Goal: Transaction & Acquisition: Purchase product/service

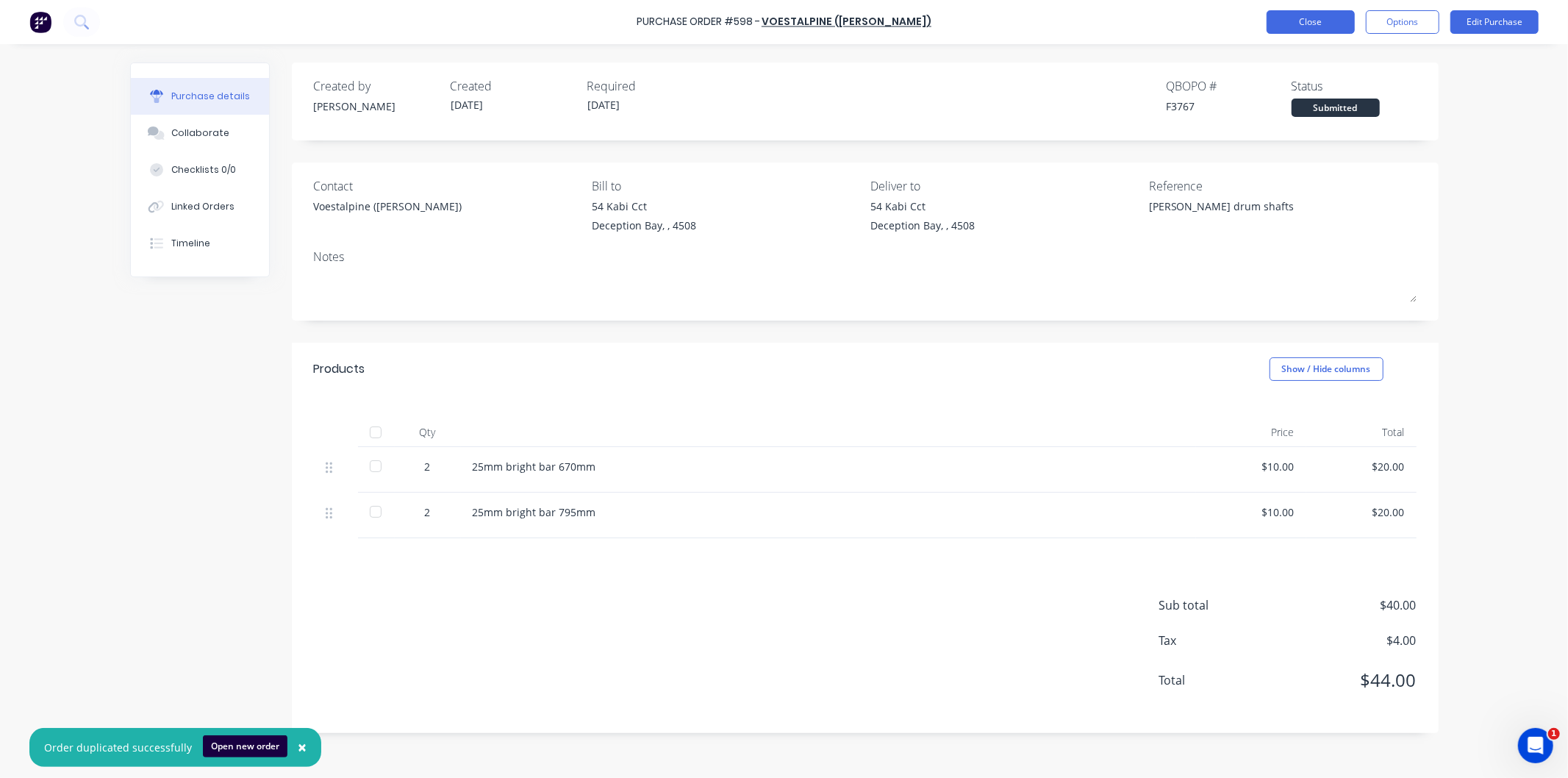
click at [1303, 18] on button "Close" at bounding box center [1310, 22] width 88 height 23
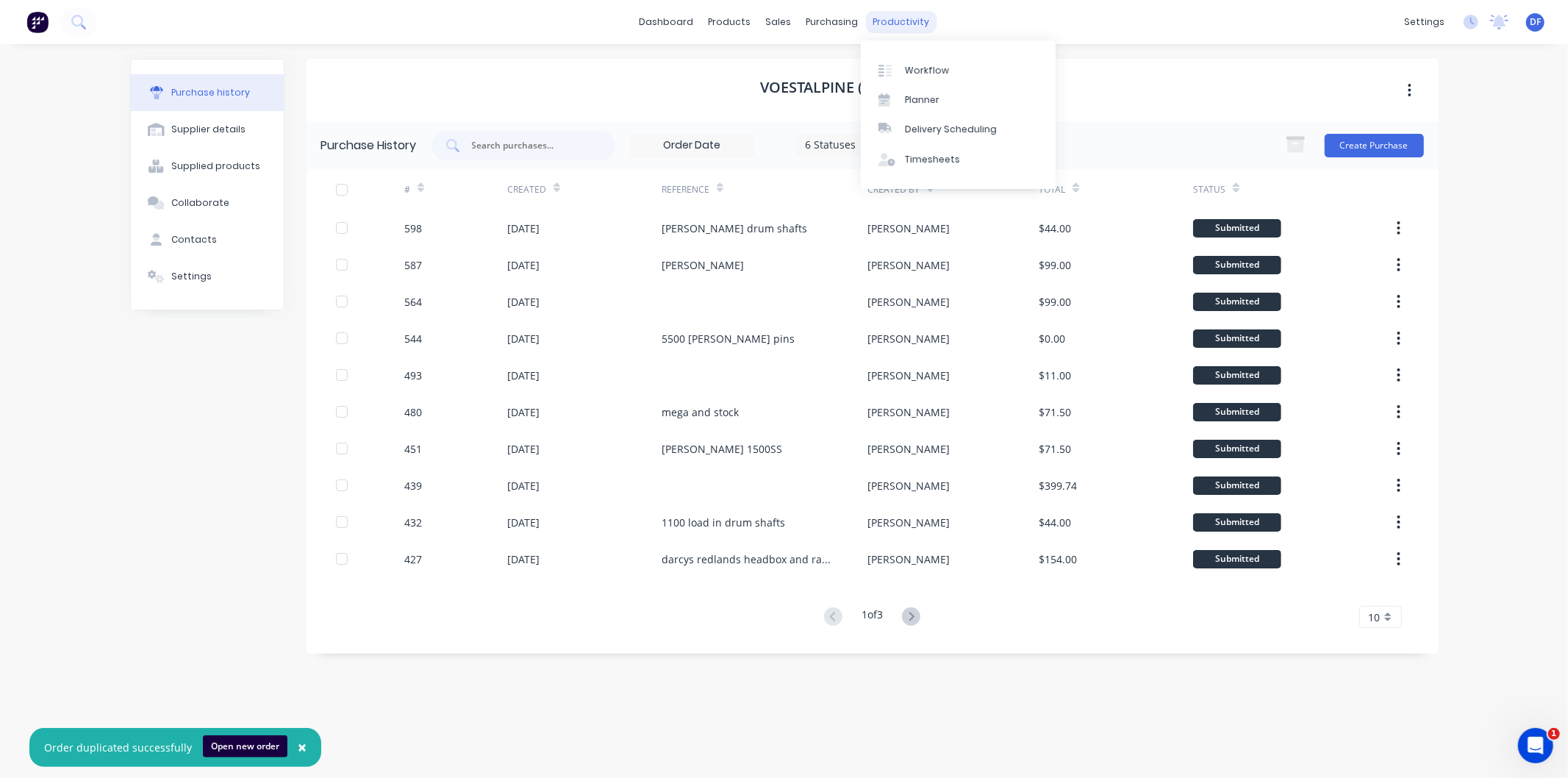
click at [876, 18] on div "productivity" at bounding box center [901, 22] width 72 height 22
click at [930, 64] on div "Workflow" at bounding box center [927, 71] width 44 height 13
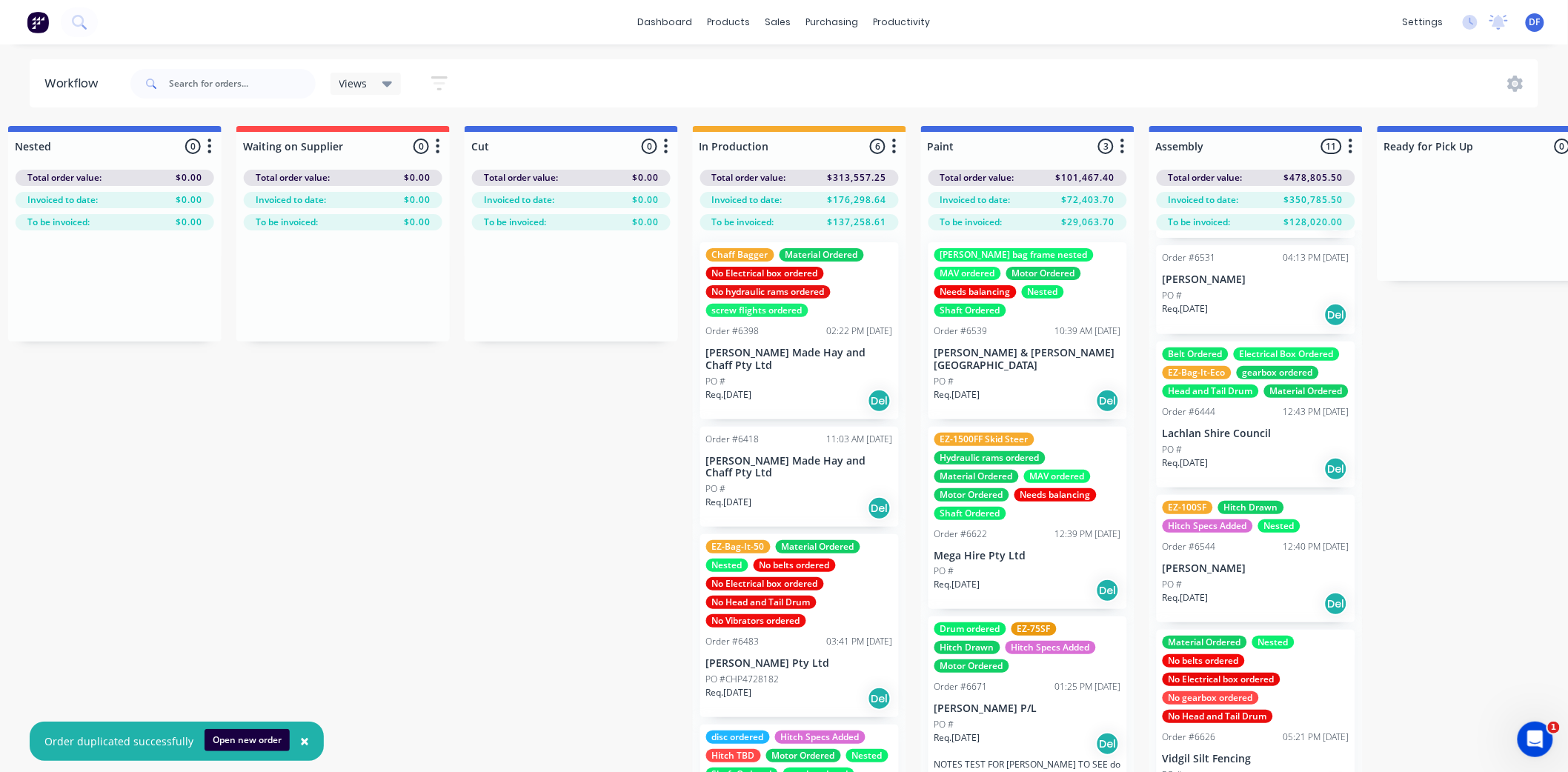
scroll to position [1165, 0]
click at [1202, 591] on div "PO #" at bounding box center [1256, 585] width 187 height 13
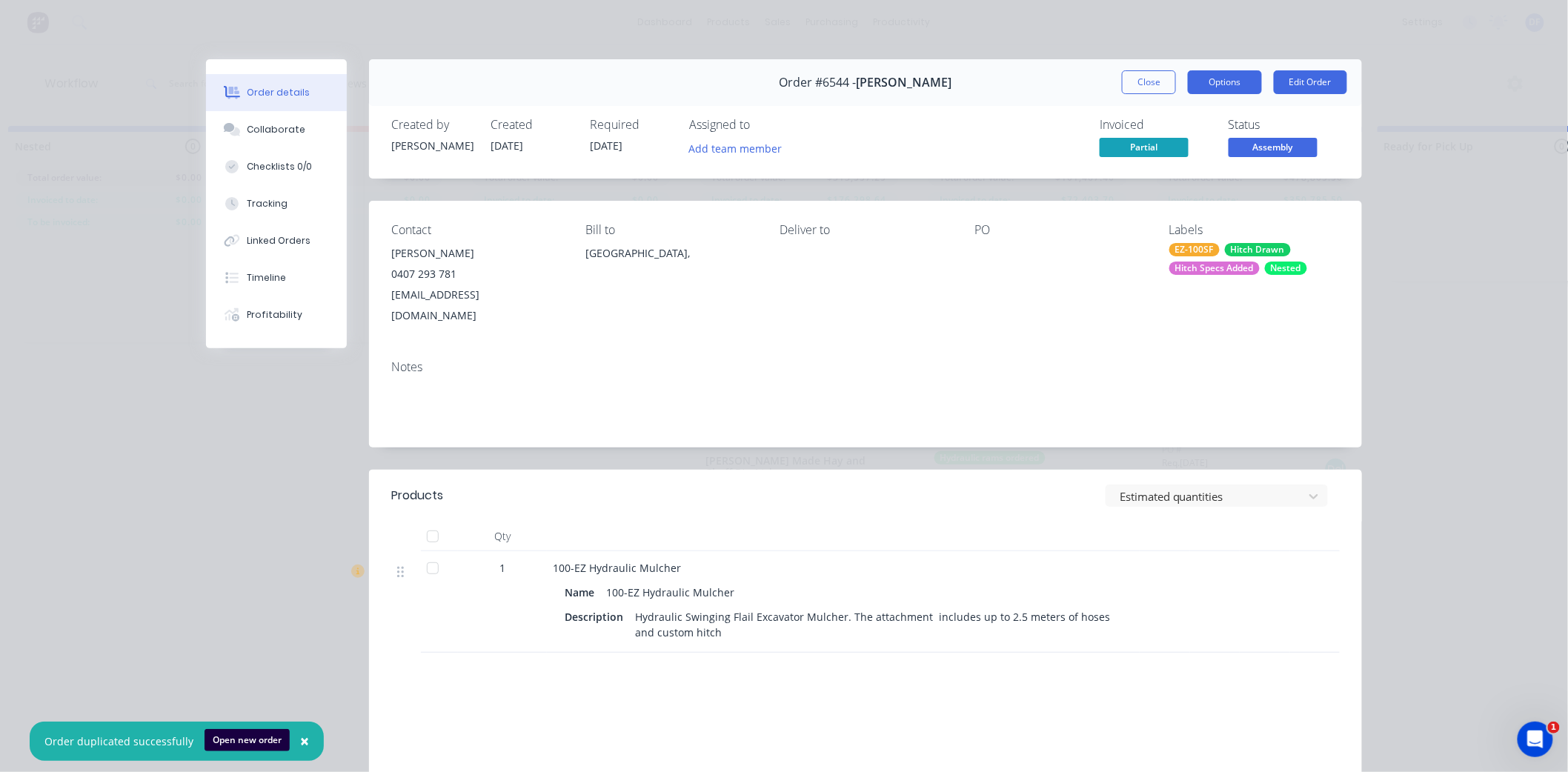
click at [1205, 81] on button "Options" at bounding box center [1225, 82] width 74 height 24
click at [1073, 25] on div "Order details Collaborate Checklists 0/0 Tracking Linked Orders Timeline Profit…" at bounding box center [784, 386] width 1568 height 772
click at [1152, 76] on button "Close" at bounding box center [1149, 82] width 54 height 24
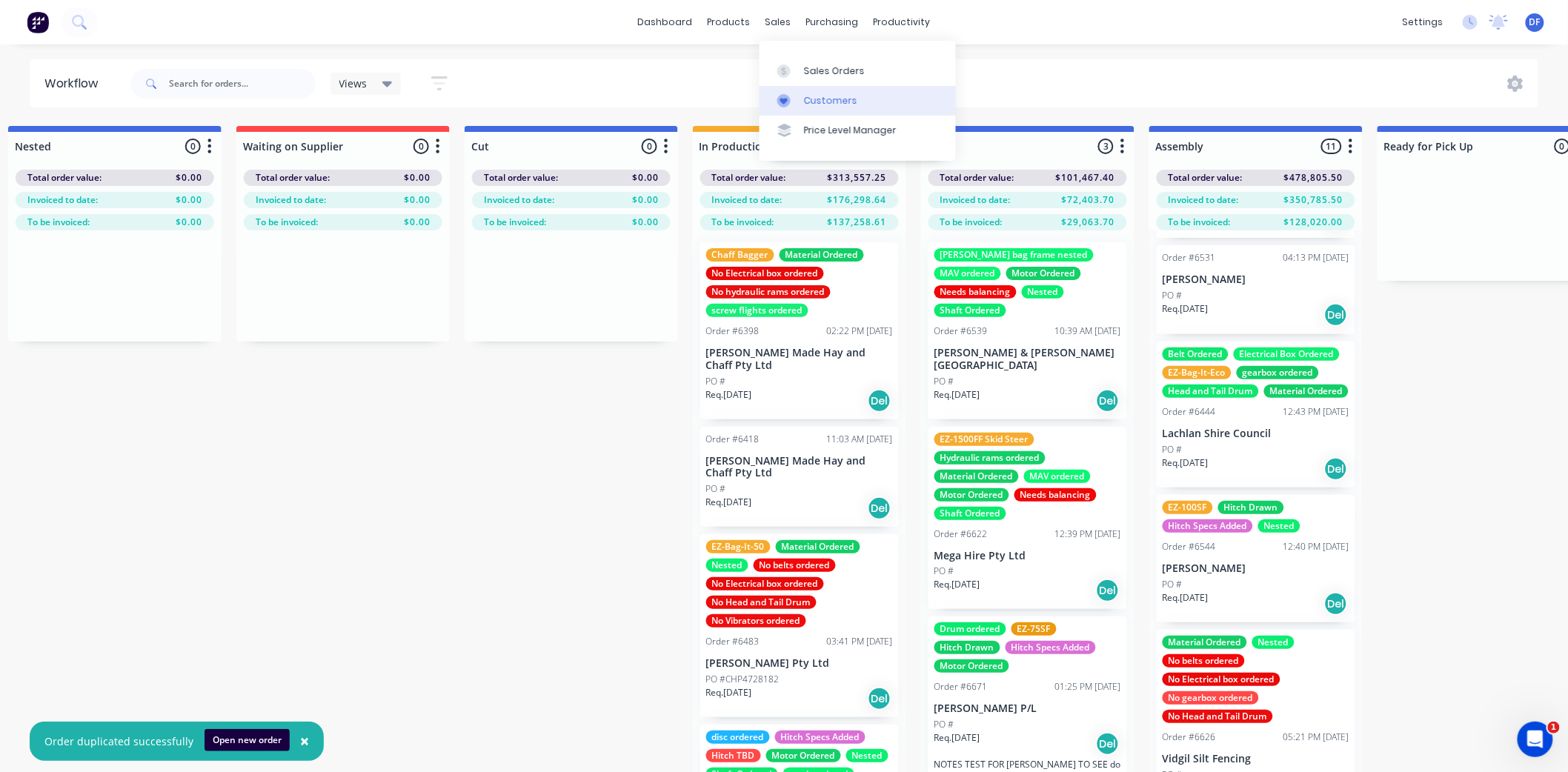
click at [818, 97] on div "Customers" at bounding box center [830, 101] width 53 height 13
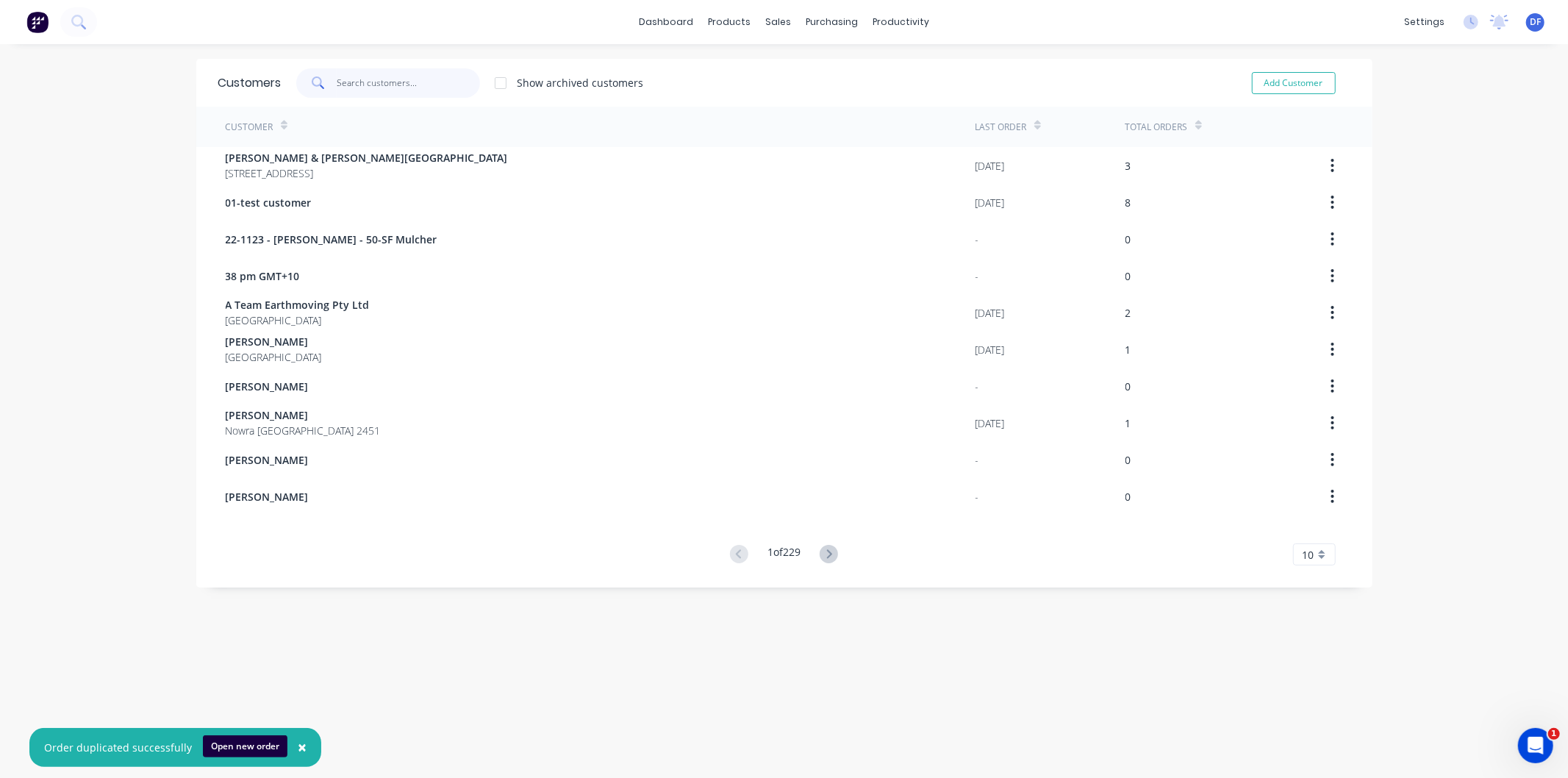
click at [369, 89] on input "text" at bounding box center [408, 83] width 143 height 29
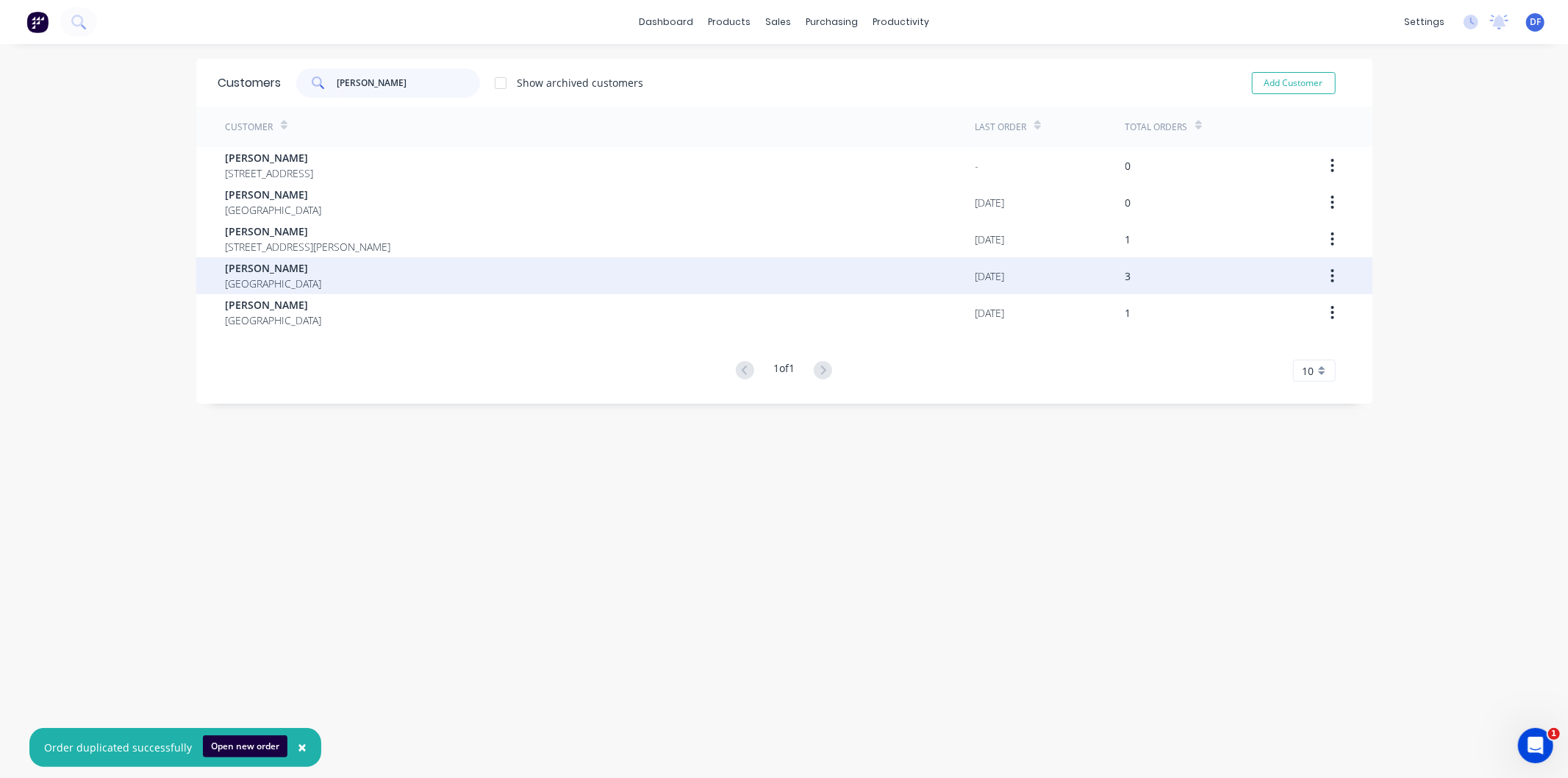
type input "[PERSON_NAME]"
click at [267, 277] on span "[GEOGRAPHIC_DATA]" at bounding box center [274, 284] width 97 height 16
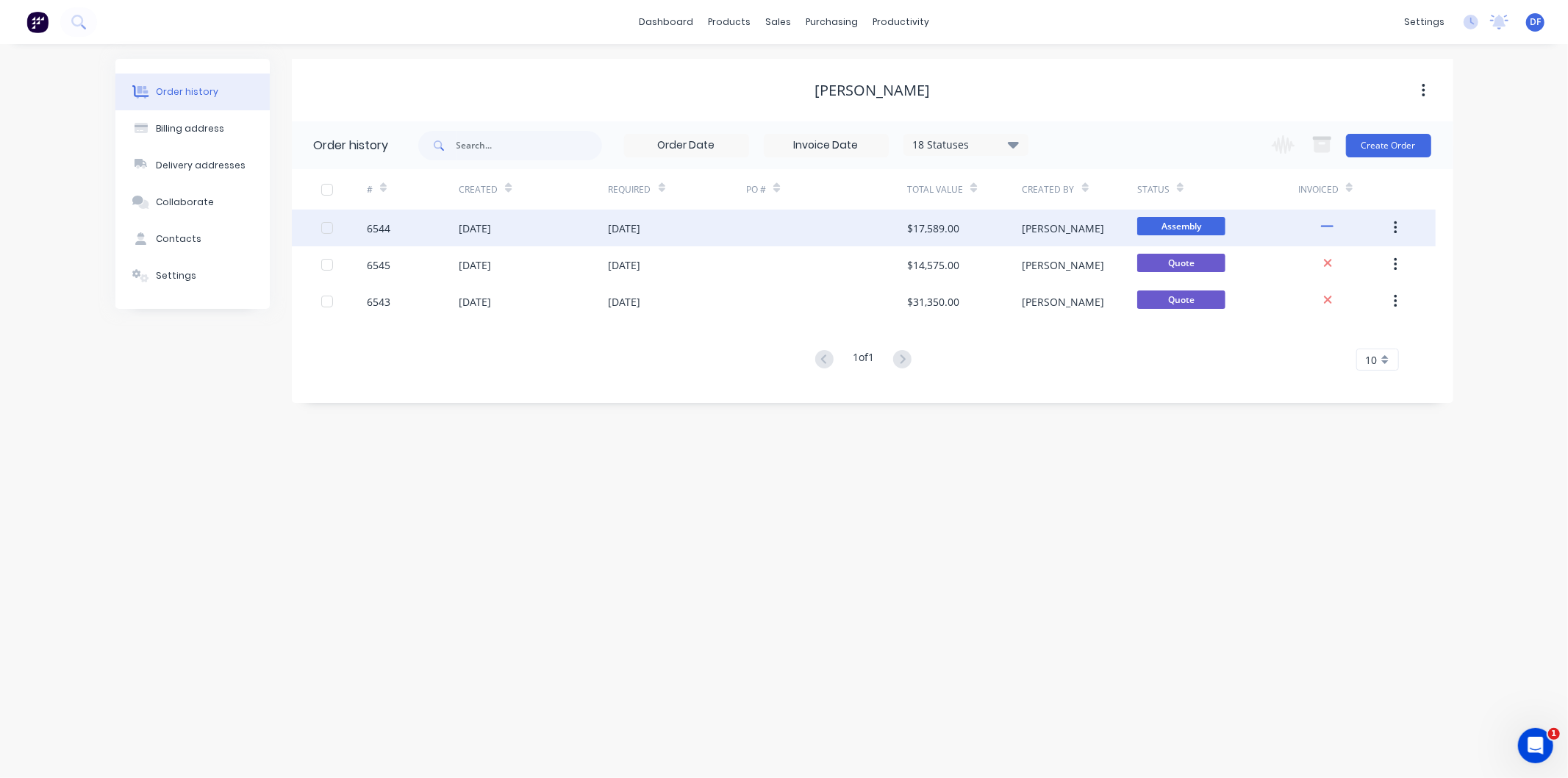
click at [936, 225] on div "$17,589.00" at bounding box center [933, 228] width 53 height 16
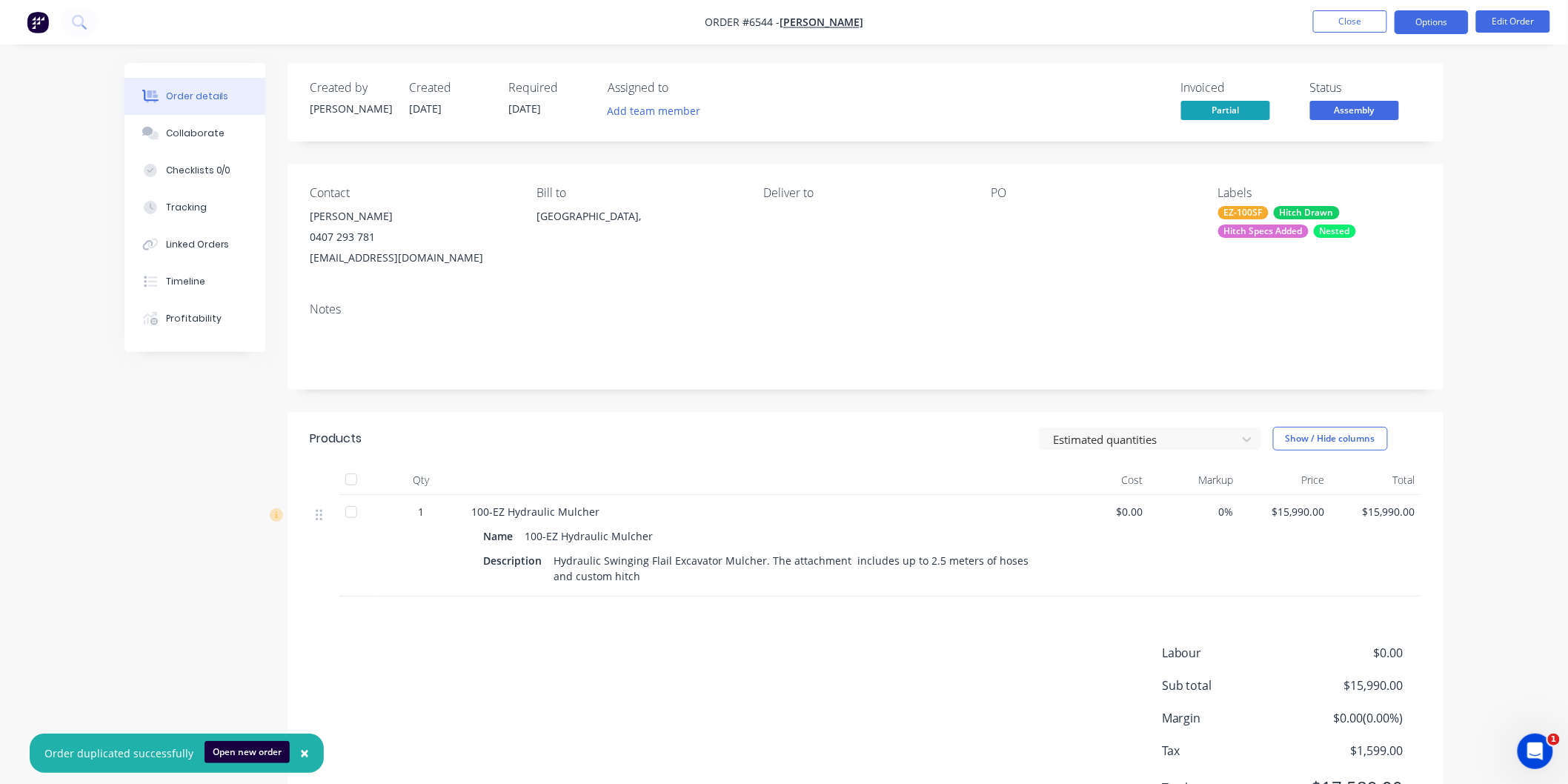
click at [1412, 18] on button "Options" at bounding box center [1432, 22] width 74 height 24
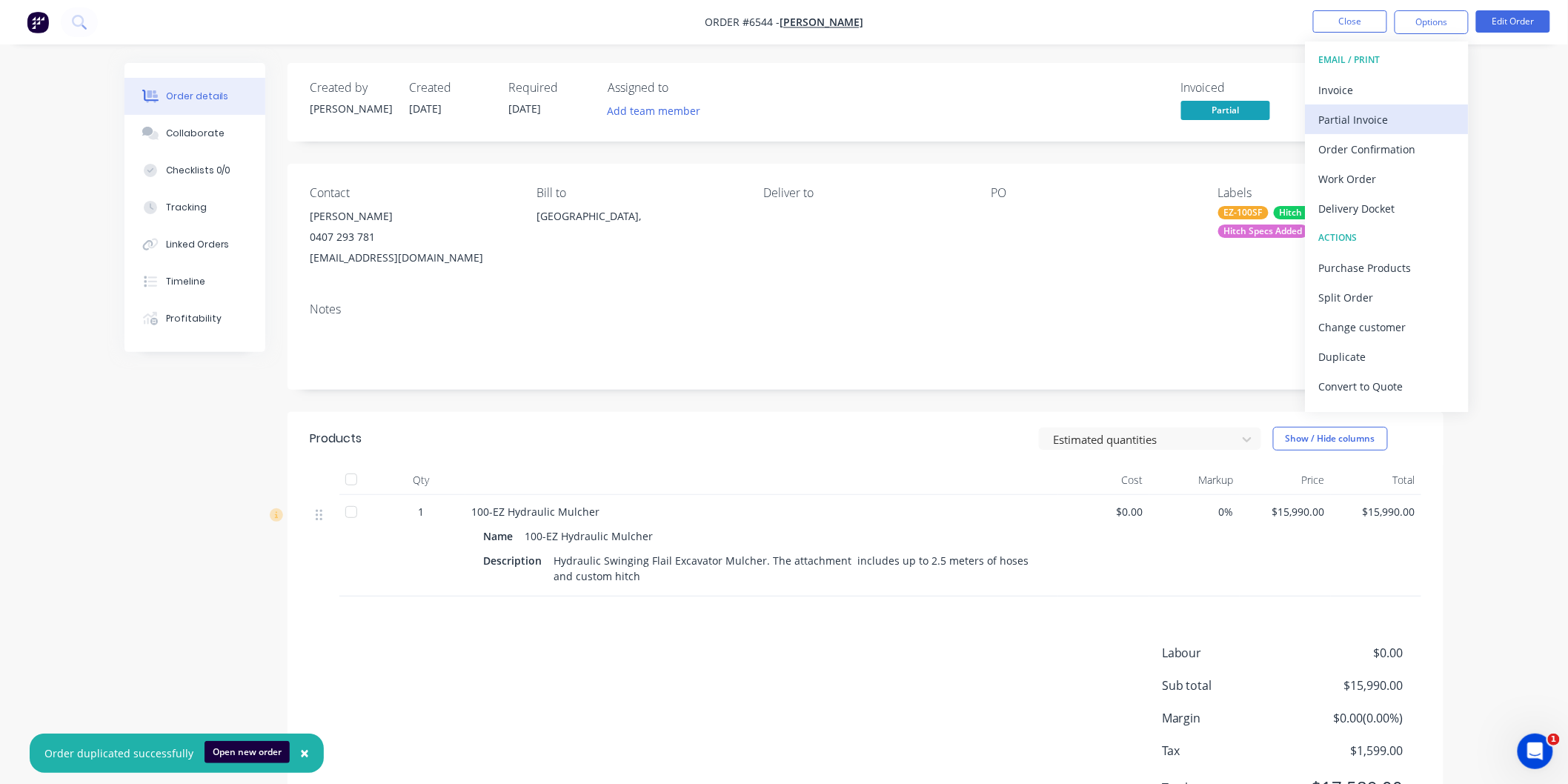
click at [1354, 116] on div "Partial Invoice" at bounding box center [1387, 120] width 136 height 22
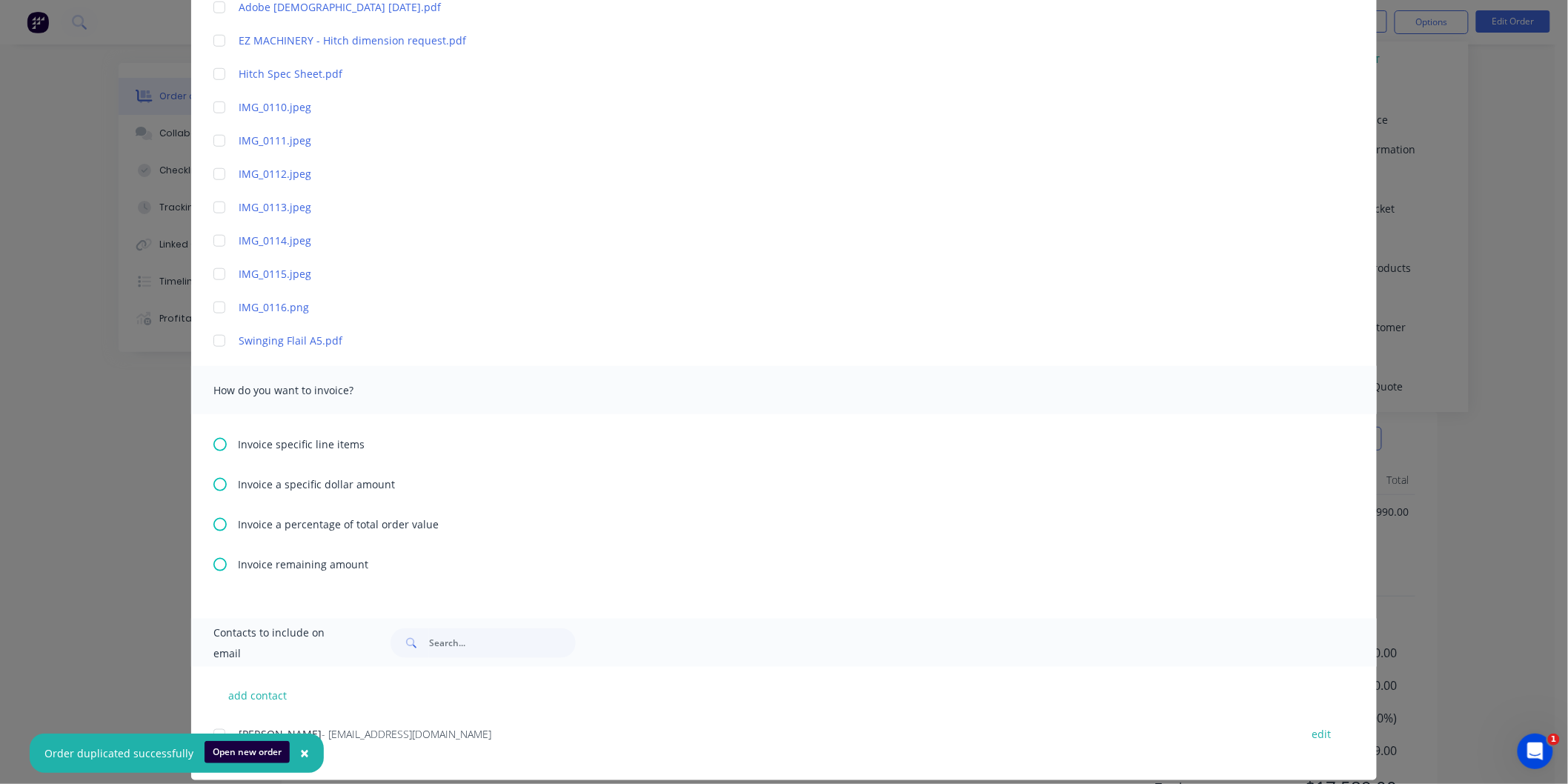
scroll to position [521, 0]
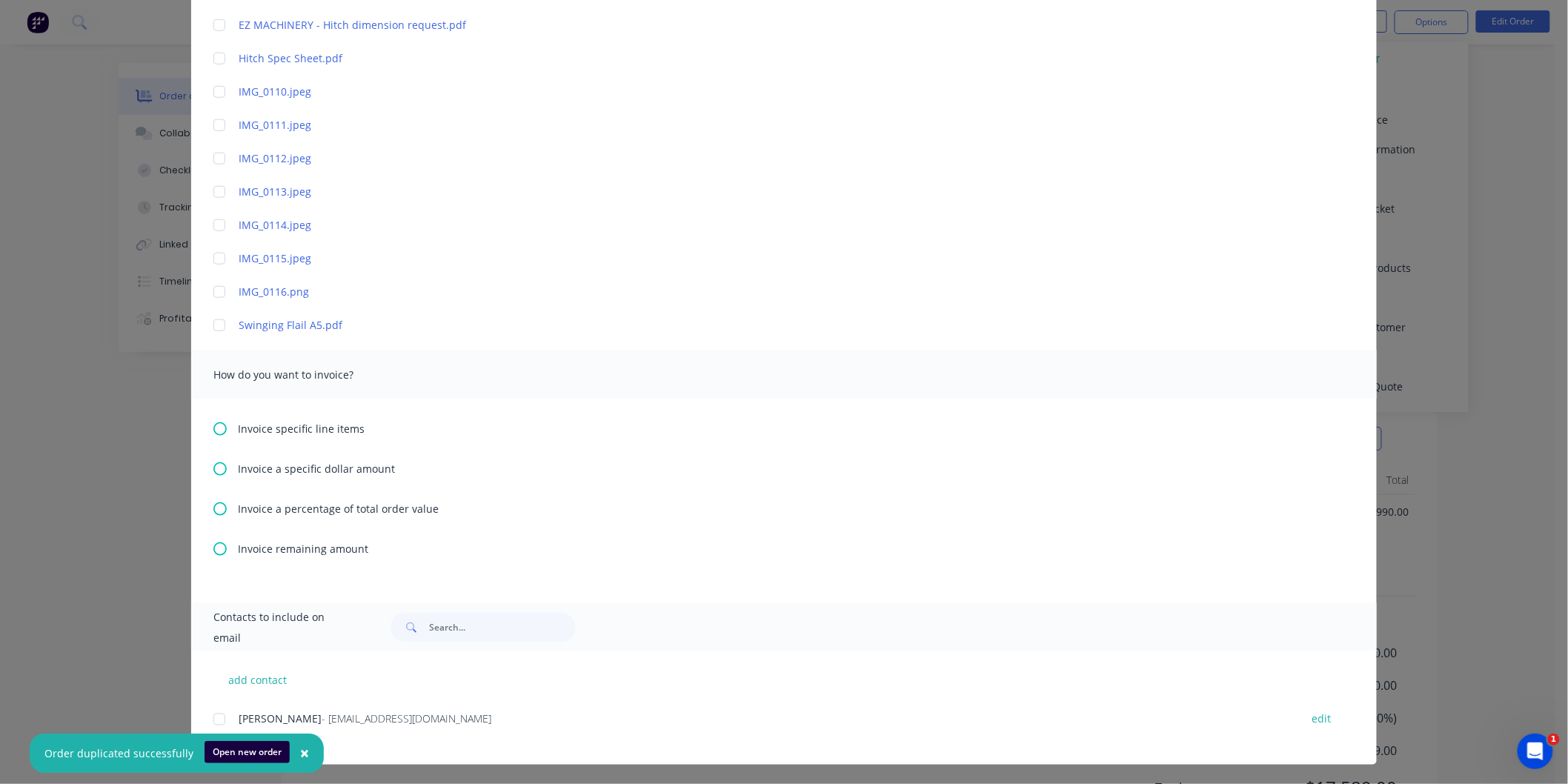
click at [213, 546] on icon at bounding box center [220, 549] width 13 height 13
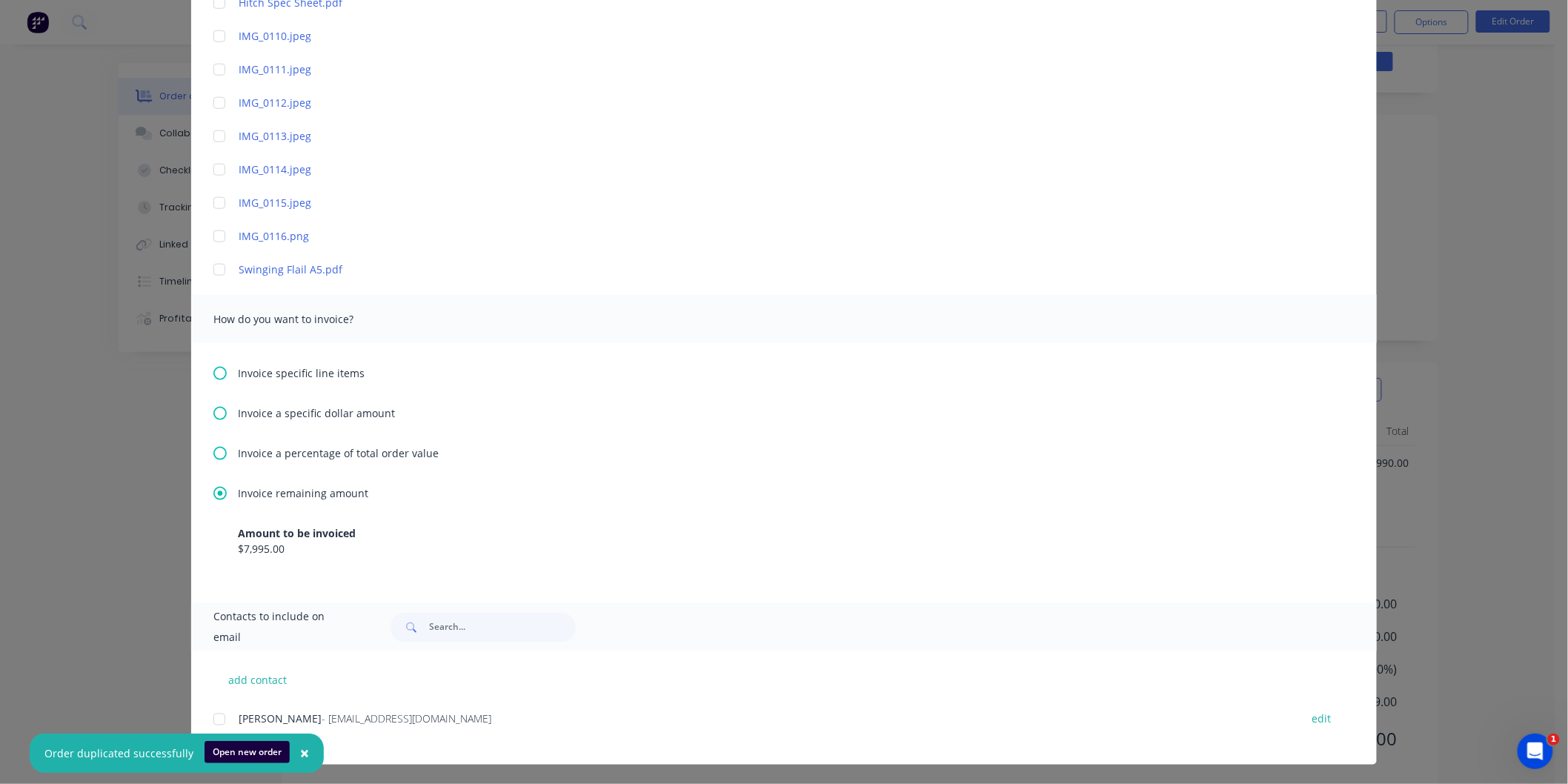
scroll to position [76, 0]
click at [210, 718] on div at bounding box center [218, 719] width 29 height 29
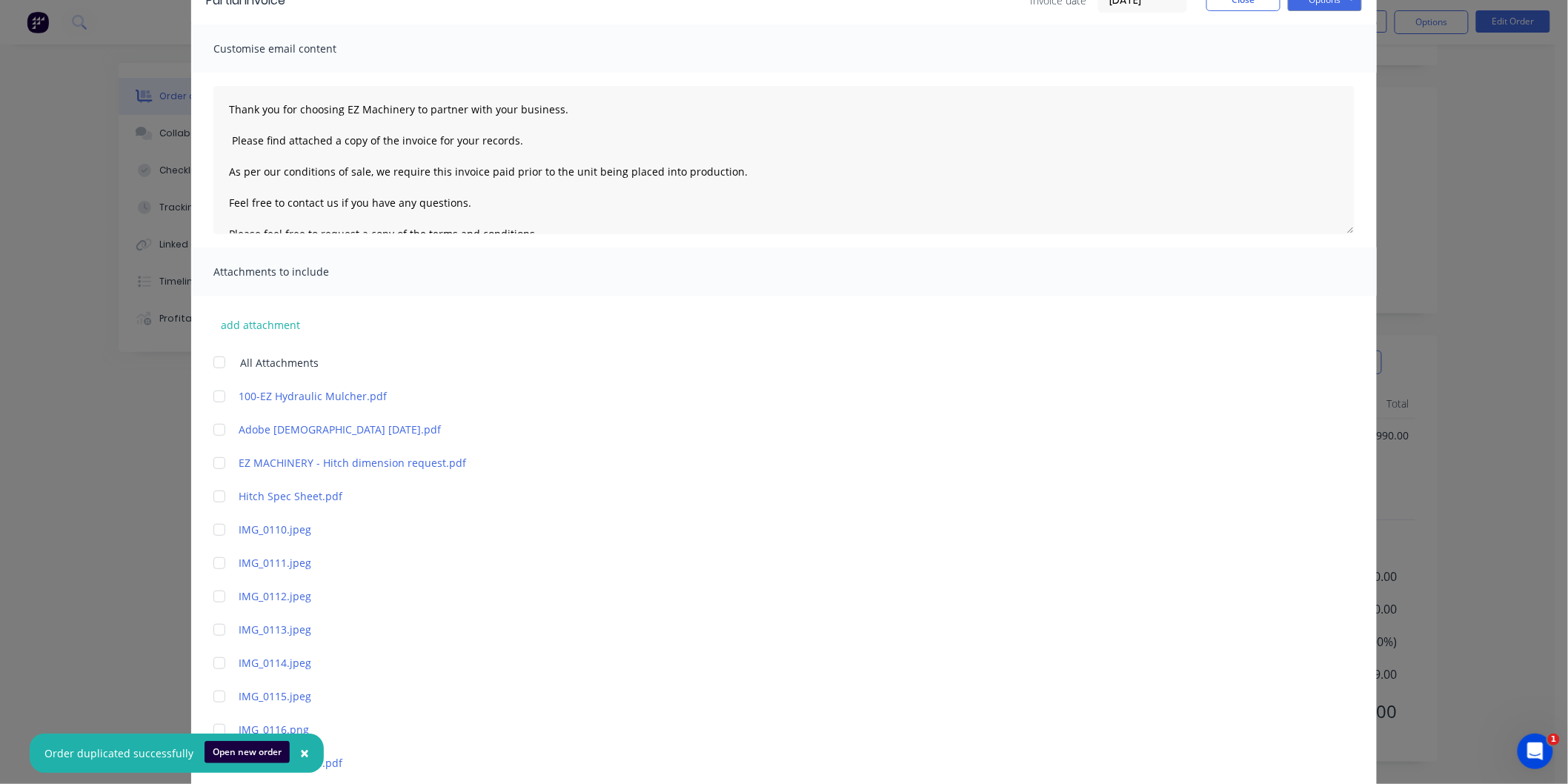
scroll to position [0, 0]
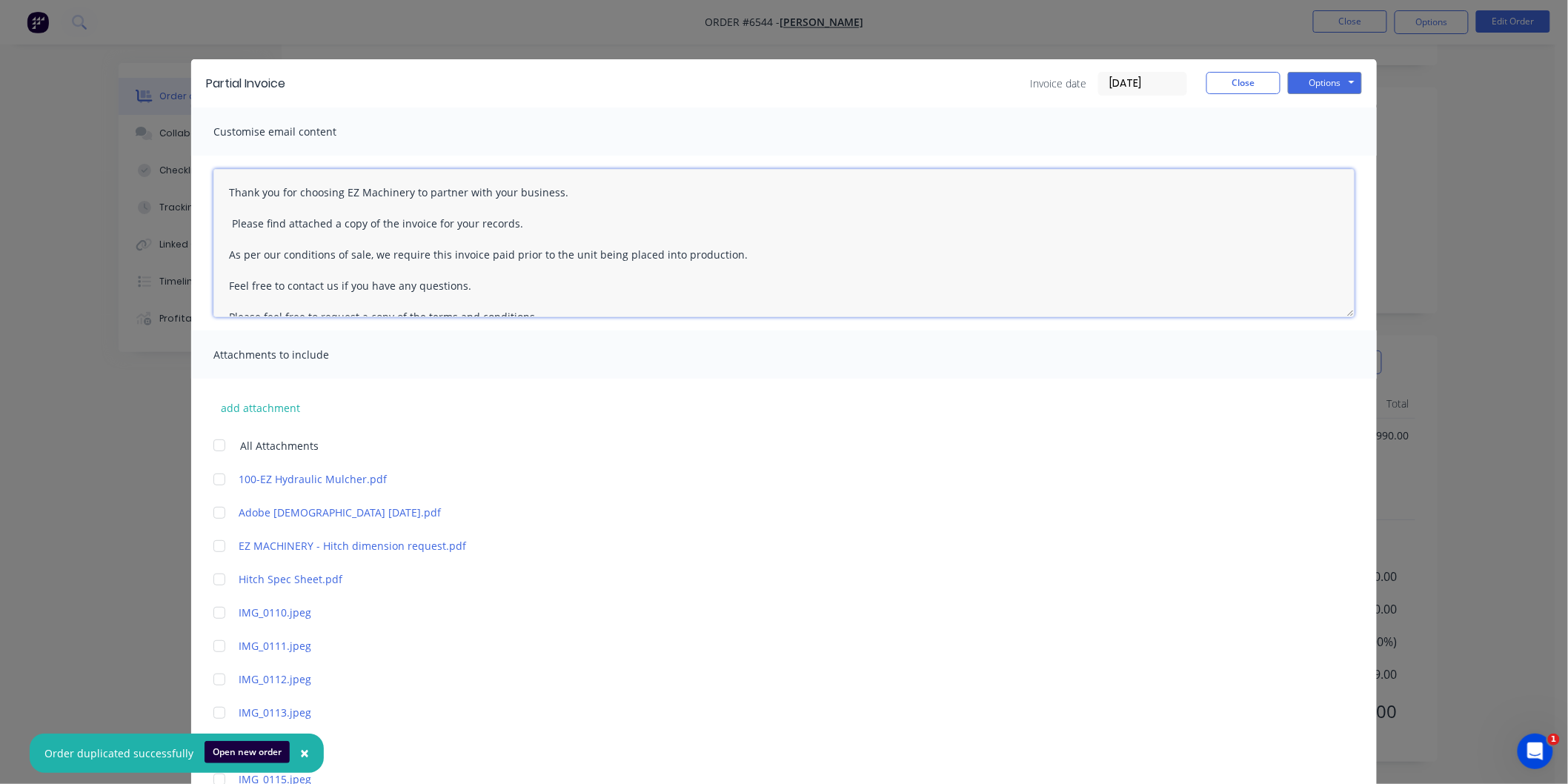
click at [217, 191] on textarea "Thank you for choosing EZ Machinery to partner with your business. Please find …" at bounding box center [784, 243] width 1141 height 148
click at [566, 223] on textarea "[PERSON_NAME], Thank you for choosing EZ Machinery to partner with your busines…" at bounding box center [784, 243] width 1141 height 148
click at [390, 282] on textarea "[PERSON_NAME], Thank you for choosing EZ Machinery to partner with your busines…" at bounding box center [784, 243] width 1141 height 148
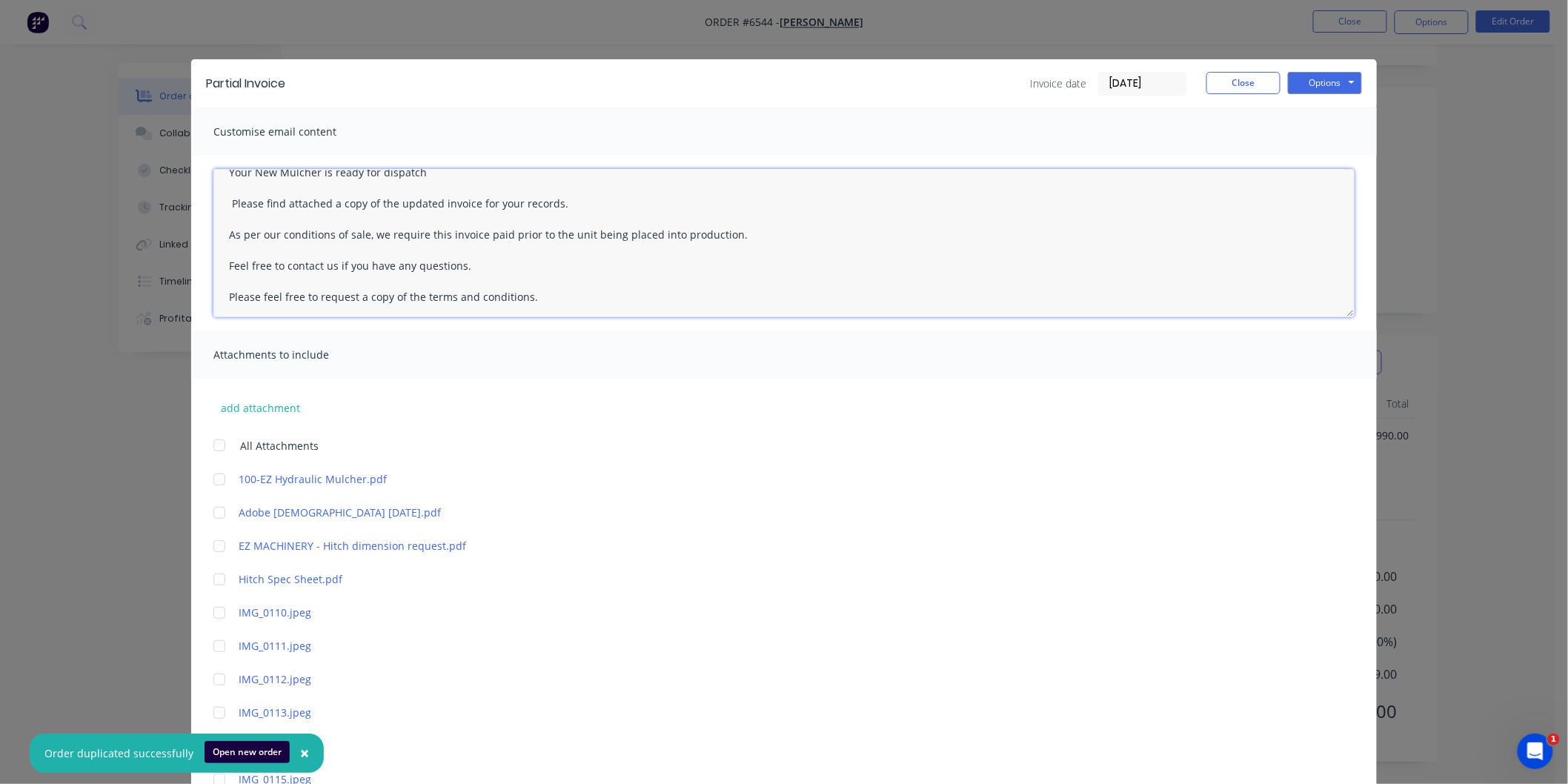
drag, startPoint x: 734, startPoint y: 233, endPoint x: 221, endPoint y: 237, distance: 513.0
click at [221, 237] on textarea "[PERSON_NAME], Thank you for choosing EZ Machinery to partner with your busines…" at bounding box center [784, 243] width 1141 height 148
type textarea "[PERSON_NAME], Thank you for choosing EZ Machinery to partner with your busines…"
click at [1308, 78] on button "Options" at bounding box center [1325, 83] width 74 height 22
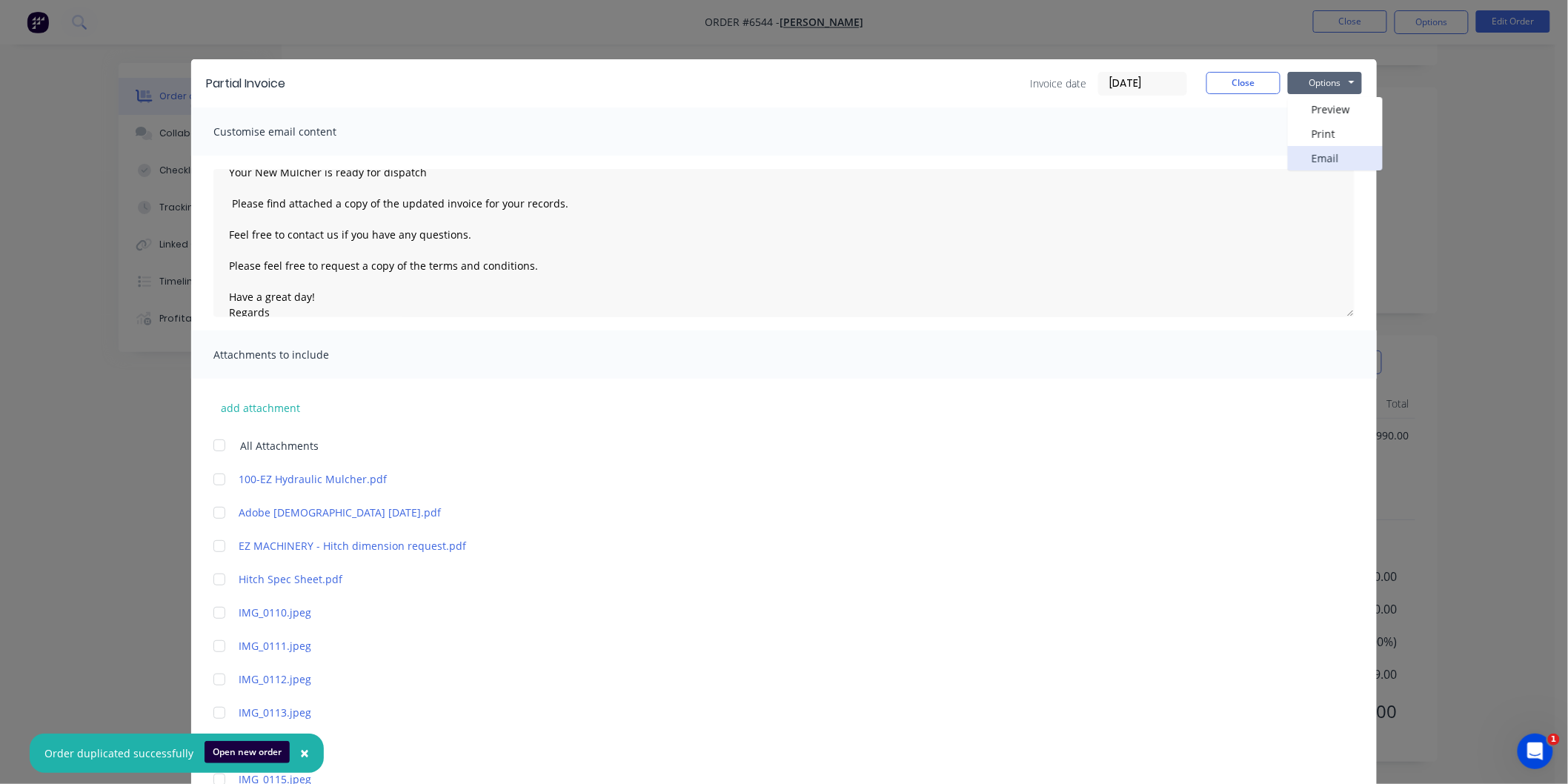
click at [1315, 157] on button "Email" at bounding box center [1335, 158] width 95 height 24
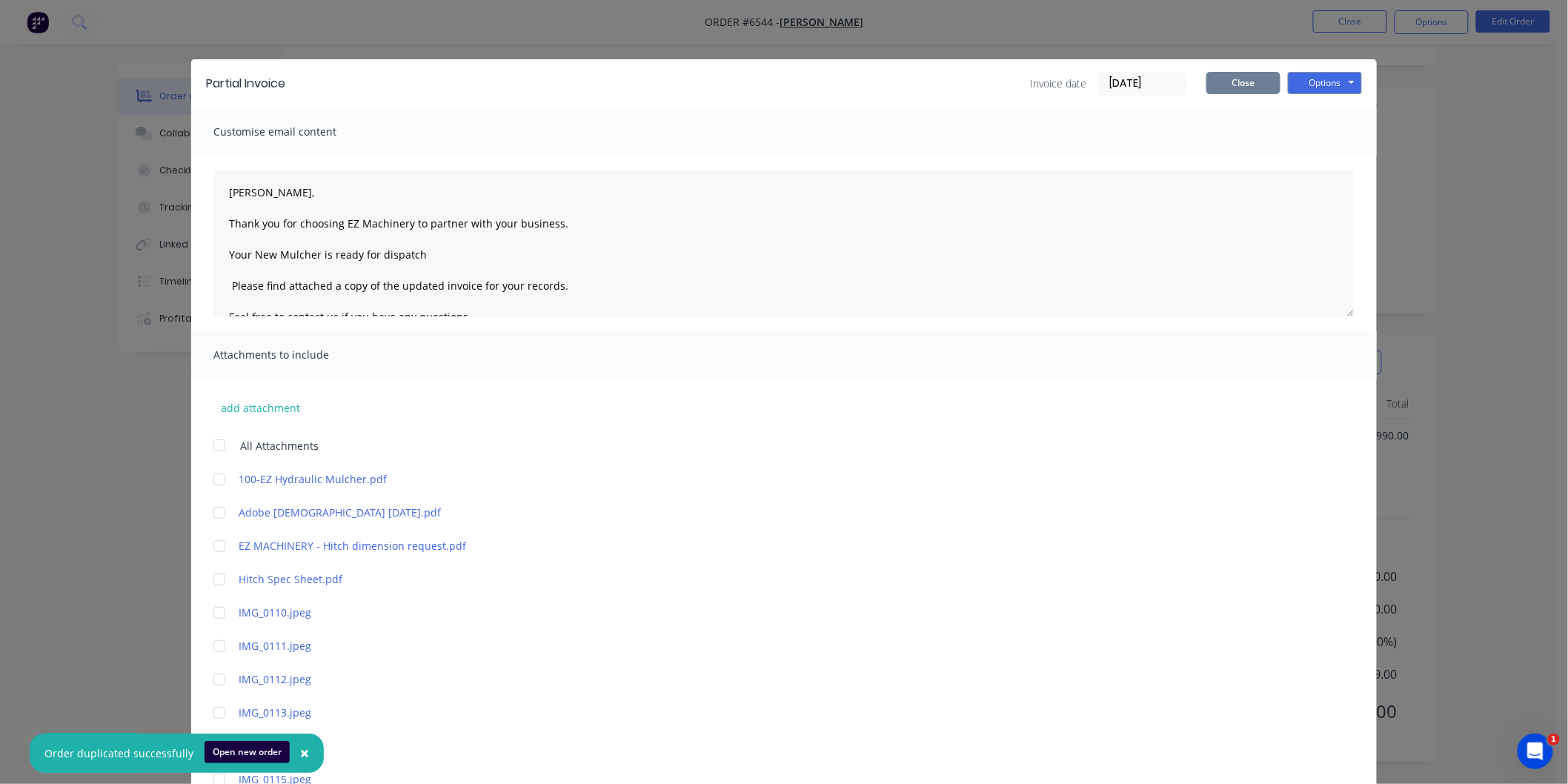
click at [1227, 76] on button "Close" at bounding box center [1244, 83] width 74 height 22
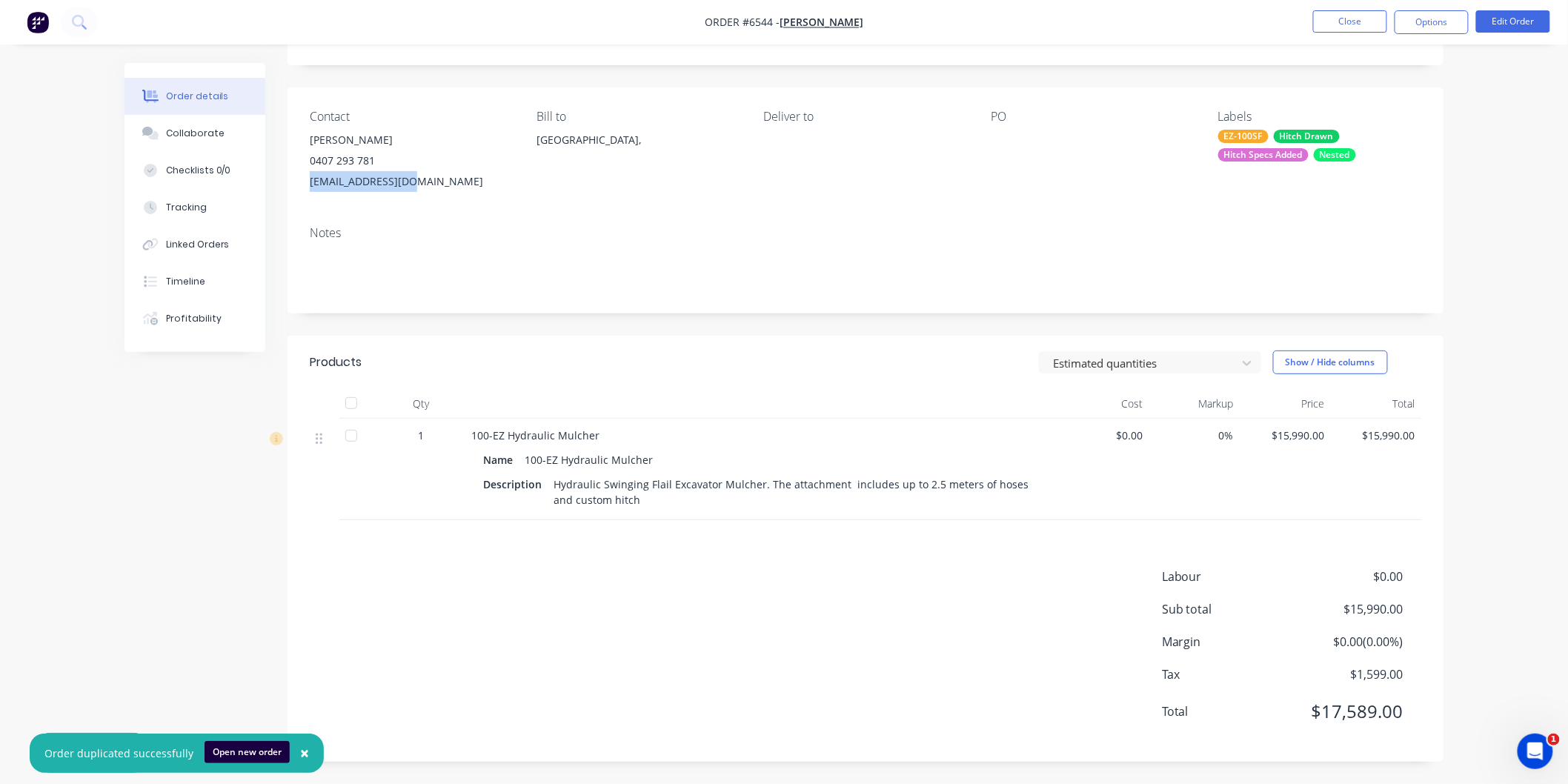
drag, startPoint x: 426, startPoint y: 178, endPoint x: 308, endPoint y: 183, distance: 118.1
click at [308, 183] on div "Contact [PERSON_NAME] [PHONE_NUMBER] [EMAIL_ADDRESS][DOMAIN_NAME] Bill to [GEOG…" at bounding box center [866, 150] width 1156 height 127
copy div "[EMAIL_ADDRESS][DOMAIN_NAME]"
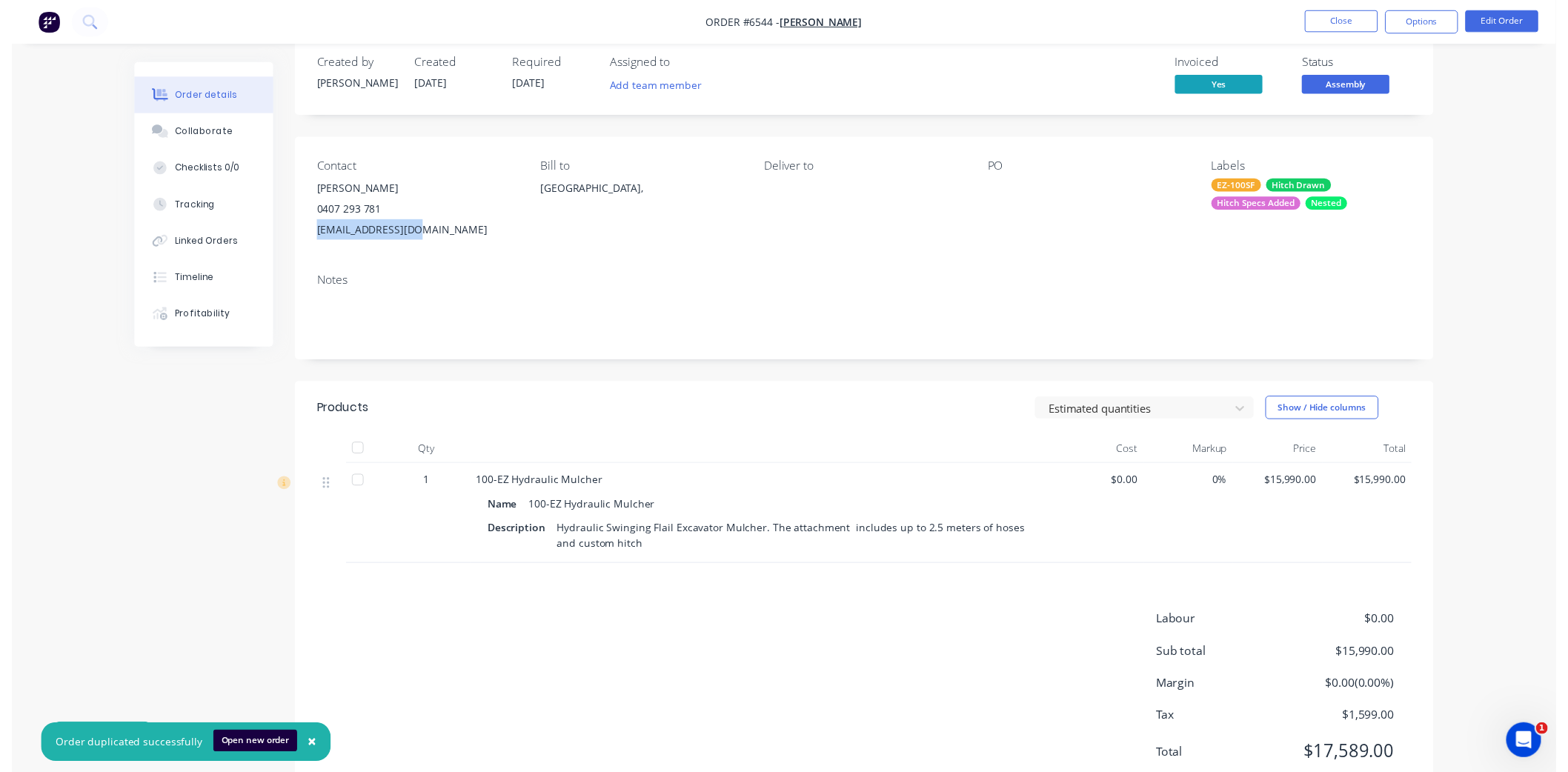
scroll to position [0, 0]
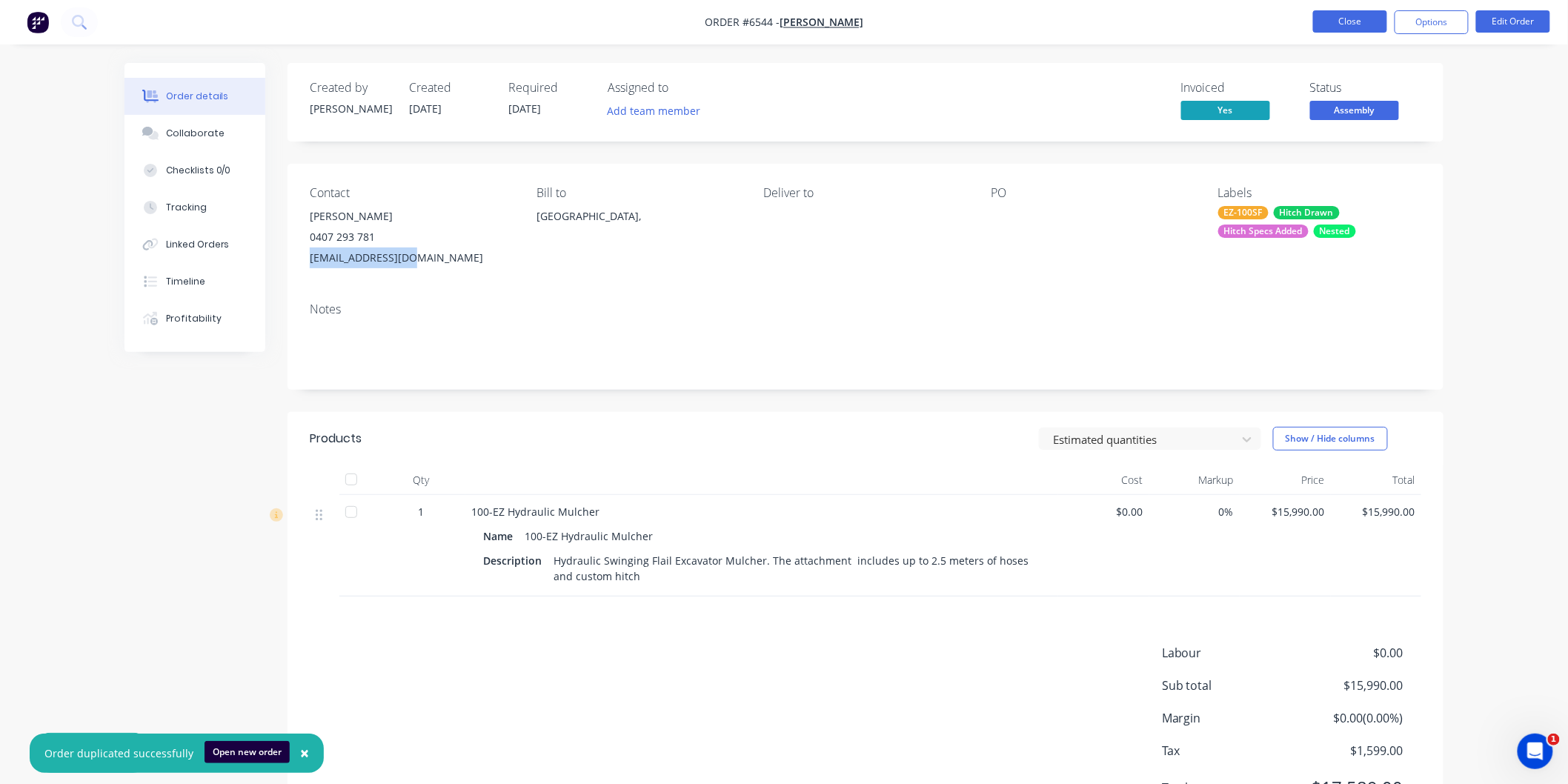
click at [1349, 18] on button "Close" at bounding box center [1350, 21] width 74 height 22
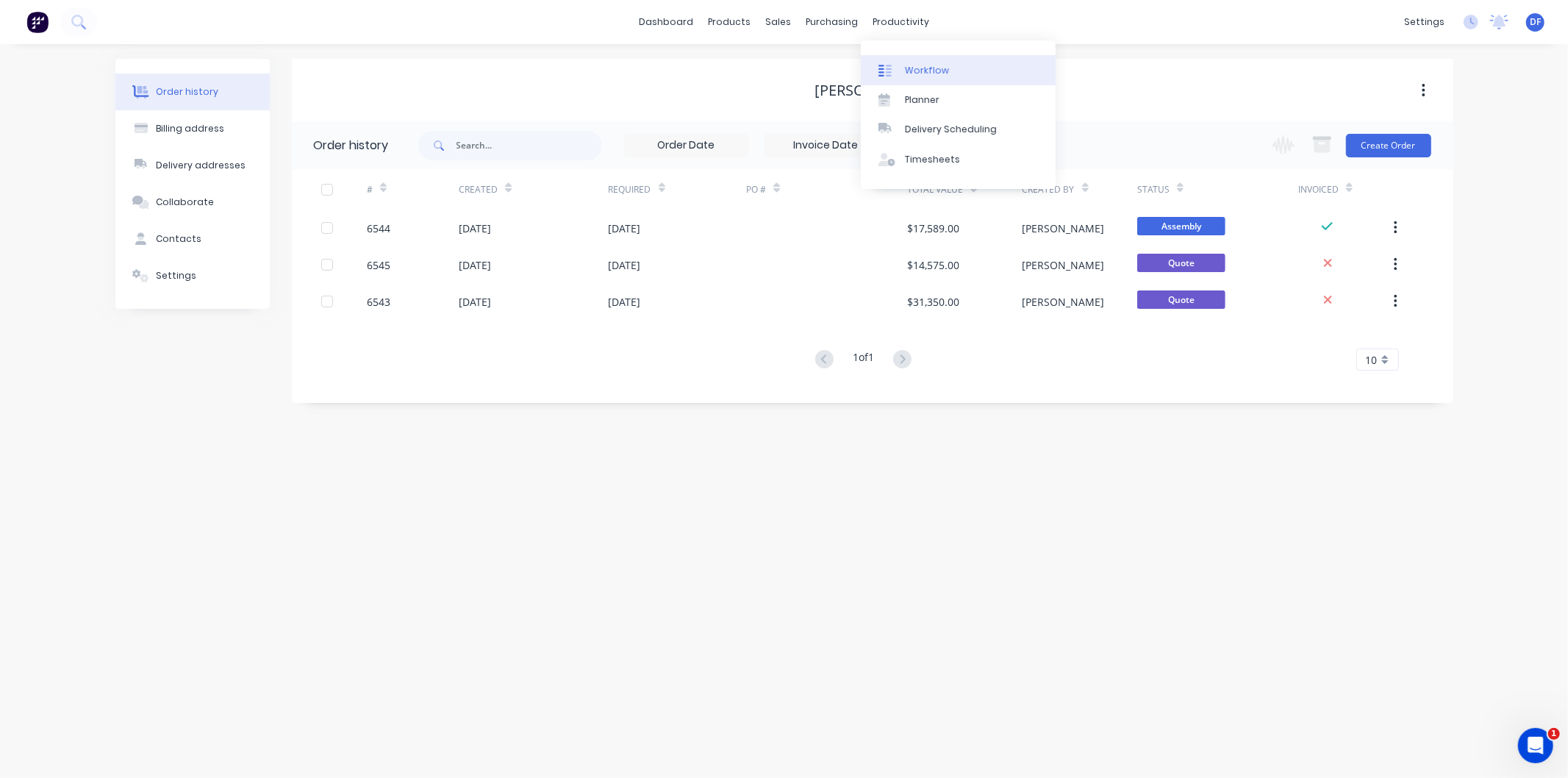
click at [927, 69] on div "Workflow" at bounding box center [927, 71] width 44 height 13
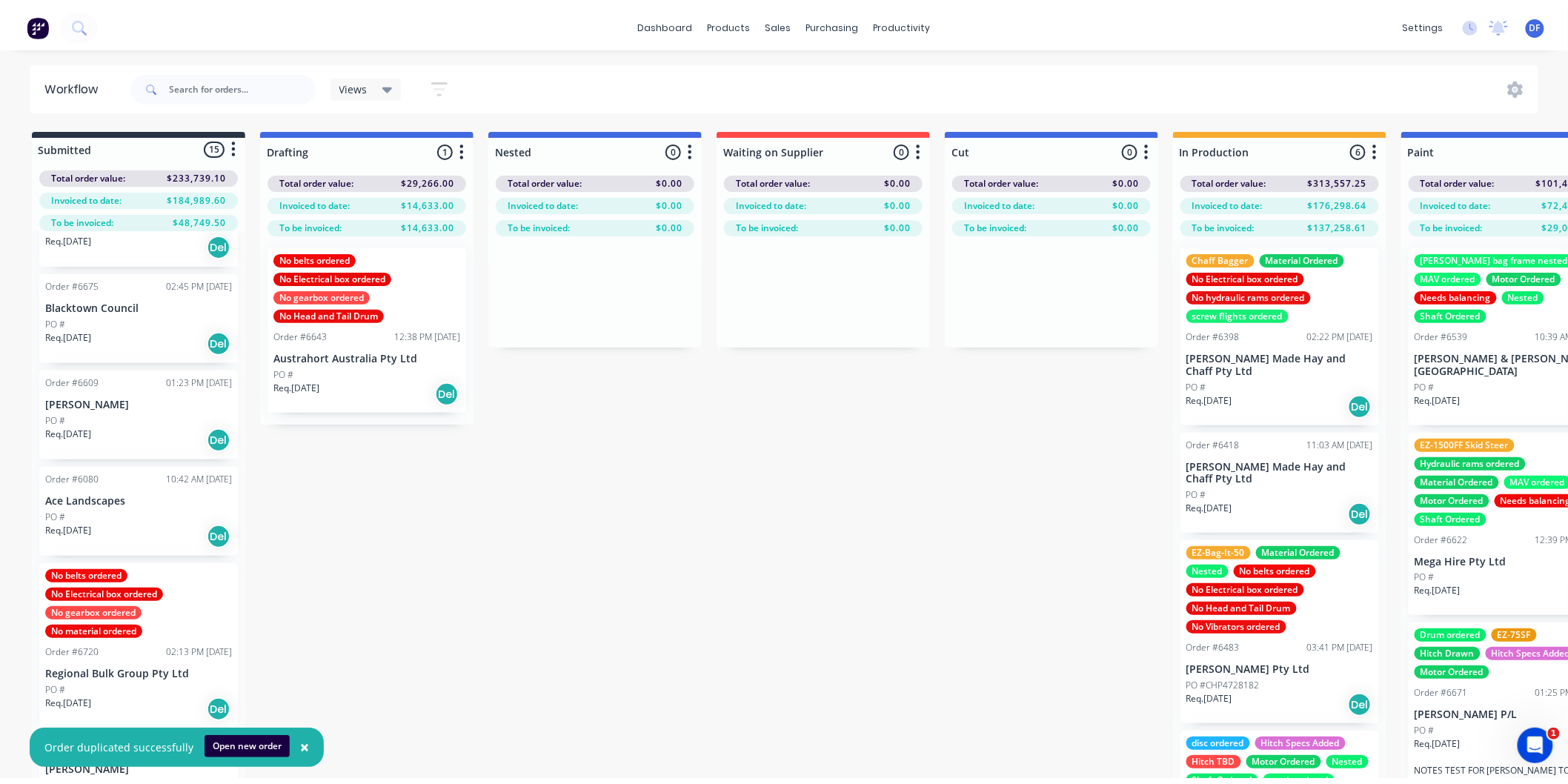
scroll to position [354, 0]
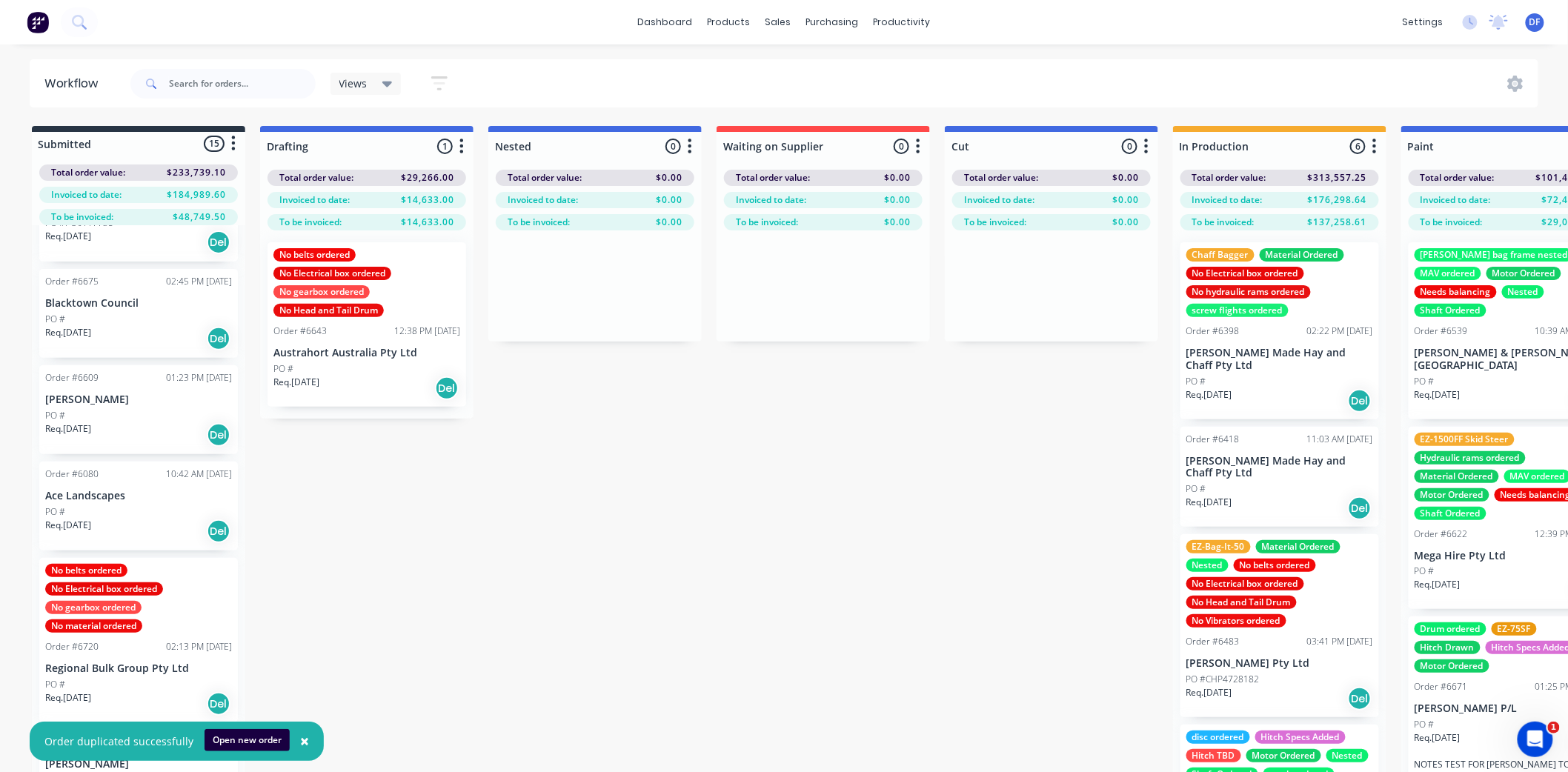
click at [105, 404] on div "Order #6609 01:23 PM [DATE] [PERSON_NAME] PO # Req. [DATE] Del" at bounding box center [139, 410] width 198 height 89
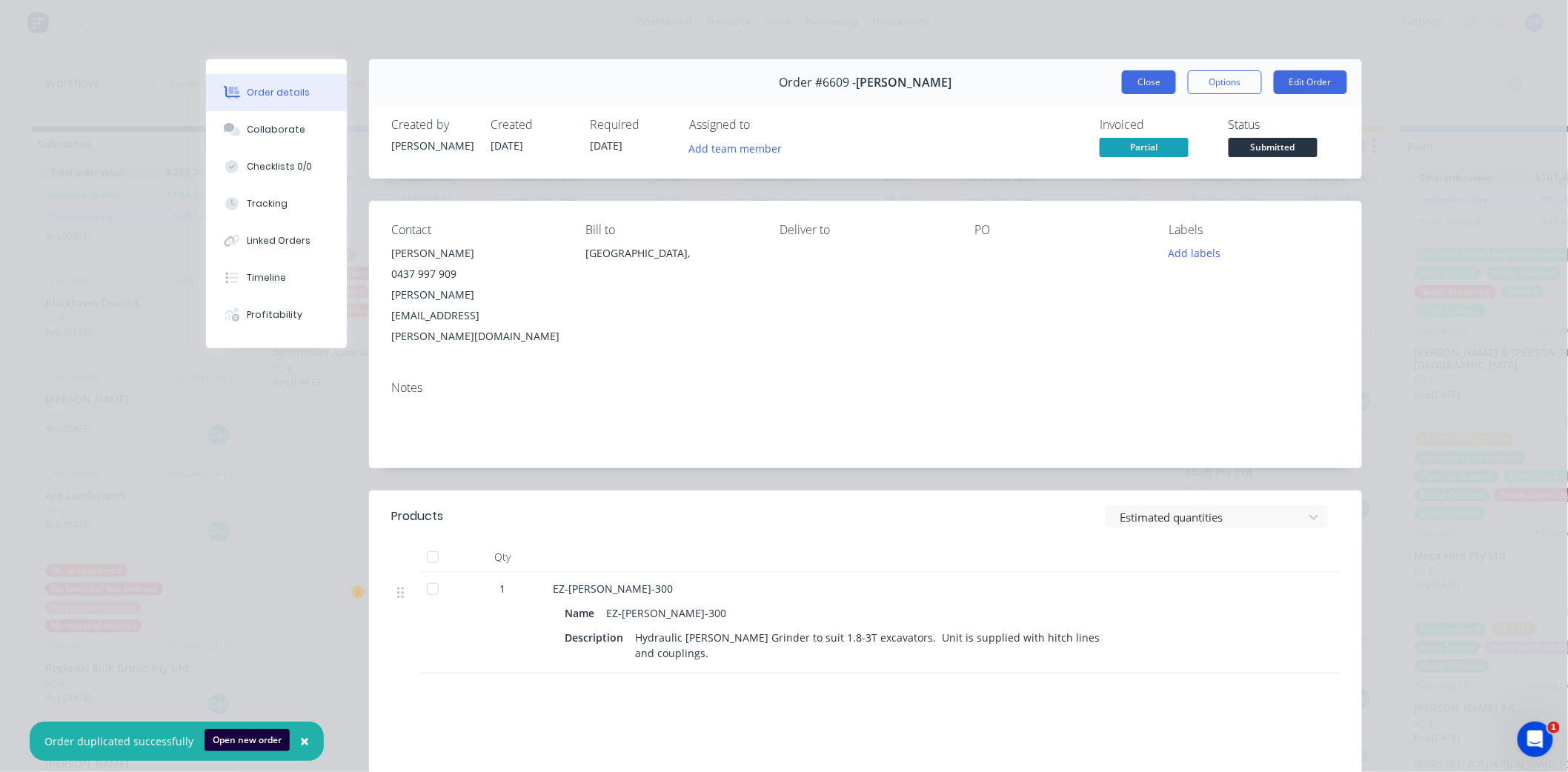
click at [1157, 87] on button "Close" at bounding box center [1149, 82] width 54 height 24
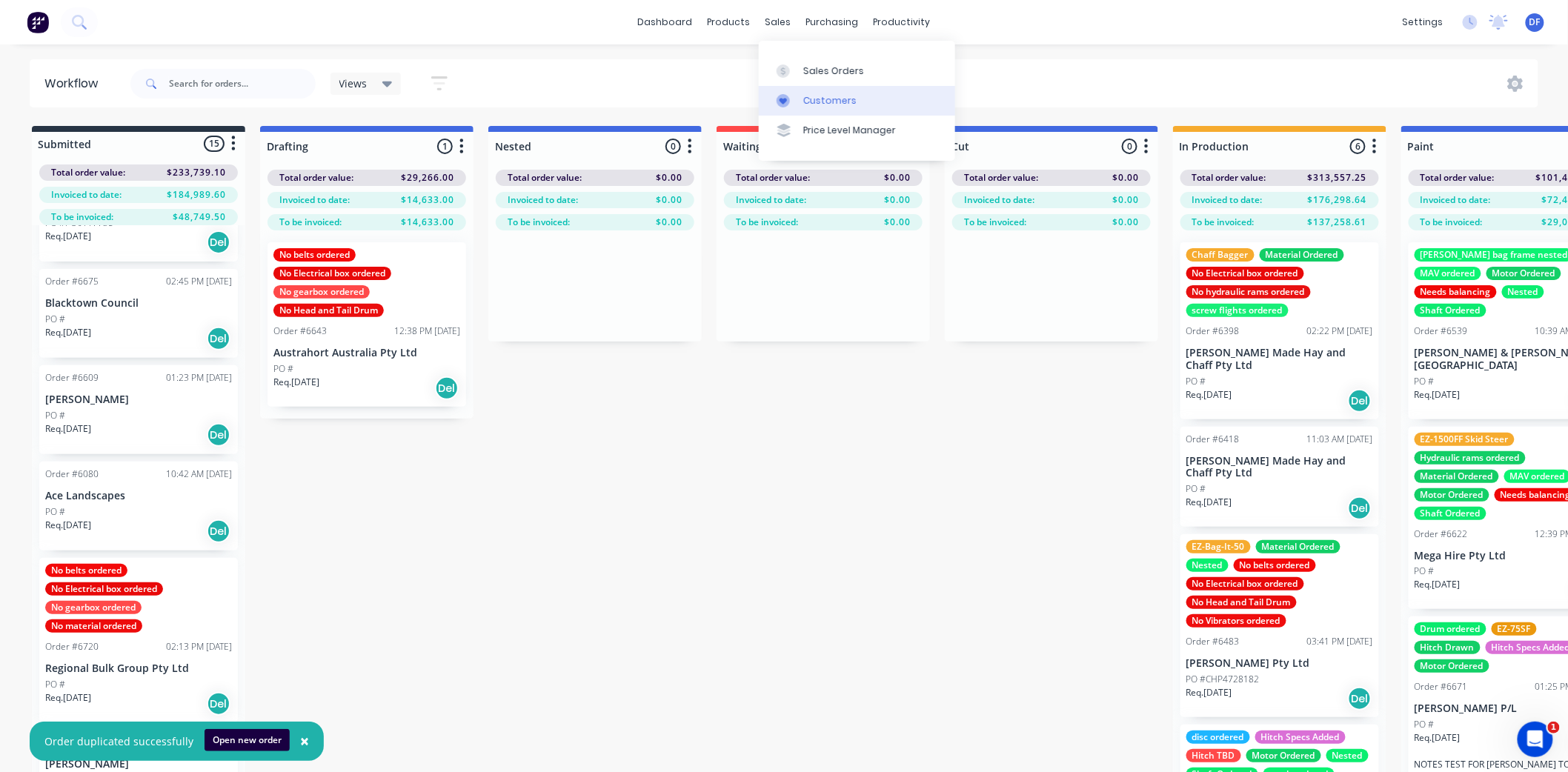
click at [834, 97] on div "Customers" at bounding box center [829, 101] width 53 height 13
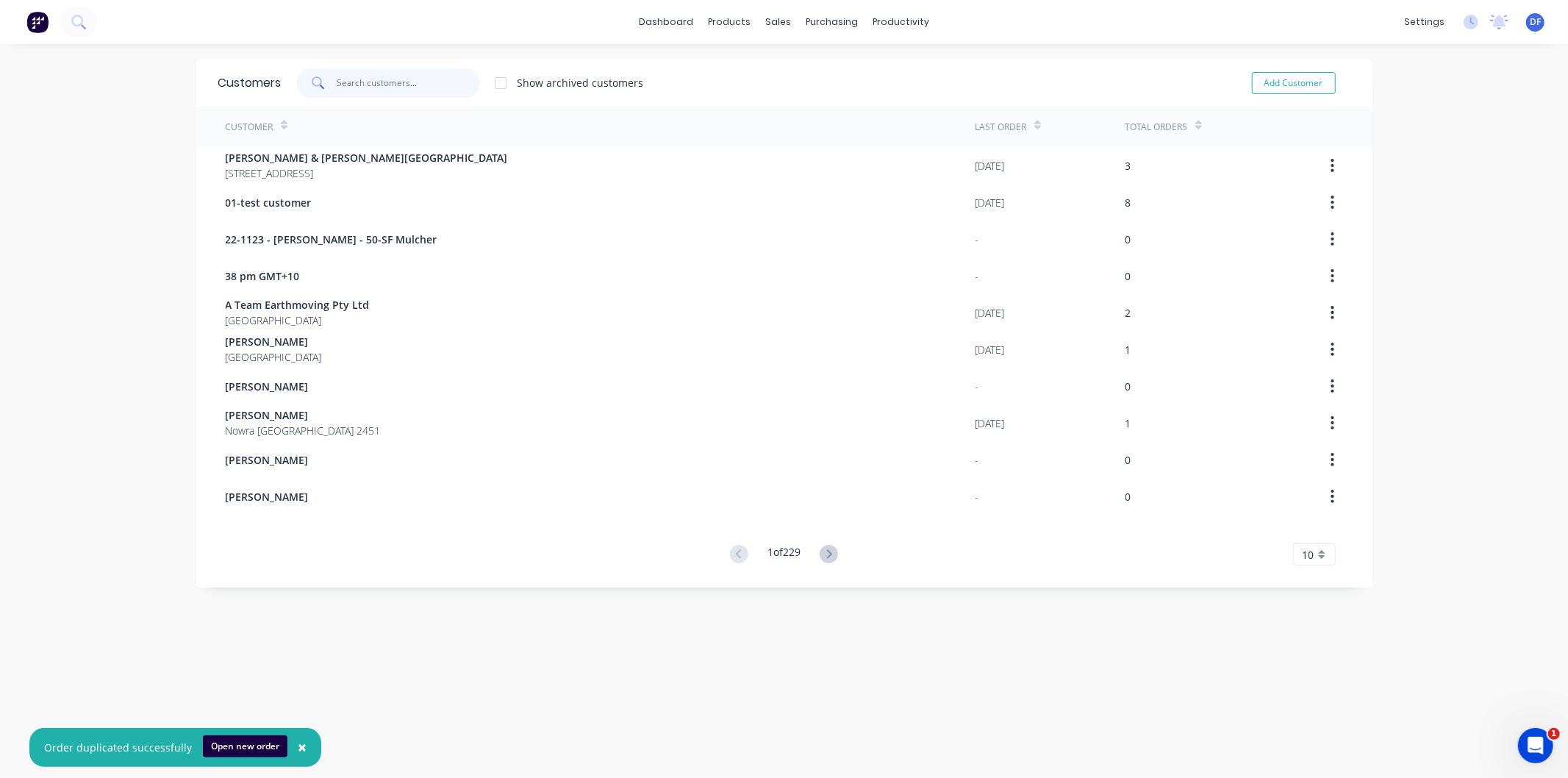
click at [347, 76] on input "text" at bounding box center [408, 83] width 143 height 29
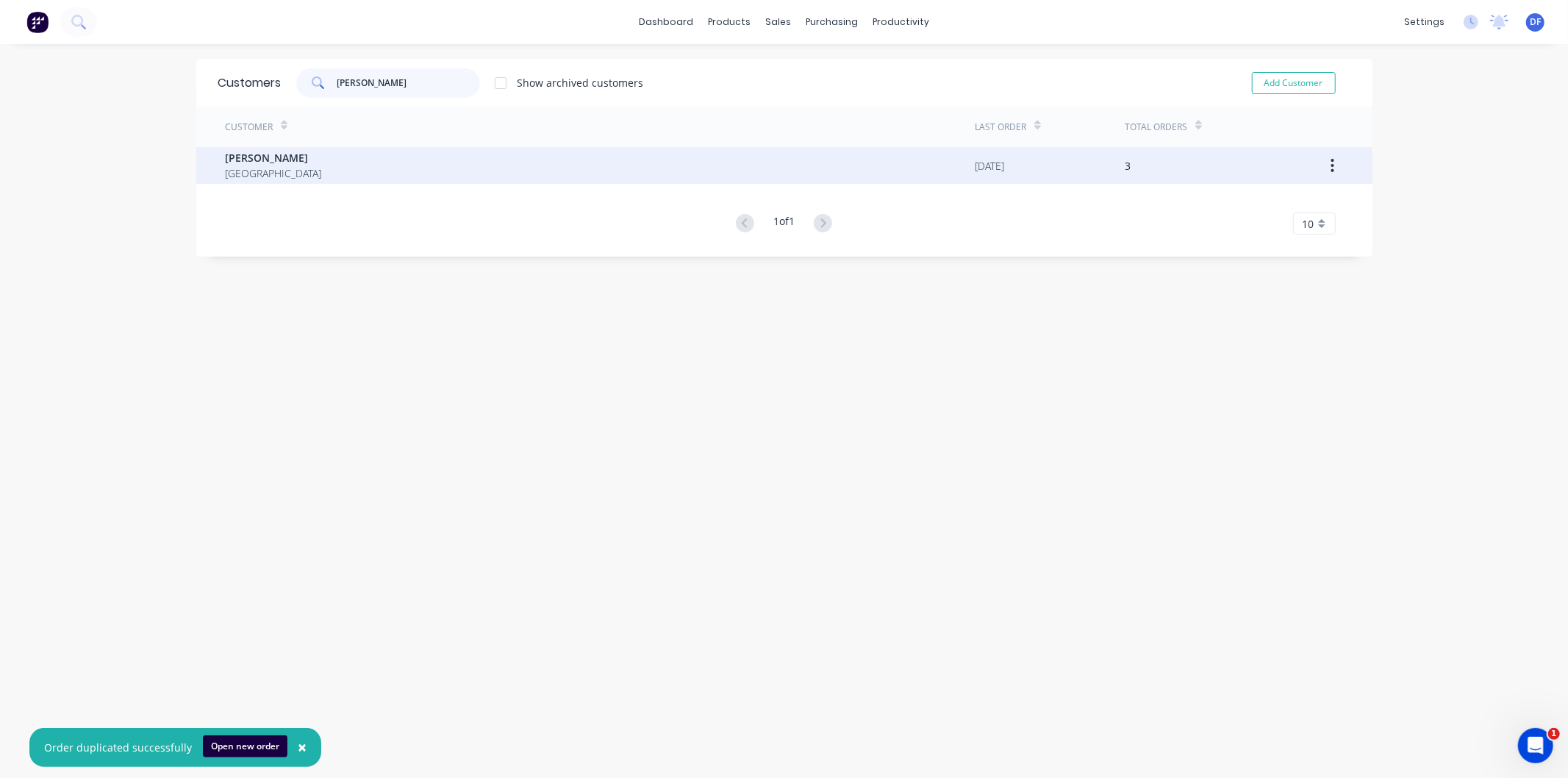
type input "[PERSON_NAME]"
click at [237, 155] on span "[PERSON_NAME]" at bounding box center [274, 158] width 97 height 16
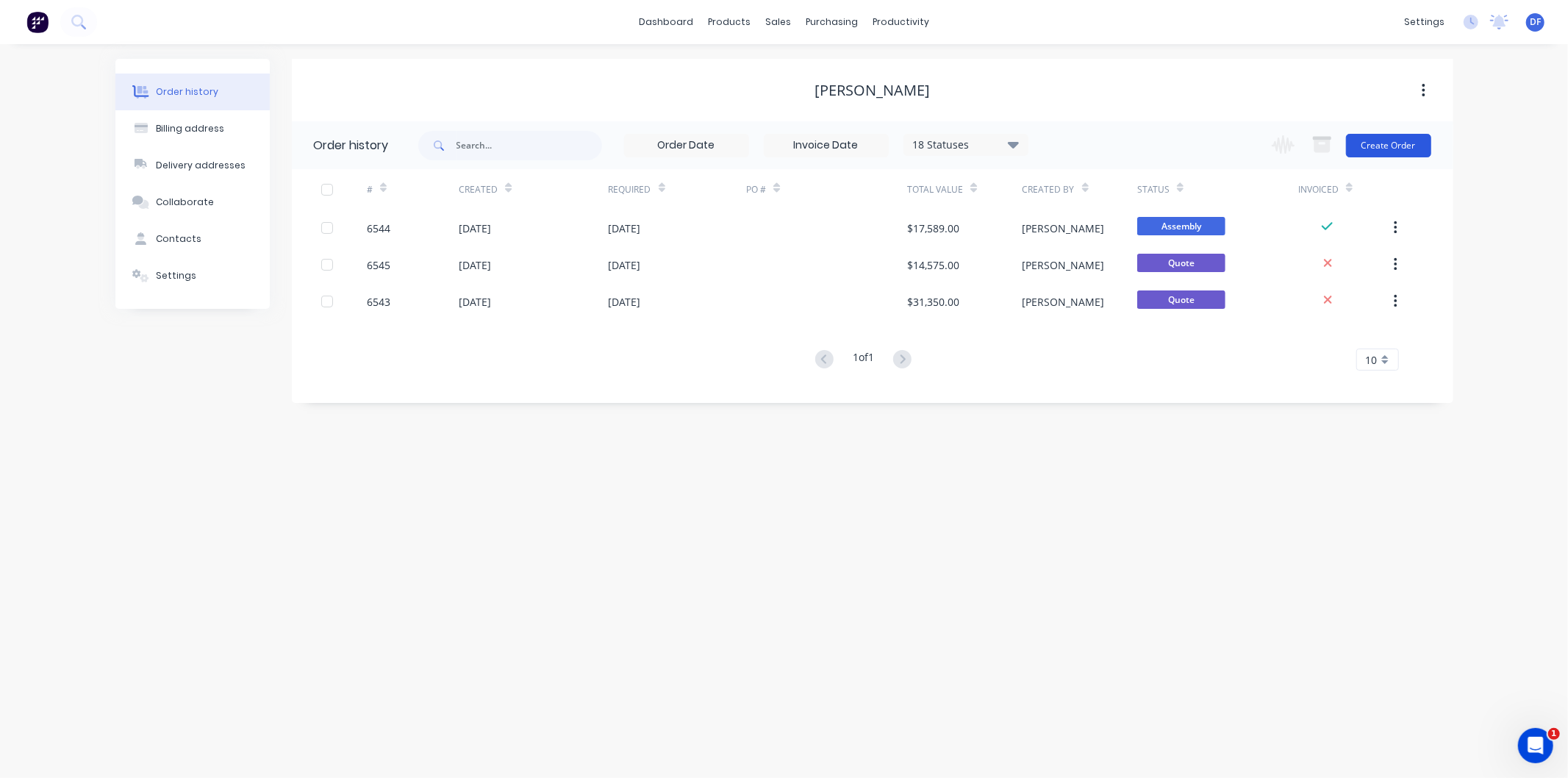
click at [1377, 142] on button "Create Order" at bounding box center [1389, 145] width 85 height 23
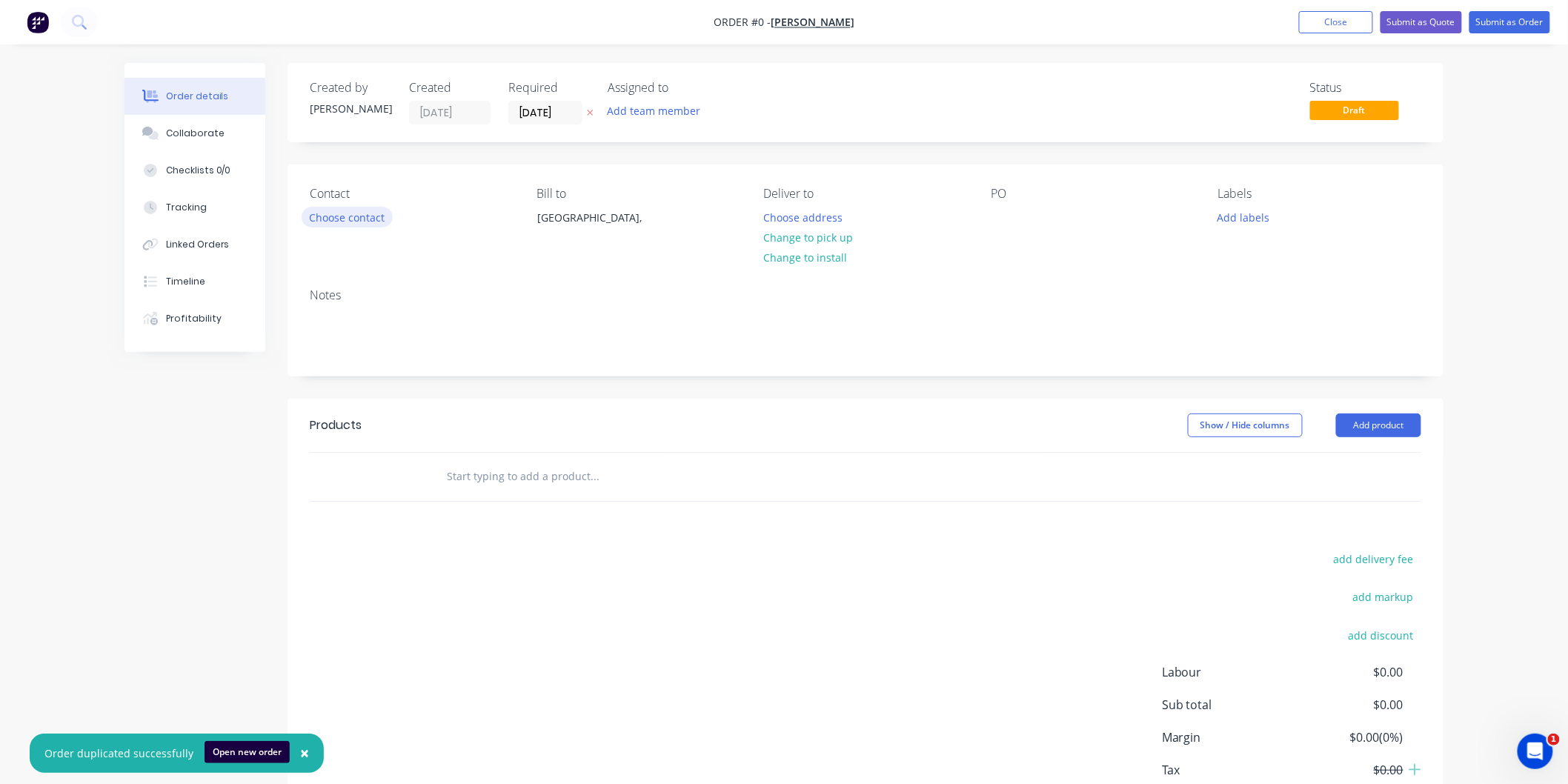
click at [353, 223] on button "Choose contact" at bounding box center [347, 217] width 91 height 20
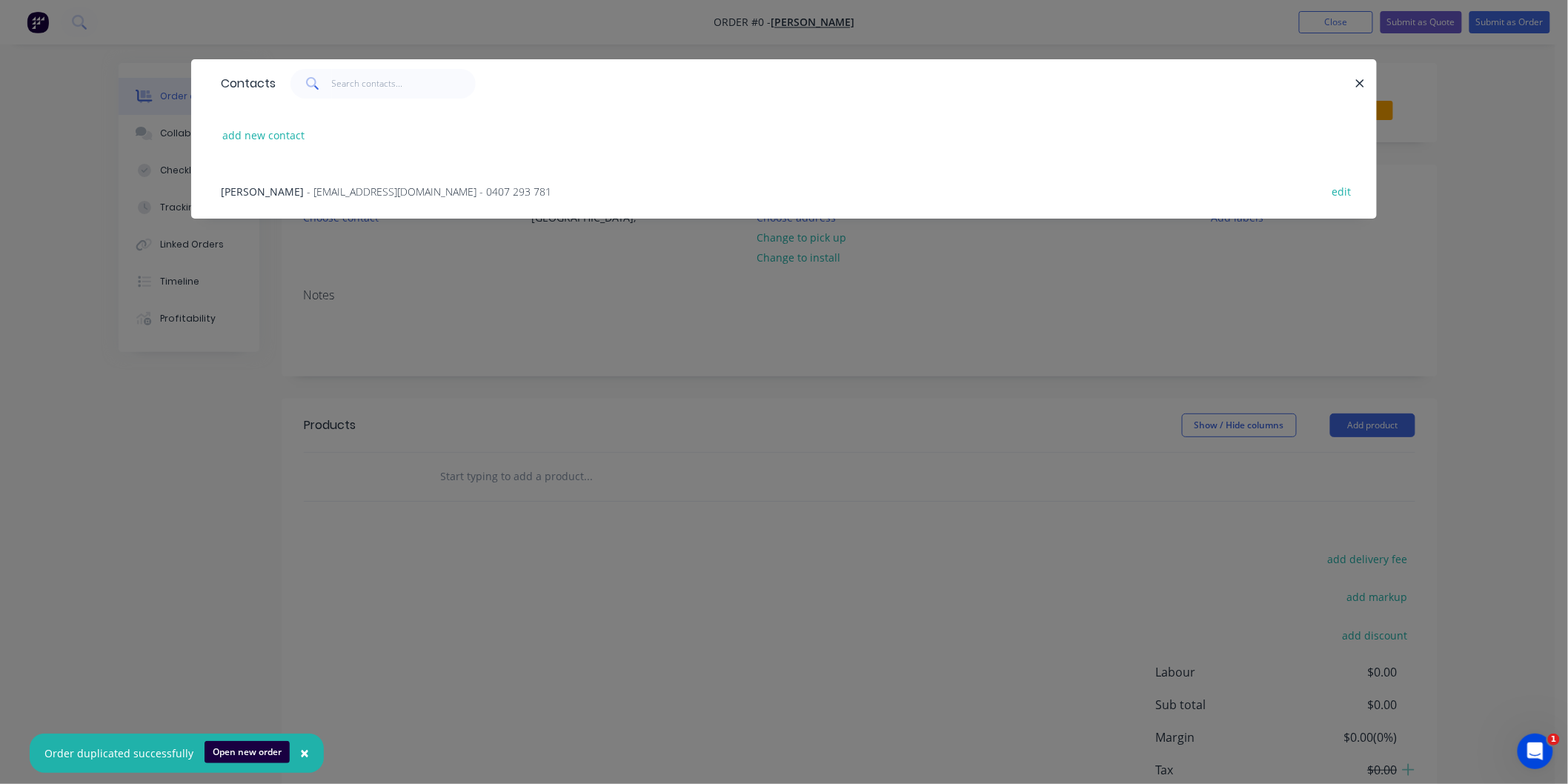
click at [326, 186] on span "- [EMAIL_ADDRESS][DOMAIN_NAME] - 0407 293 781" at bounding box center [429, 192] width 245 height 14
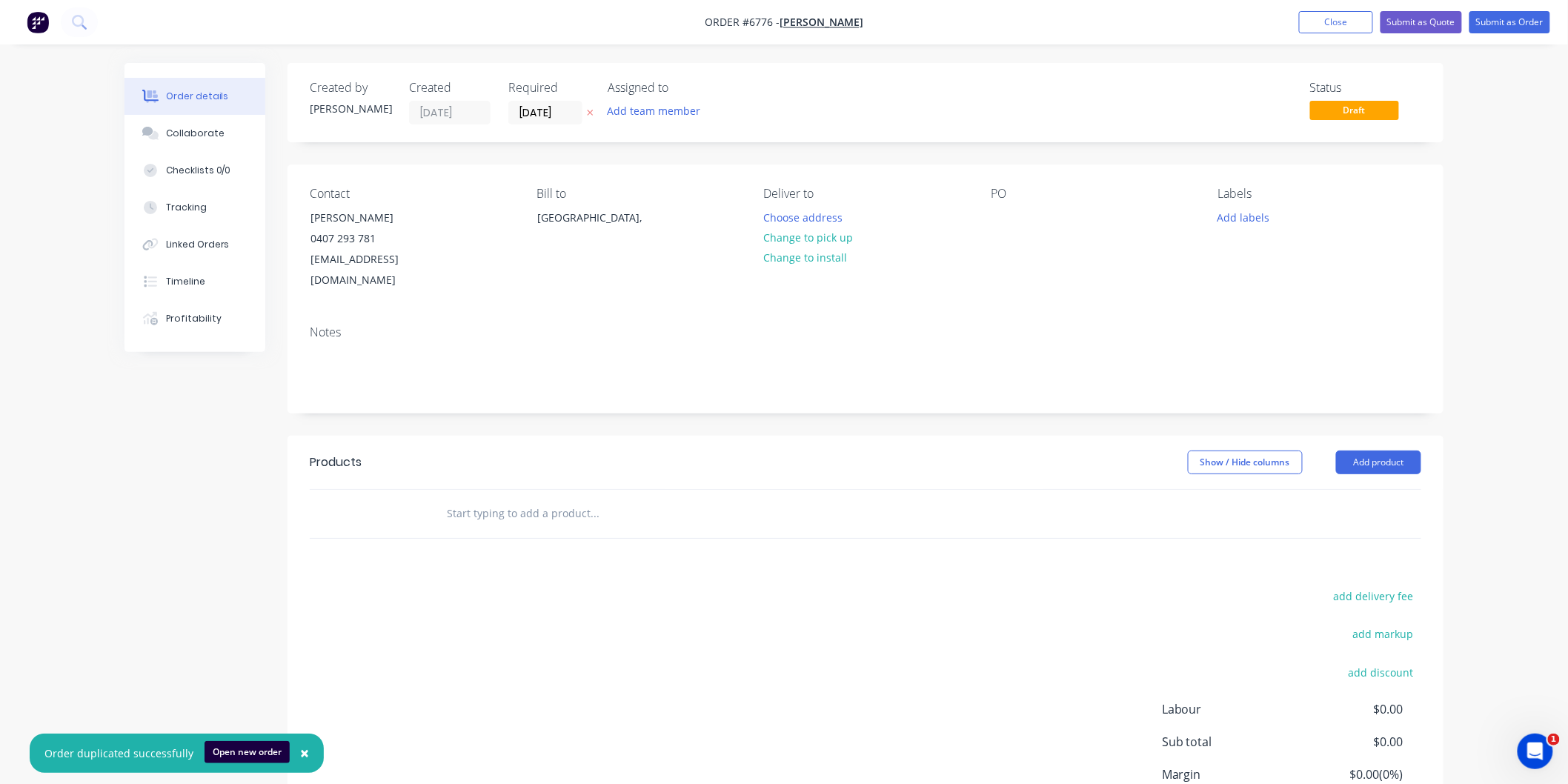
click at [513, 498] on input "text" at bounding box center [594, 513] width 297 height 29
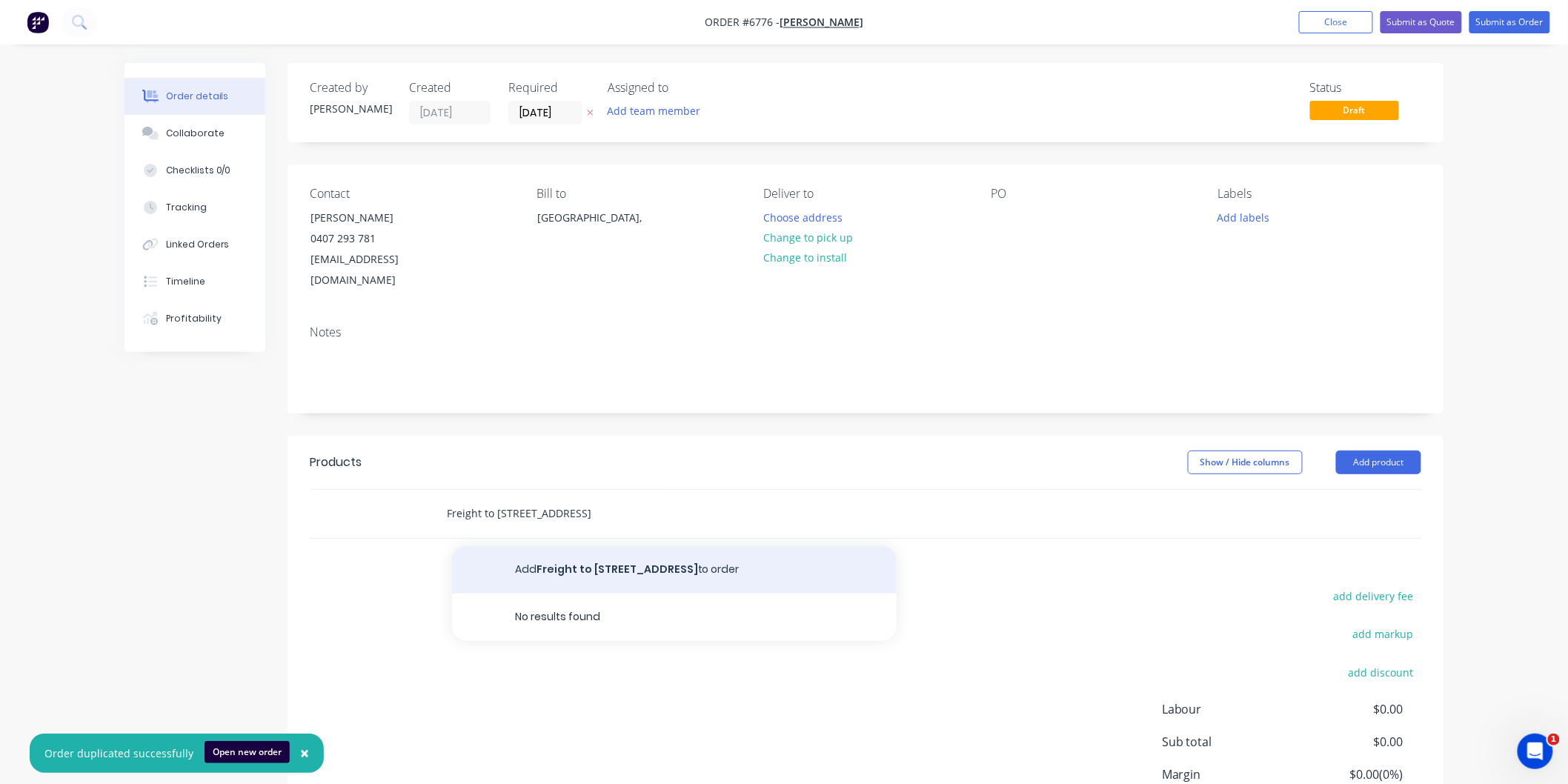
type input "Freight to [STREET_ADDRESS]"
click at [682, 549] on button "Add Freight to [STREET_ADDRESS] to order" at bounding box center [674, 570] width 445 height 47
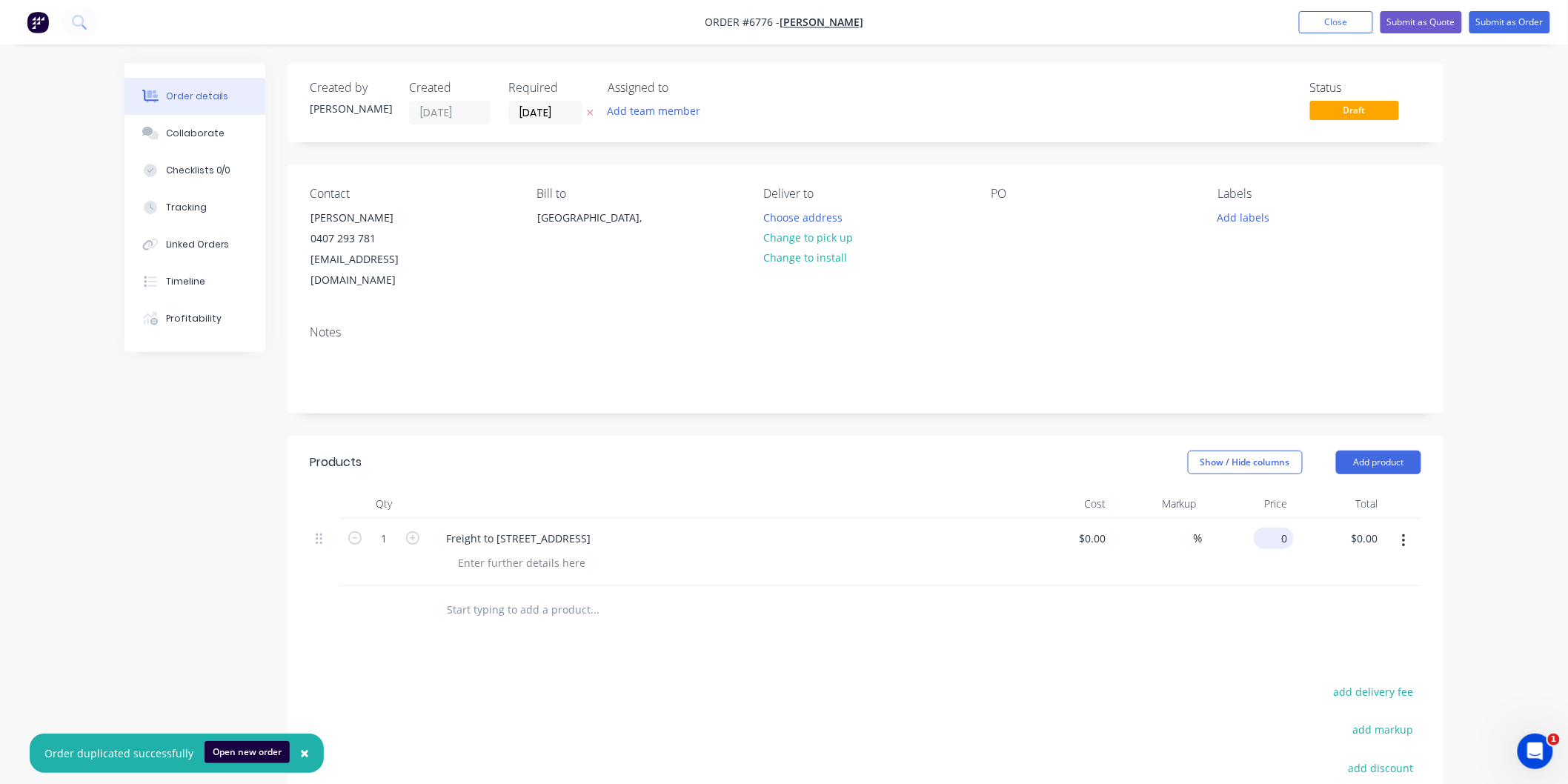
click at [1284, 528] on input "0" at bounding box center [1276, 539] width 34 height 22
type input "$826.00"
click at [1024, 530] on div "$0.00 $0.00" at bounding box center [1066, 552] width 91 height 67
click at [1501, 18] on button "Submit as Order" at bounding box center [1510, 22] width 81 height 22
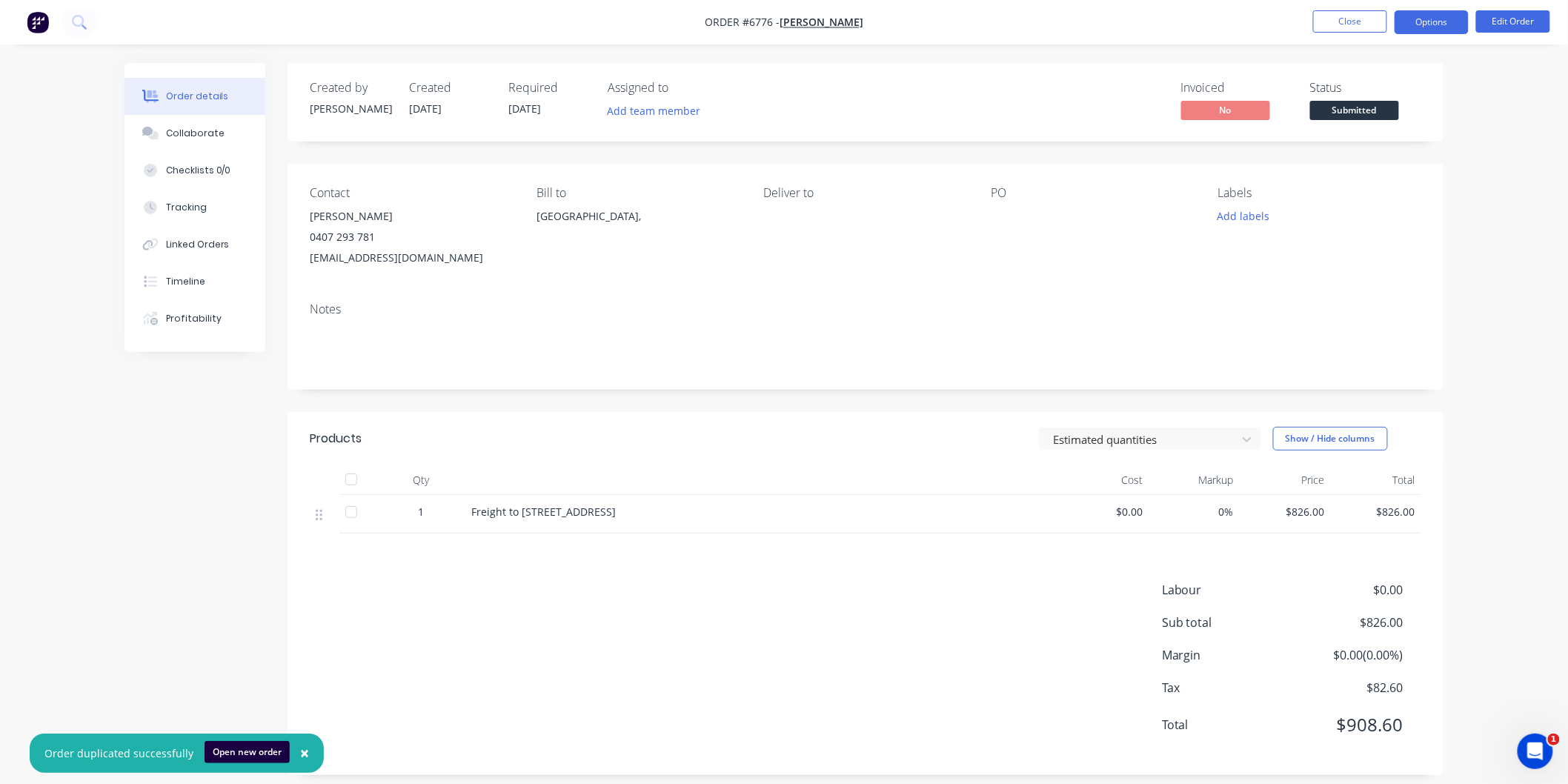
click at [1450, 16] on button "Options" at bounding box center [1432, 22] width 74 height 24
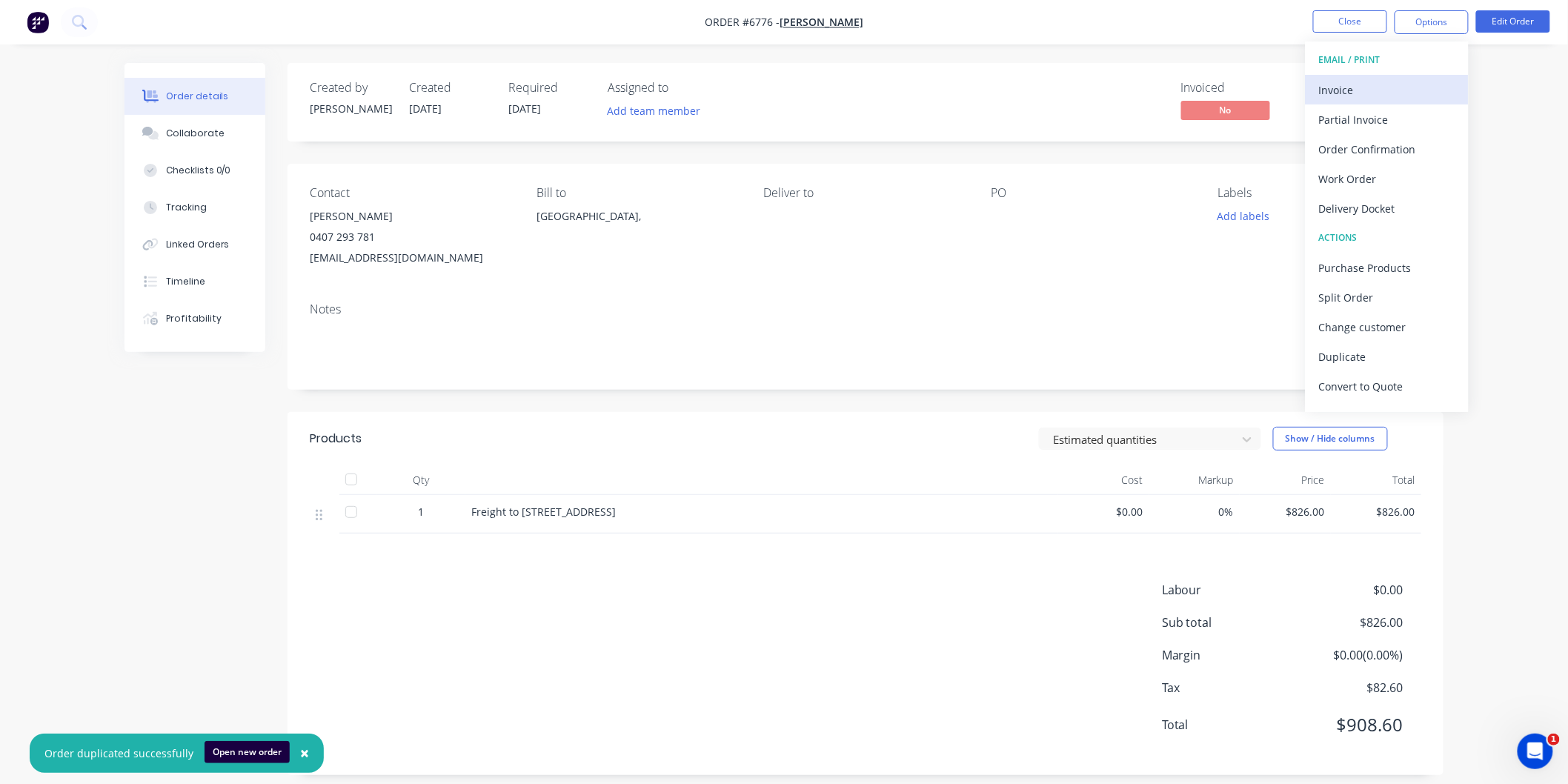
click at [1350, 79] on div "Invoice" at bounding box center [1387, 90] width 136 height 22
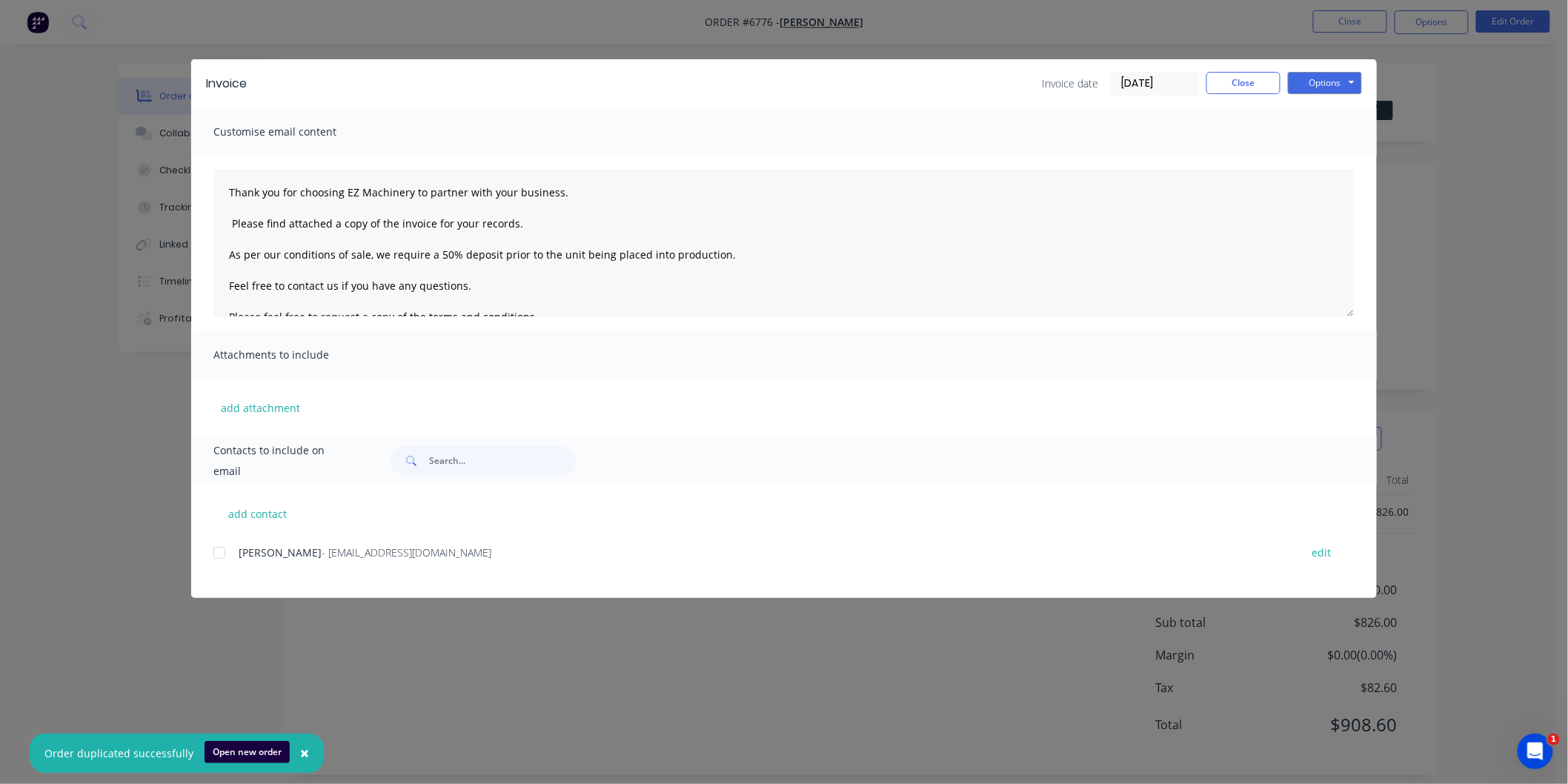
click at [213, 550] on div at bounding box center [218, 552] width 29 height 29
click at [223, 189] on textarea "Thank you for choosing EZ Machinery to partner with your business. Please find …" at bounding box center [784, 243] width 1141 height 148
drag, startPoint x: 566, startPoint y: 223, endPoint x: 217, endPoint y: 218, distance: 349.0
click at [217, 218] on textarea "[PERSON_NAME] Thank you for choosing EZ Machinery to partner with your business…" at bounding box center [784, 243] width 1141 height 148
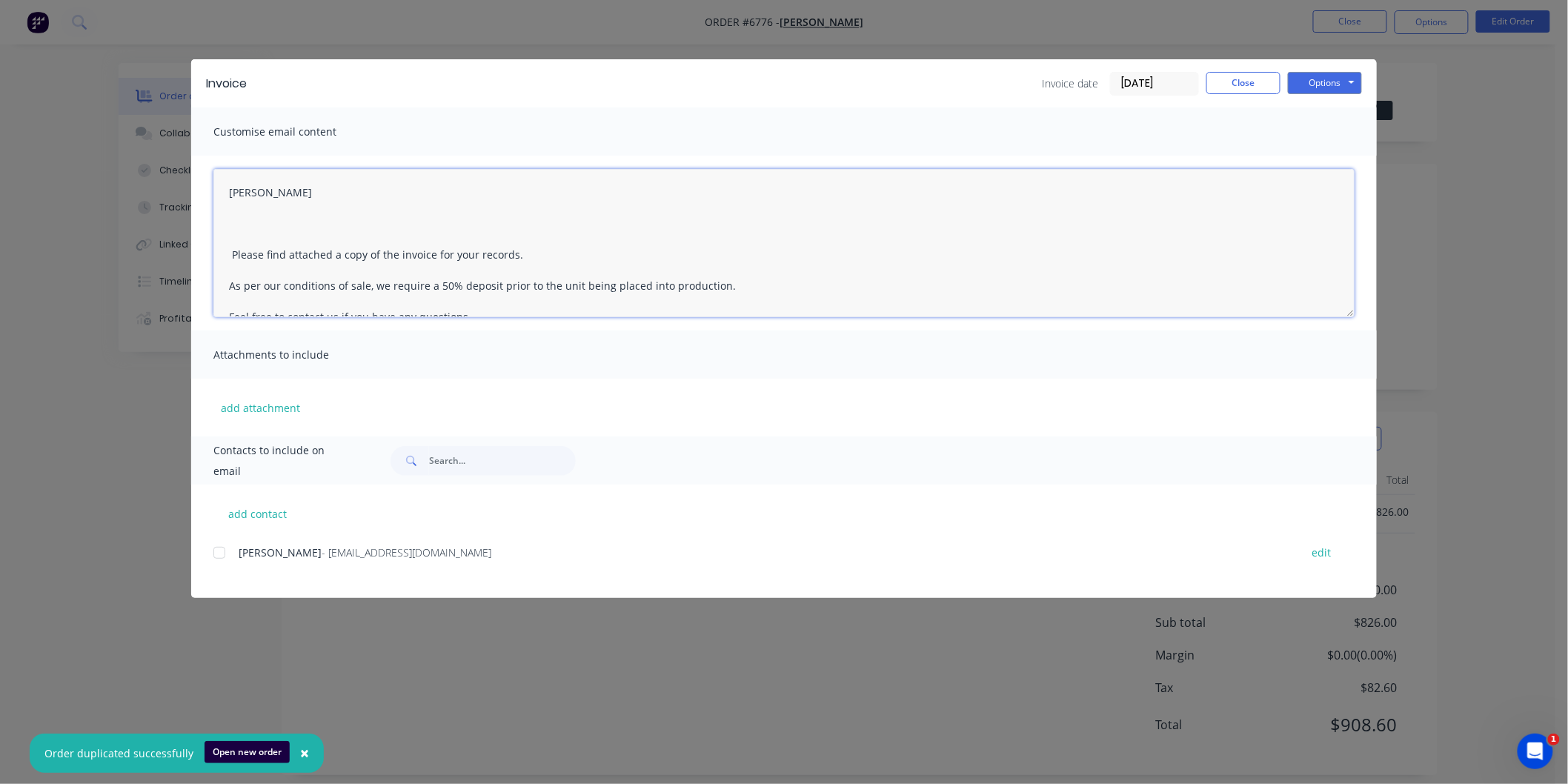
click at [396, 253] on textarea "[PERSON_NAME] Please find attached a copy of the invoice for your records. As p…" at bounding box center [784, 243] width 1141 height 148
drag, startPoint x: 730, startPoint y: 280, endPoint x: 223, endPoint y: 282, distance: 507.0
click at [223, 282] on textarea "[PERSON_NAME] Please find attached a copy of the Freight invoice for your recor…" at bounding box center [784, 243] width 1141 height 148
click at [250, 235] on textarea "[PERSON_NAME] Please find attached a copy of the Freight invoice for your recor…" at bounding box center [784, 243] width 1141 height 148
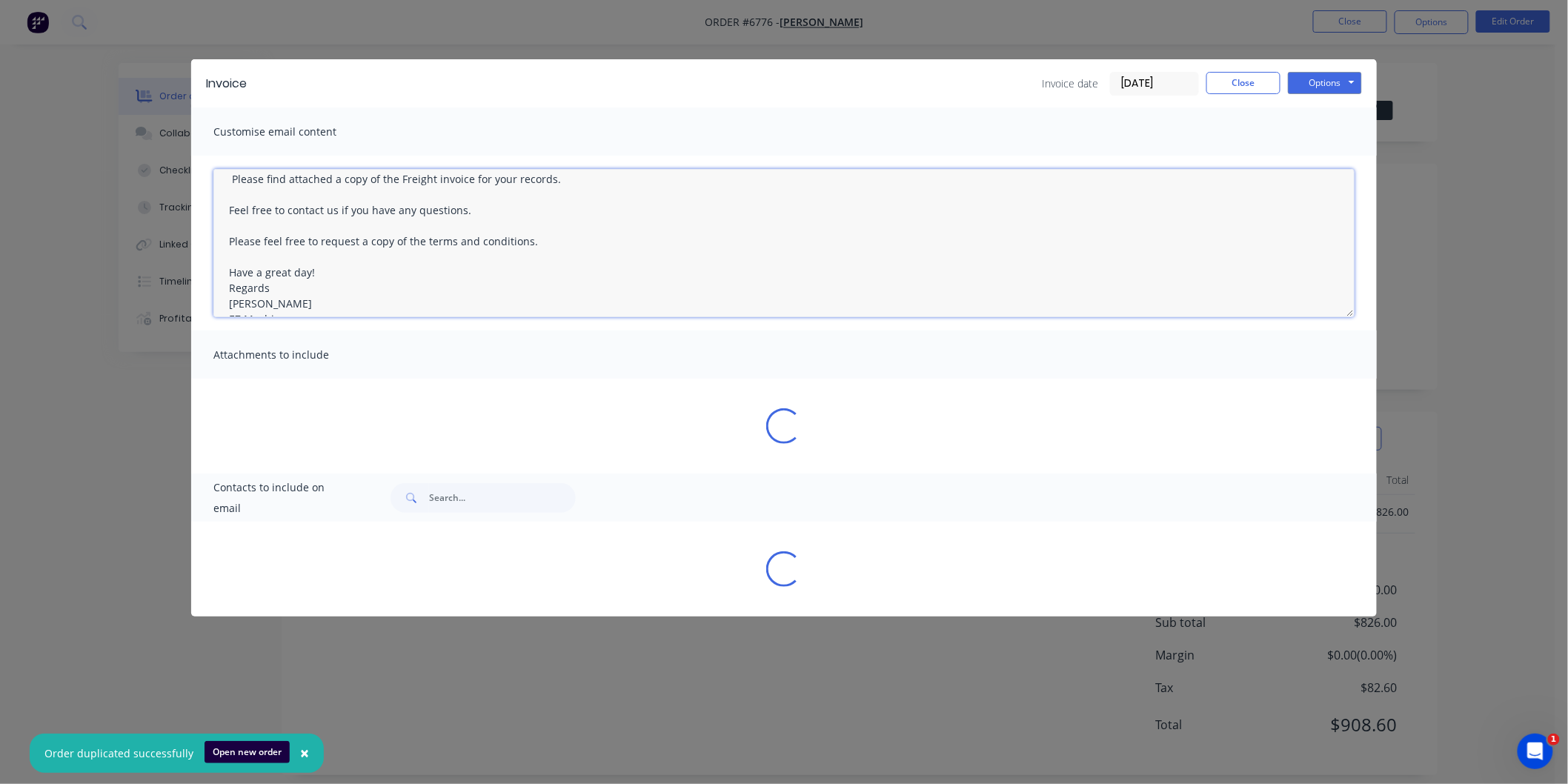
scroll to position [85, 0]
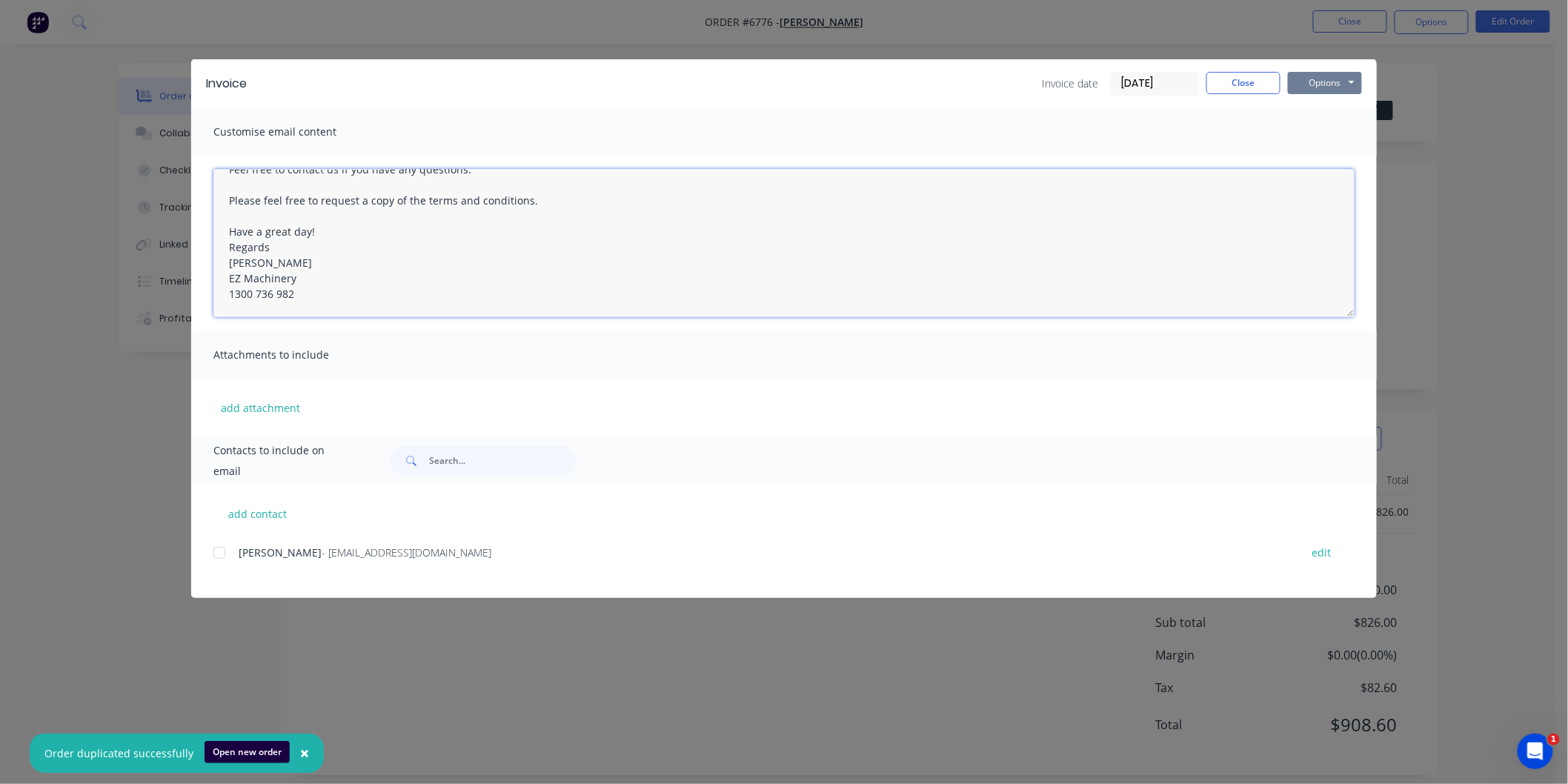
type textarea "[PERSON_NAME] Please find attached a copy of the Freight invoice for your recor…"
click at [1334, 80] on button "Options" at bounding box center [1325, 83] width 74 height 22
click at [1328, 151] on button "Email" at bounding box center [1335, 158] width 95 height 24
click at [218, 554] on div at bounding box center [218, 552] width 29 height 29
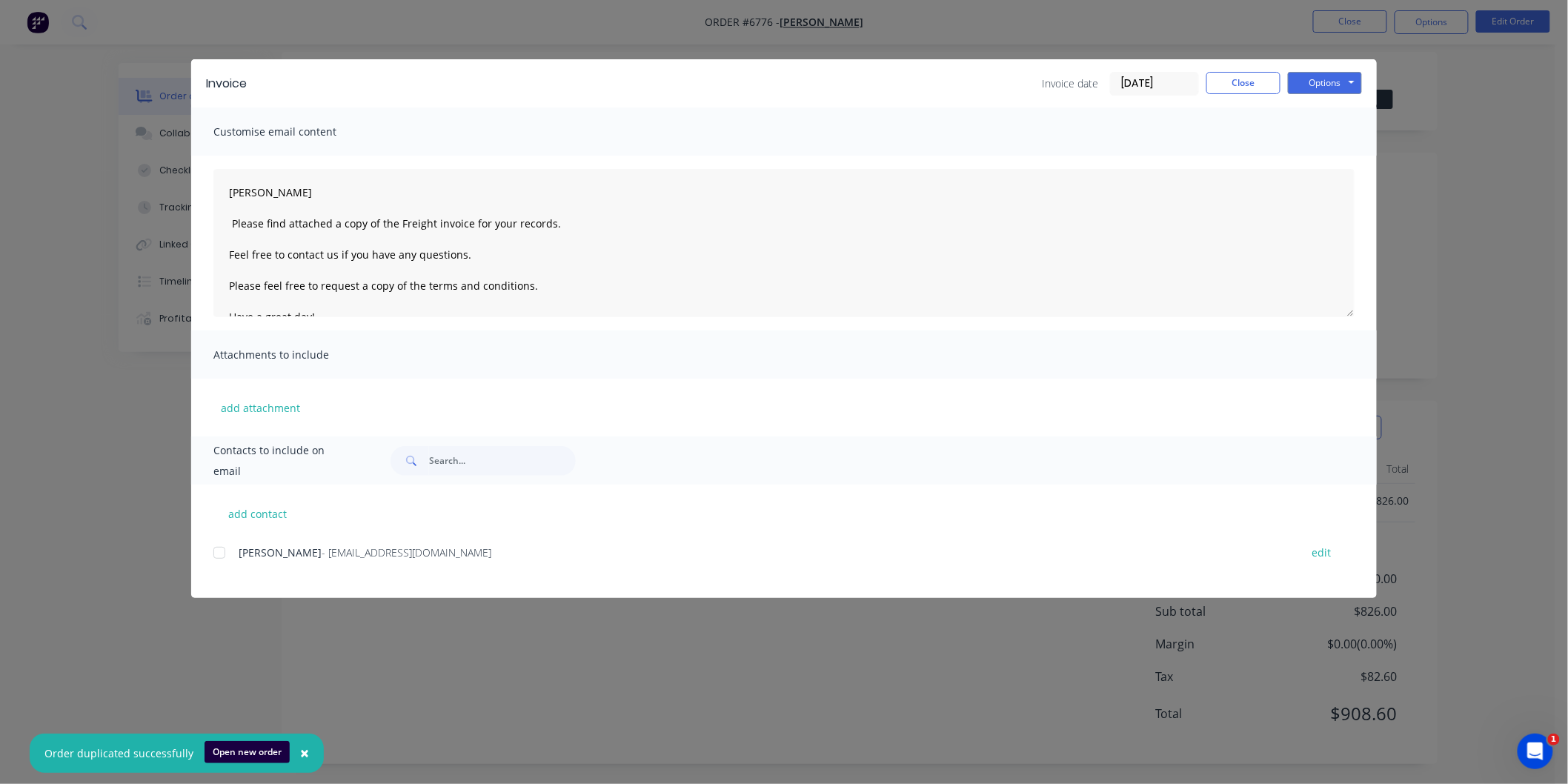
scroll to position [15, 0]
click at [223, 550] on div at bounding box center [218, 552] width 29 height 29
click at [1346, 82] on button "Options" at bounding box center [1325, 83] width 74 height 22
click at [1317, 156] on button "Email" at bounding box center [1335, 158] width 95 height 24
click at [1241, 85] on button "Close" at bounding box center [1244, 83] width 74 height 22
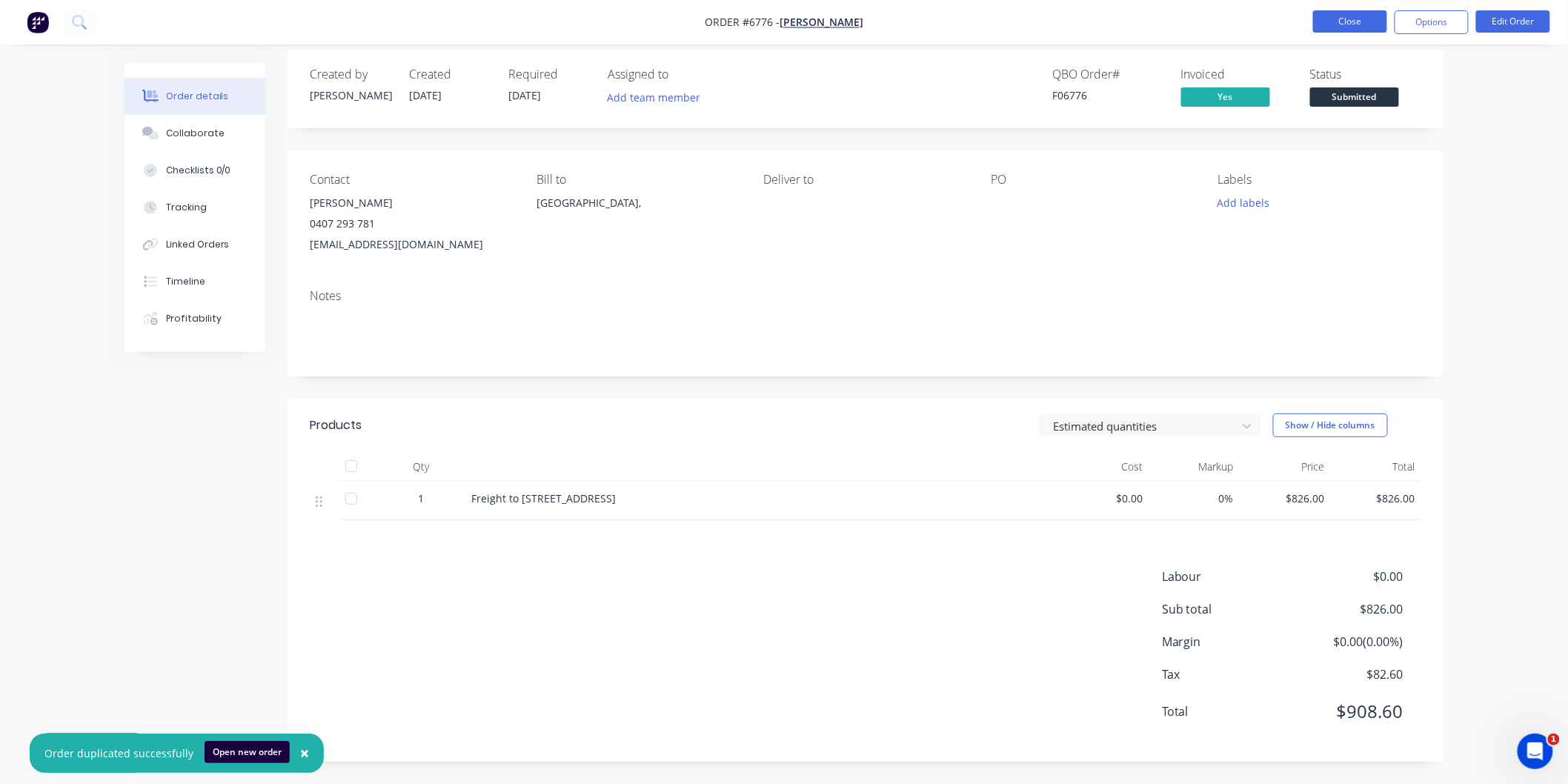
click at [1351, 16] on button "Close" at bounding box center [1350, 21] width 74 height 22
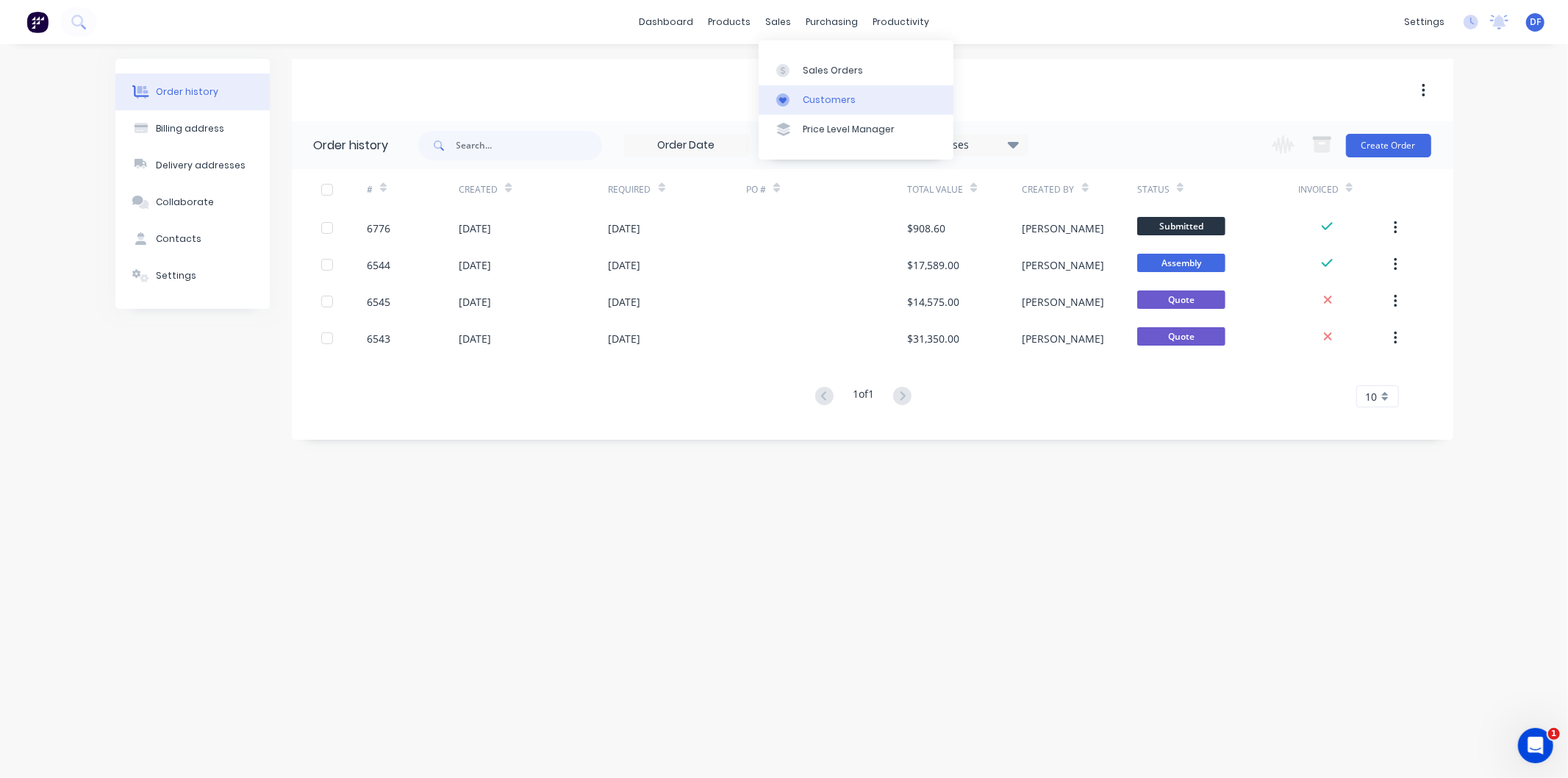
click at [824, 100] on div "Customers" at bounding box center [829, 100] width 53 height 13
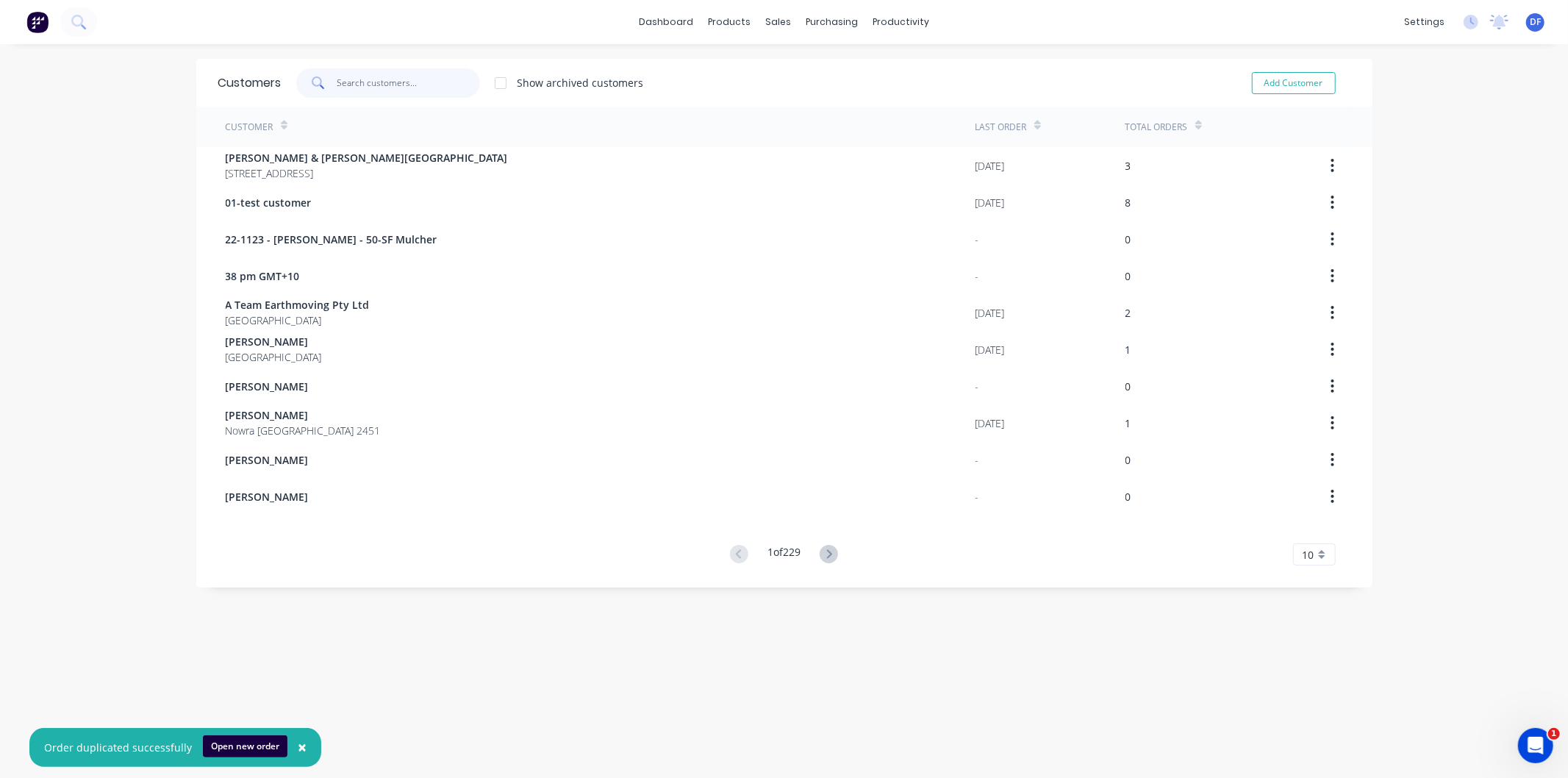
click at [361, 83] on input "text" at bounding box center [408, 83] width 143 height 29
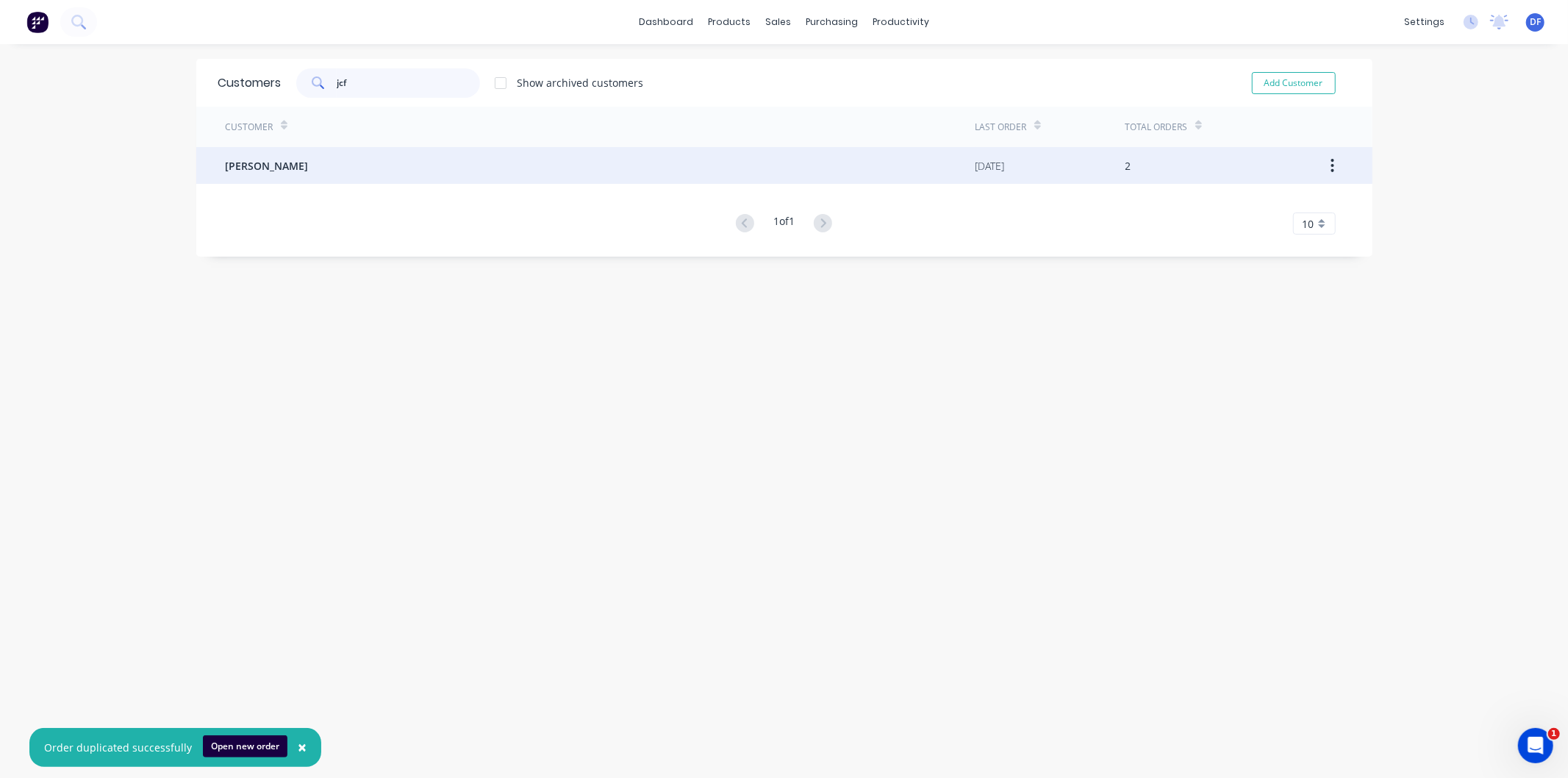
type input "jcf"
click at [240, 157] on div "[PERSON_NAME]" at bounding box center [600, 165] width 749 height 37
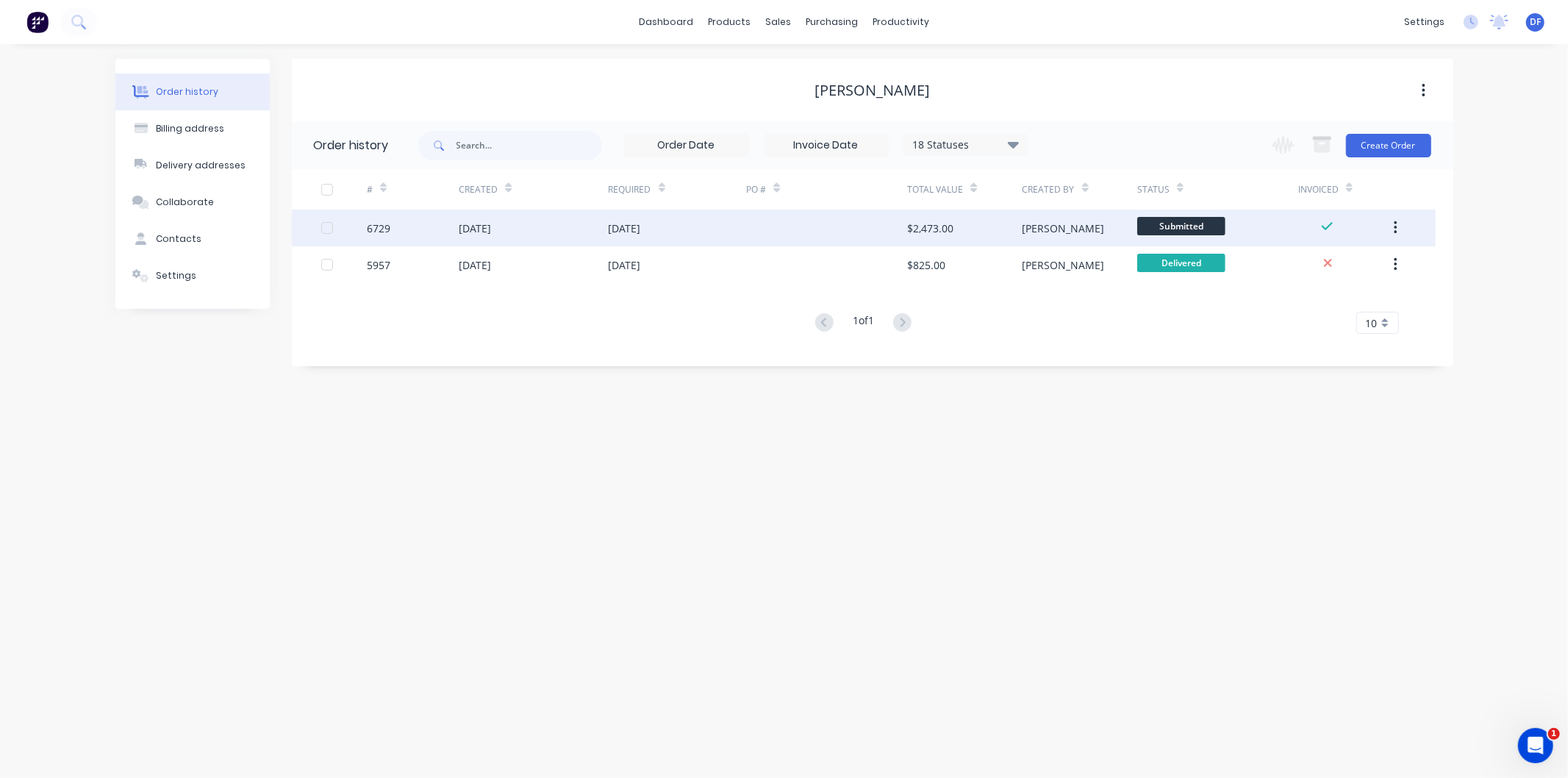
click at [641, 223] on div "[DATE]" at bounding box center [624, 228] width 33 height 16
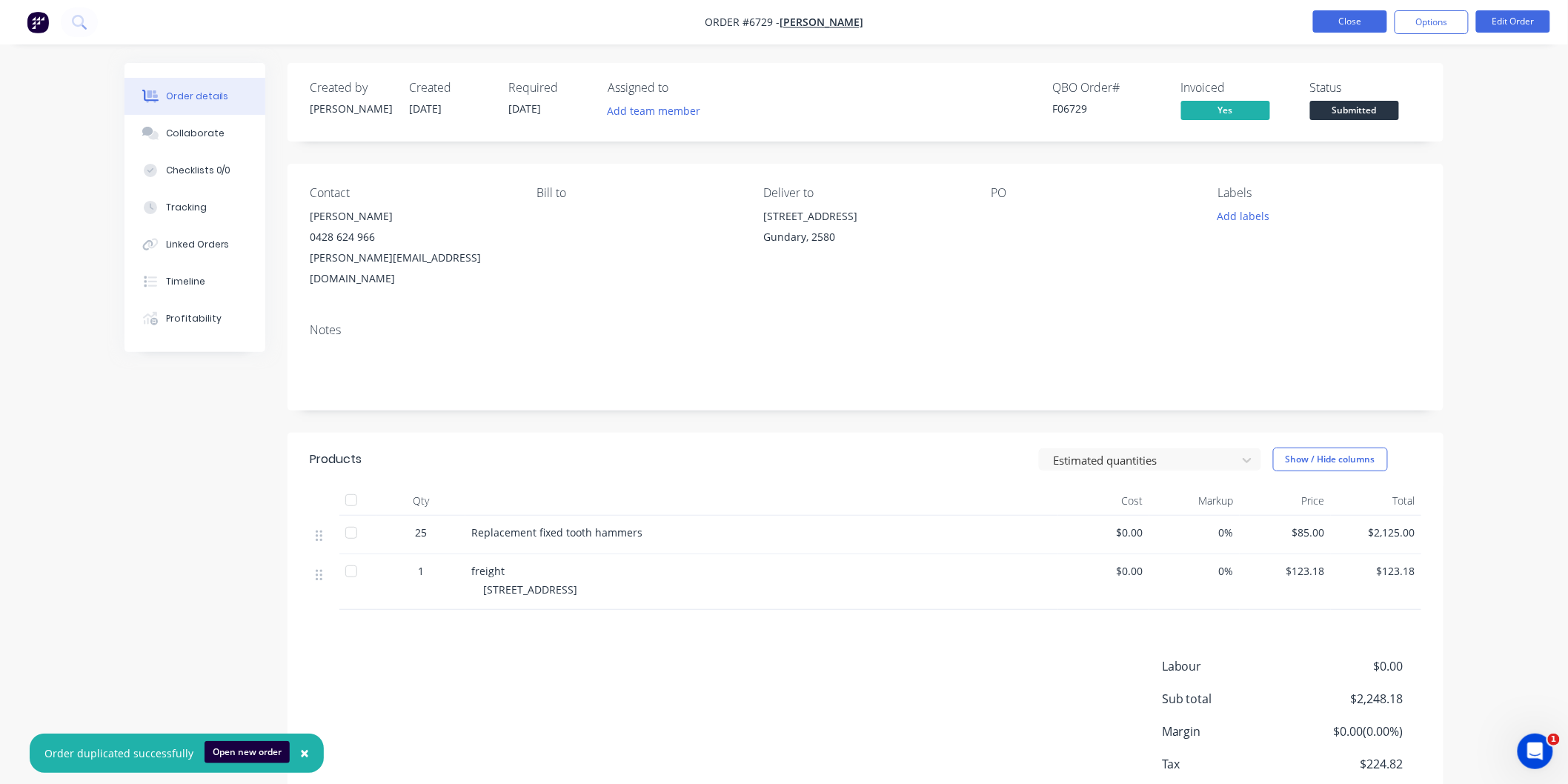
click at [1353, 18] on button "Close" at bounding box center [1350, 21] width 74 height 22
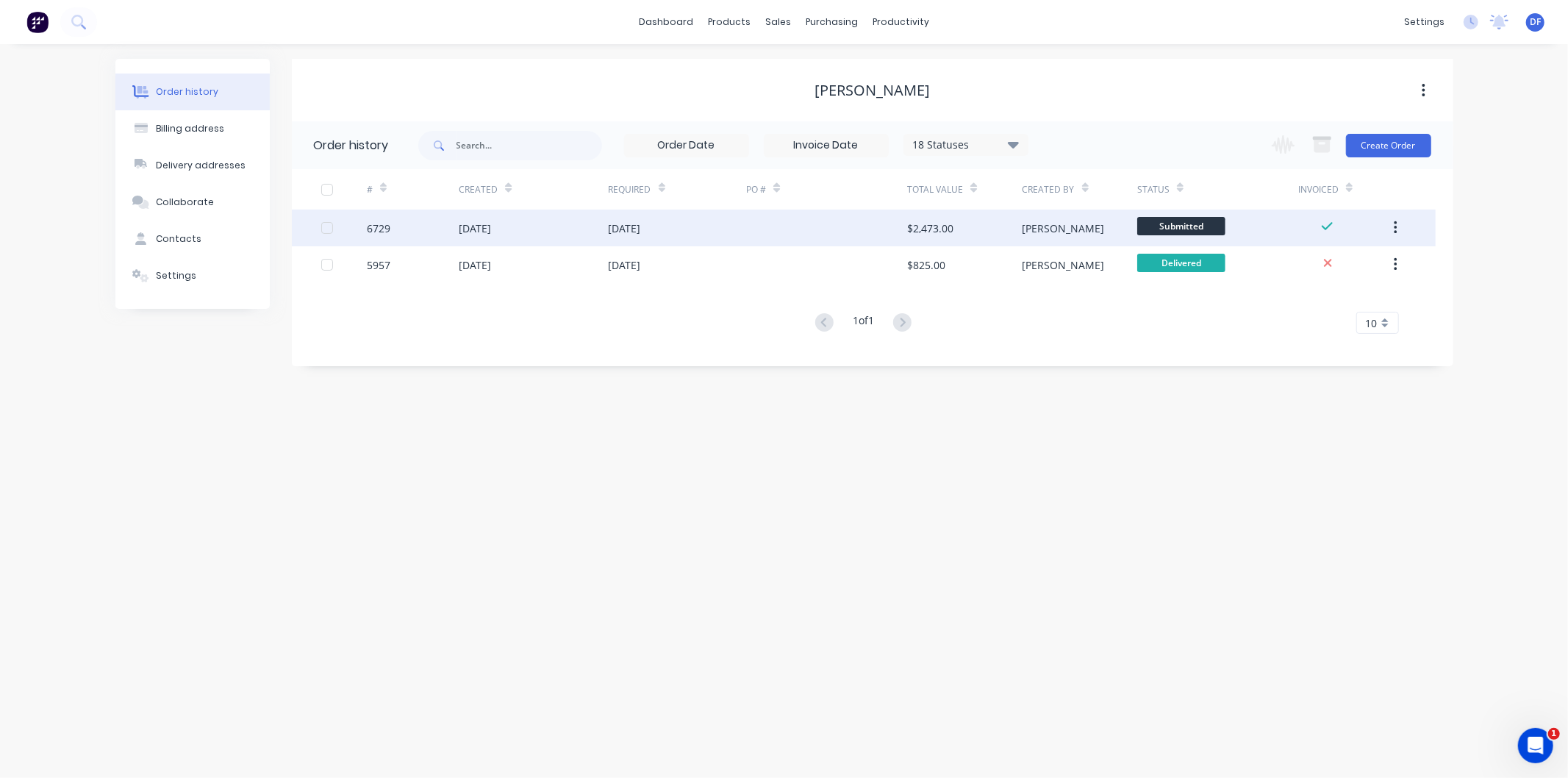
click at [491, 227] on div "[DATE]" at bounding box center [474, 228] width 33 height 16
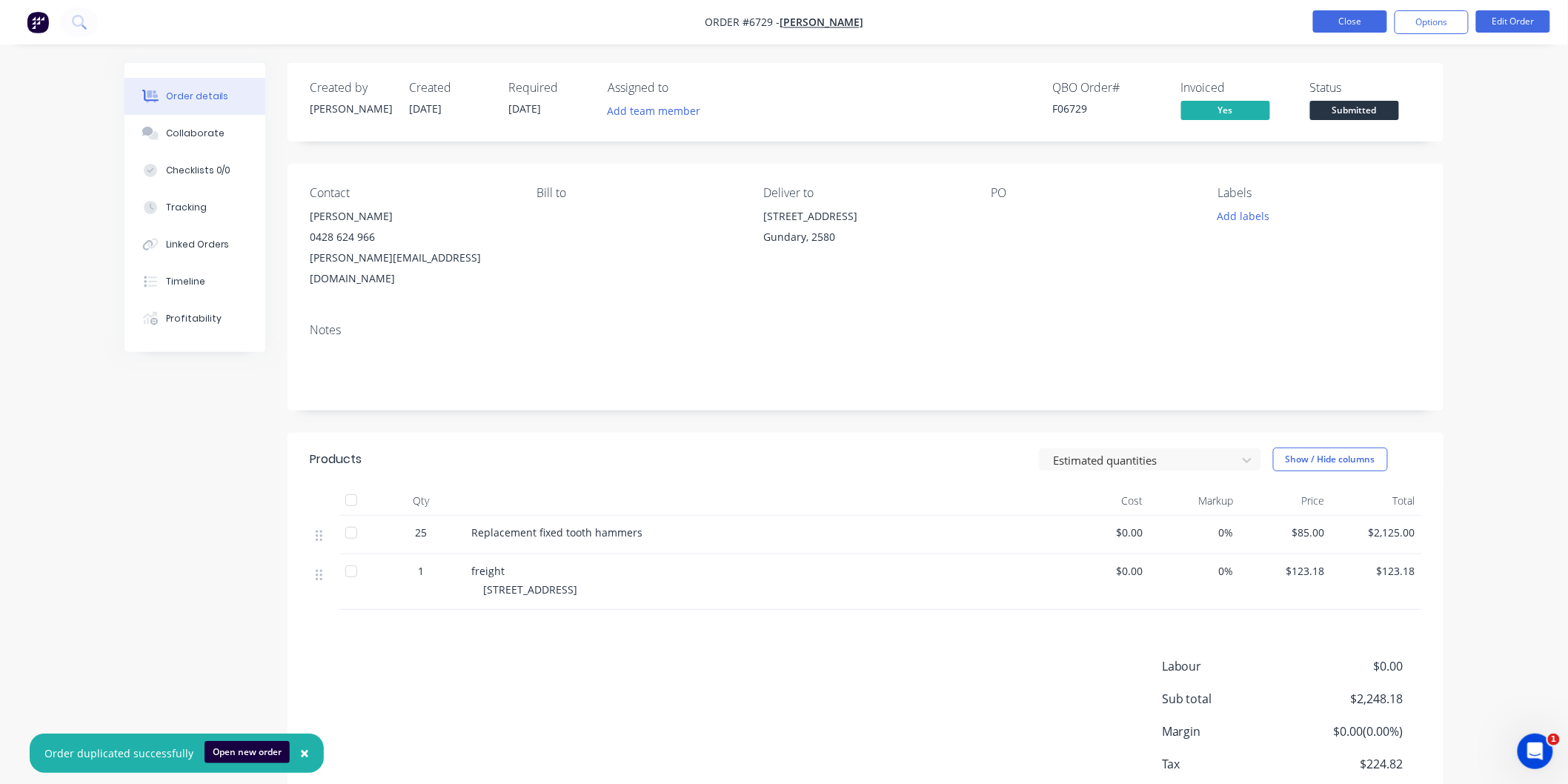
click at [1356, 18] on button "Close" at bounding box center [1350, 21] width 74 height 22
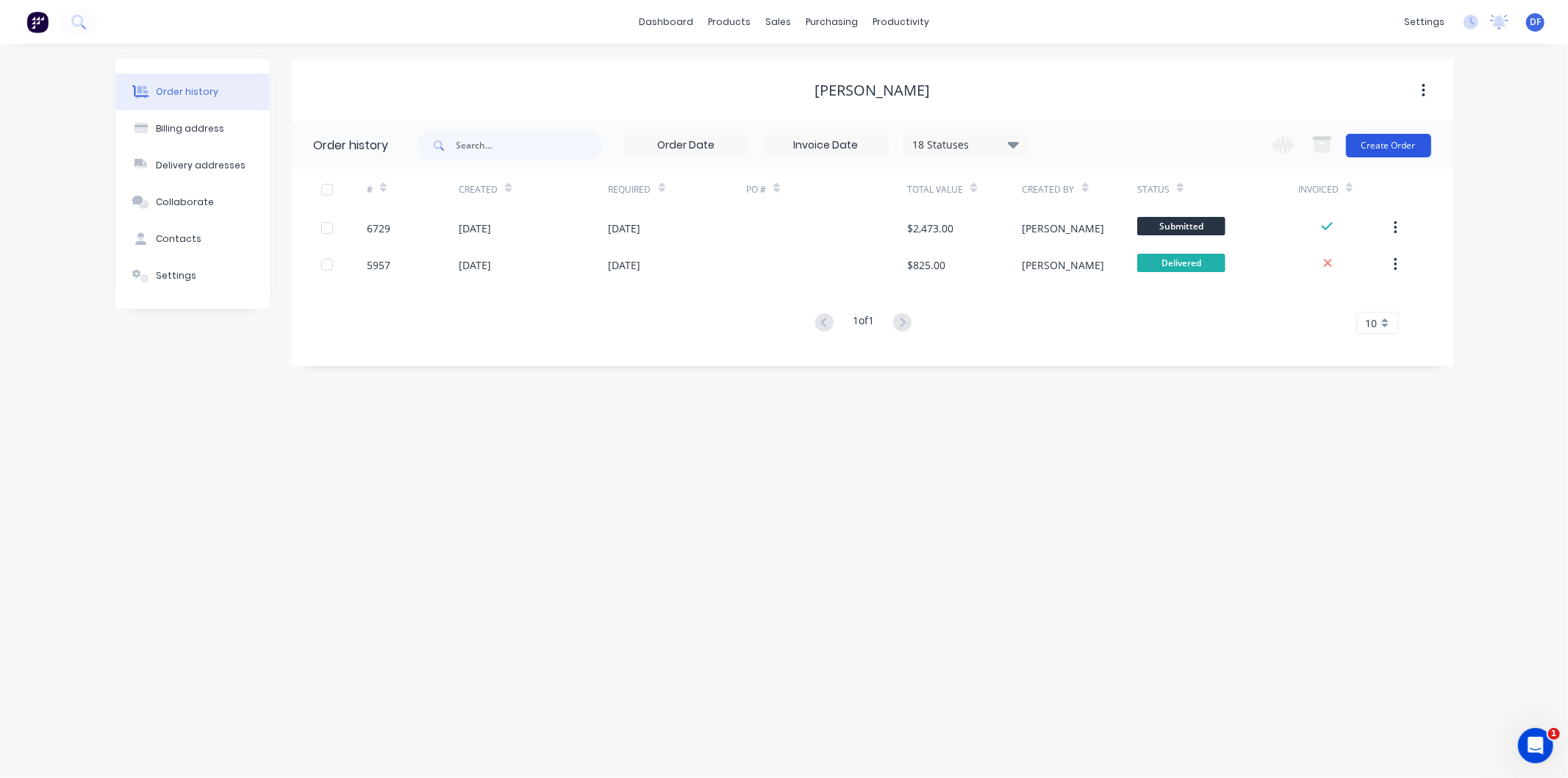
click at [1390, 142] on button "Create Order" at bounding box center [1389, 145] width 85 height 23
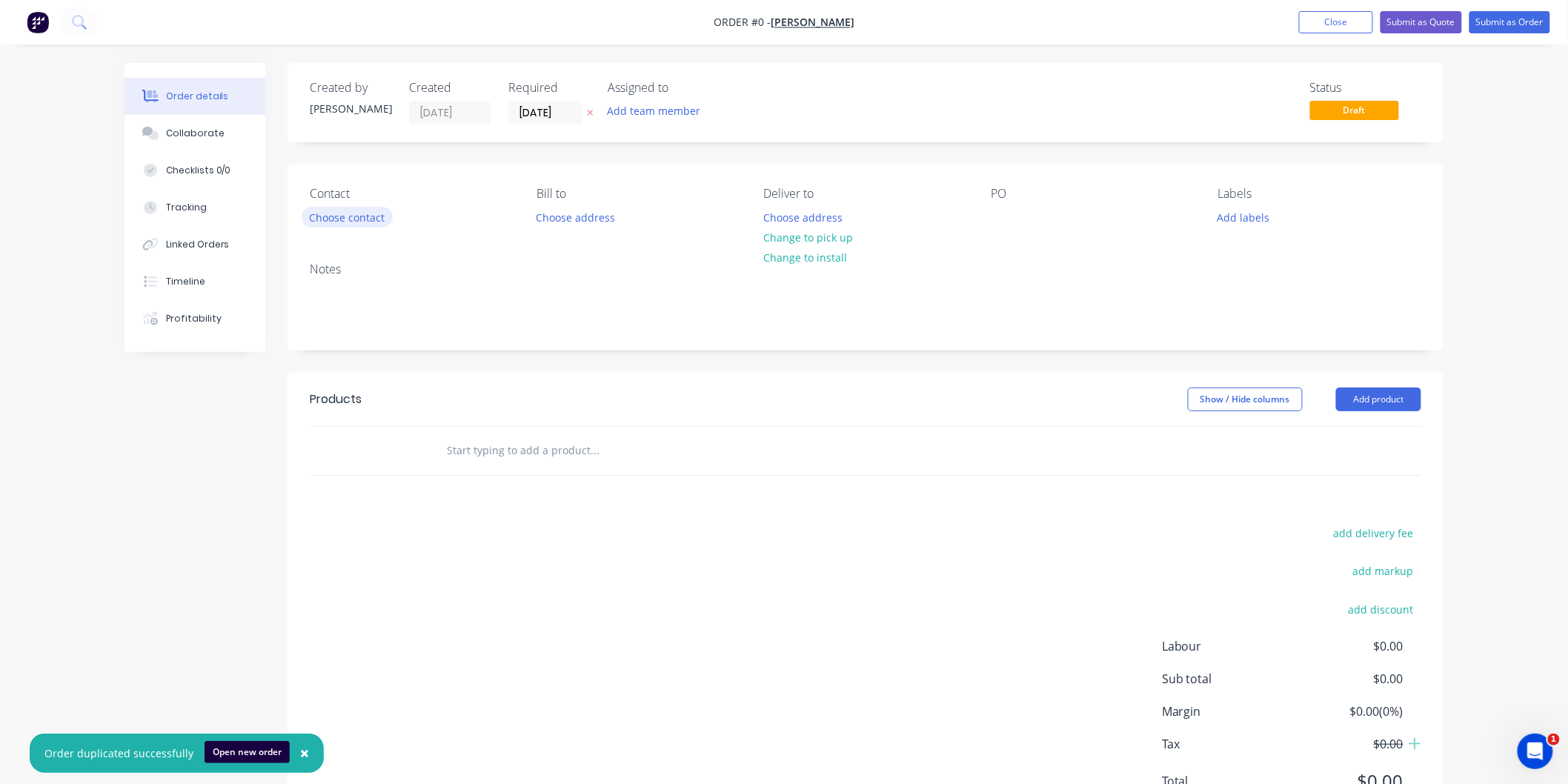
click at [332, 212] on button "Choose contact" at bounding box center [347, 217] width 91 height 20
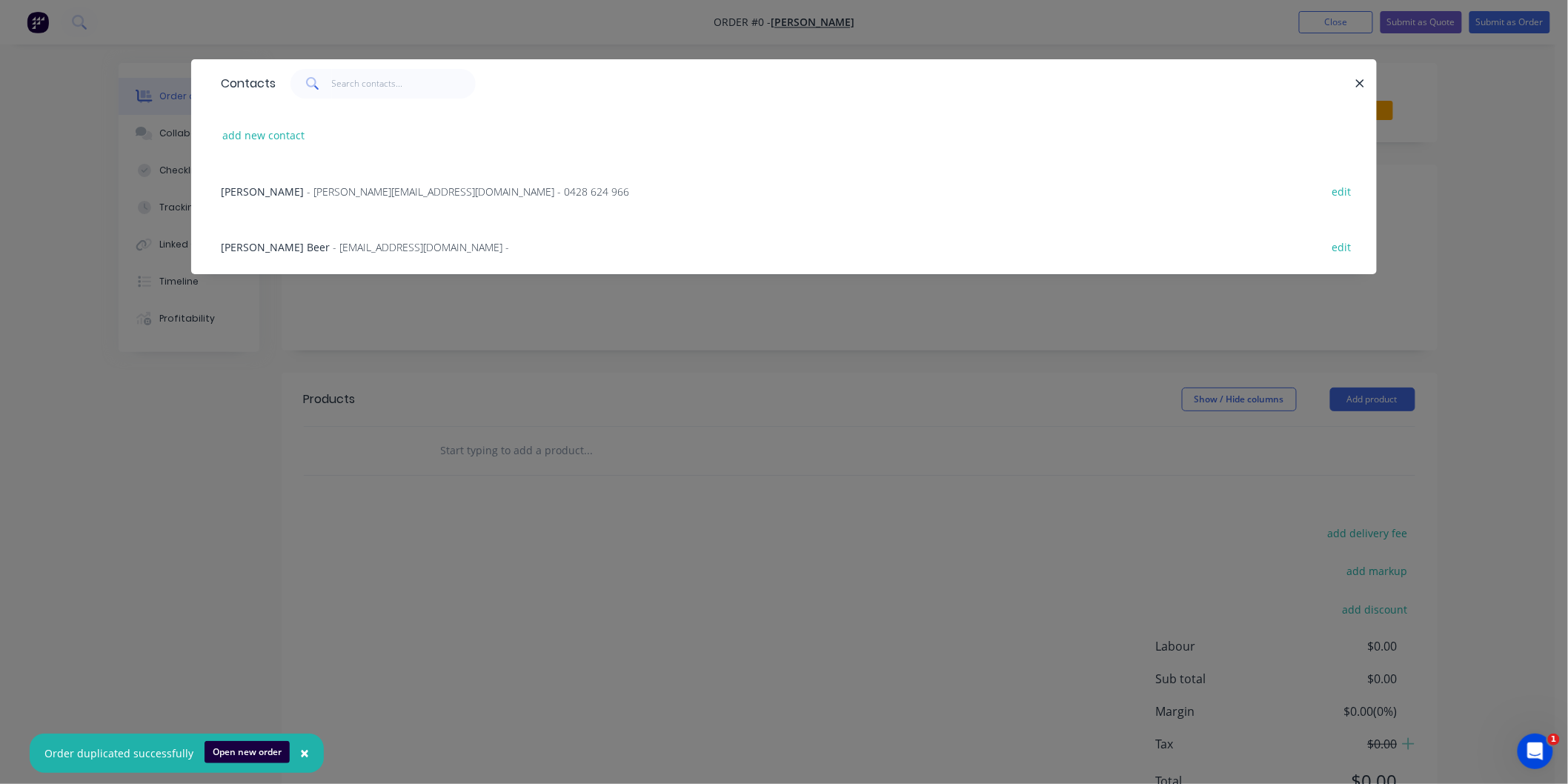
click at [335, 242] on span "- [EMAIL_ADDRESS][DOMAIN_NAME] -" at bounding box center [421, 247] width 176 height 14
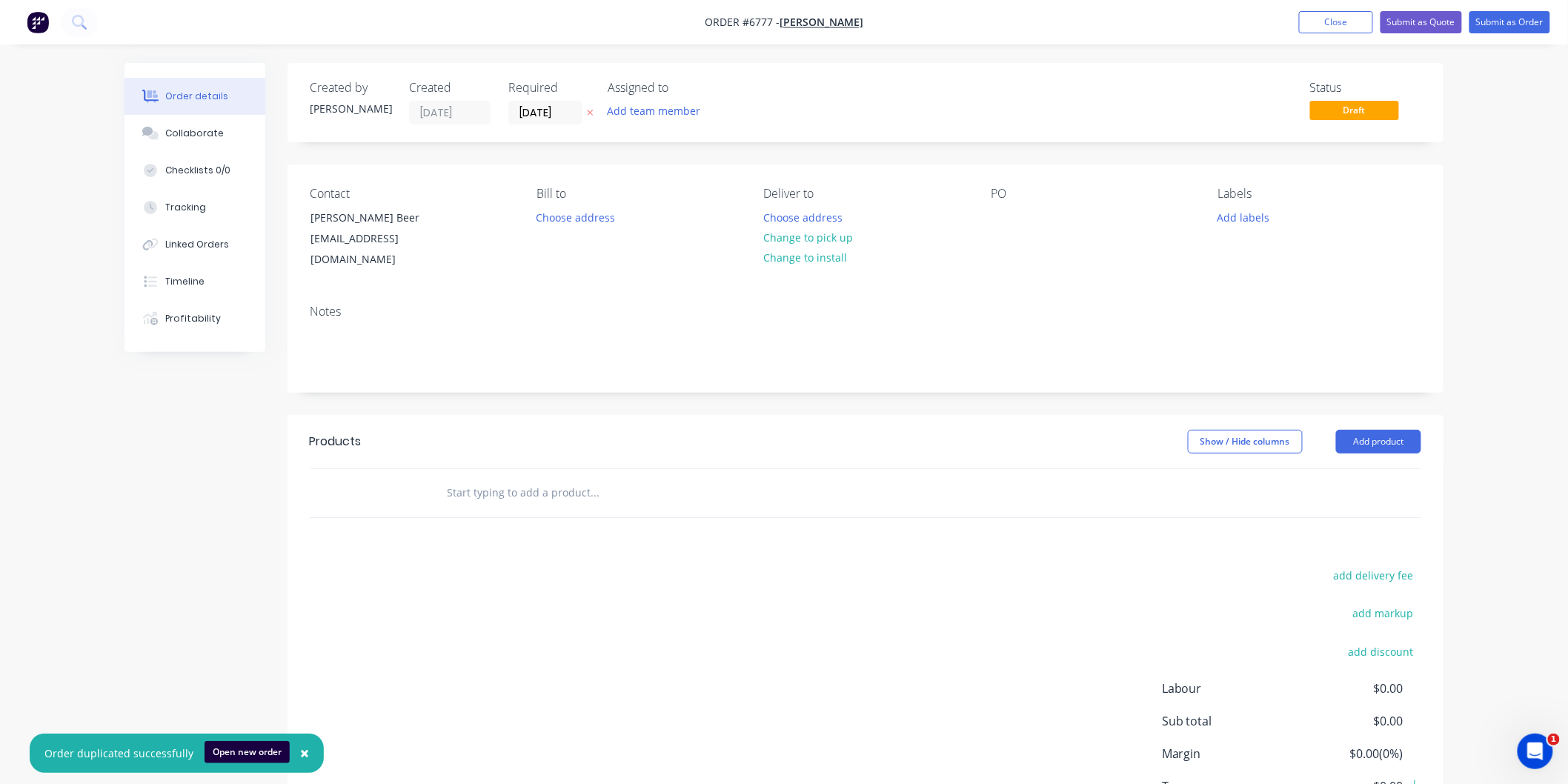
click at [480, 480] on input "text" at bounding box center [594, 492] width 297 height 29
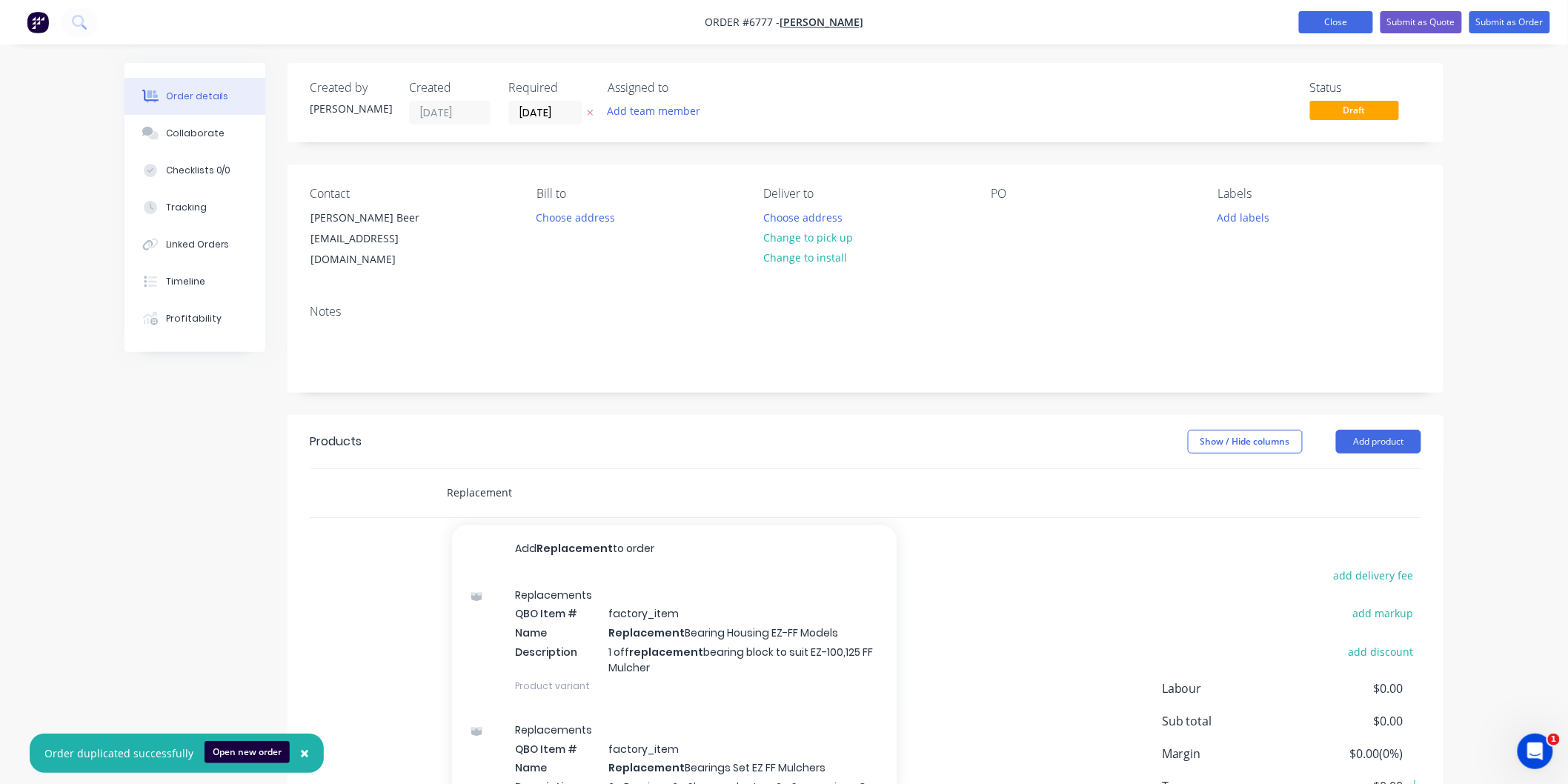
type input "Replacement"
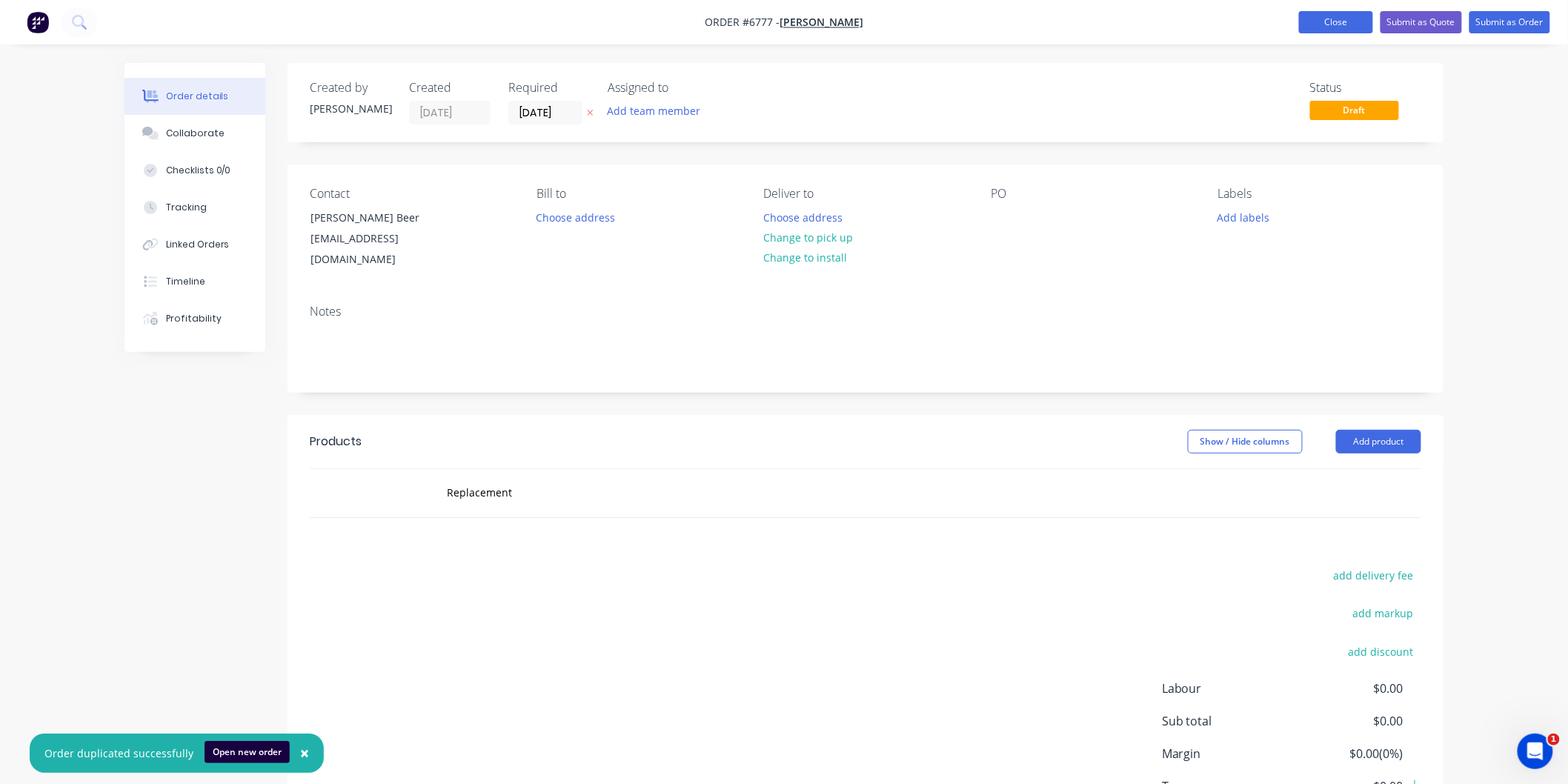
click at [1336, 24] on button "Close" at bounding box center [1336, 22] width 74 height 22
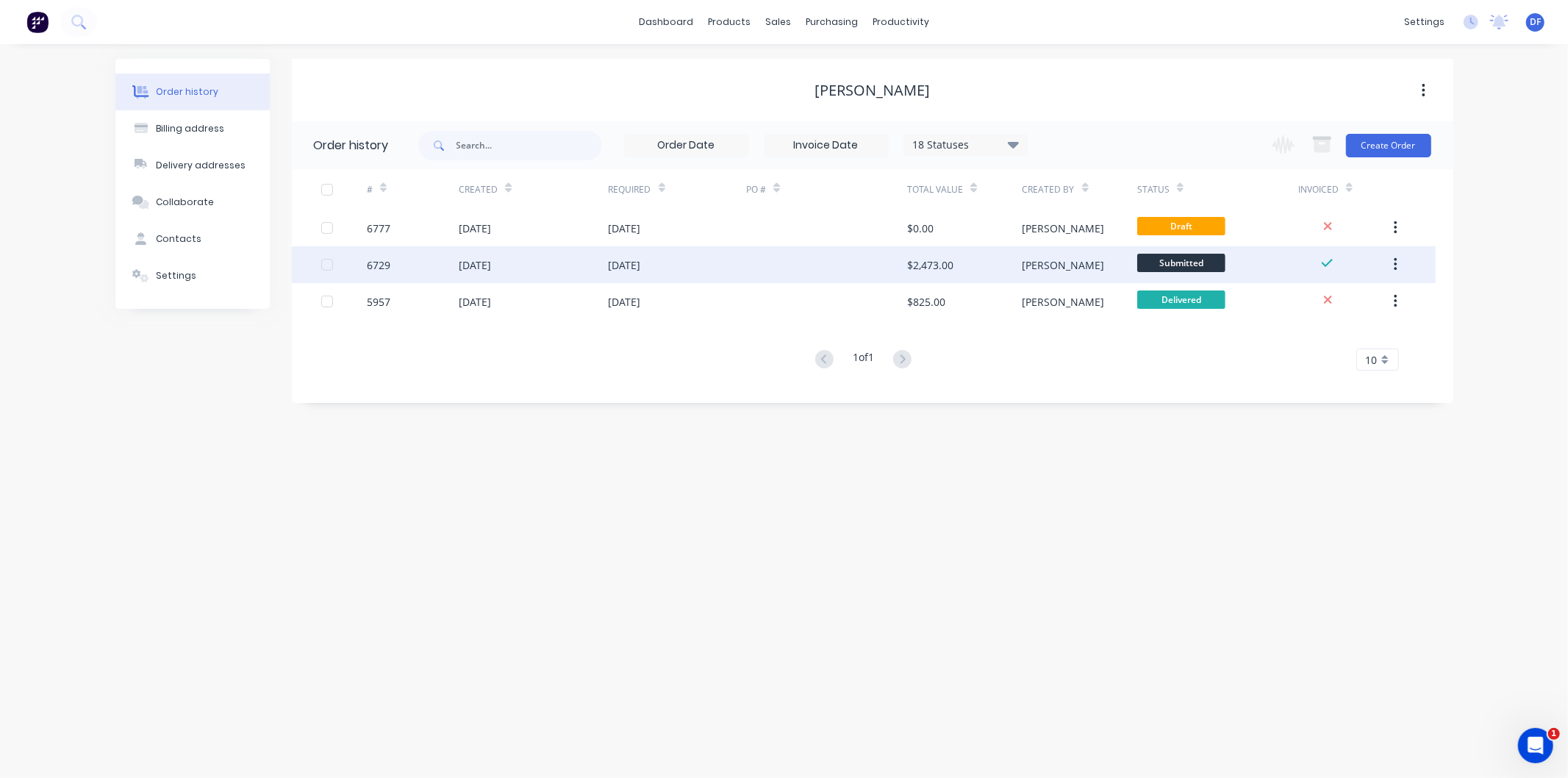
click at [629, 264] on div "[DATE]" at bounding box center [624, 265] width 33 height 16
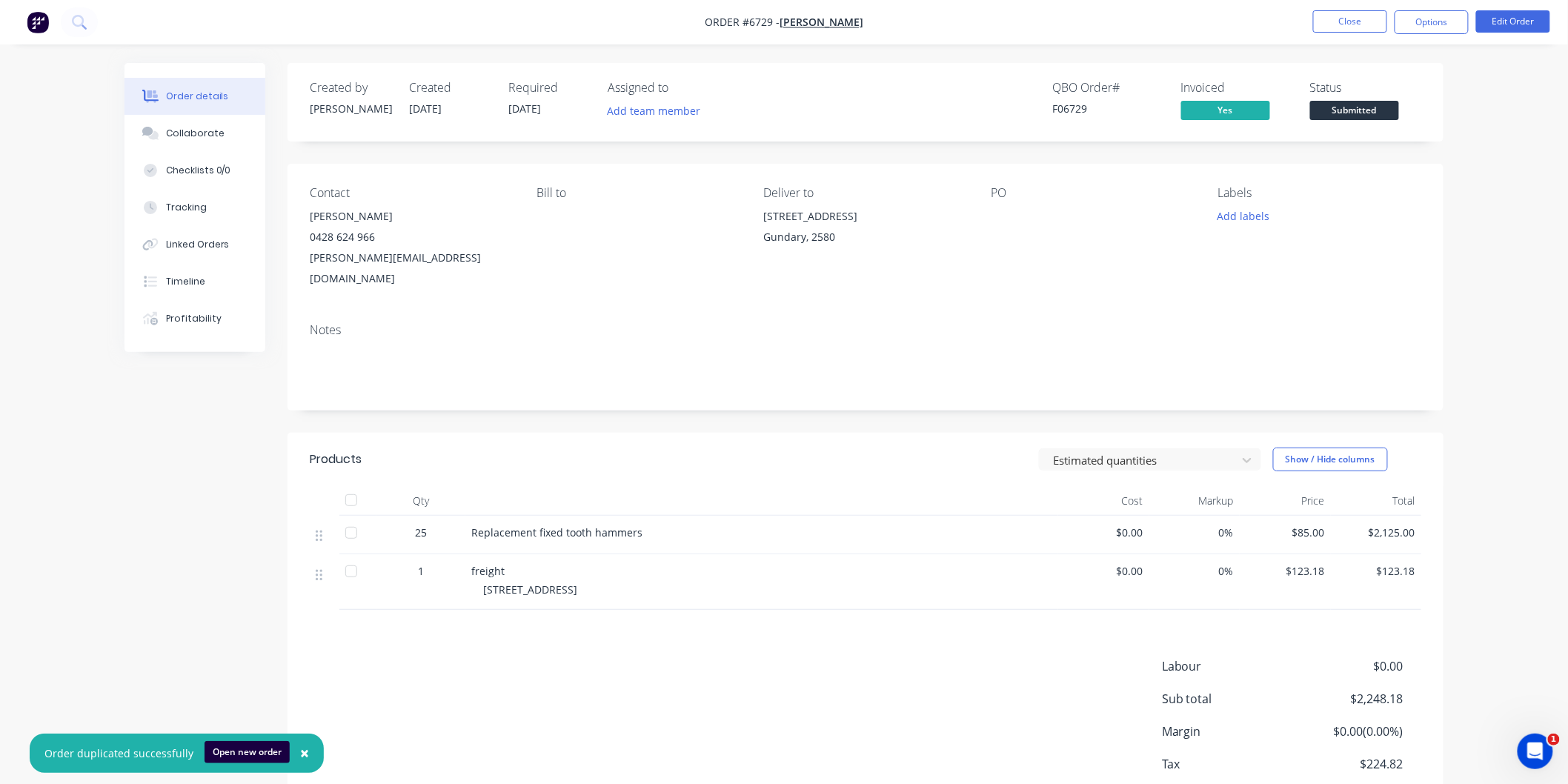
drag, startPoint x: 667, startPoint y: 509, endPoint x: 465, endPoint y: 522, distance: 202.4
click at [466, 522] on div "Replacement fixed tooth hammers" at bounding box center [761, 535] width 592 height 39
copy span "Replacement fixed tooth hammers"
click at [1344, 19] on button "Close" at bounding box center [1350, 21] width 74 height 22
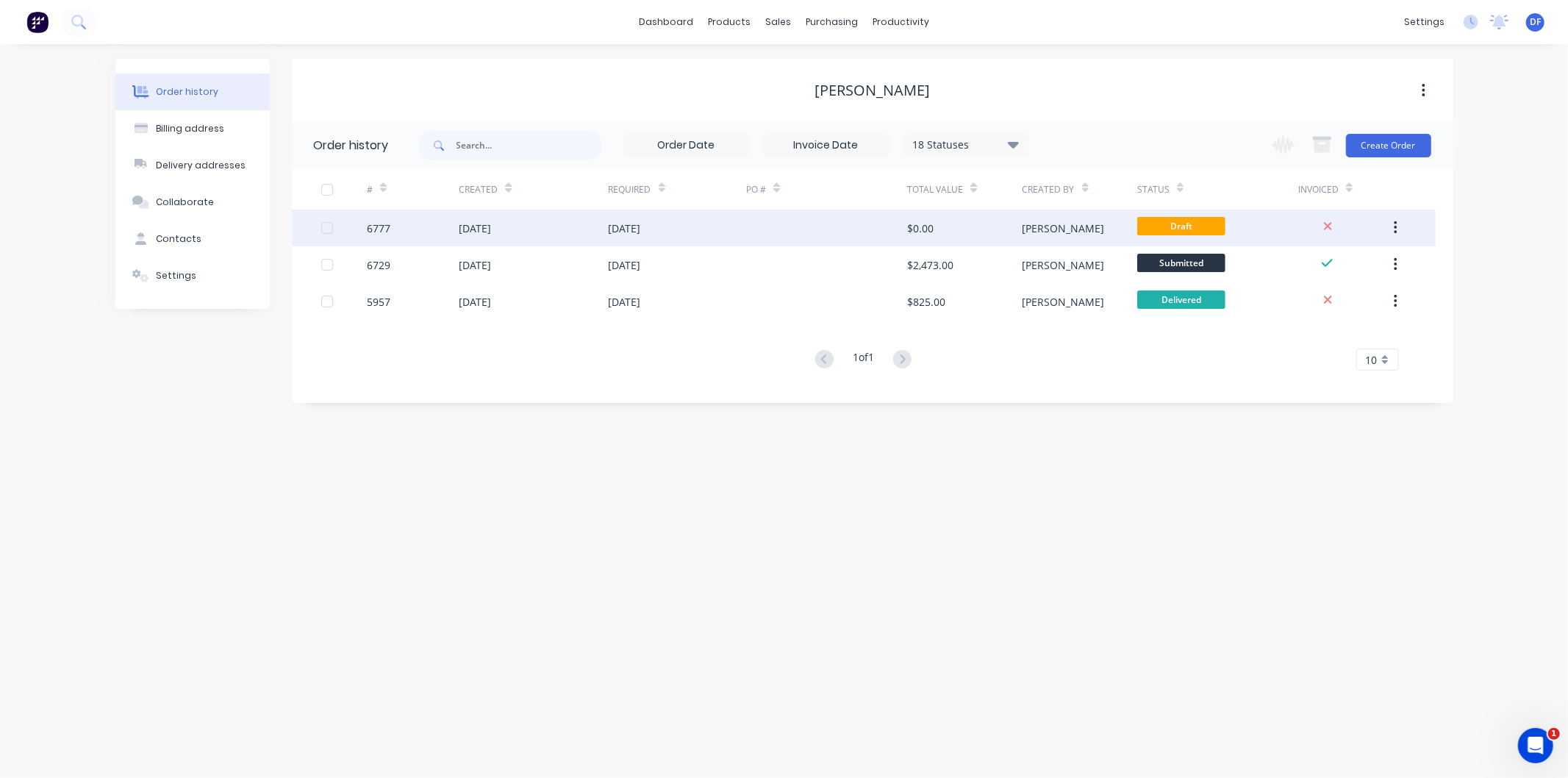
click at [552, 232] on div "[DATE]" at bounding box center [533, 228] width 149 height 37
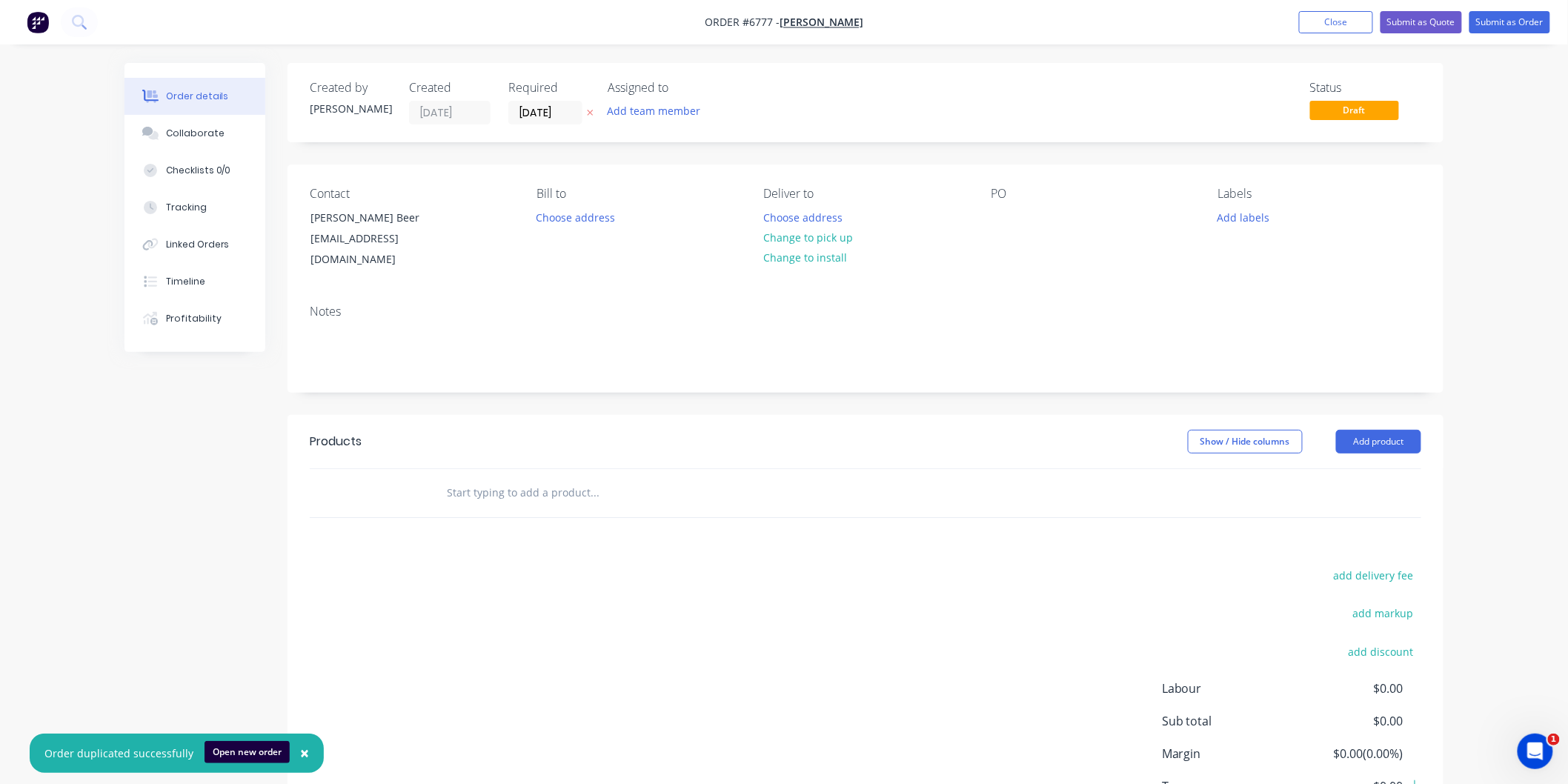
click at [532, 481] on input "text" at bounding box center [594, 492] width 297 height 29
paste input "Replacement fixed tooth hammers"
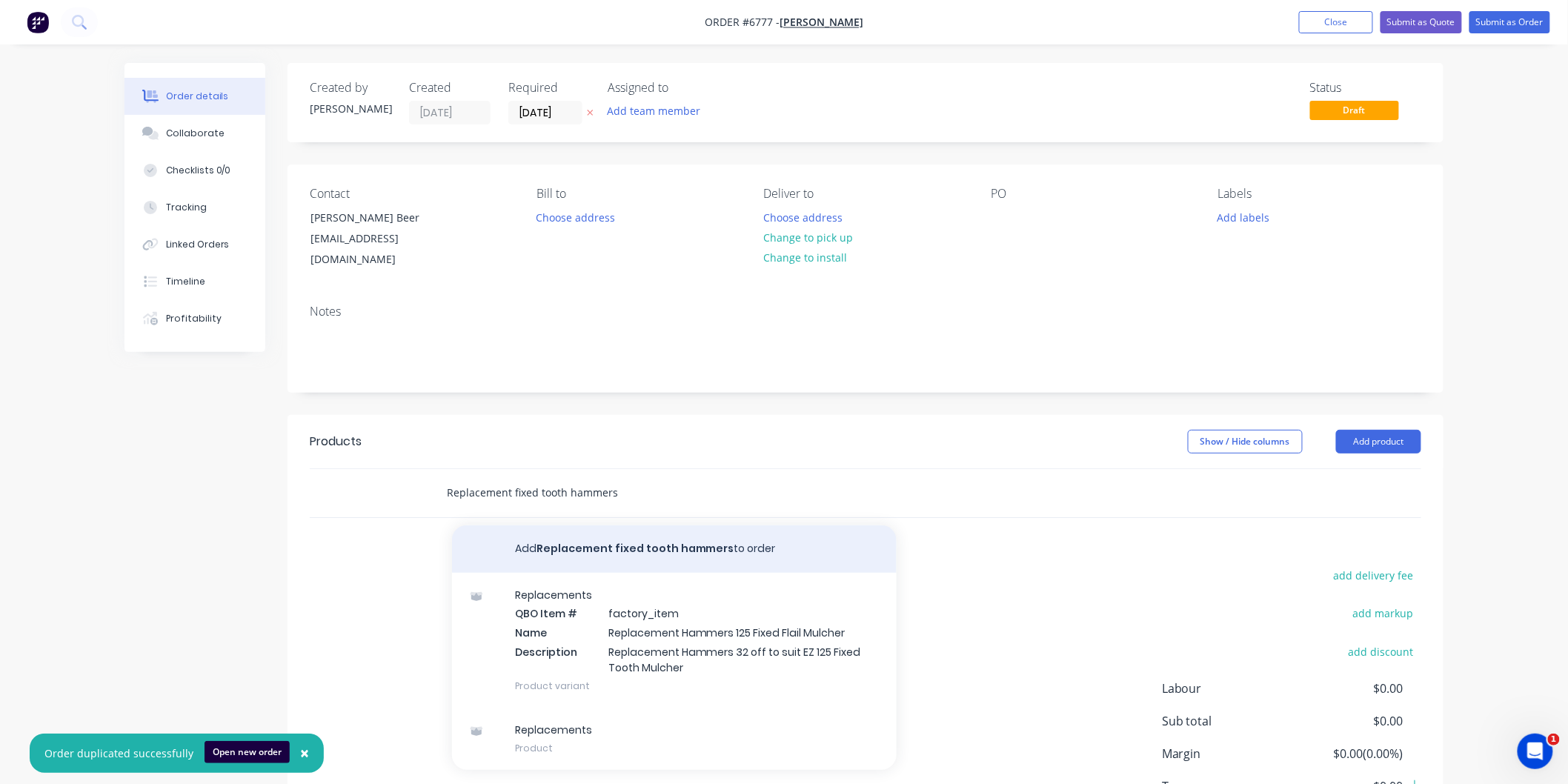
type input "Replacement fixed tooth hammers"
click at [534, 530] on button "Add Replacement fixed tooth hammers to order" at bounding box center [674, 549] width 445 height 47
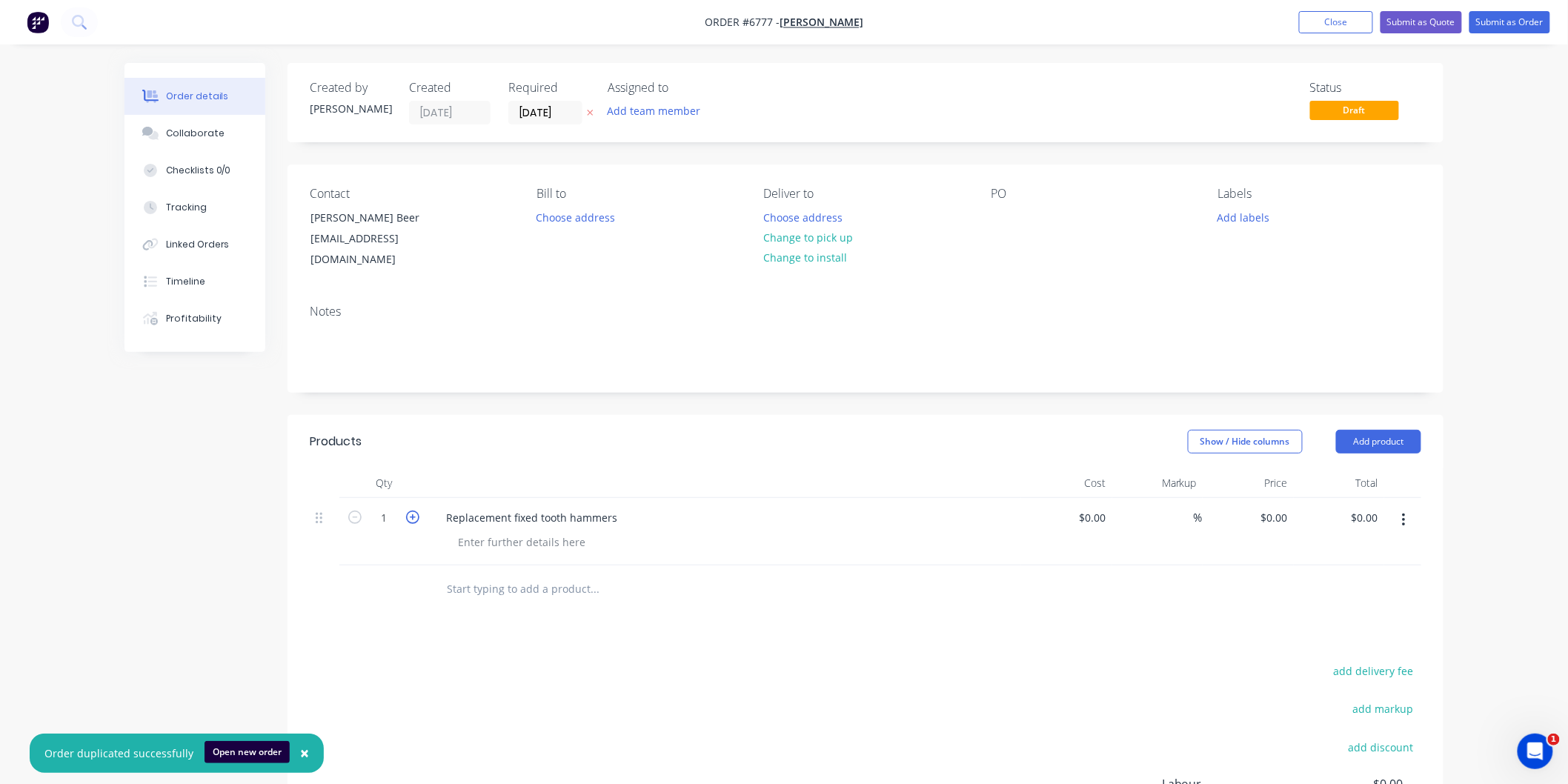
click at [410, 511] on icon "button" at bounding box center [413, 518] width 13 height 13
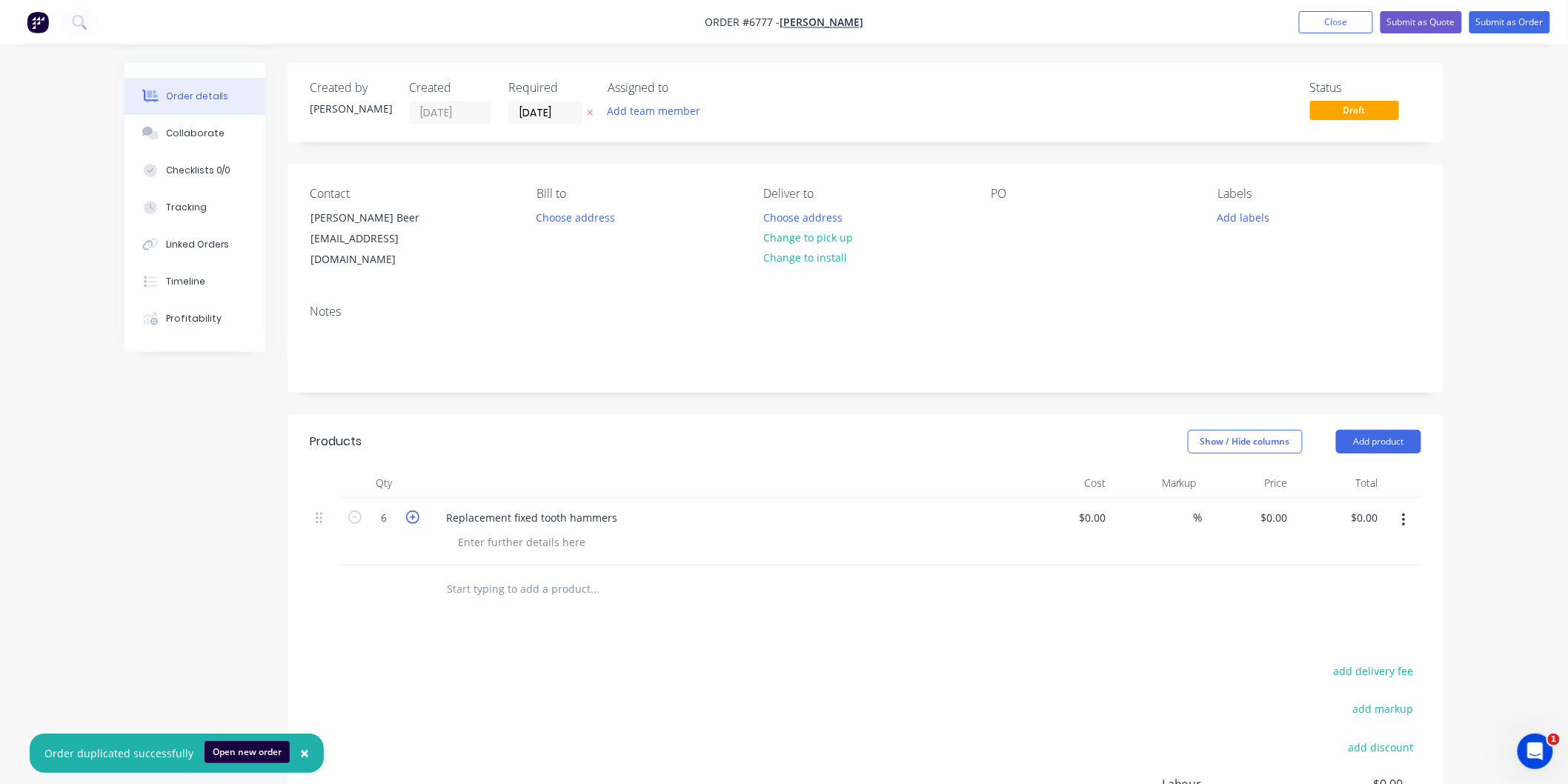
click at [410, 511] on icon "button" at bounding box center [413, 518] width 13 height 13
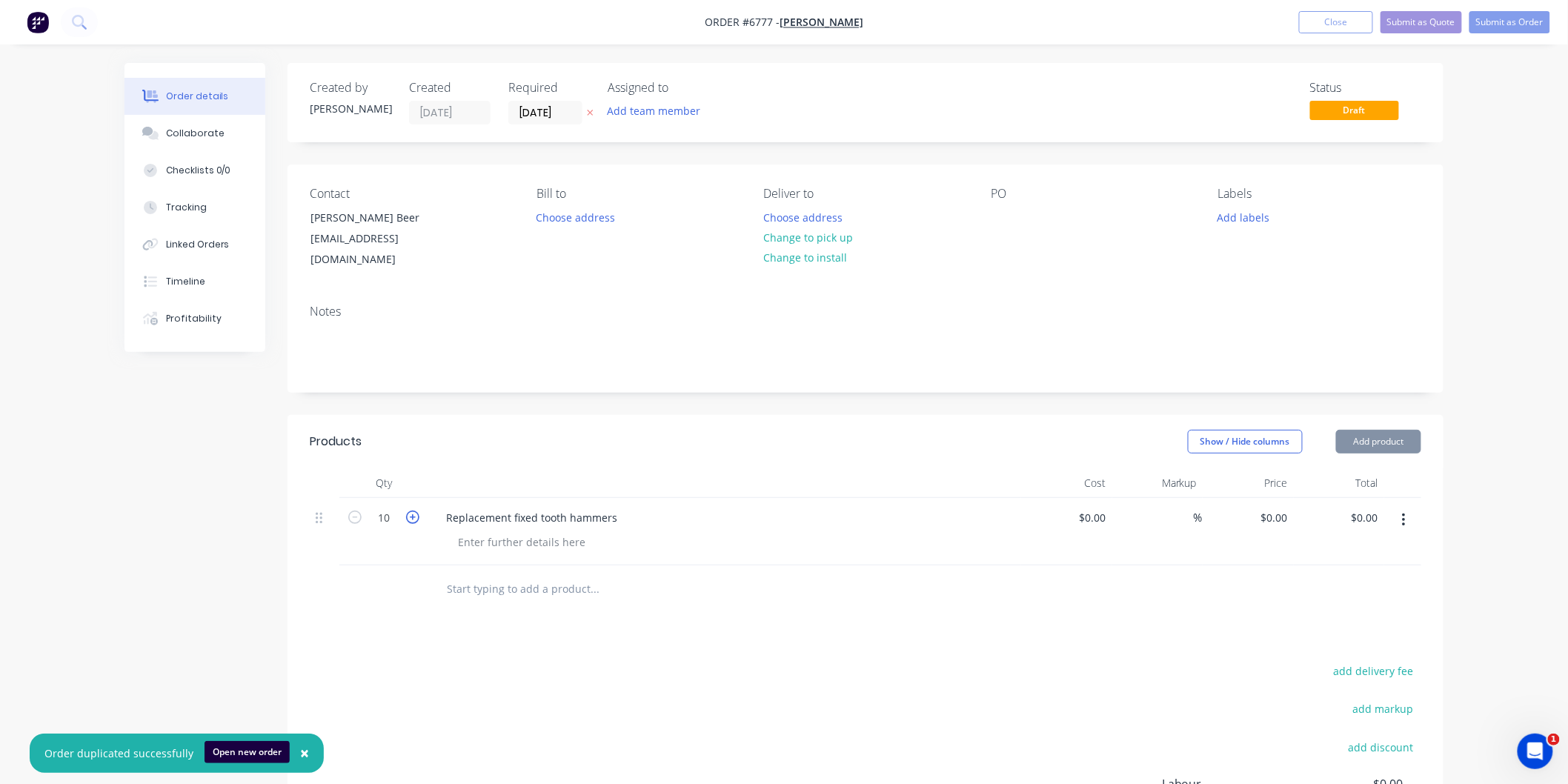
type input "11"
click at [1230, 530] on div "85 85" at bounding box center [1248, 532] width 91 height 67
type input "$85.00"
type input "$935.00"
click at [538, 574] on input "text" at bounding box center [594, 588] width 297 height 29
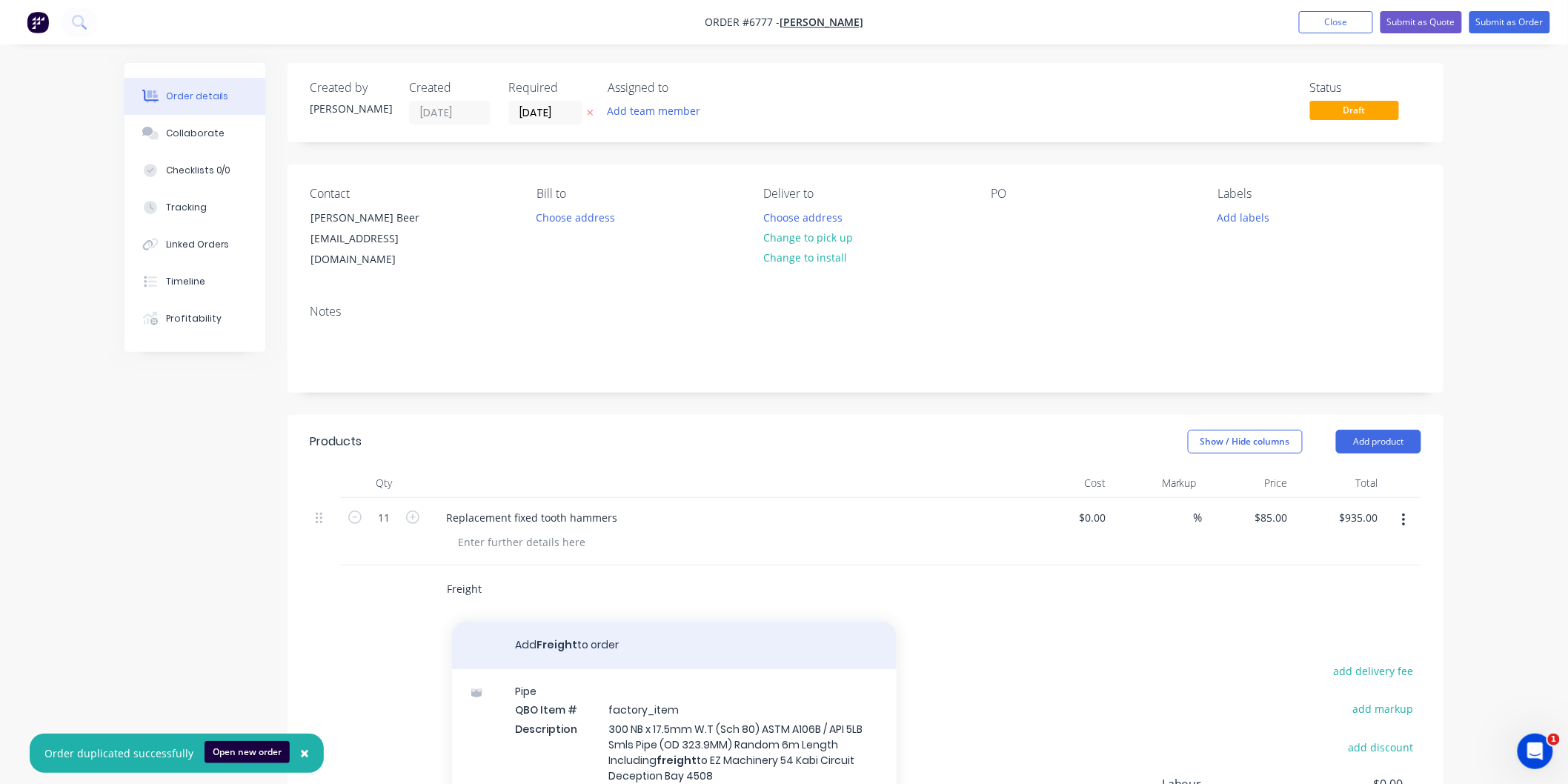
type input "Freight"
click at [549, 622] on button "Add Freight to order" at bounding box center [674, 645] width 445 height 47
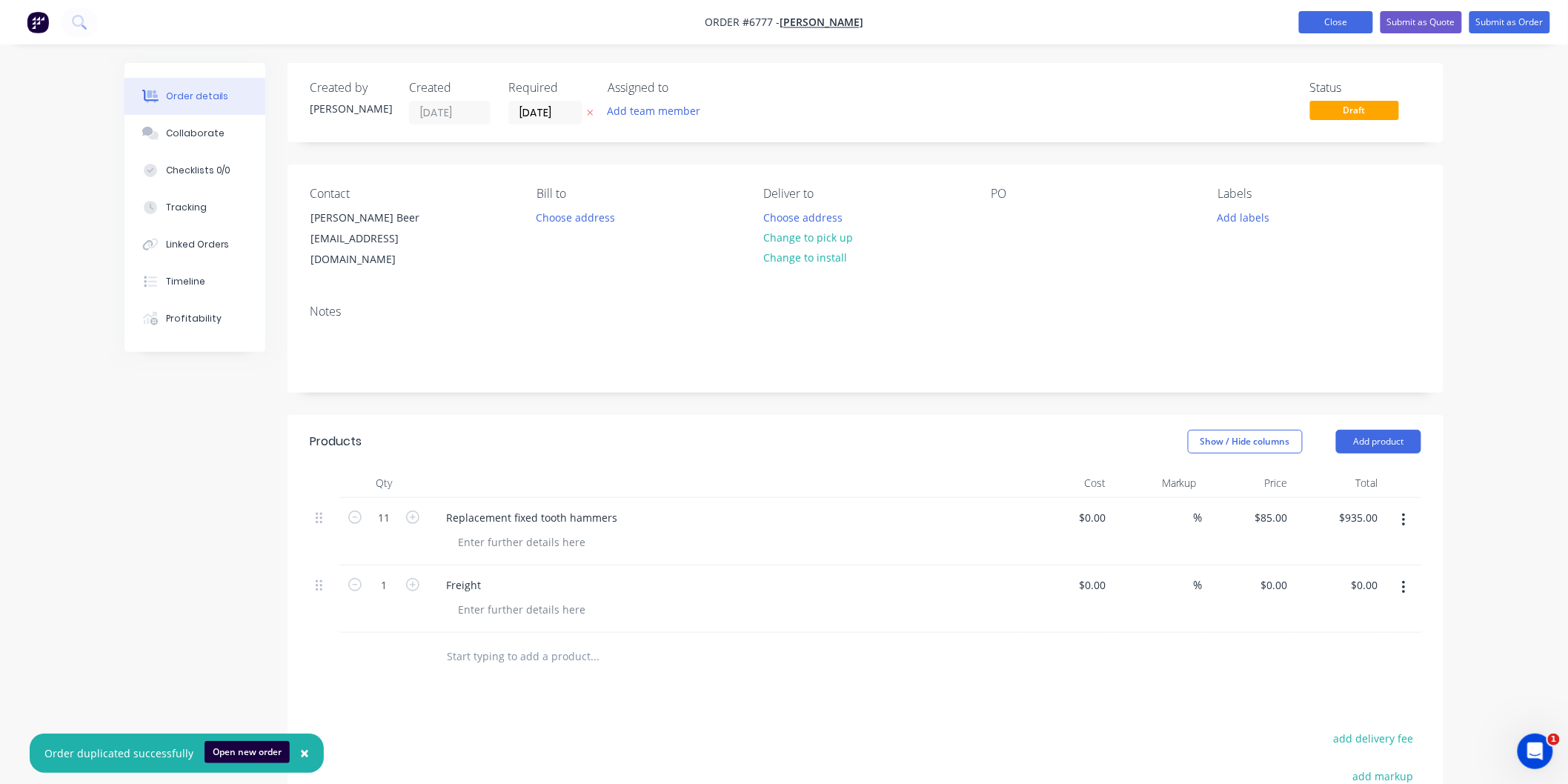
click at [1331, 23] on button "Close" at bounding box center [1336, 22] width 74 height 22
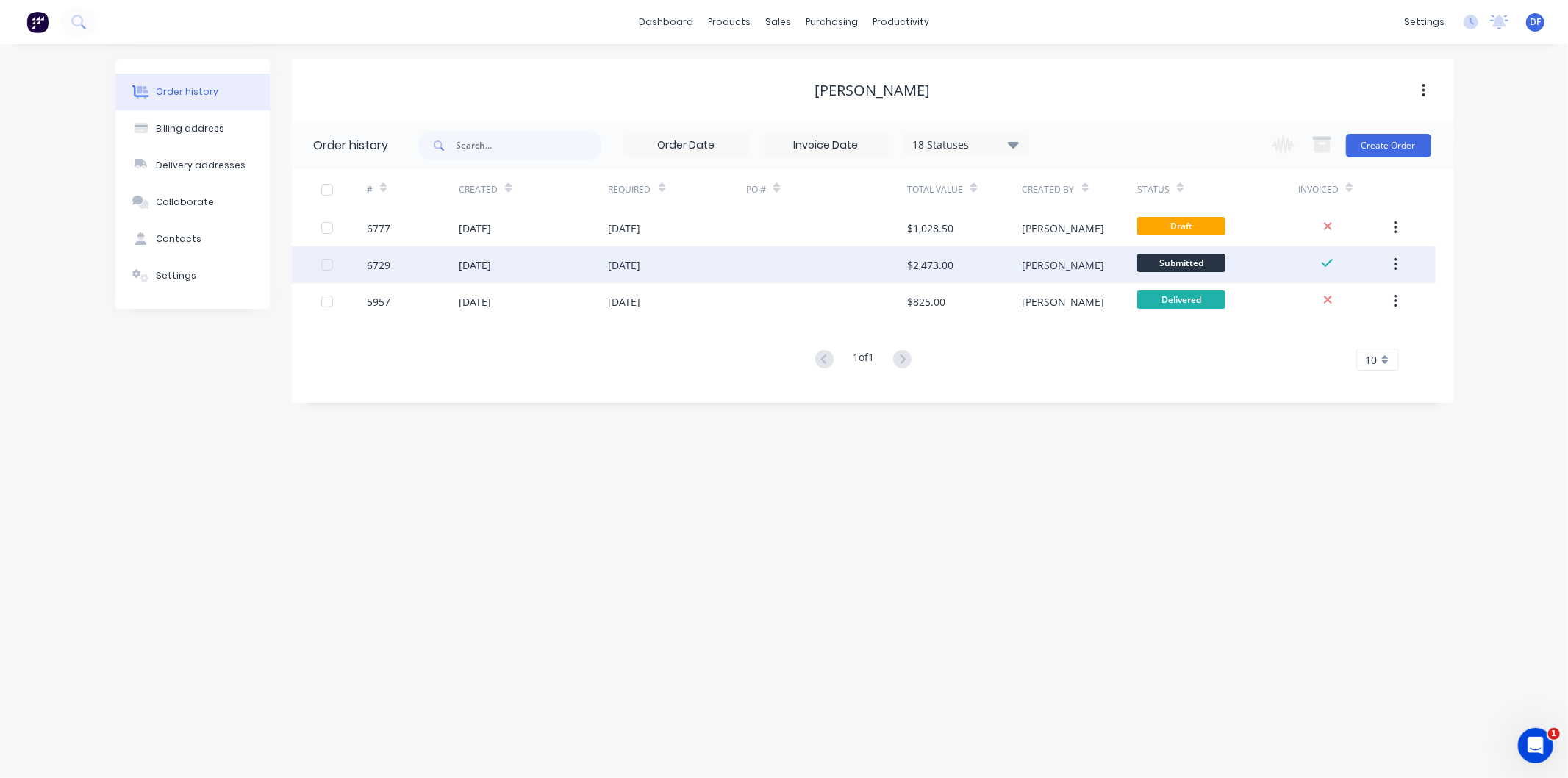
click at [491, 265] on div "[DATE]" at bounding box center [474, 265] width 33 height 16
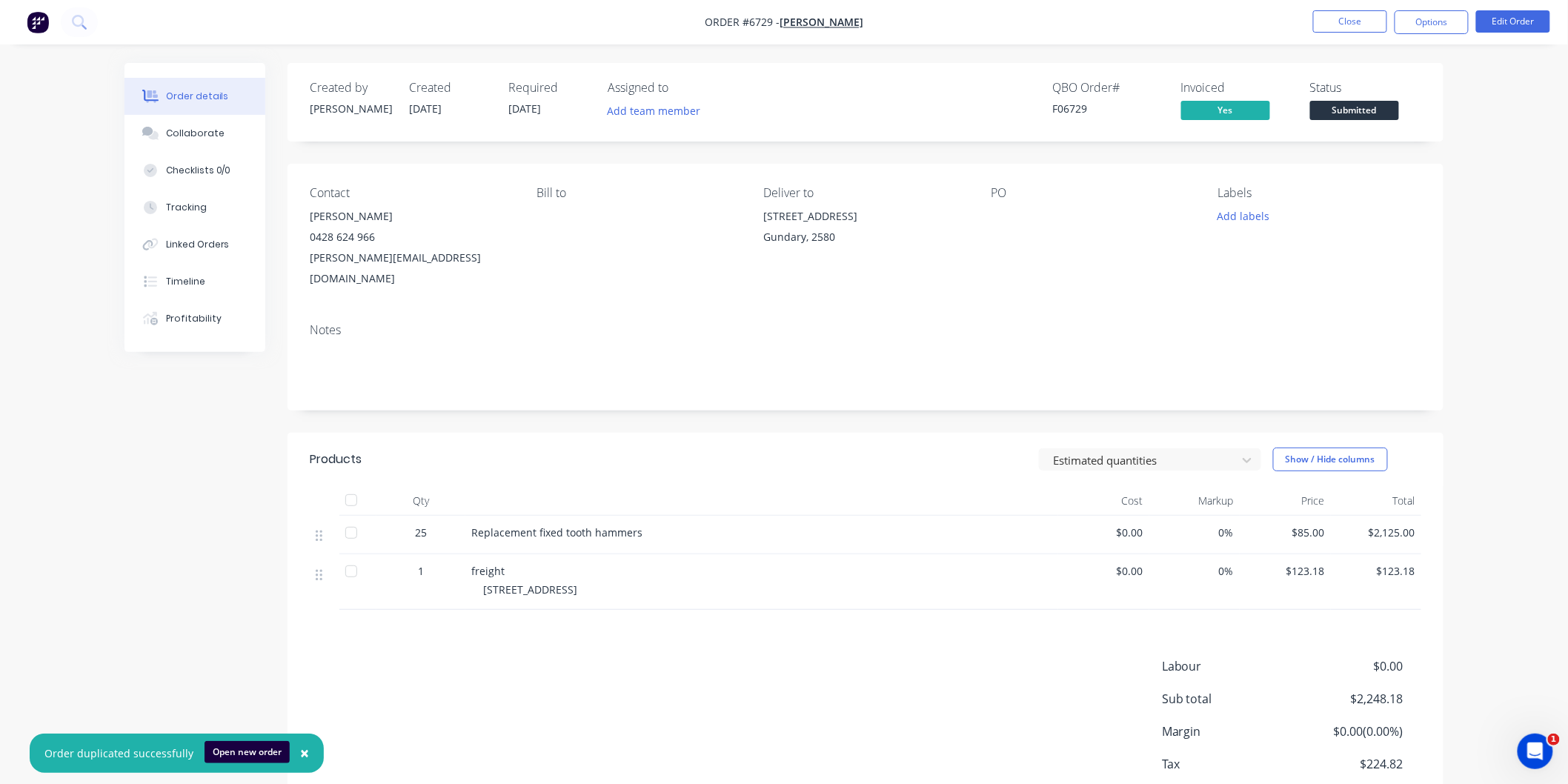
drag, startPoint x: 662, startPoint y: 565, endPoint x: 484, endPoint y: 569, distance: 178.0
click at [484, 581] on div "[STREET_ADDRESS]" at bounding box center [767, 589] width 569 height 16
copy span "[STREET_ADDRESS]"
click at [1360, 16] on button "Close" at bounding box center [1350, 21] width 74 height 22
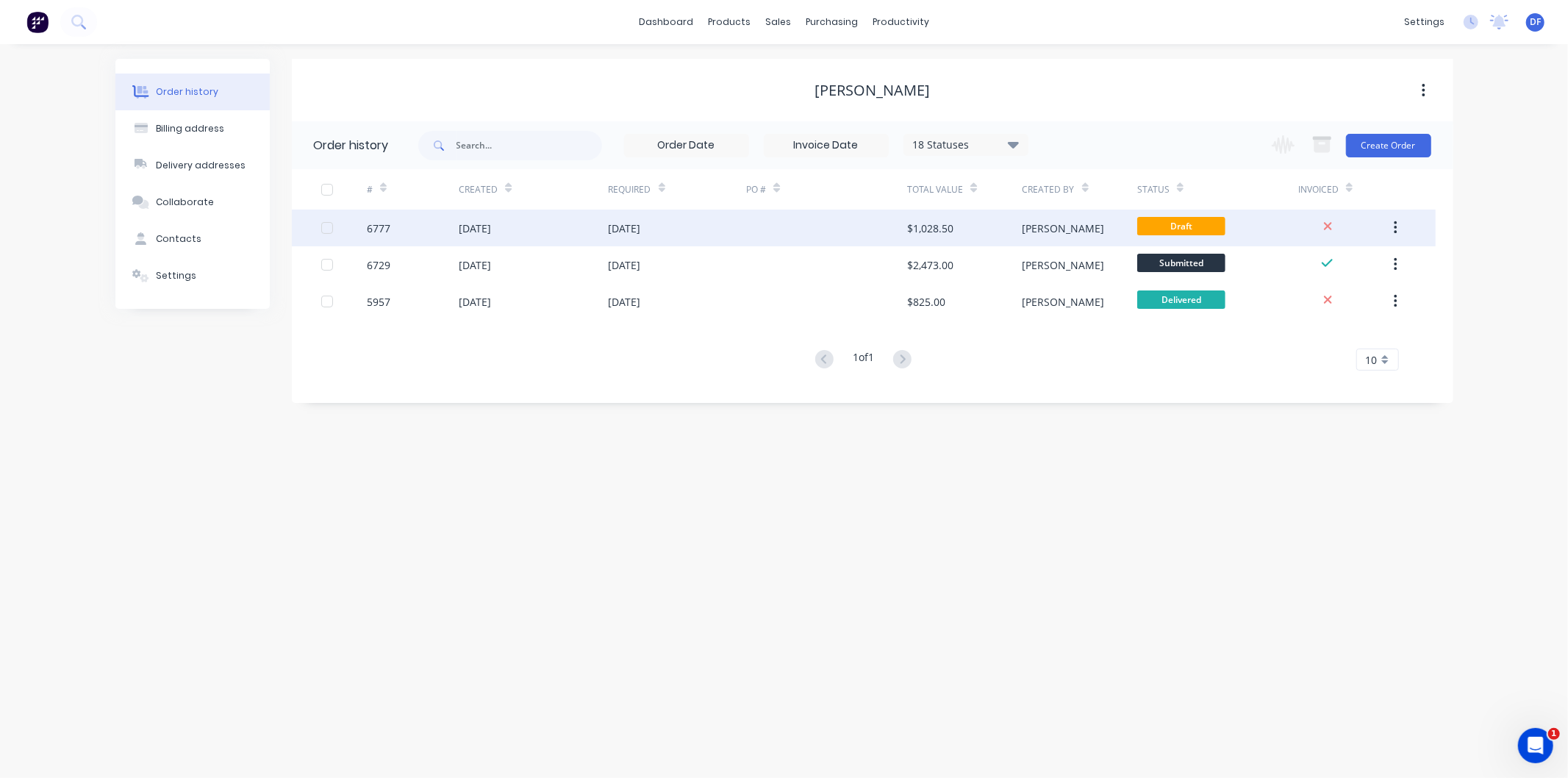
click at [491, 226] on div "[DATE]" at bounding box center [474, 228] width 33 height 16
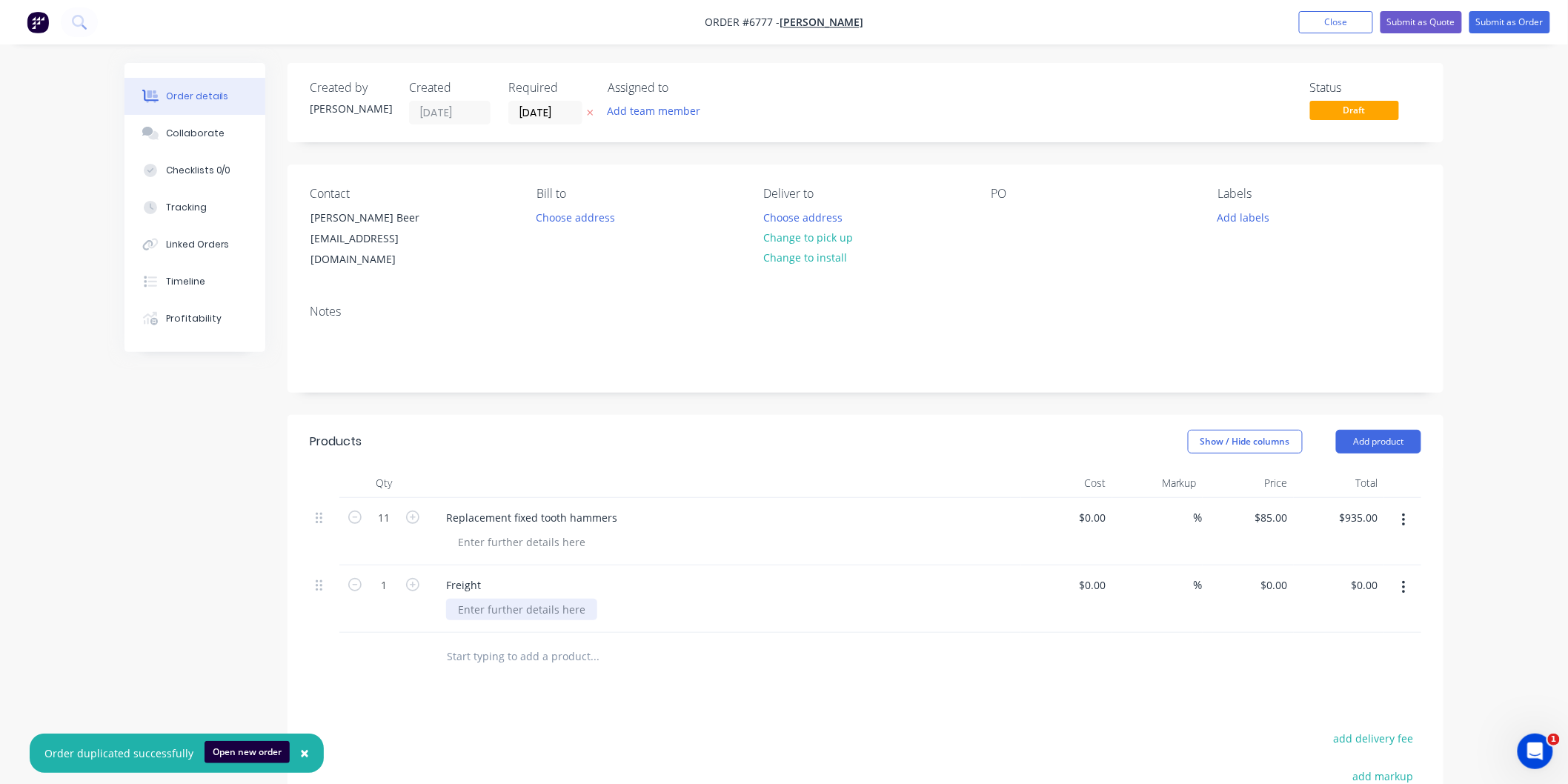
click at [492, 599] on div at bounding box center [522, 610] width 151 height 22
paste div
click at [812, 579] on div "Freight" at bounding box center [724, 585] width 581 height 22
drag, startPoint x: 1285, startPoint y: 567, endPoint x: 1271, endPoint y: 567, distance: 14.0
click at [1271, 574] on div "0 0" at bounding box center [1281, 585] width 23 height 22
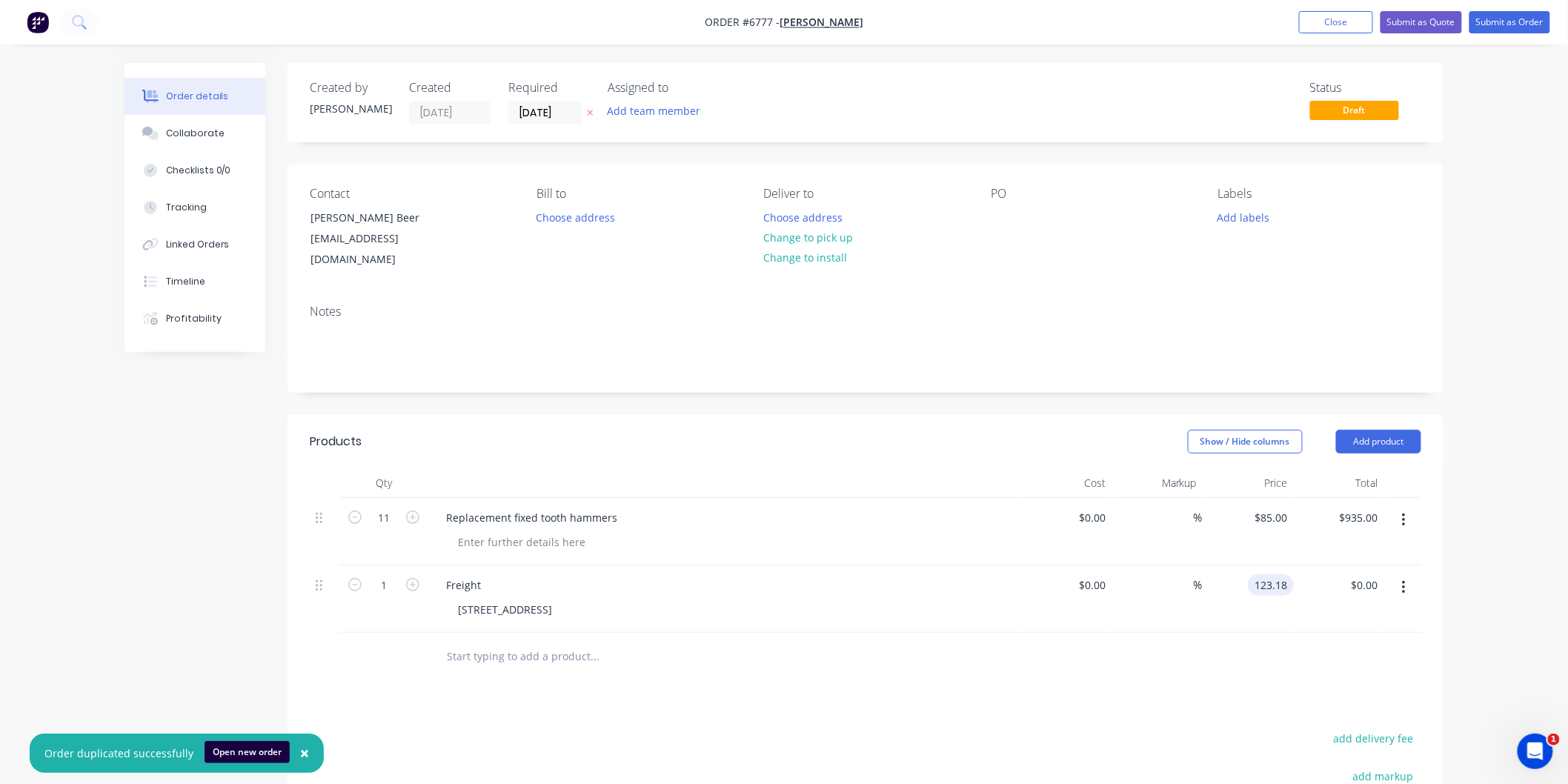
type input "$123.18"
click at [1005, 576] on div "Freight" at bounding box center [724, 585] width 581 height 22
click at [1497, 16] on button "Submit as Order" at bounding box center [1510, 22] width 81 height 22
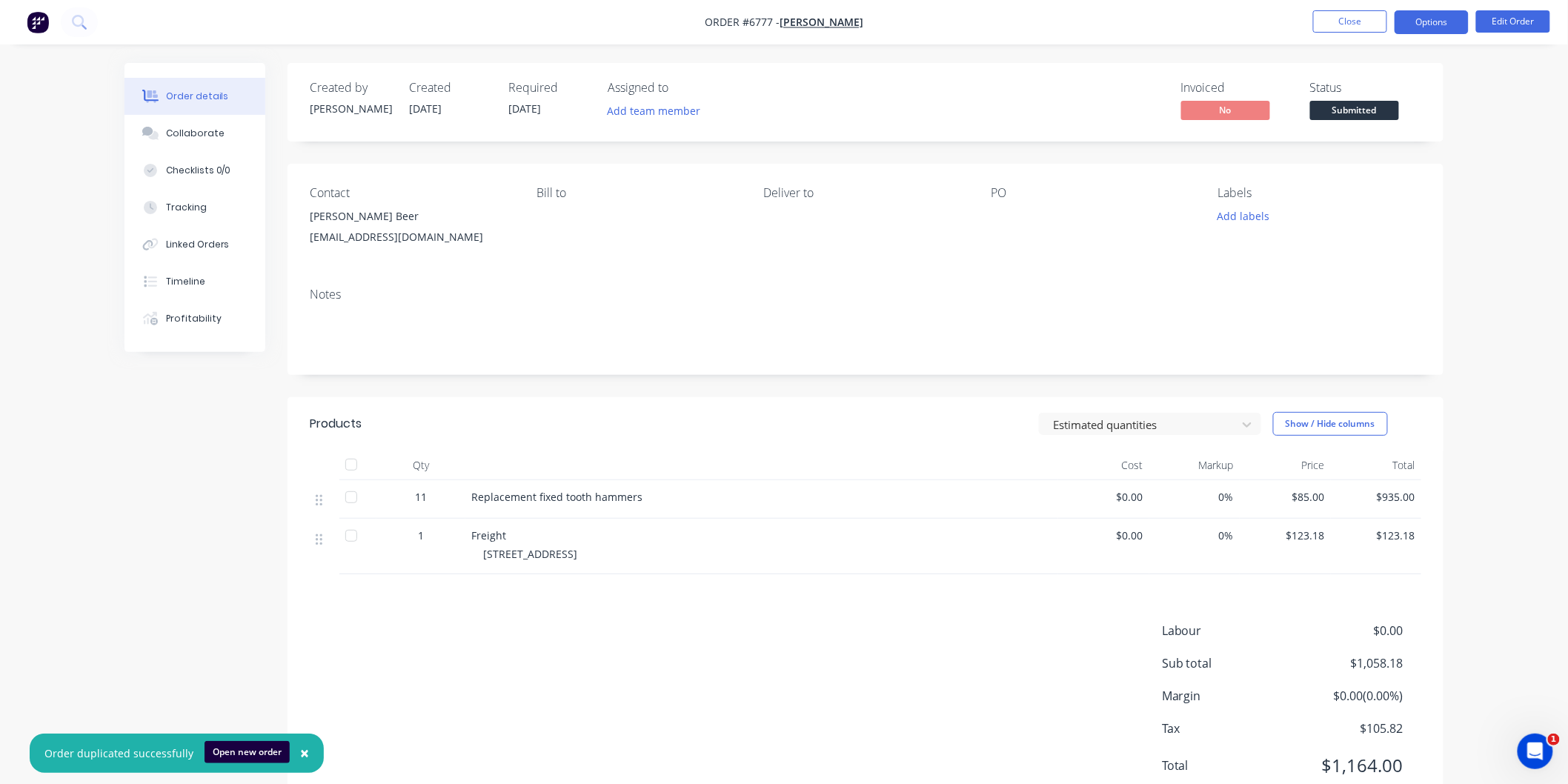
click at [1440, 21] on button "Options" at bounding box center [1432, 22] width 74 height 24
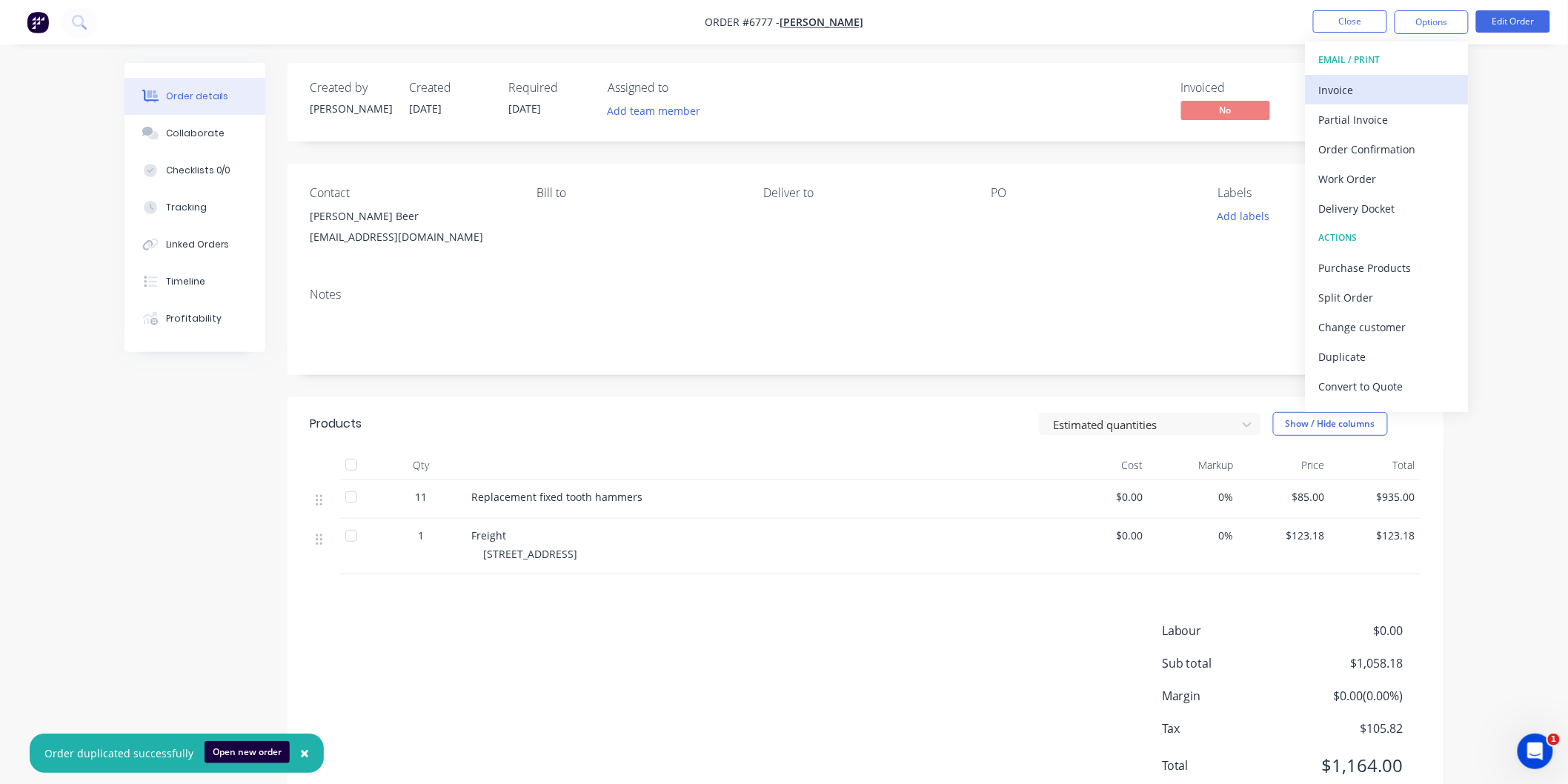
click at [1356, 87] on div "Invoice" at bounding box center [1387, 90] width 136 height 22
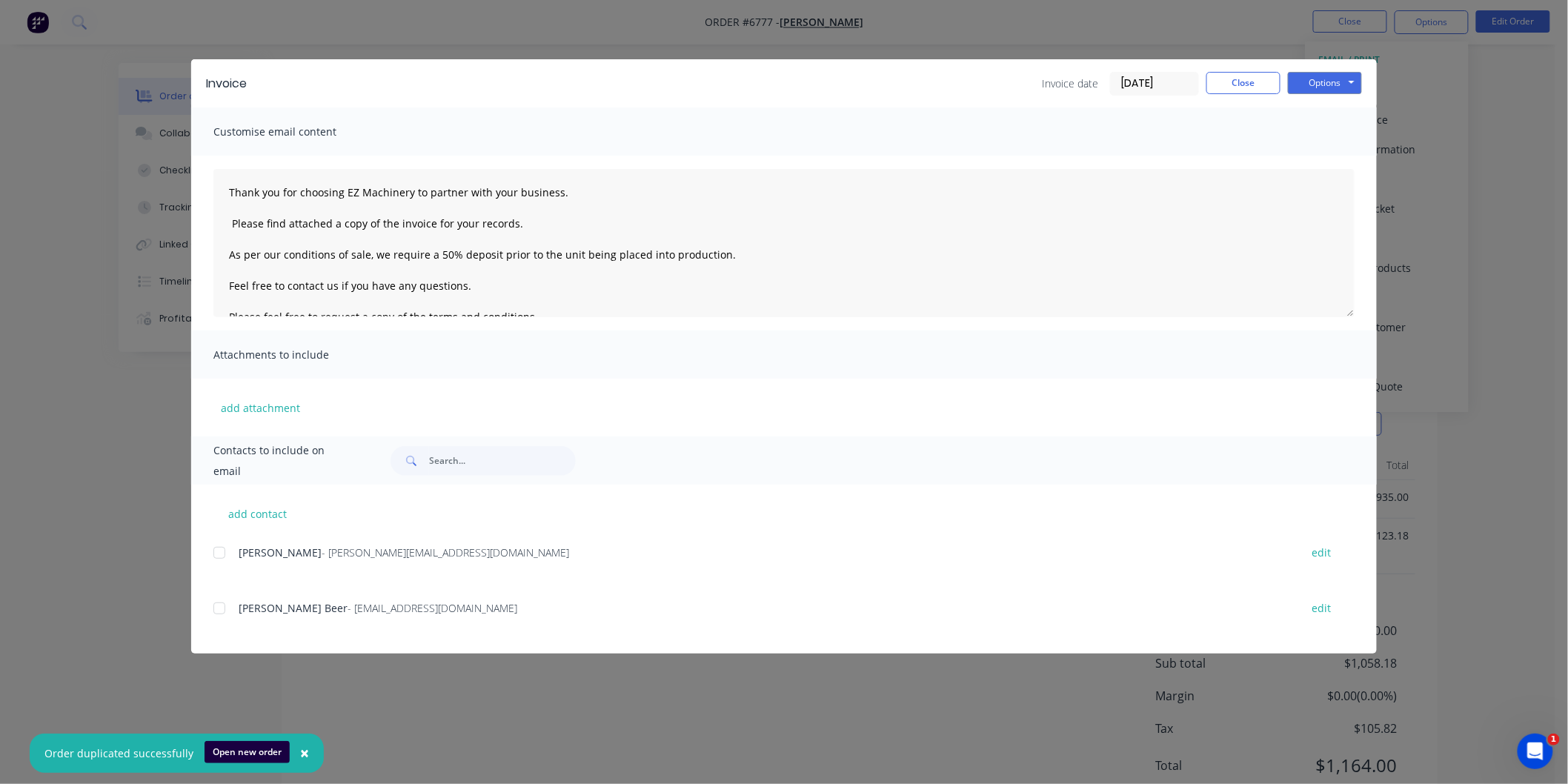
click at [225, 605] on div at bounding box center [218, 608] width 29 height 29
click at [216, 551] on div at bounding box center [218, 552] width 29 height 29
drag, startPoint x: 727, startPoint y: 250, endPoint x: 228, endPoint y: 254, distance: 499.0
click at [228, 254] on textarea "Thank you for choosing EZ Machinery to partner with your business. Please find …" at bounding box center [784, 243] width 1141 height 148
click at [226, 186] on textarea "Thank you for choosing EZ Machinery to partner with your business. Please find …" at bounding box center [784, 243] width 1141 height 148
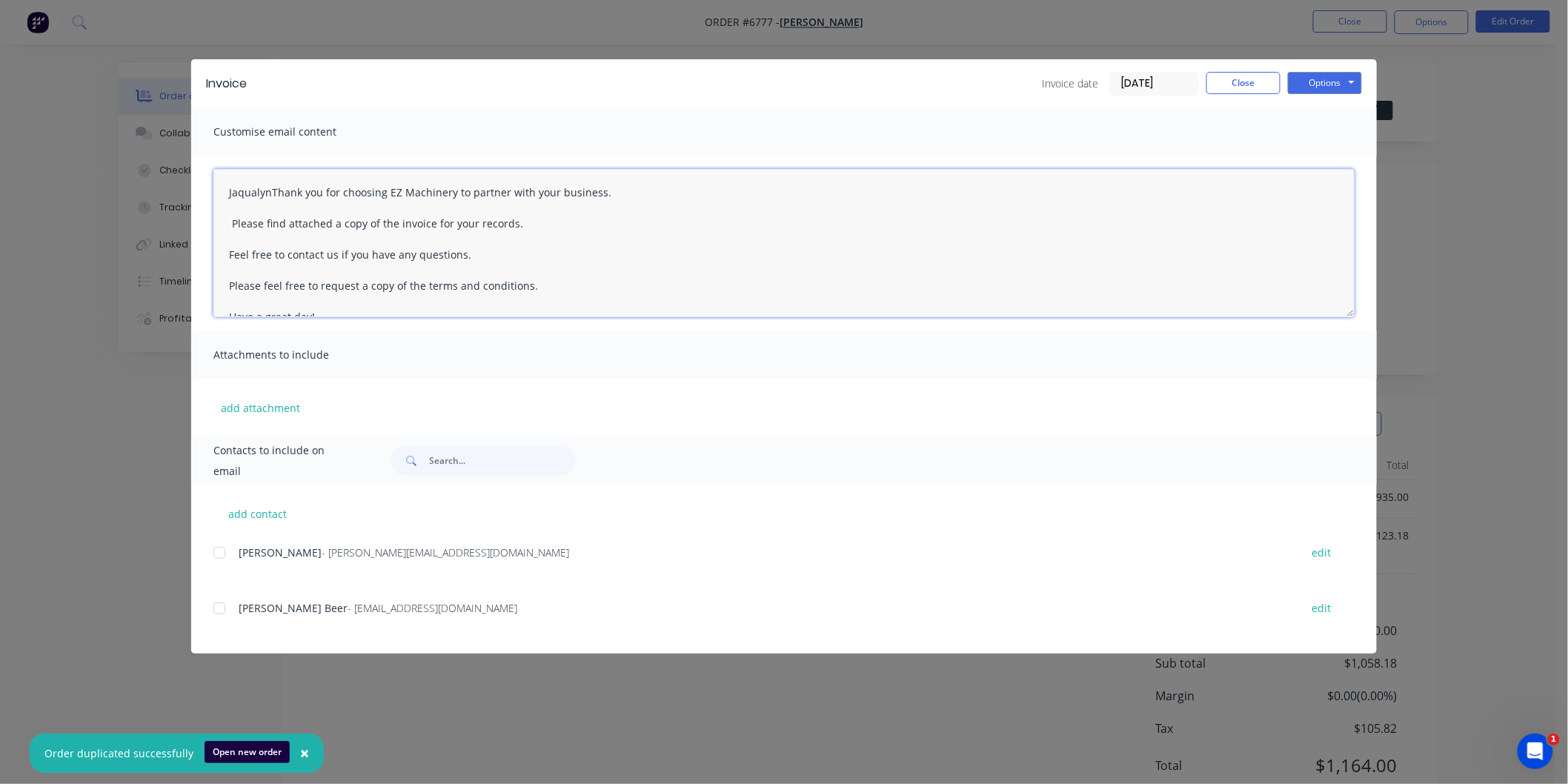
click at [240, 193] on textarea "JaqualynThank you for choosing EZ Machinery to partner with your business. Plea…" at bounding box center [784, 243] width 1141 height 148
click at [278, 187] on textarea "JacqualynThank you for choosing EZ Machinery to partner with your business. Ple…" at bounding box center [784, 243] width 1141 height 148
type textarea "[PERSON_NAME] Thank you for choosing EZ Machinery to partner with your business…"
click at [1320, 82] on button "Options" at bounding box center [1325, 83] width 74 height 22
click at [219, 609] on div at bounding box center [218, 608] width 29 height 29
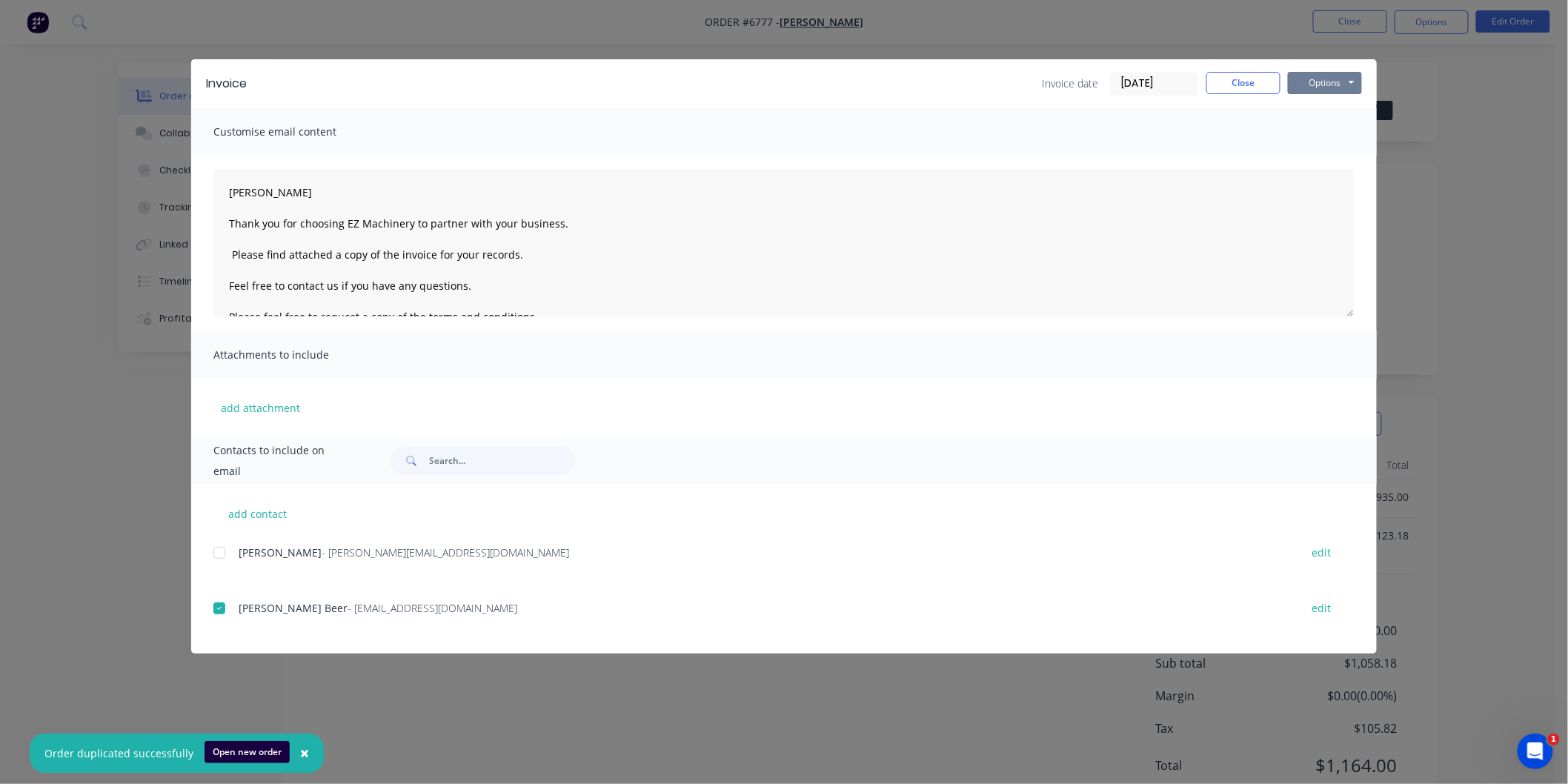
click at [215, 549] on div at bounding box center [218, 552] width 29 height 29
click at [1309, 78] on button "Options" at bounding box center [1325, 83] width 74 height 22
click at [224, 605] on div at bounding box center [218, 608] width 29 height 29
click at [212, 550] on div "add contact [PERSON_NAME] - [PERSON_NAME][EMAIL_ADDRESS][DOMAIN_NAME] edit [PER…" at bounding box center [784, 569] width 1186 height 169
click at [216, 551] on div at bounding box center [218, 552] width 29 height 29
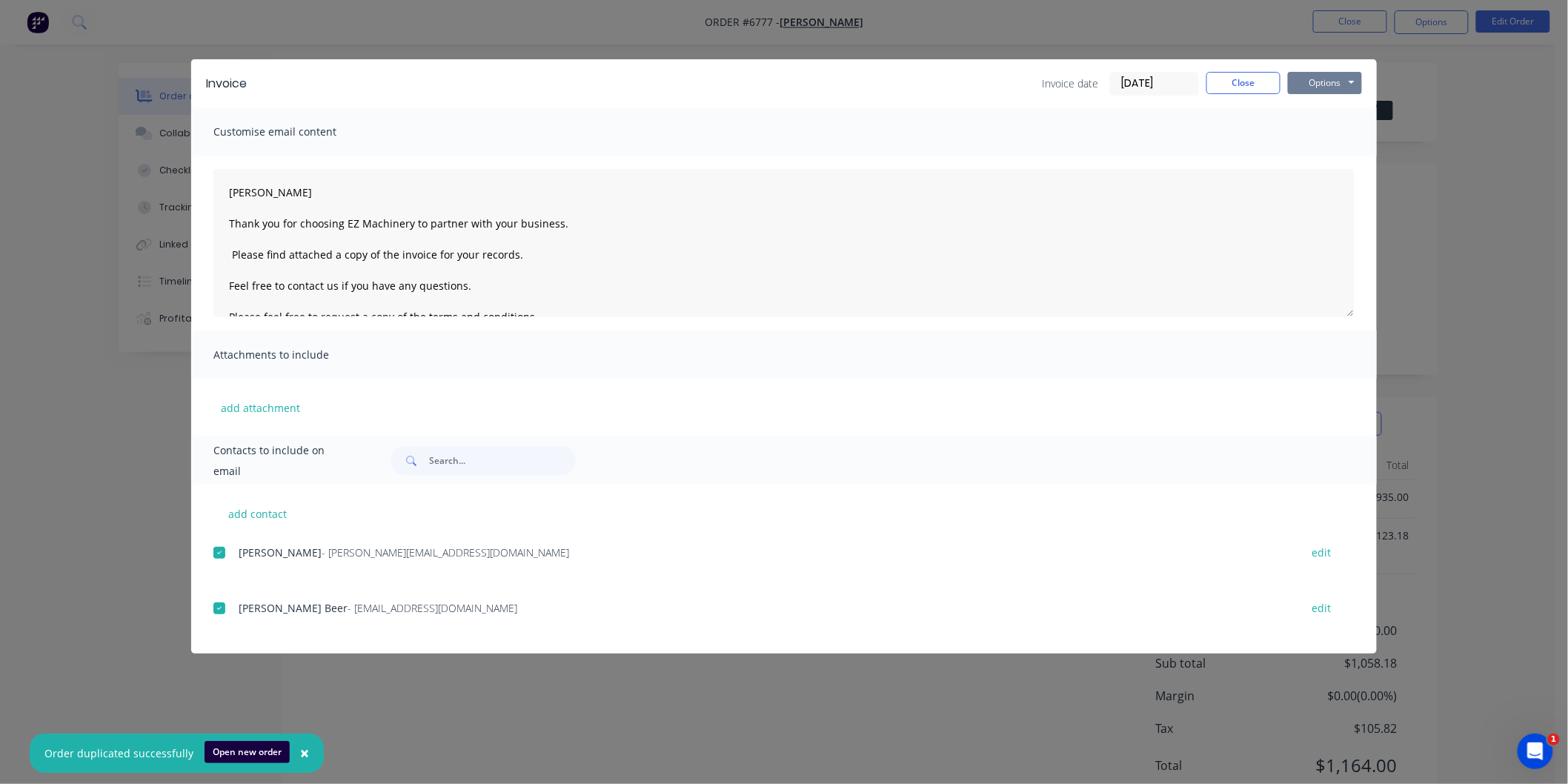
click at [1333, 87] on button "Options" at bounding box center [1325, 83] width 74 height 22
click at [1331, 152] on button "Email" at bounding box center [1335, 158] width 95 height 24
click at [1244, 86] on button "Close" at bounding box center [1244, 83] width 74 height 22
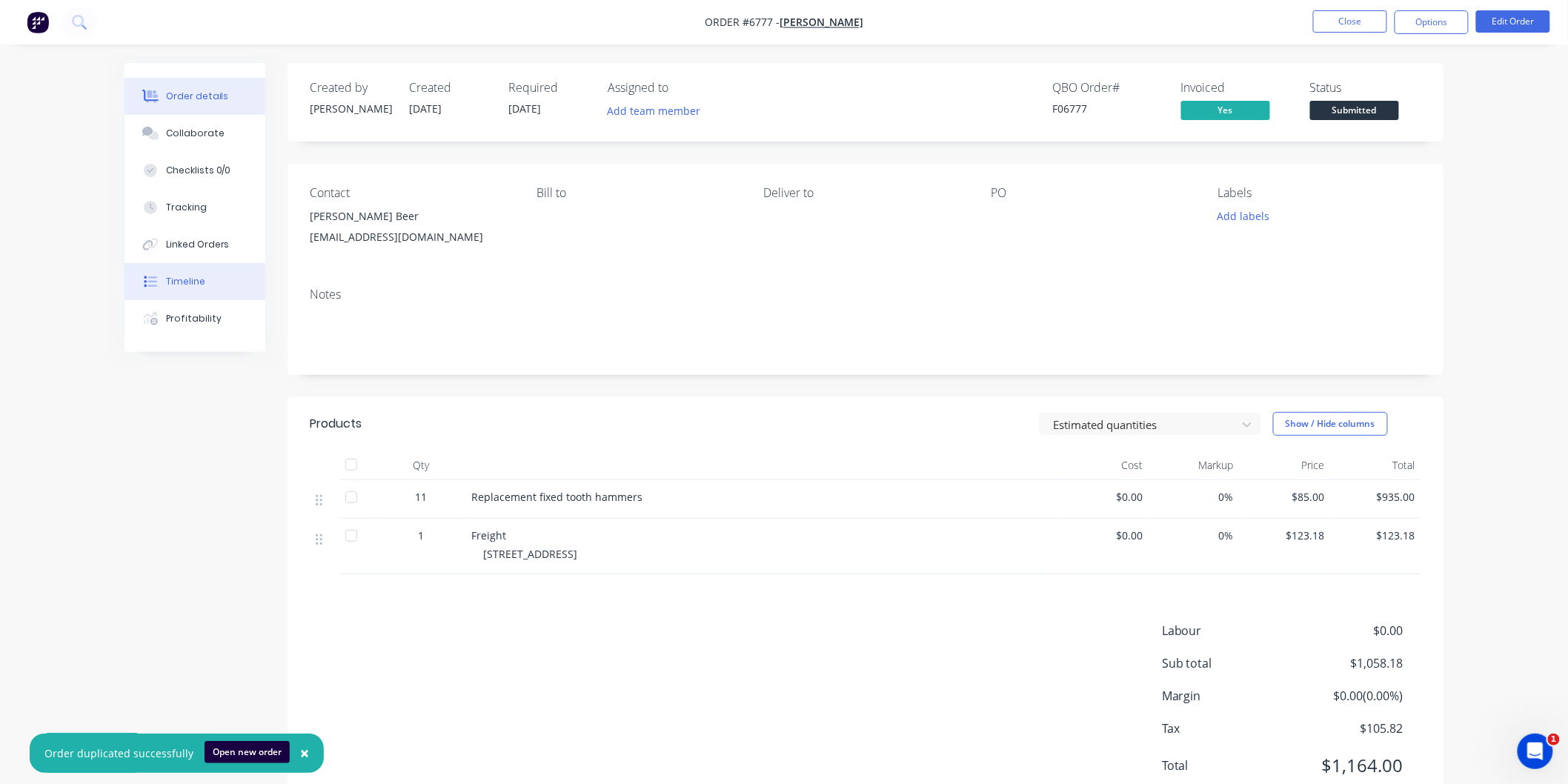
click at [180, 279] on div "Timeline" at bounding box center [186, 282] width 39 height 13
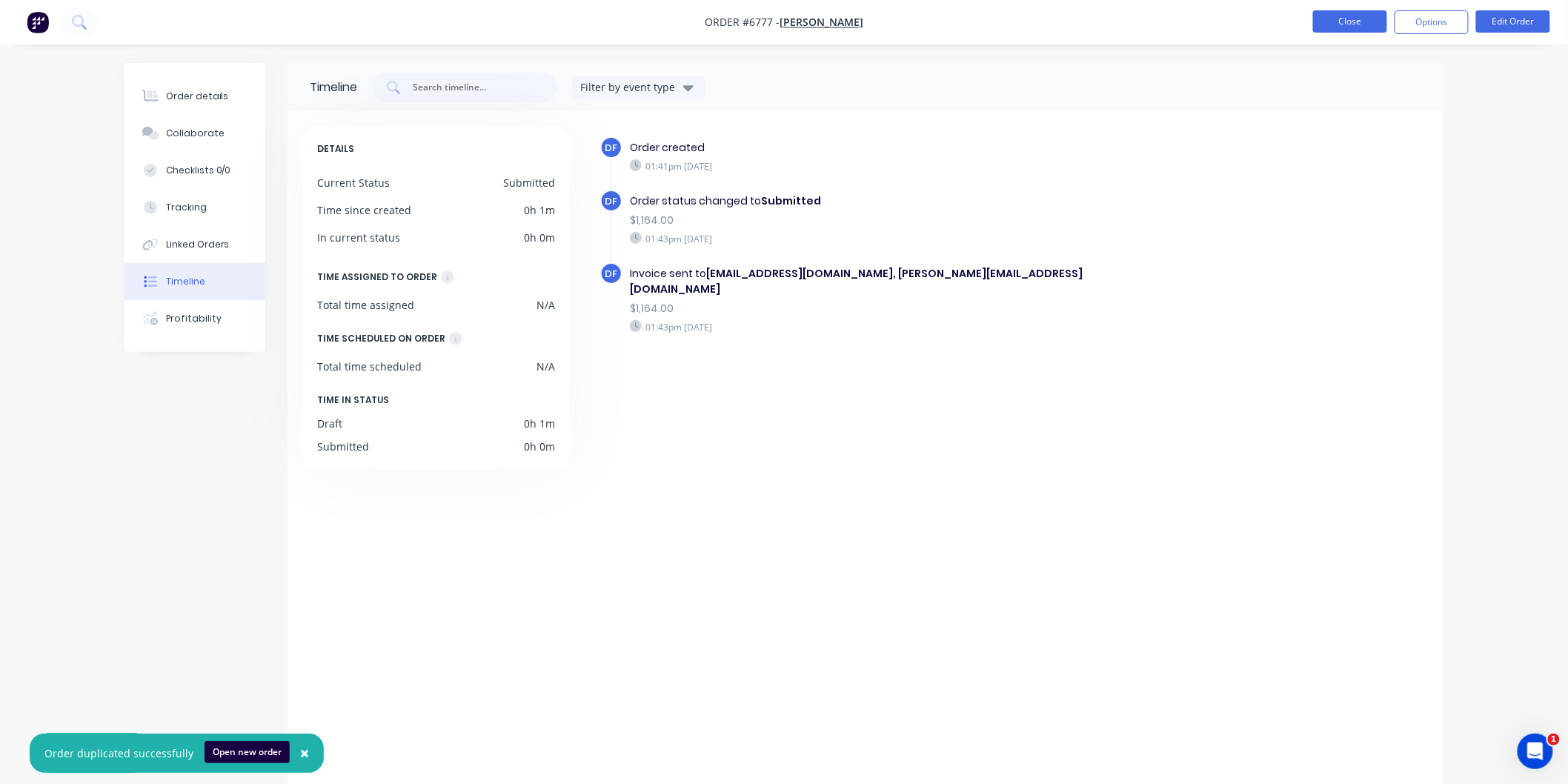
click at [1358, 18] on button "Close" at bounding box center [1350, 21] width 74 height 22
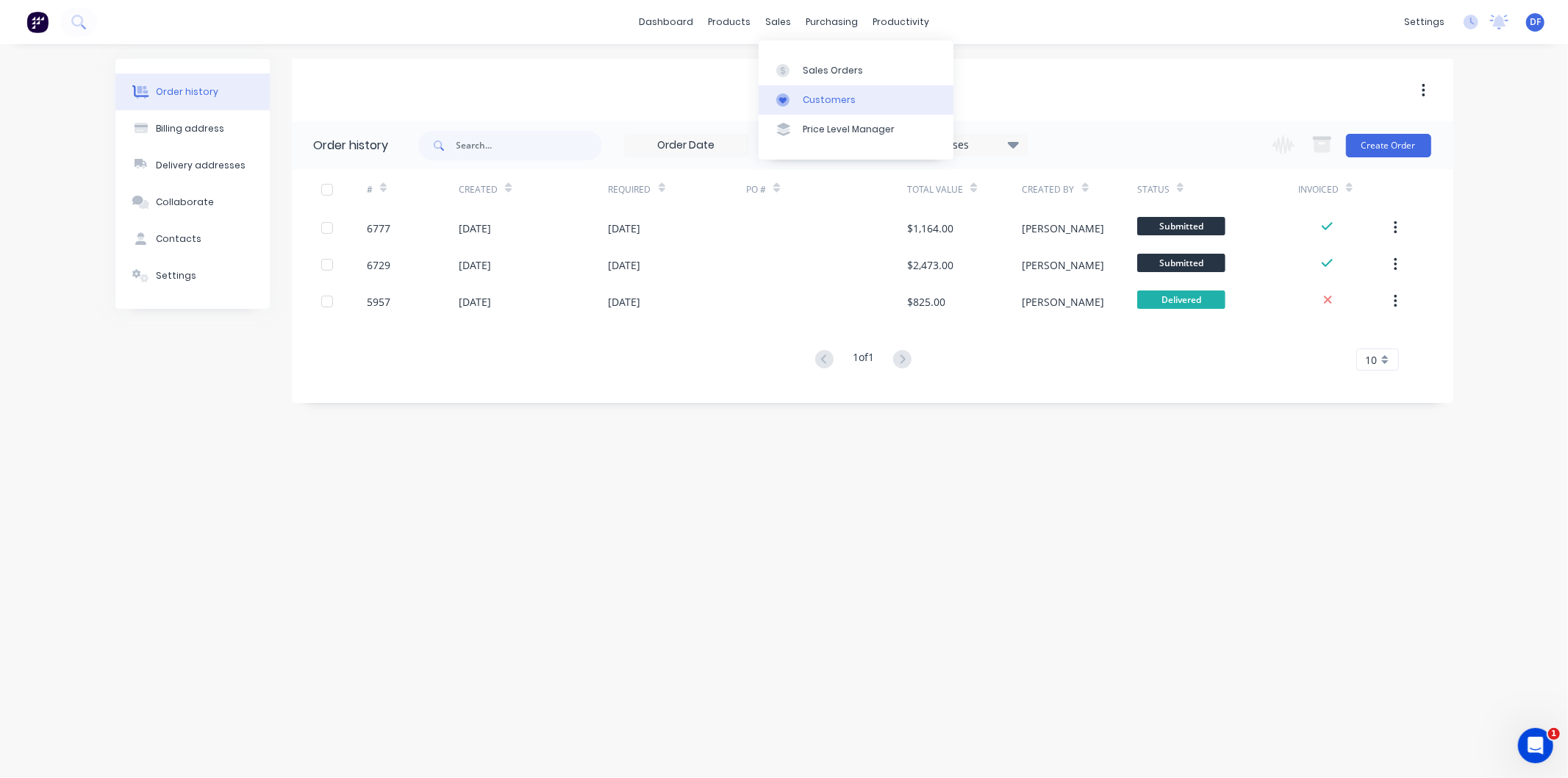
click at [820, 99] on div "Customers" at bounding box center [829, 100] width 53 height 13
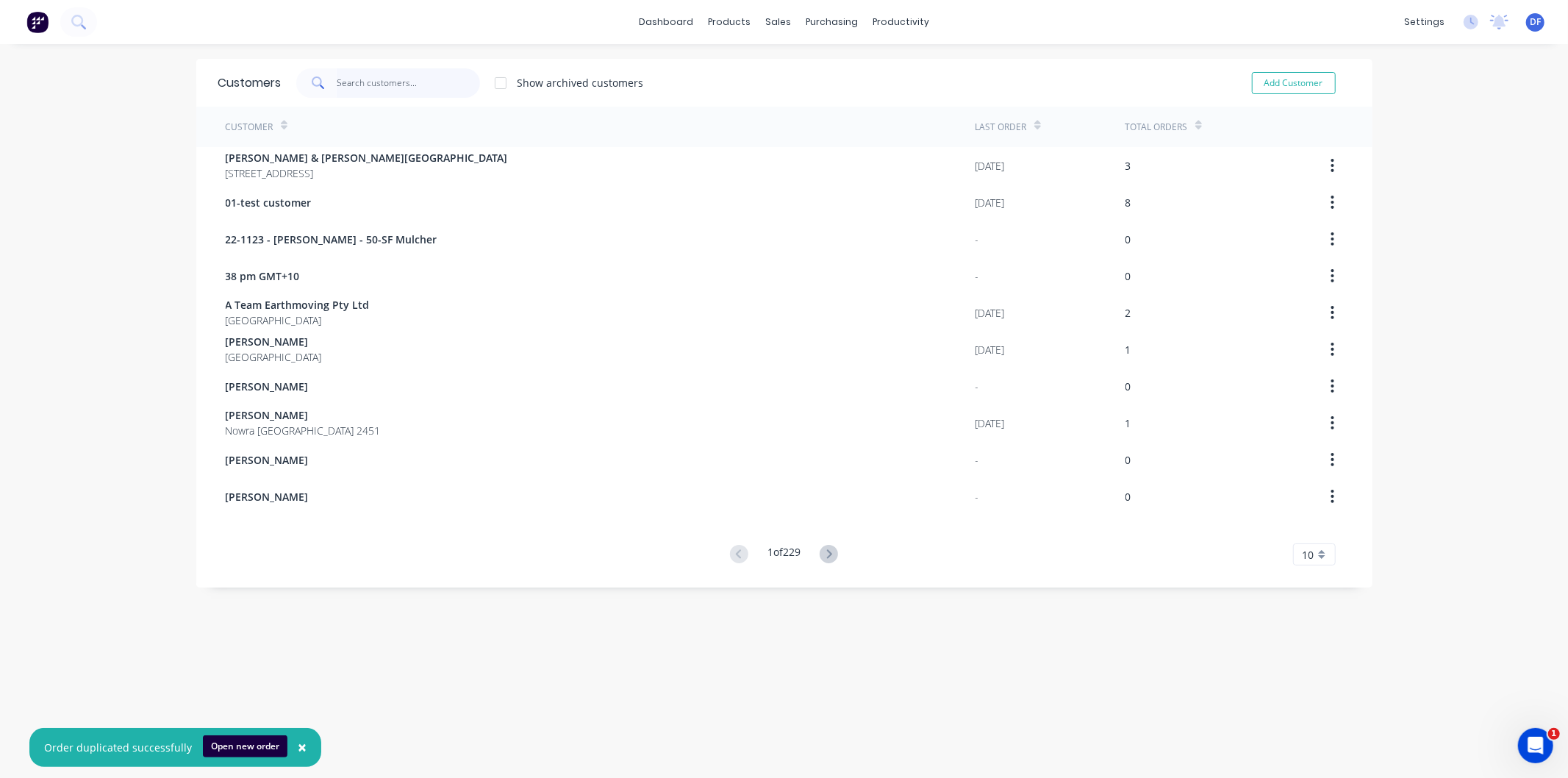
click at [353, 87] on input "text" at bounding box center [408, 83] width 143 height 29
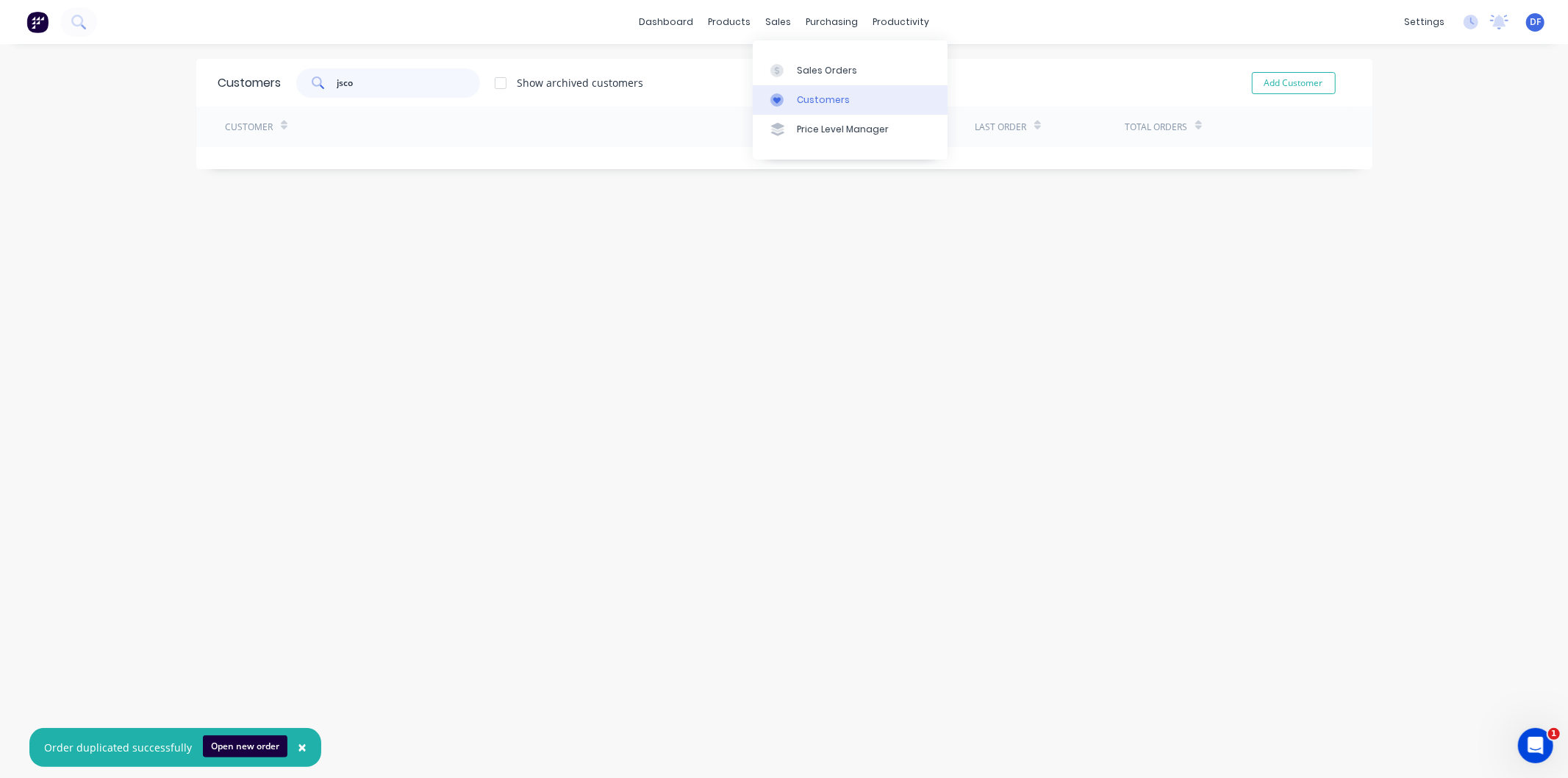
type input "jsco"
click at [810, 93] on link "Customers" at bounding box center [850, 99] width 195 height 29
drag, startPoint x: 392, startPoint y: 85, endPoint x: 321, endPoint y: 89, distance: 71.1
click at [321, 89] on div "jsco" at bounding box center [388, 83] width 183 height 29
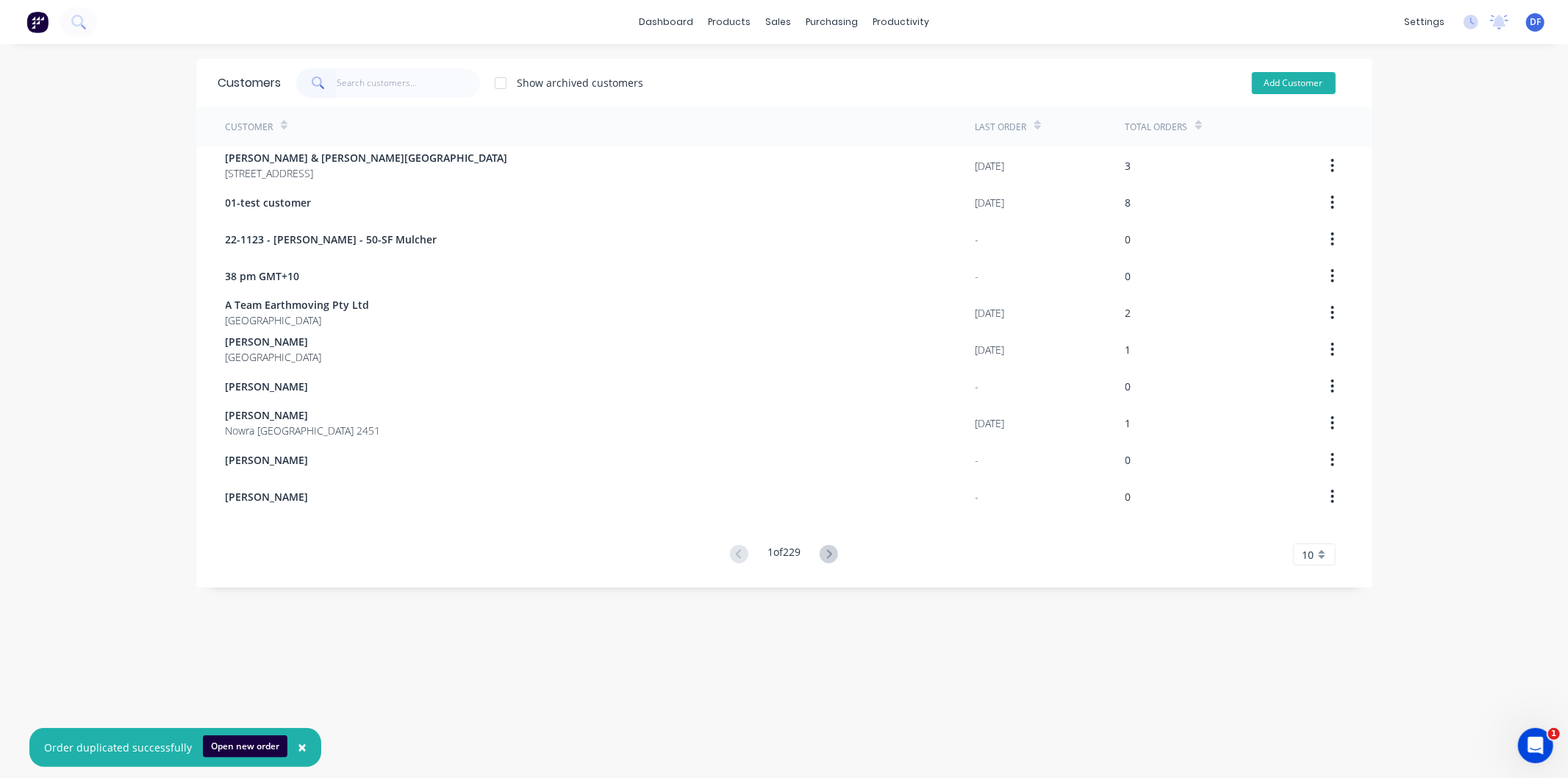
click at [1272, 78] on button "Add Customer" at bounding box center [1294, 83] width 84 height 22
select select "AU"
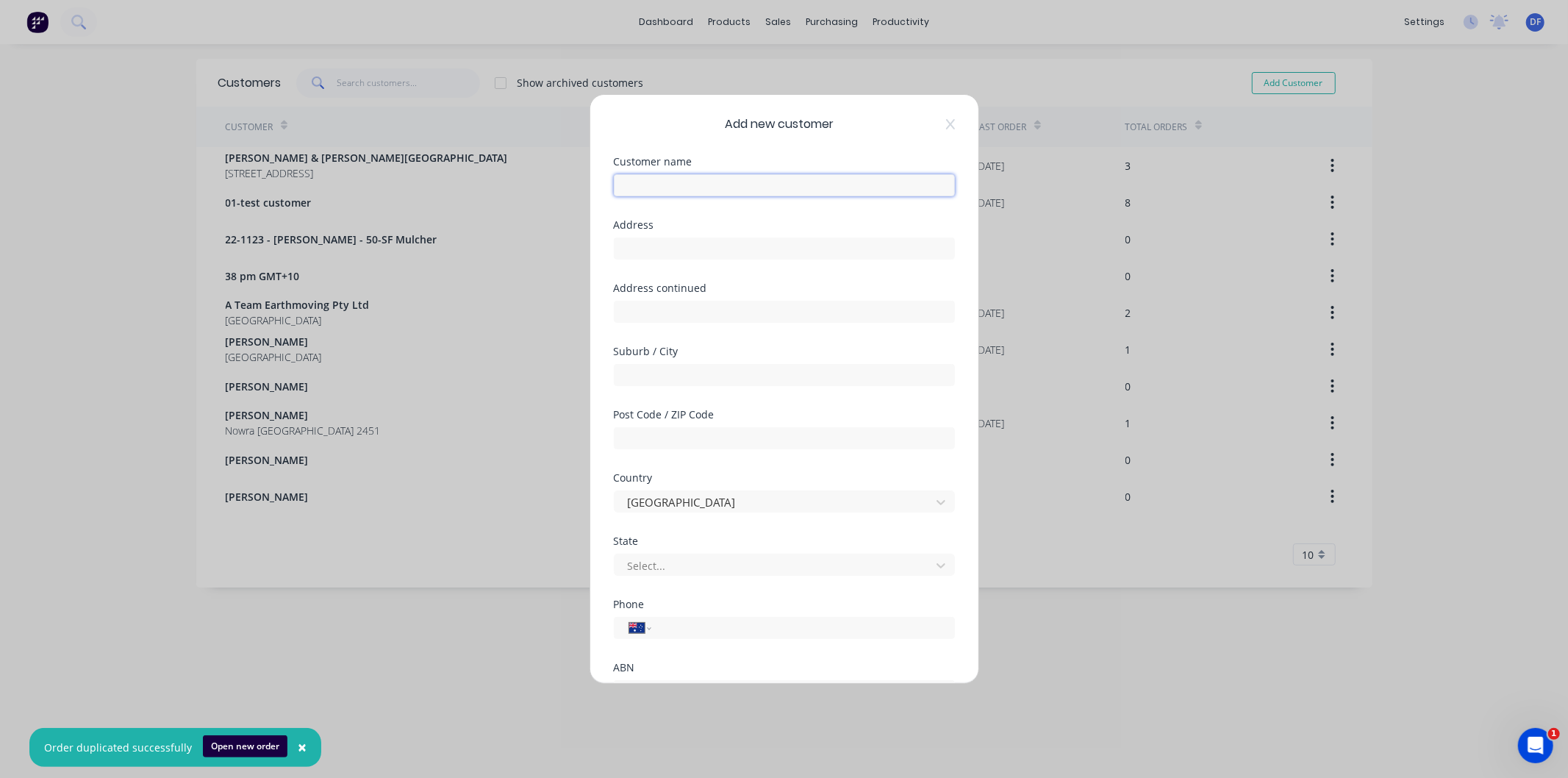
click at [634, 178] on input "text" at bounding box center [784, 185] width 341 height 22
drag, startPoint x: 689, startPoint y: 186, endPoint x: 626, endPoint y: 186, distance: 63.0
click at [626, 186] on input "[PERSON_NAME]" at bounding box center [784, 185] width 341 height 22
click at [684, 181] on input "[PERSON_NAME] earthmoving" at bounding box center [784, 185] width 341 height 22
type input "[PERSON_NAME] Earthmoving"
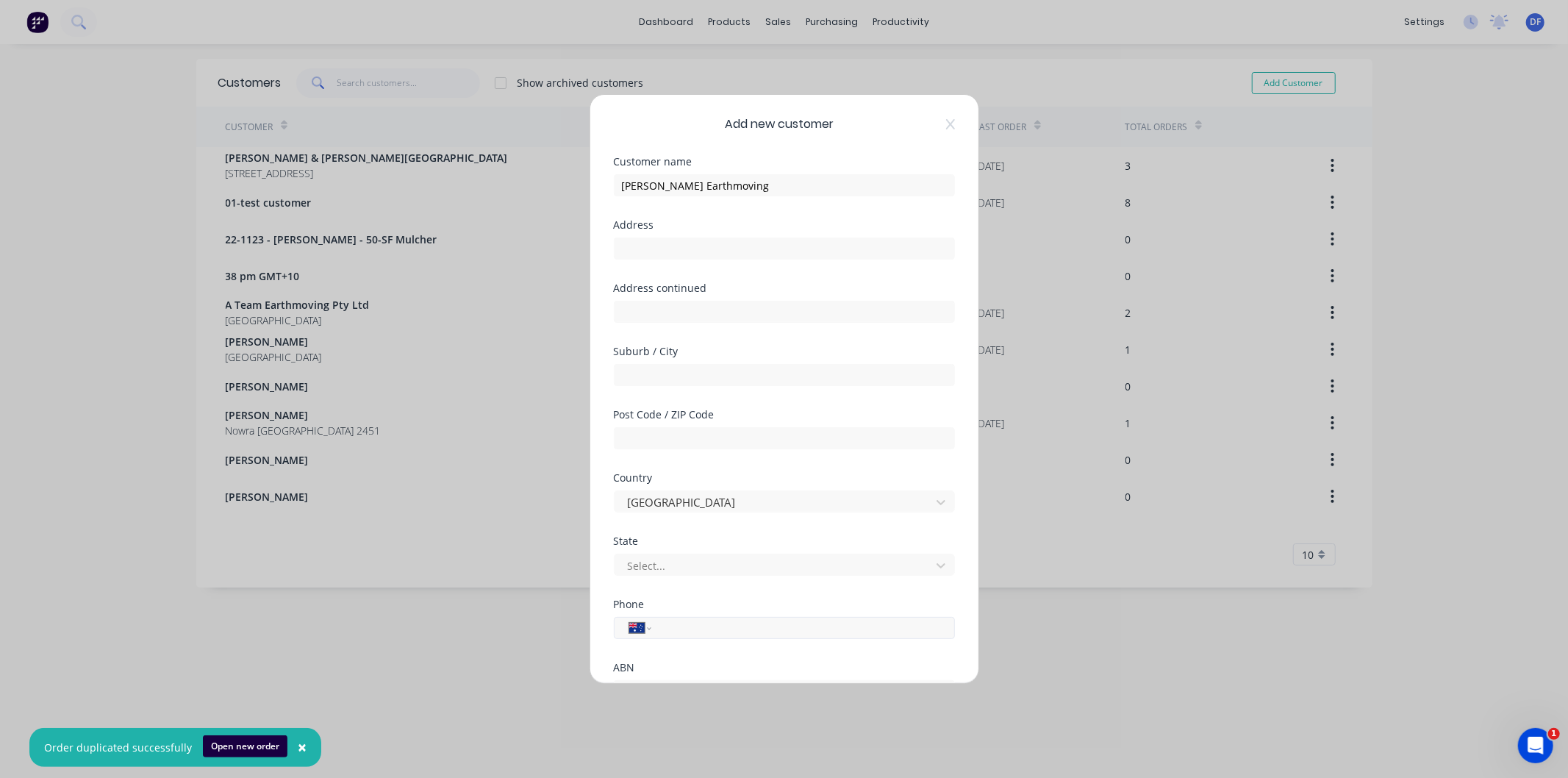
click at [670, 619] on div "International [GEOGRAPHIC_DATA] [GEOGRAPHIC_DATA] [GEOGRAPHIC_DATA] [GEOGRAPHIC…" at bounding box center [784, 628] width 341 height 22
click at [671, 625] on input "tel" at bounding box center [800, 628] width 277 height 17
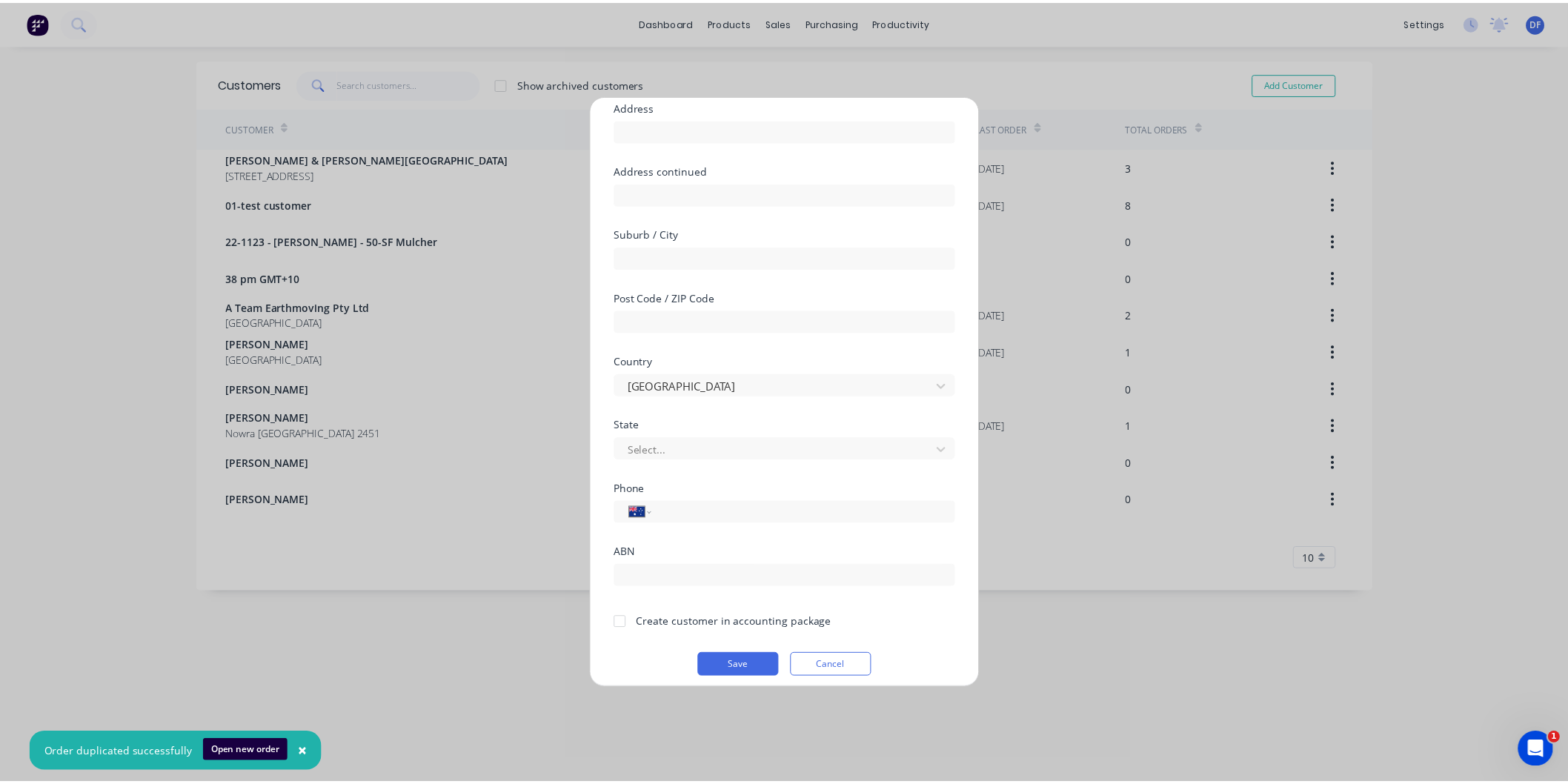
scroll to position [129, 0]
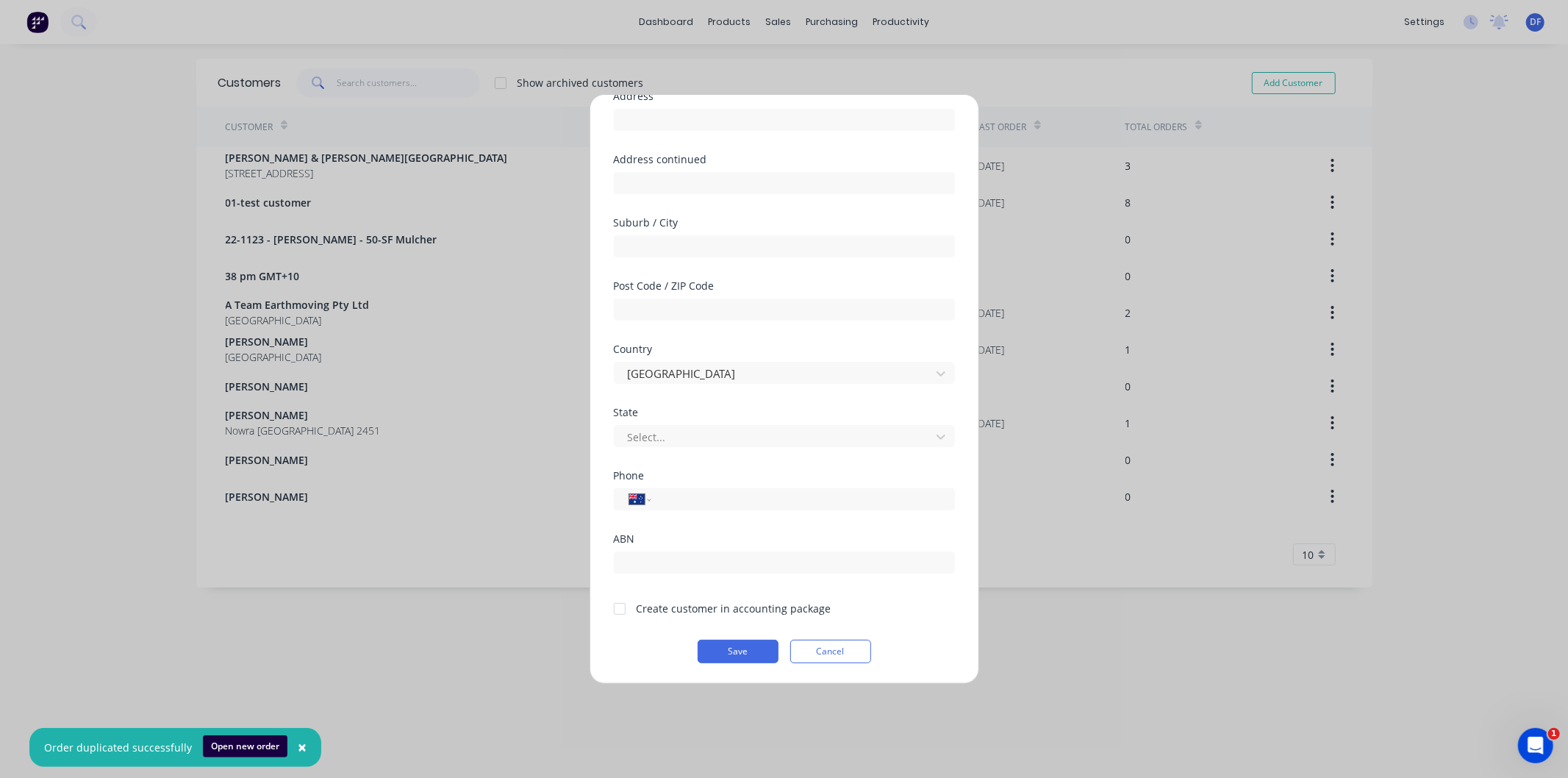
click at [624, 610] on div at bounding box center [619, 609] width 29 height 29
click at [735, 647] on button "Save" at bounding box center [738, 651] width 81 height 23
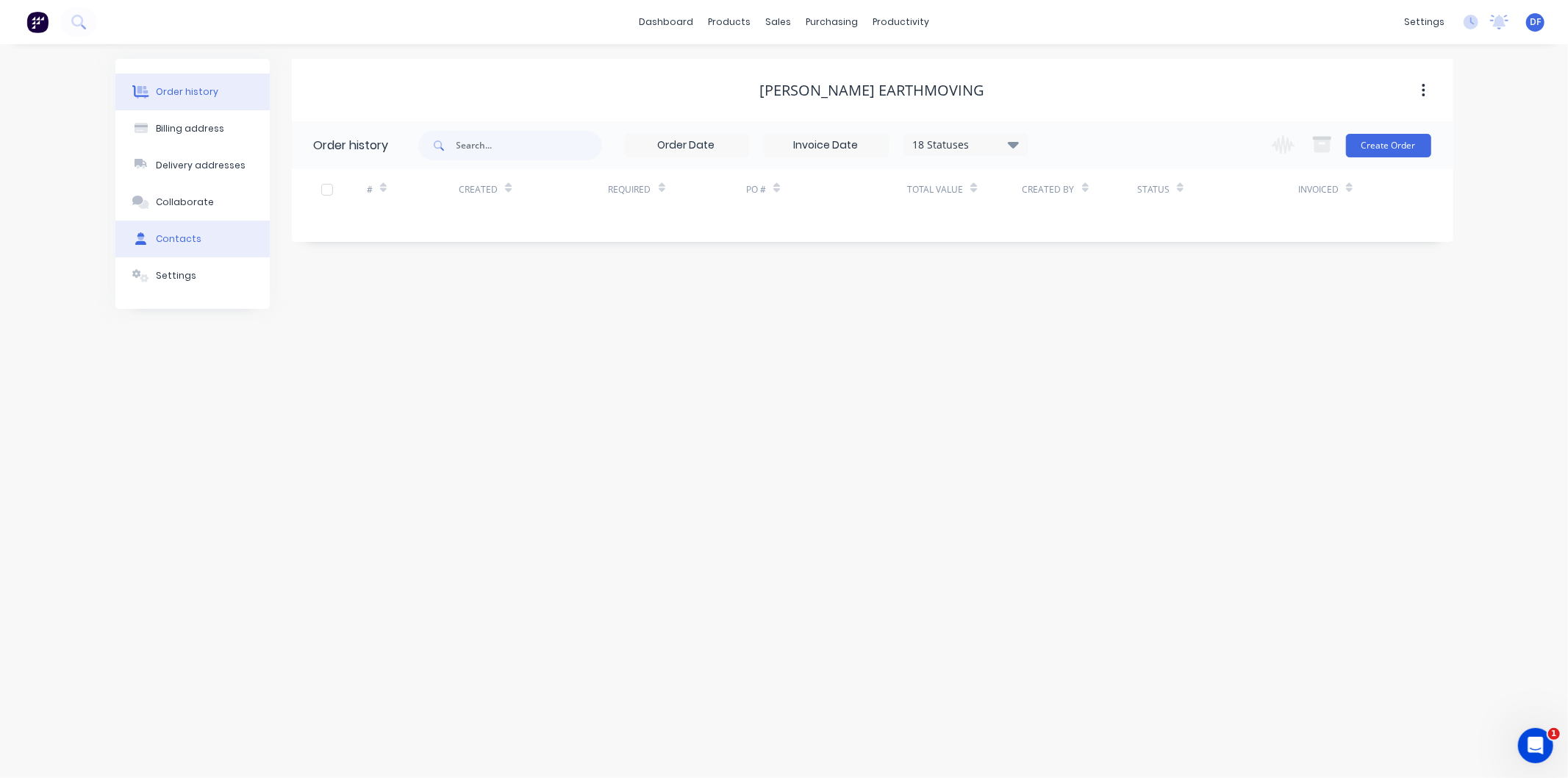
click at [182, 233] on div "Contacts" at bounding box center [178, 239] width 46 height 13
click at [178, 237] on div "Contacts" at bounding box center [178, 239] width 46 height 13
click at [1378, 143] on button "Add contact" at bounding box center [1407, 144] width 68 height 22
select select "AU"
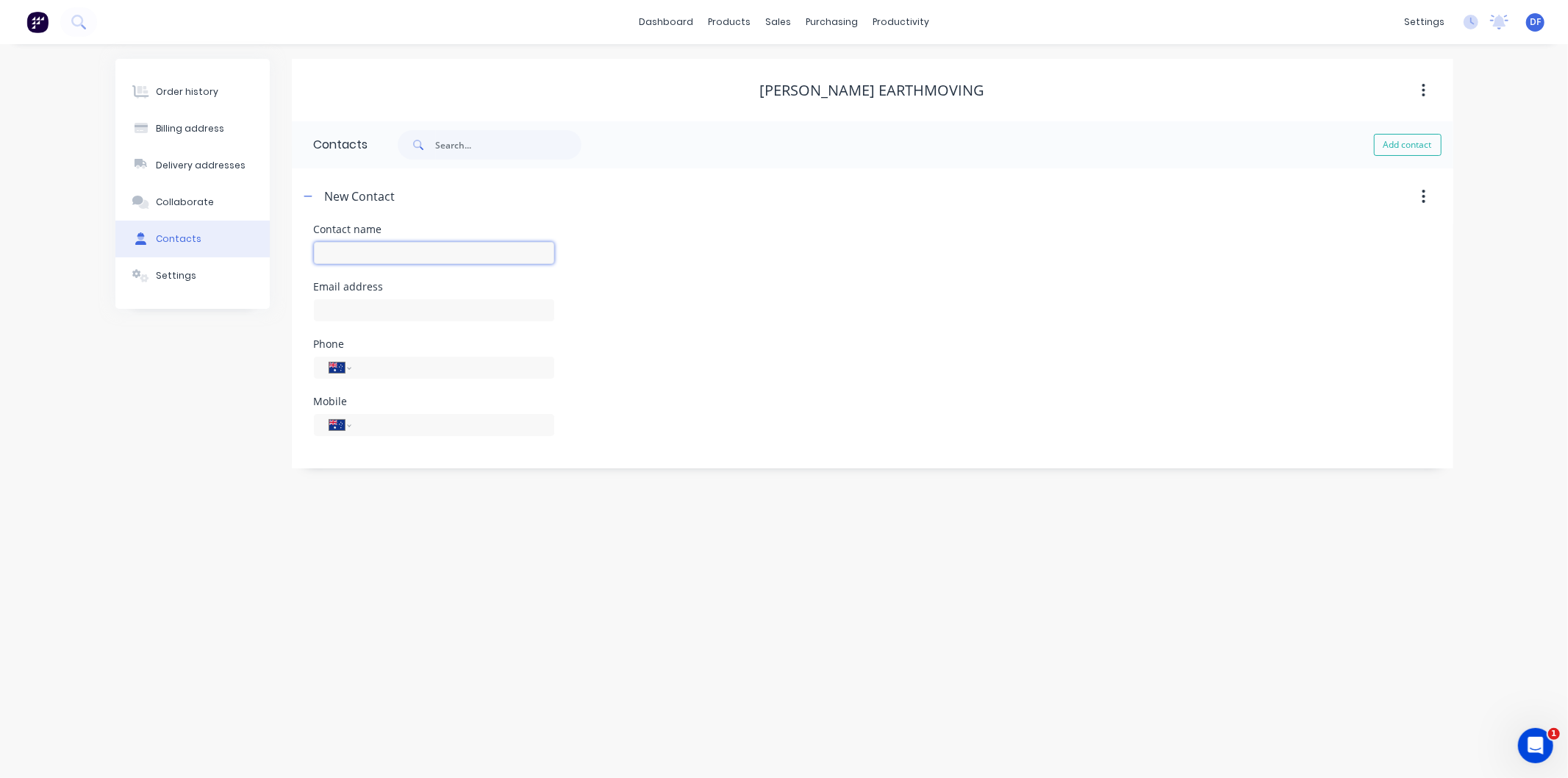
click at [356, 252] on input "text" at bounding box center [434, 253] width 240 height 22
type input "[PERSON_NAME]"
click at [368, 422] on input "tel" at bounding box center [450, 424] width 177 height 17
select select "AU"
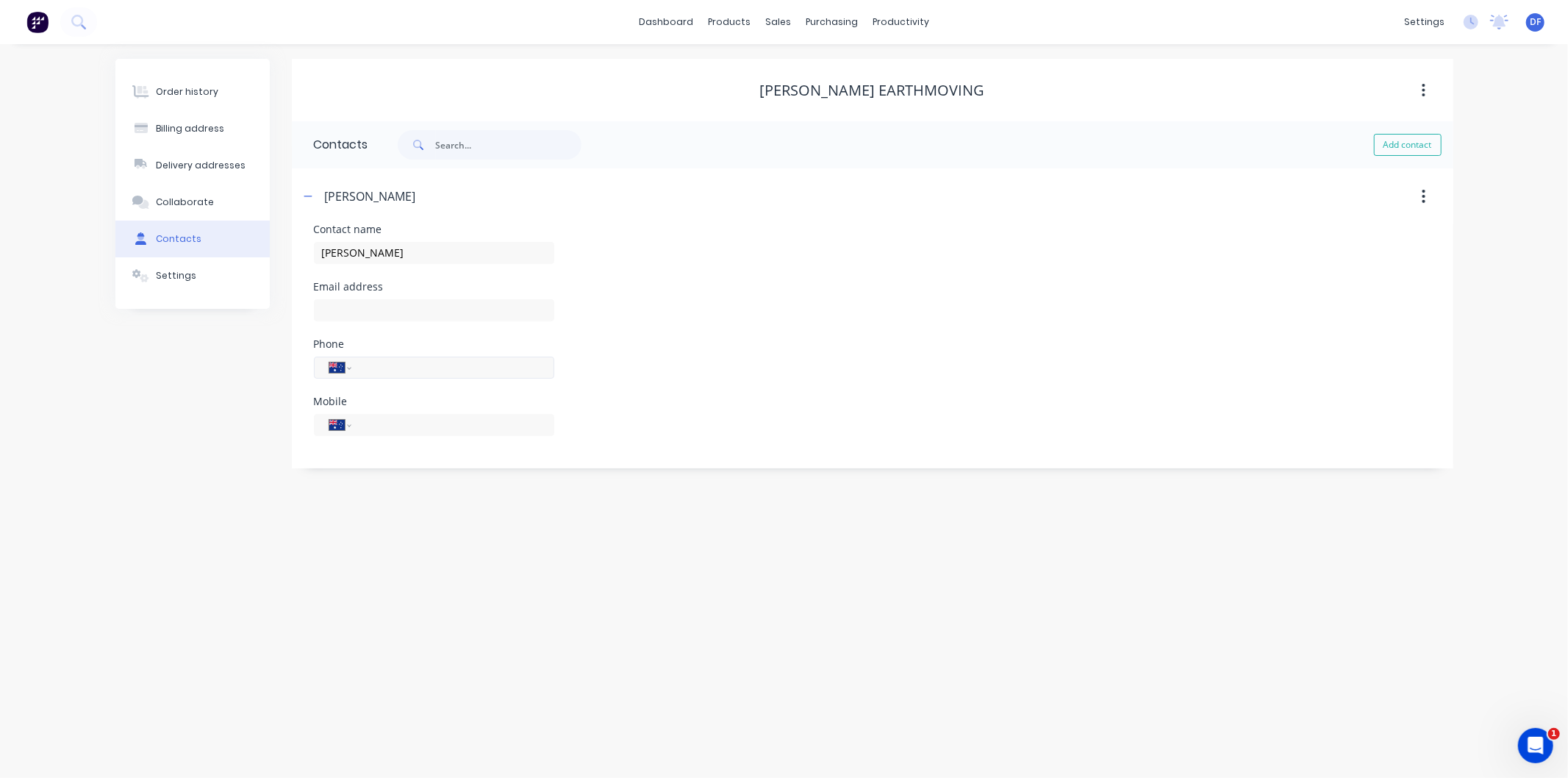
click at [358, 376] on div "International [GEOGRAPHIC_DATA] [GEOGRAPHIC_DATA] [GEOGRAPHIC_DATA] [GEOGRAPHIC…" at bounding box center [434, 368] width 240 height 22
click at [366, 369] on input "tel" at bounding box center [450, 367] width 177 height 17
paste input "[PHONE_NUMBER]"
type input "[PHONE_NUMBER]"
click at [357, 314] on input "text" at bounding box center [434, 310] width 240 height 22
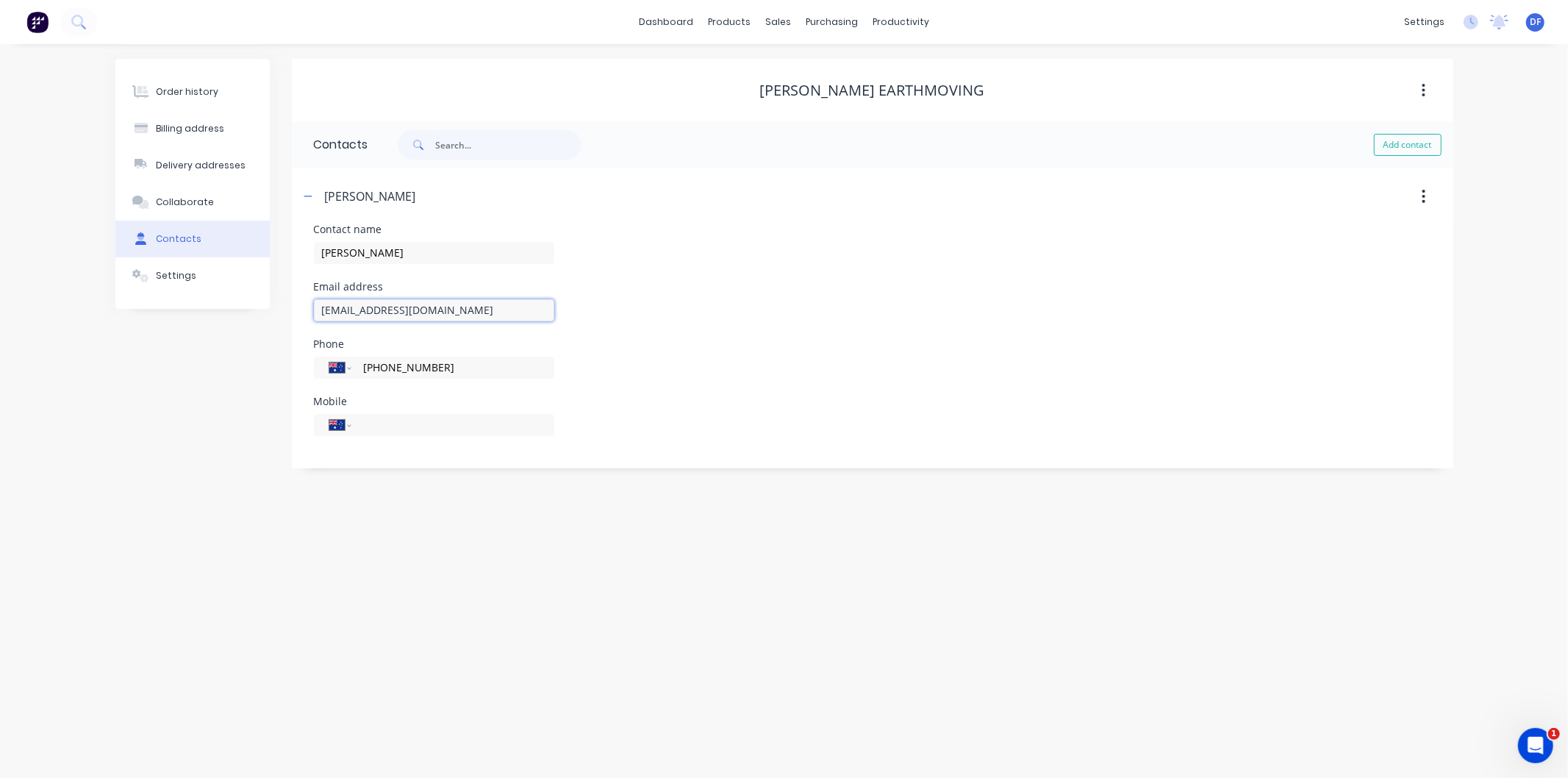
type input "[EMAIL_ADDRESS][DOMAIN_NAME]"
click at [762, 339] on div "Phone International [GEOGRAPHIC_DATA] [GEOGRAPHIC_DATA] [GEOGRAPHIC_DATA] [GEOG…" at bounding box center [873, 368] width 1117 height 58
click at [180, 93] on div "Order history" at bounding box center [187, 92] width 63 height 13
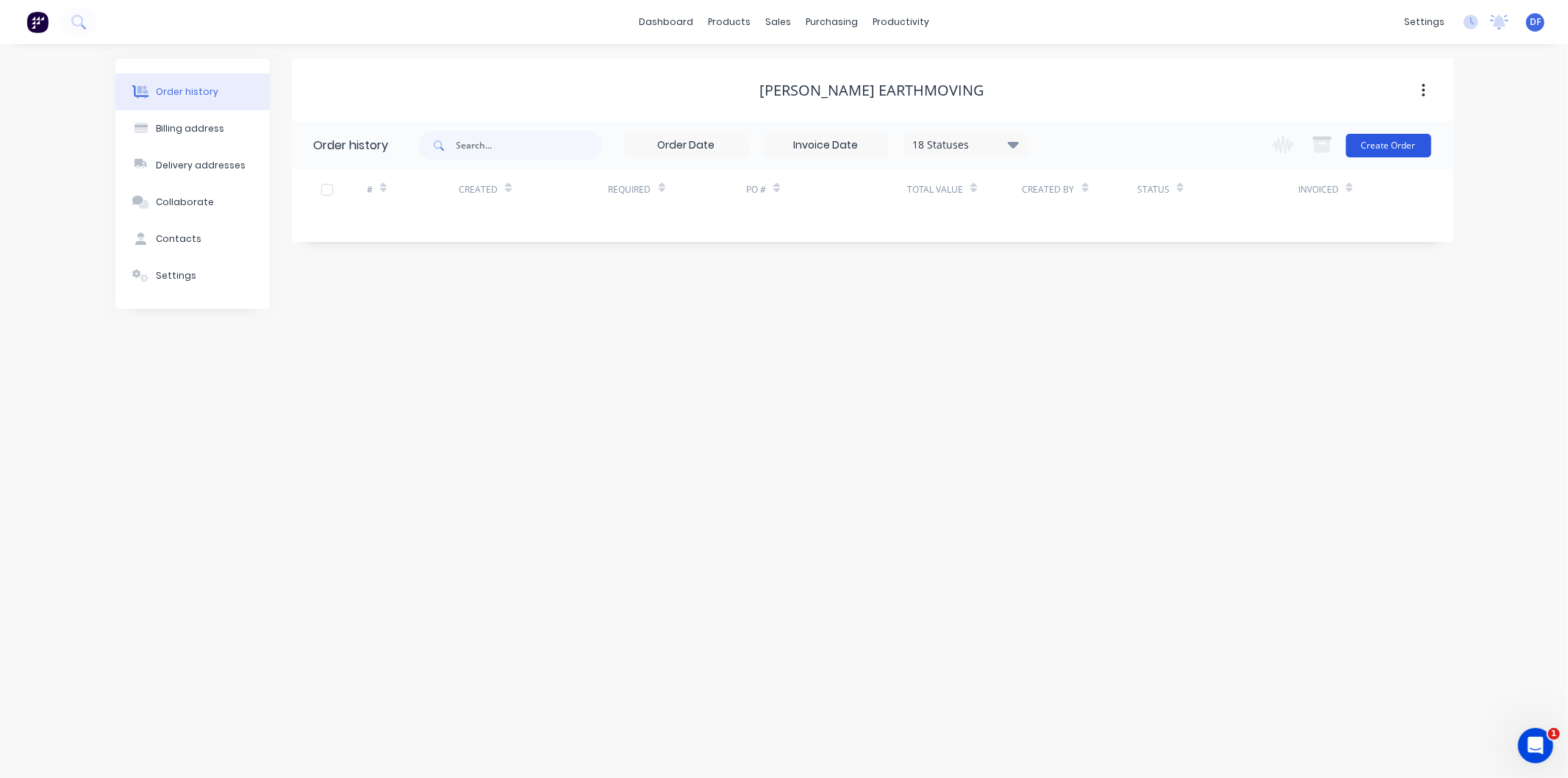
click at [1379, 142] on button "Create Order" at bounding box center [1389, 145] width 85 height 23
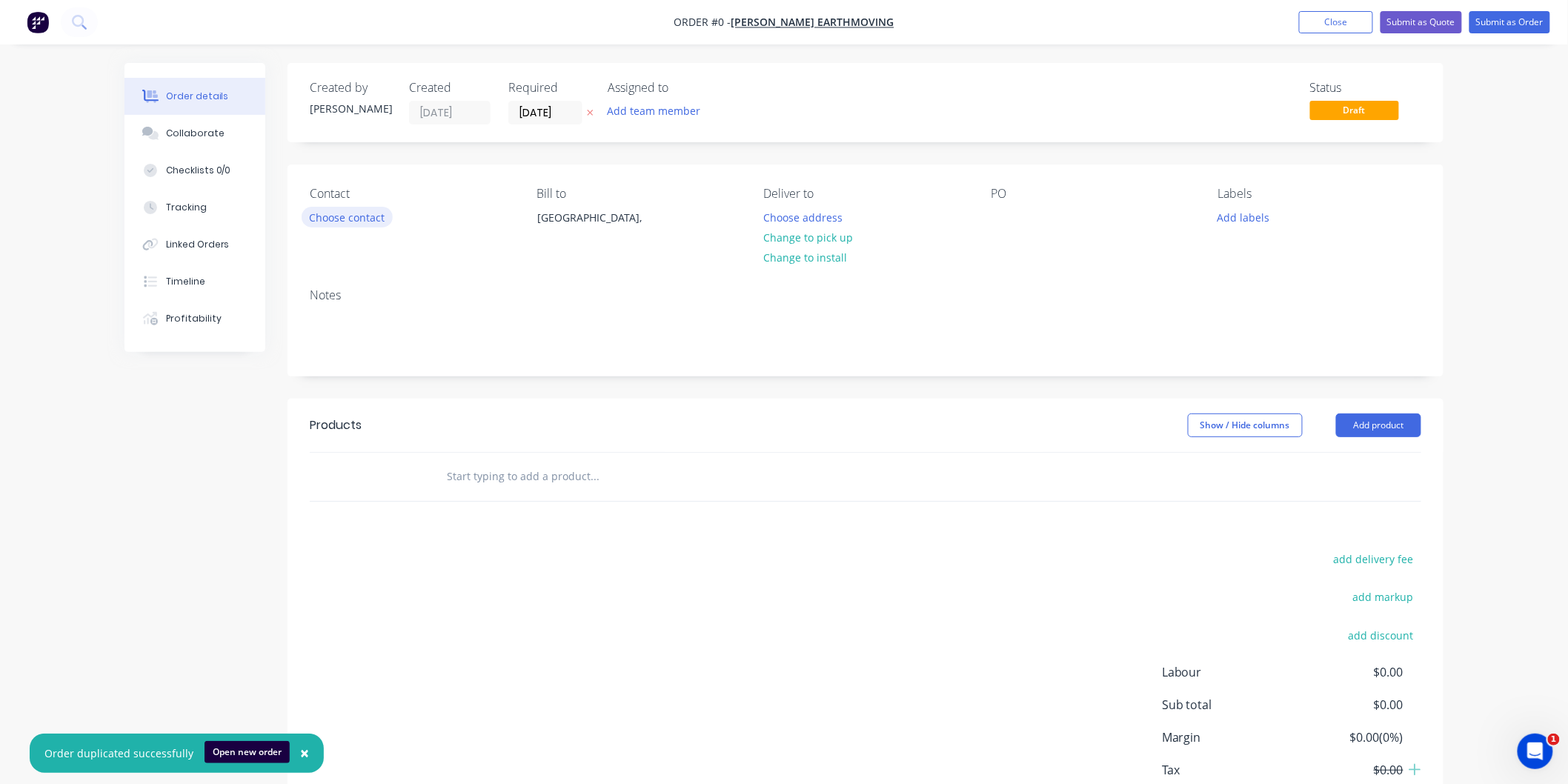
click at [353, 223] on button "Choose contact" at bounding box center [347, 217] width 91 height 20
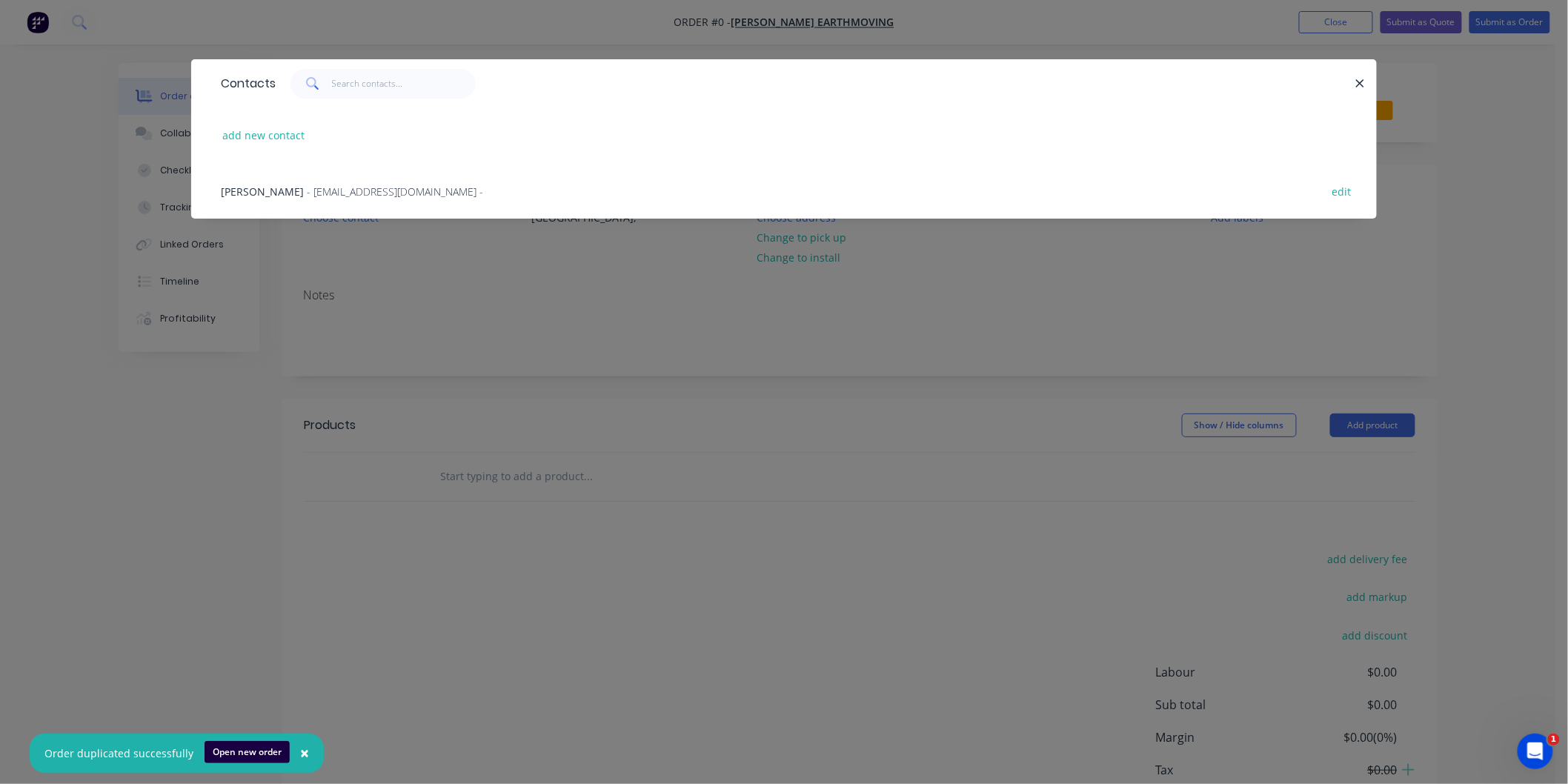
click at [337, 189] on span "- [EMAIL_ADDRESS][DOMAIN_NAME] -" at bounding box center [395, 192] width 176 height 14
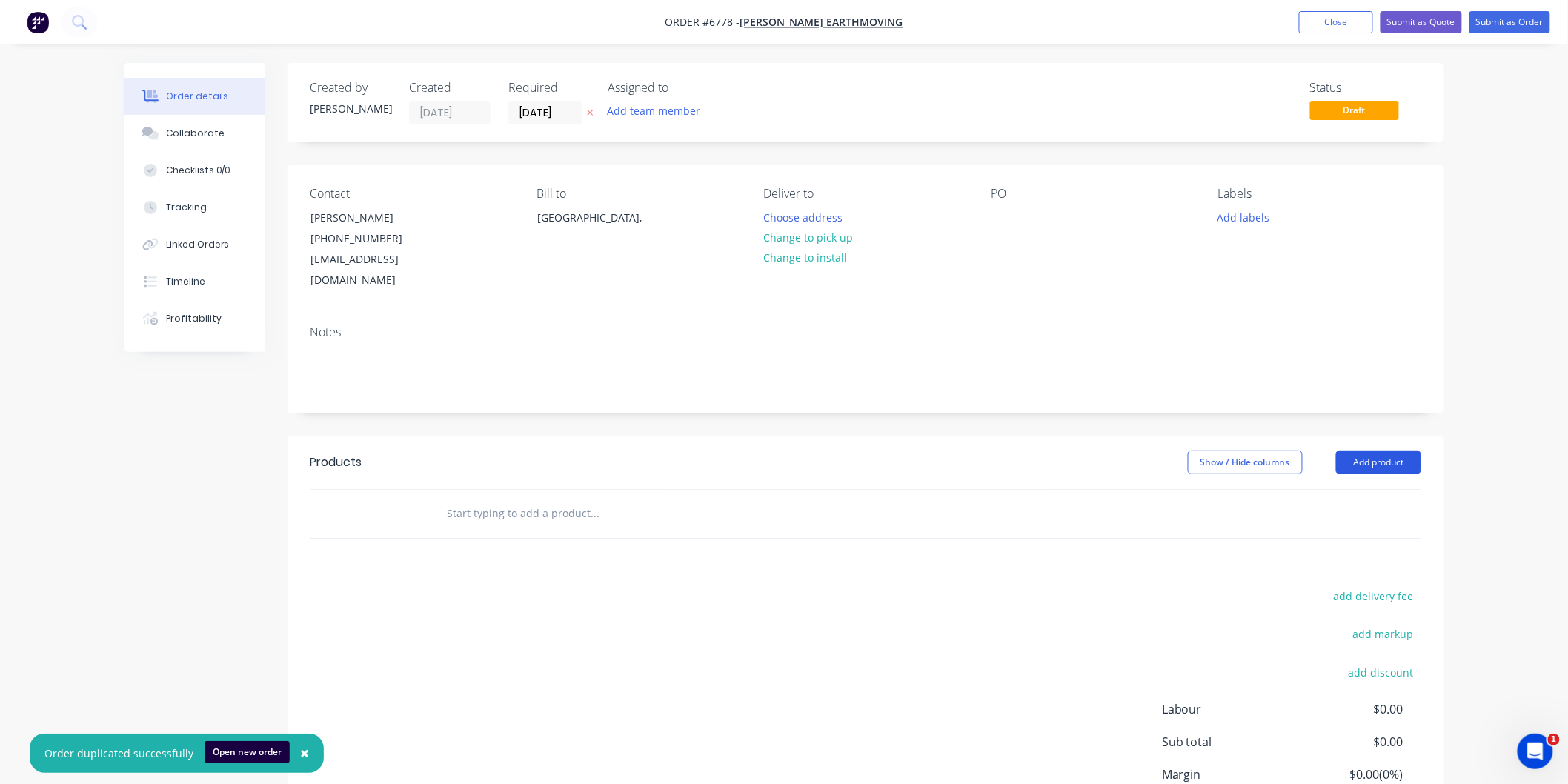
click at [1353, 450] on button "Add product" at bounding box center [1378, 462] width 85 height 24
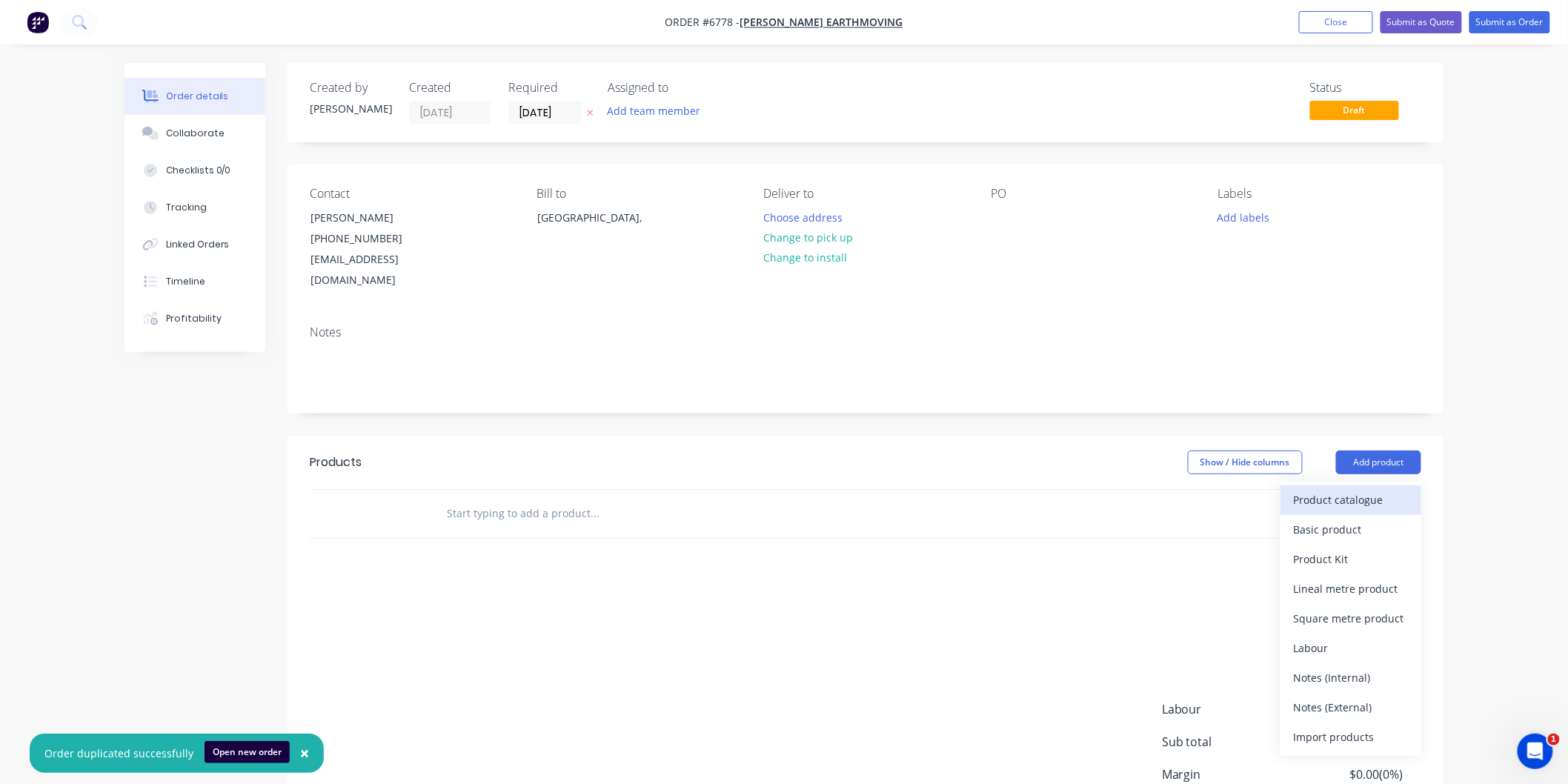
click at [1336, 489] on div "Product catalogue" at bounding box center [1351, 500] width 114 height 22
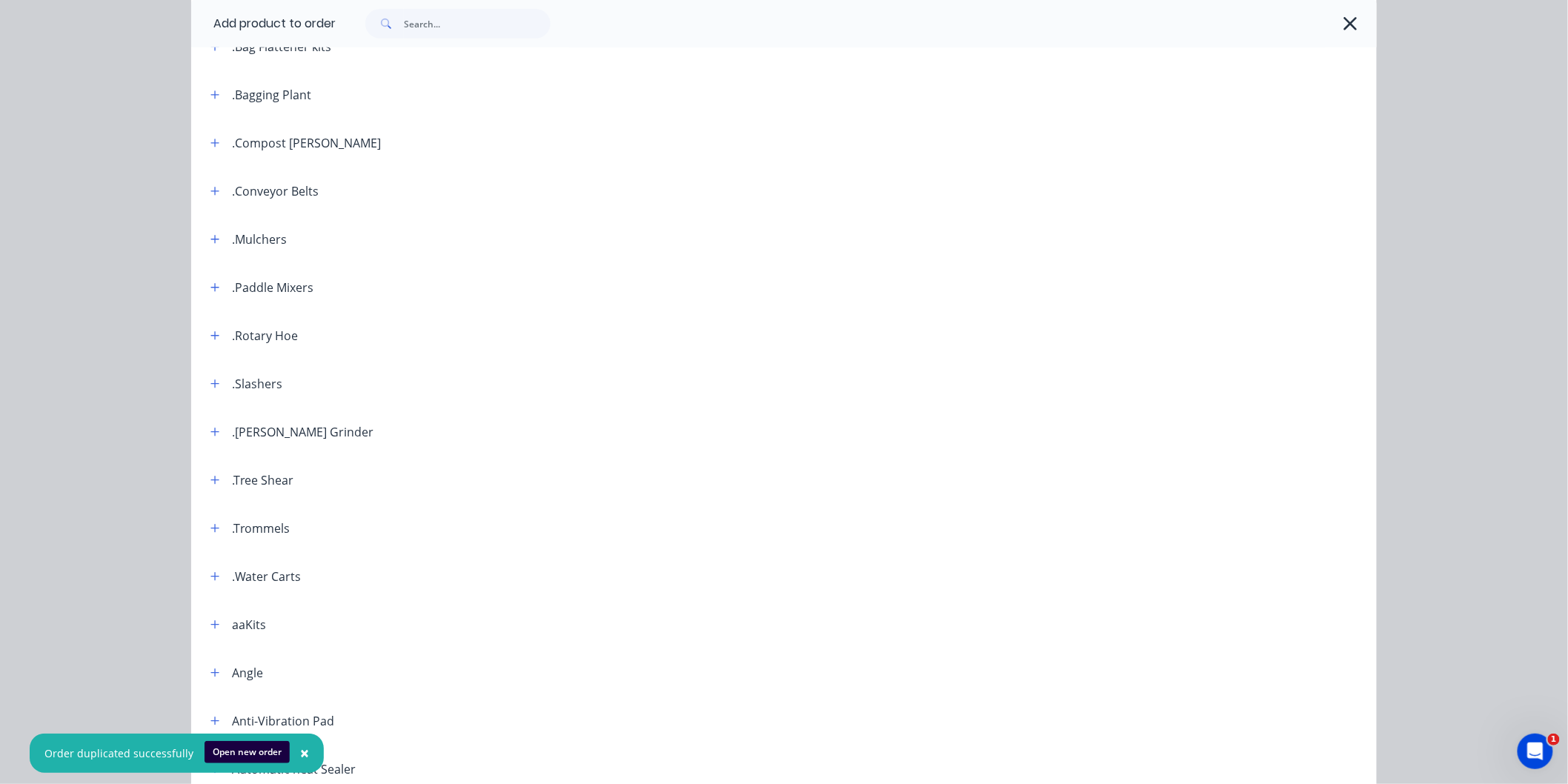
scroll to position [329, 0]
click at [210, 191] on icon "button" at bounding box center [214, 195] width 9 height 10
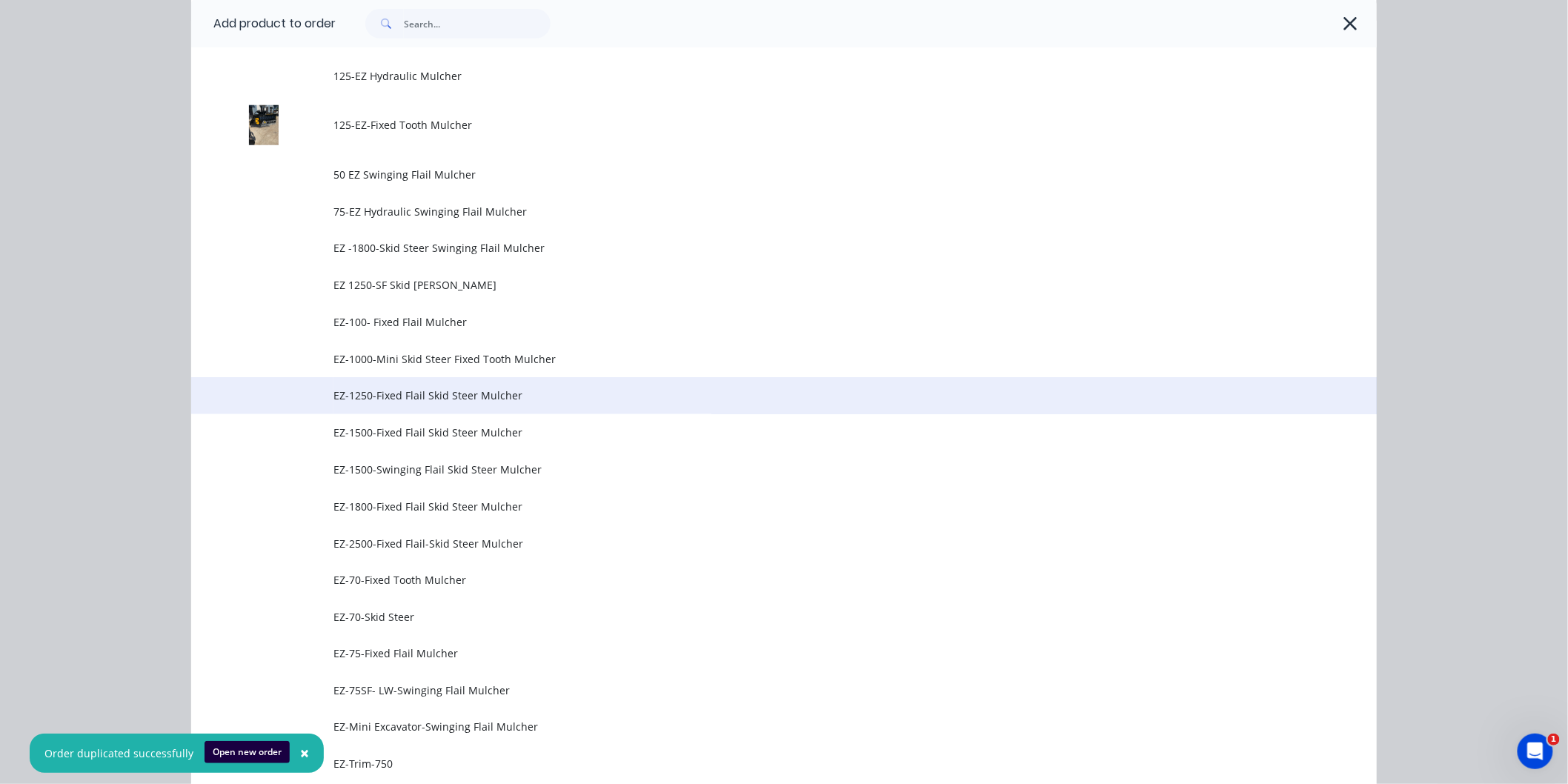
scroll to position [576, 0]
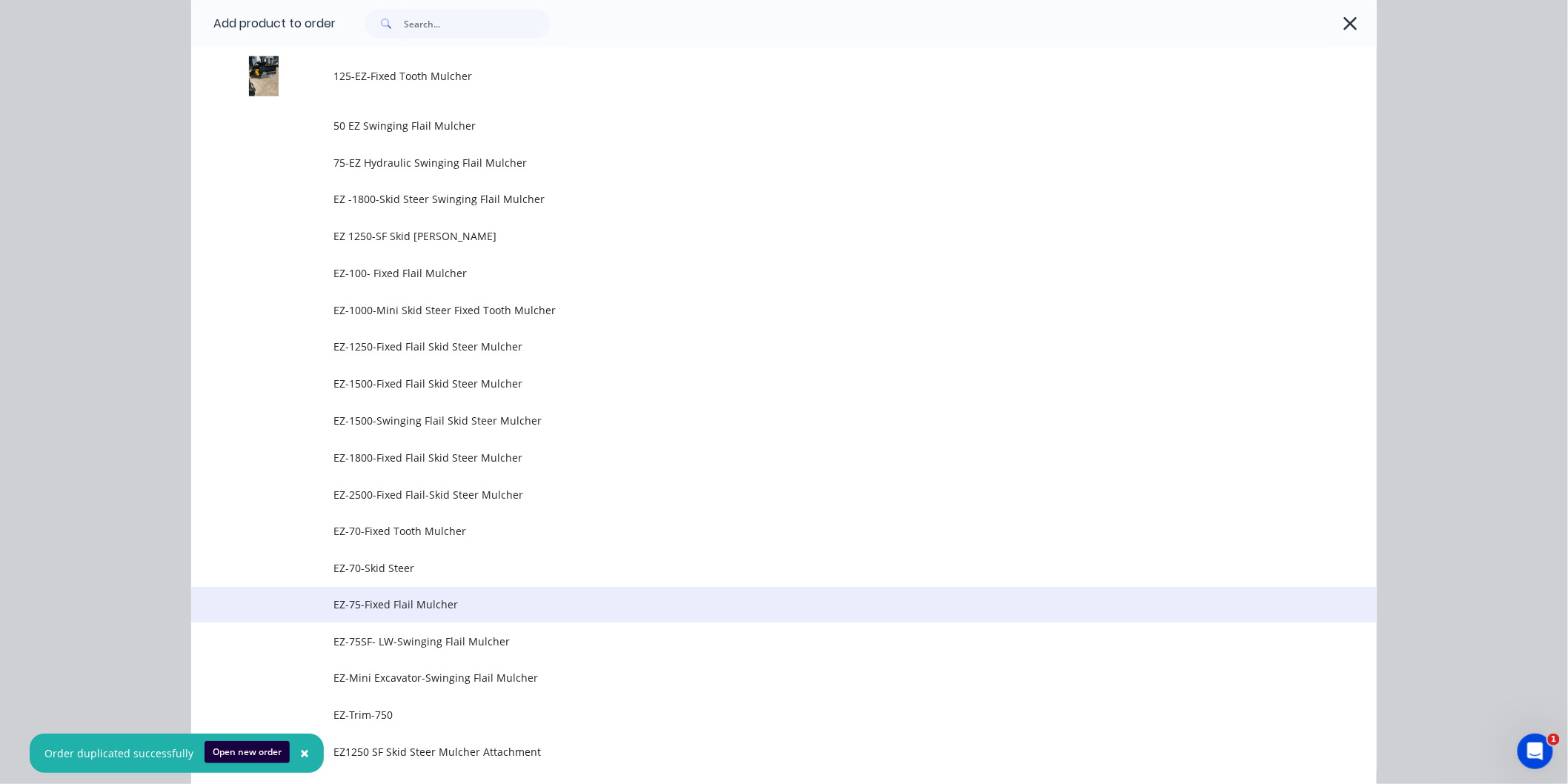
click at [386, 597] on span "EZ-75-Fixed Flail Mulcher" at bounding box center [750, 605] width 834 height 16
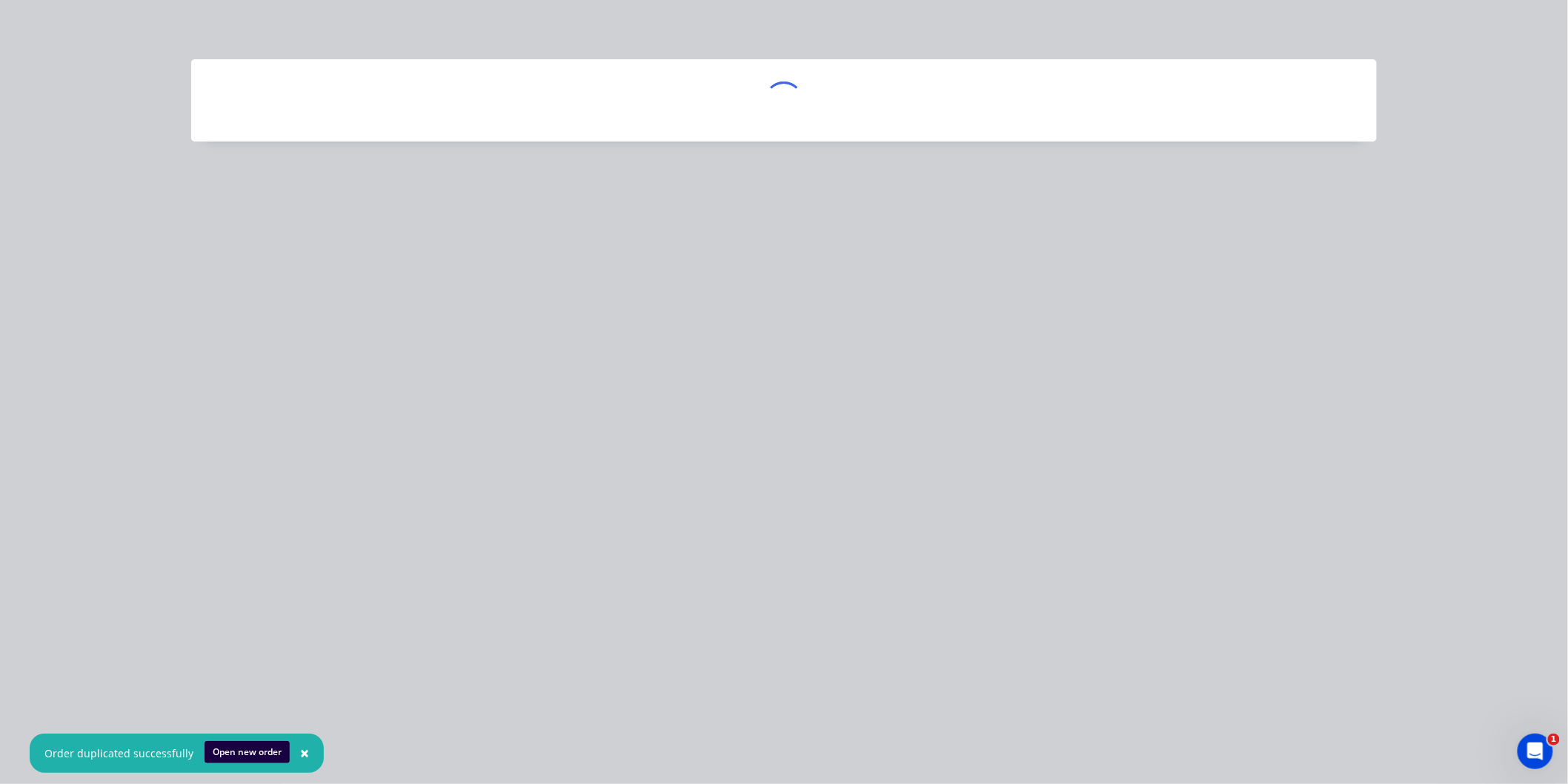
scroll to position [0, 0]
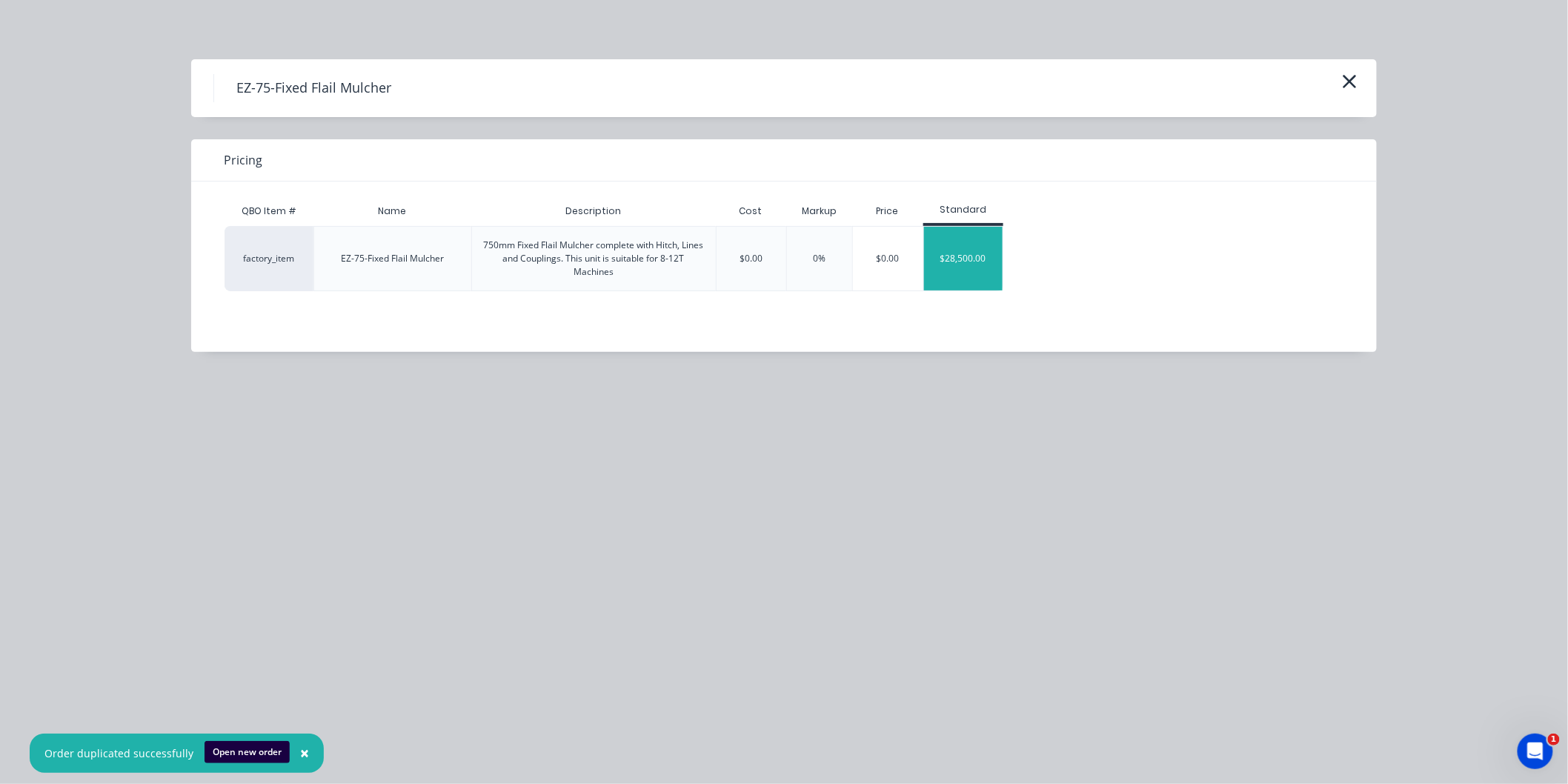
click at [969, 256] on div "$28,500.00" at bounding box center [964, 259] width 79 height 64
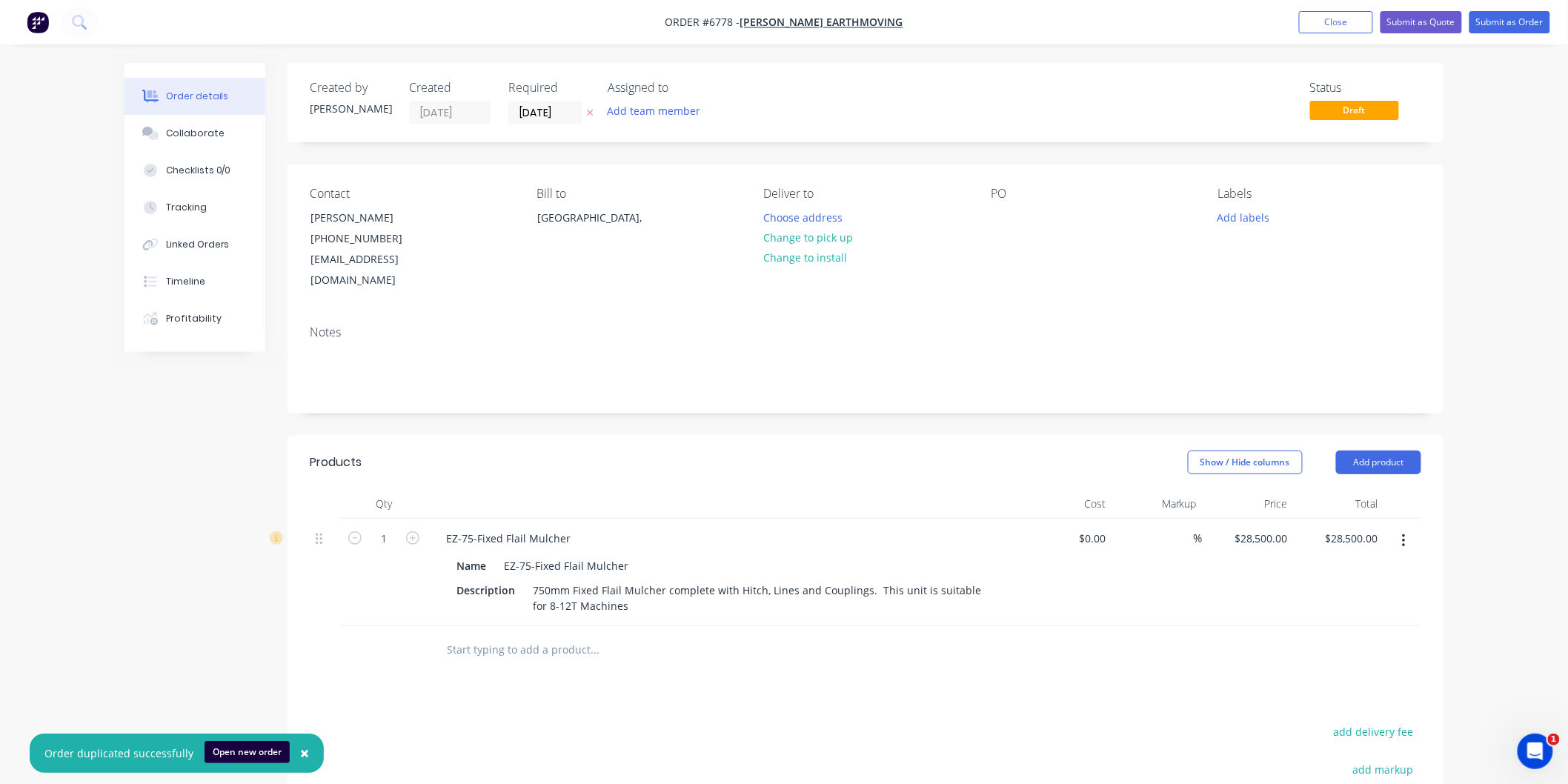
click at [535, 635] on input "text" at bounding box center [594, 650] width 297 height 29
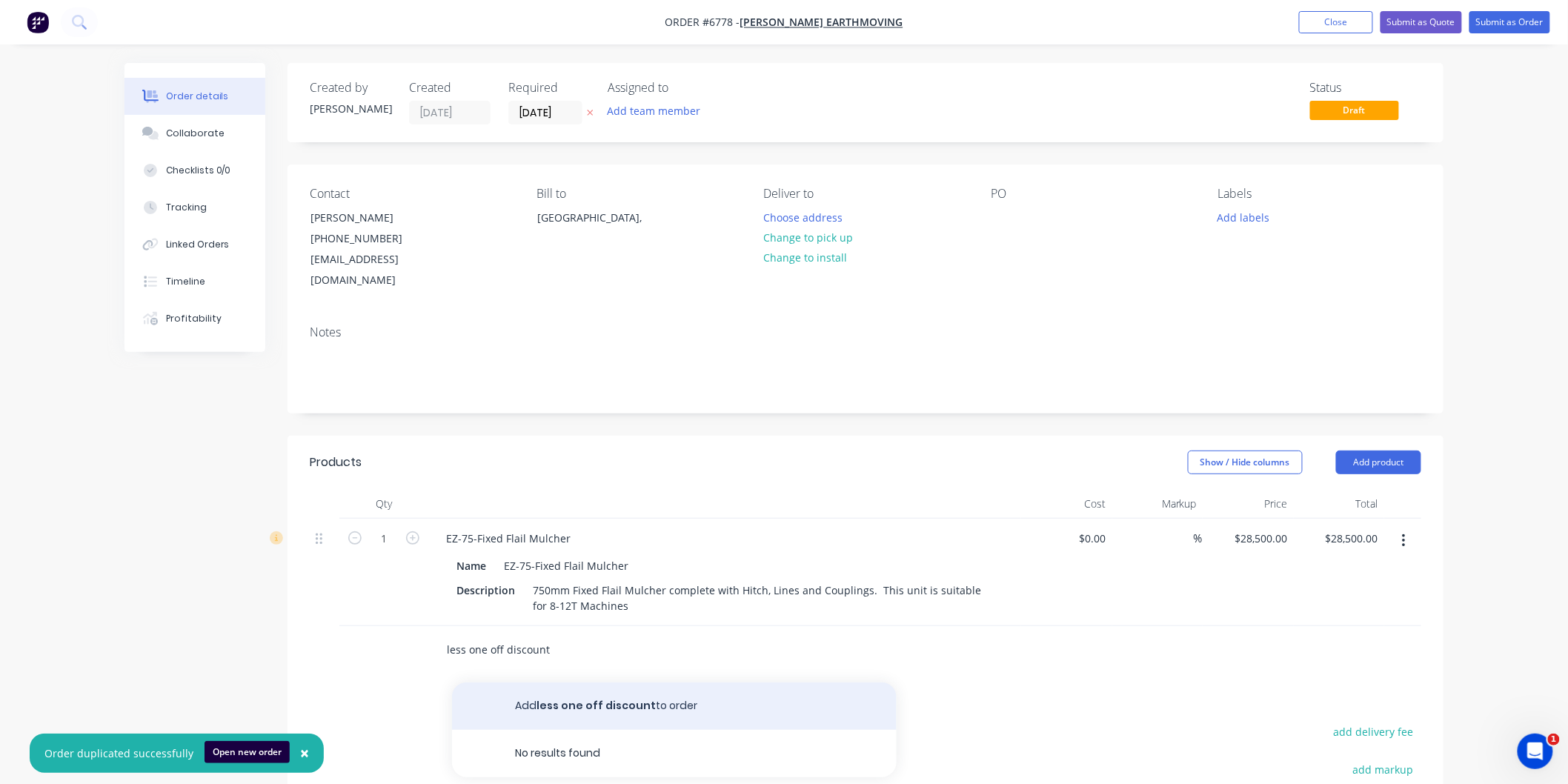
type input "less one off discount"
click at [586, 687] on button "Add less one off discount to order" at bounding box center [674, 706] width 445 height 47
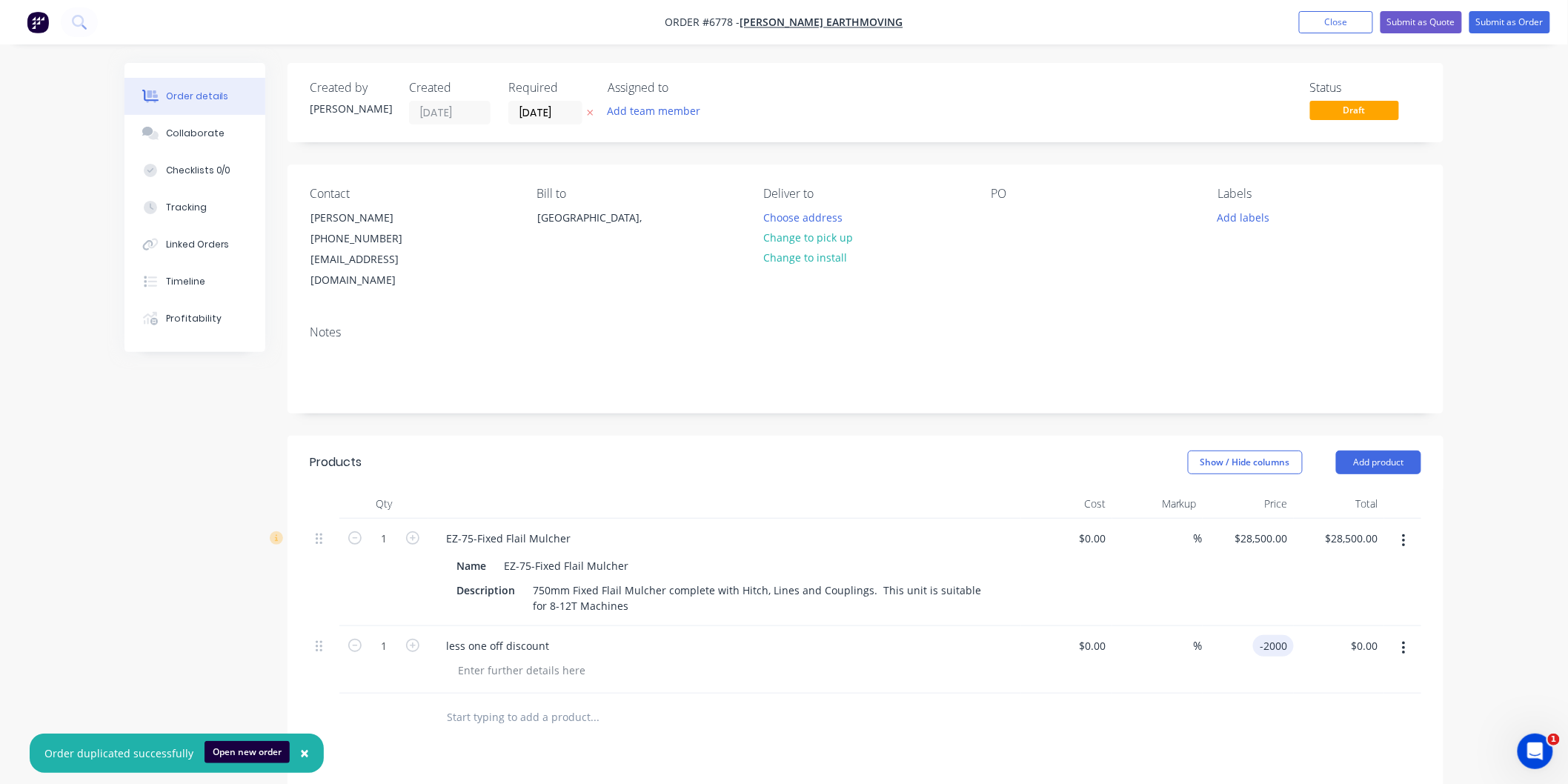
type input "$-2,000.00"
click at [1194, 650] on div "%" at bounding box center [1158, 660] width 91 height 67
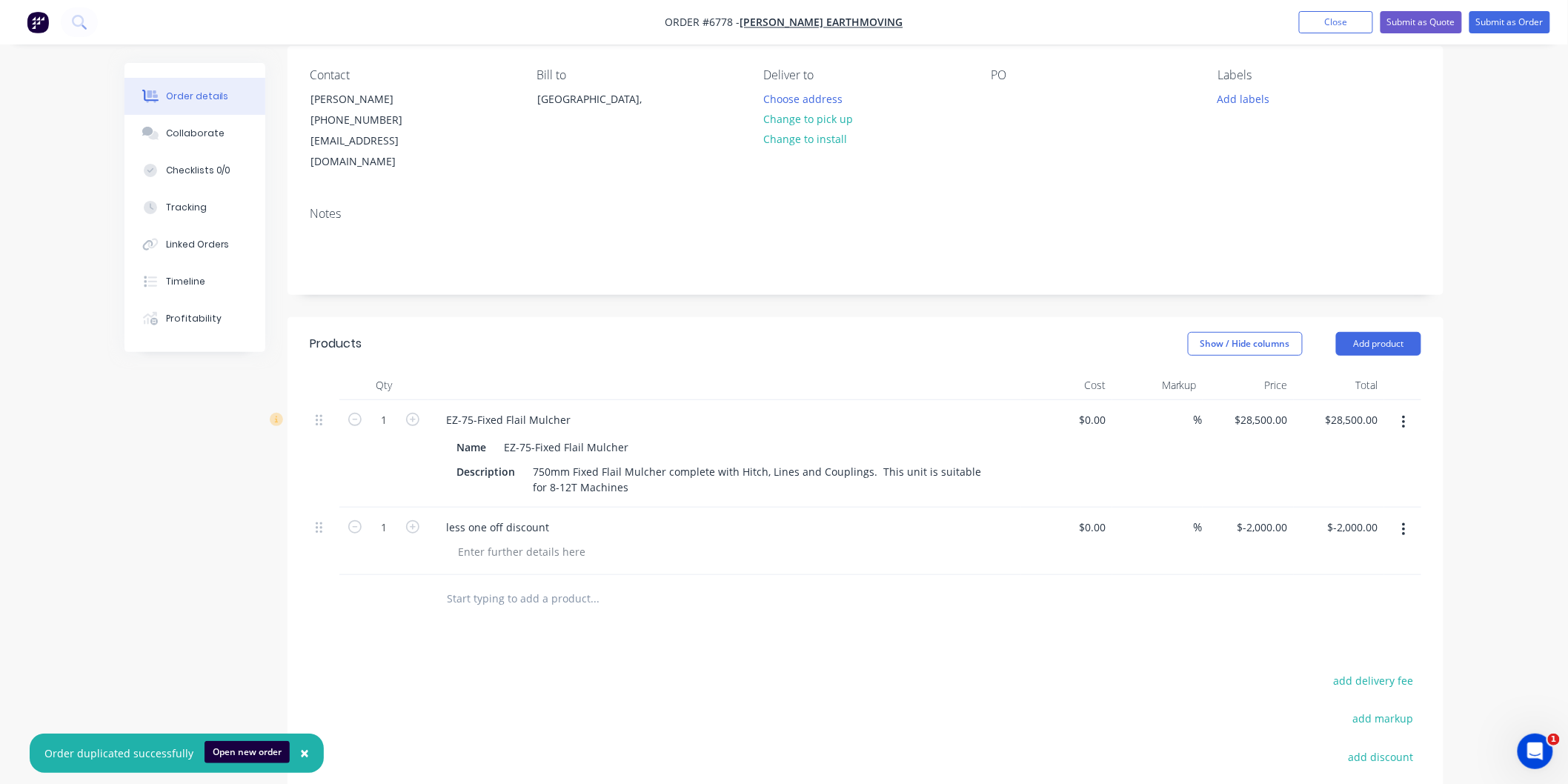
scroll to position [165, 0]
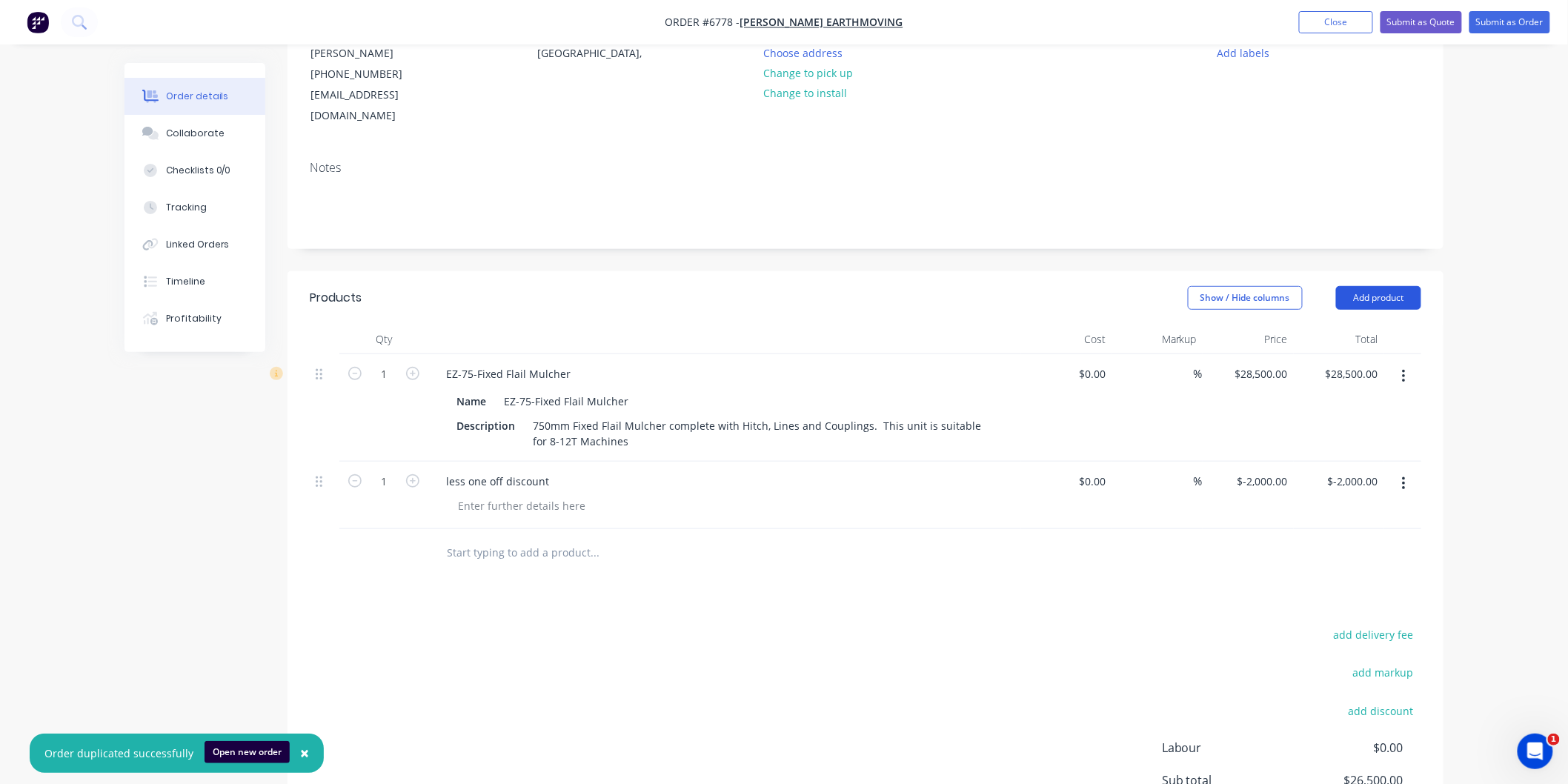
click at [1371, 286] on button "Add product" at bounding box center [1378, 297] width 85 height 24
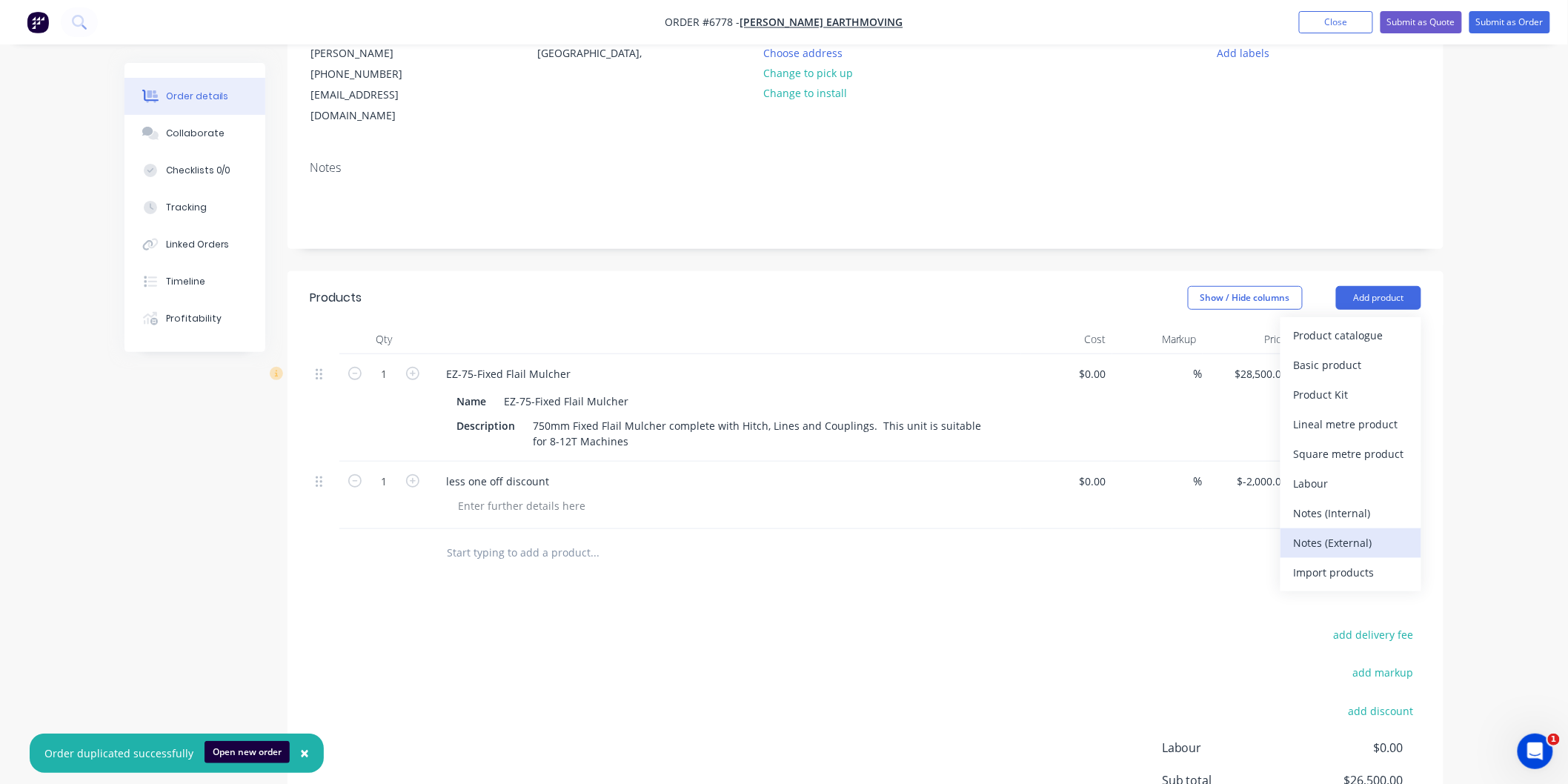
click at [1329, 532] on div "Notes (External)" at bounding box center [1351, 543] width 114 height 22
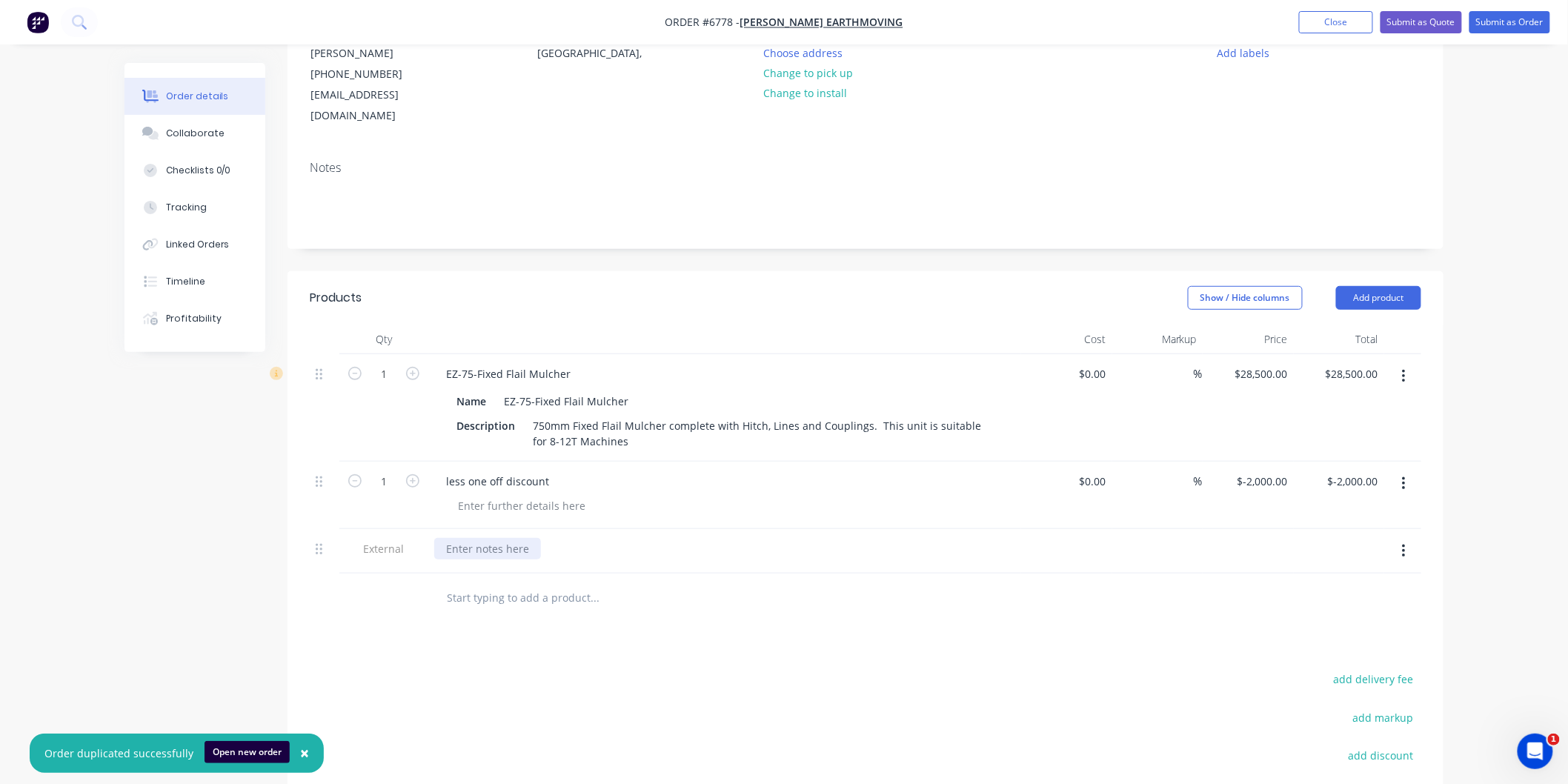
click at [460, 538] on div at bounding box center [487, 549] width 107 height 22
click at [1406, 538] on button "button" at bounding box center [1403, 551] width 34 height 27
click at [1317, 609] on div "Delete" at bounding box center [1351, 620] width 114 height 22
click at [1421, 18] on button "Submit as Quote" at bounding box center [1421, 22] width 82 height 22
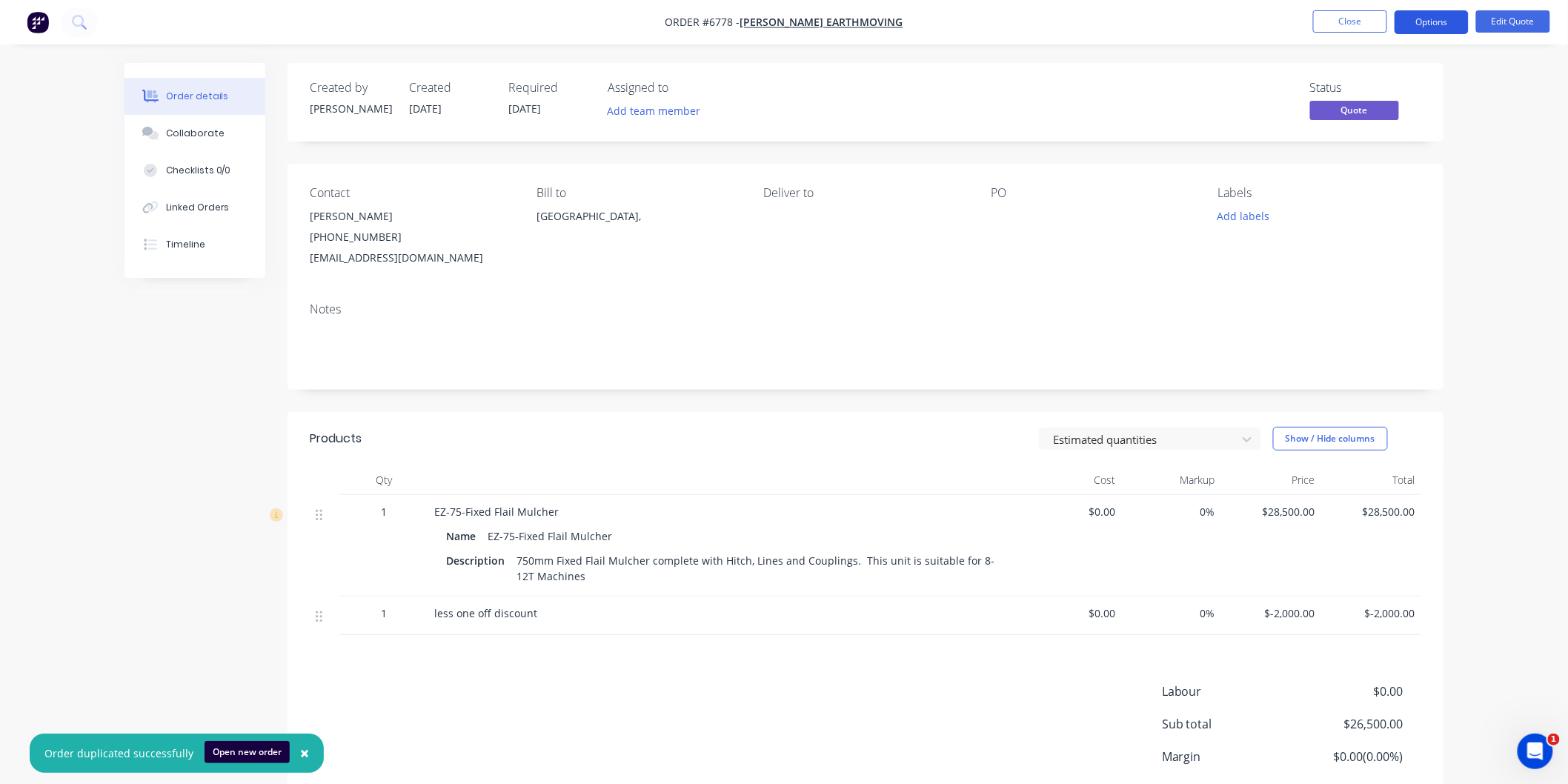
click at [1413, 17] on button "Options" at bounding box center [1432, 22] width 74 height 24
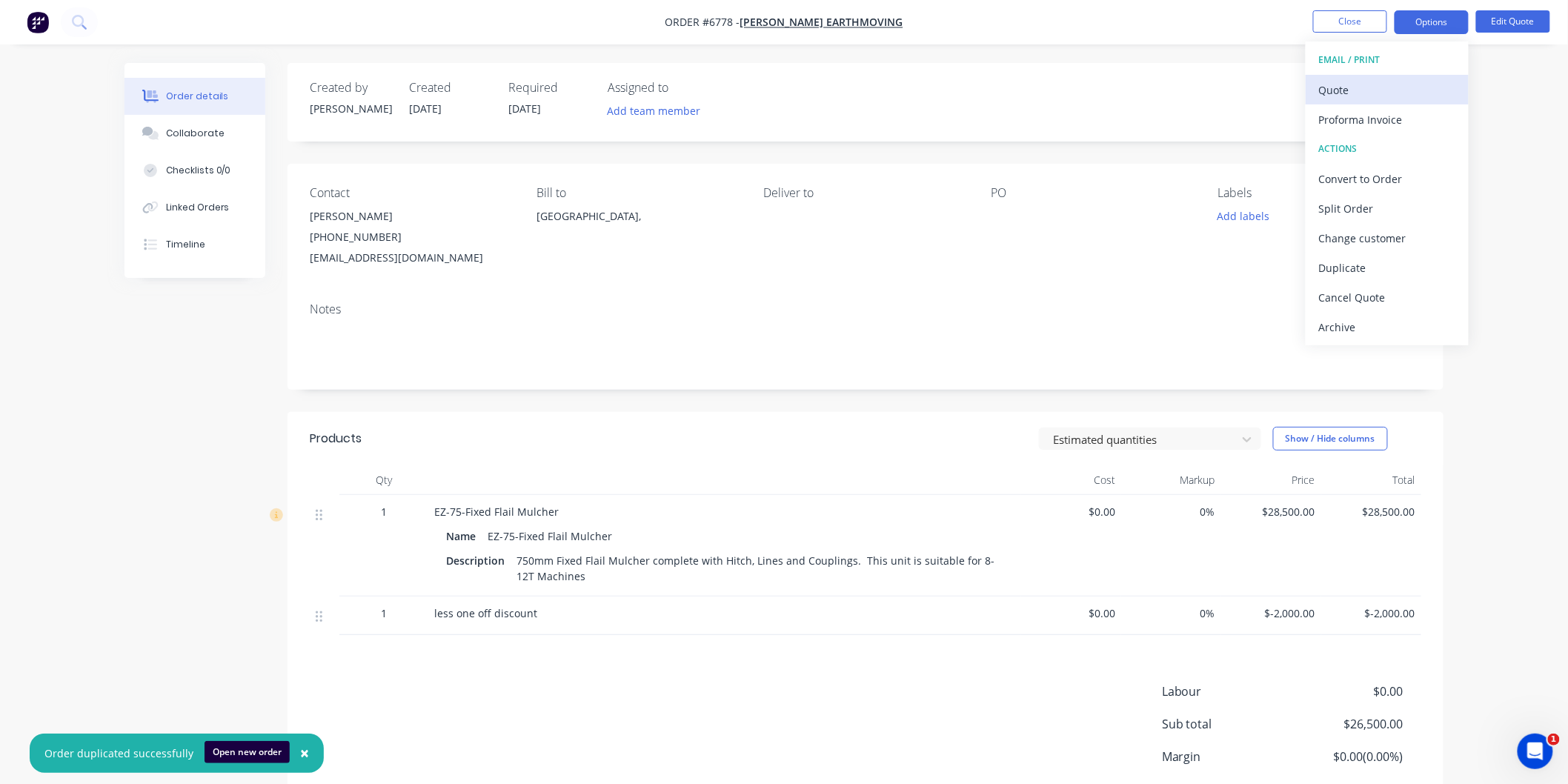
click at [1339, 84] on div "Quote" at bounding box center [1387, 90] width 136 height 22
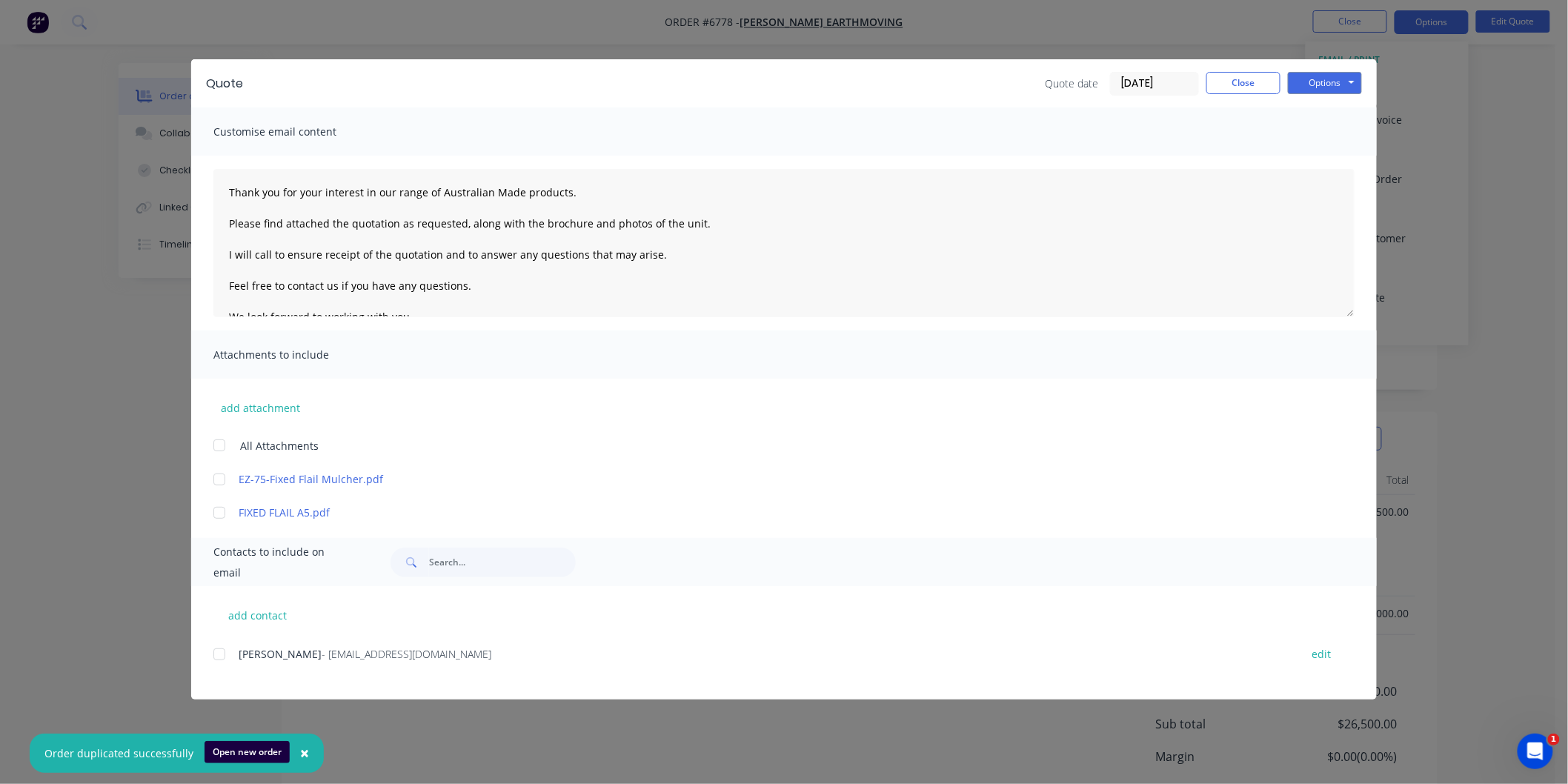
click at [221, 445] on div at bounding box center [218, 445] width 29 height 29
click at [216, 655] on div at bounding box center [218, 654] width 29 height 29
click at [221, 189] on textarea "Thank you for your interest in our range of Australian Made products. Please fi…" at bounding box center [784, 243] width 1141 height 148
type textarea "[PERSON_NAME] Thank you for your interest in our range of Australian Made produ…"
click at [1320, 82] on button "Options" at bounding box center [1325, 83] width 74 height 22
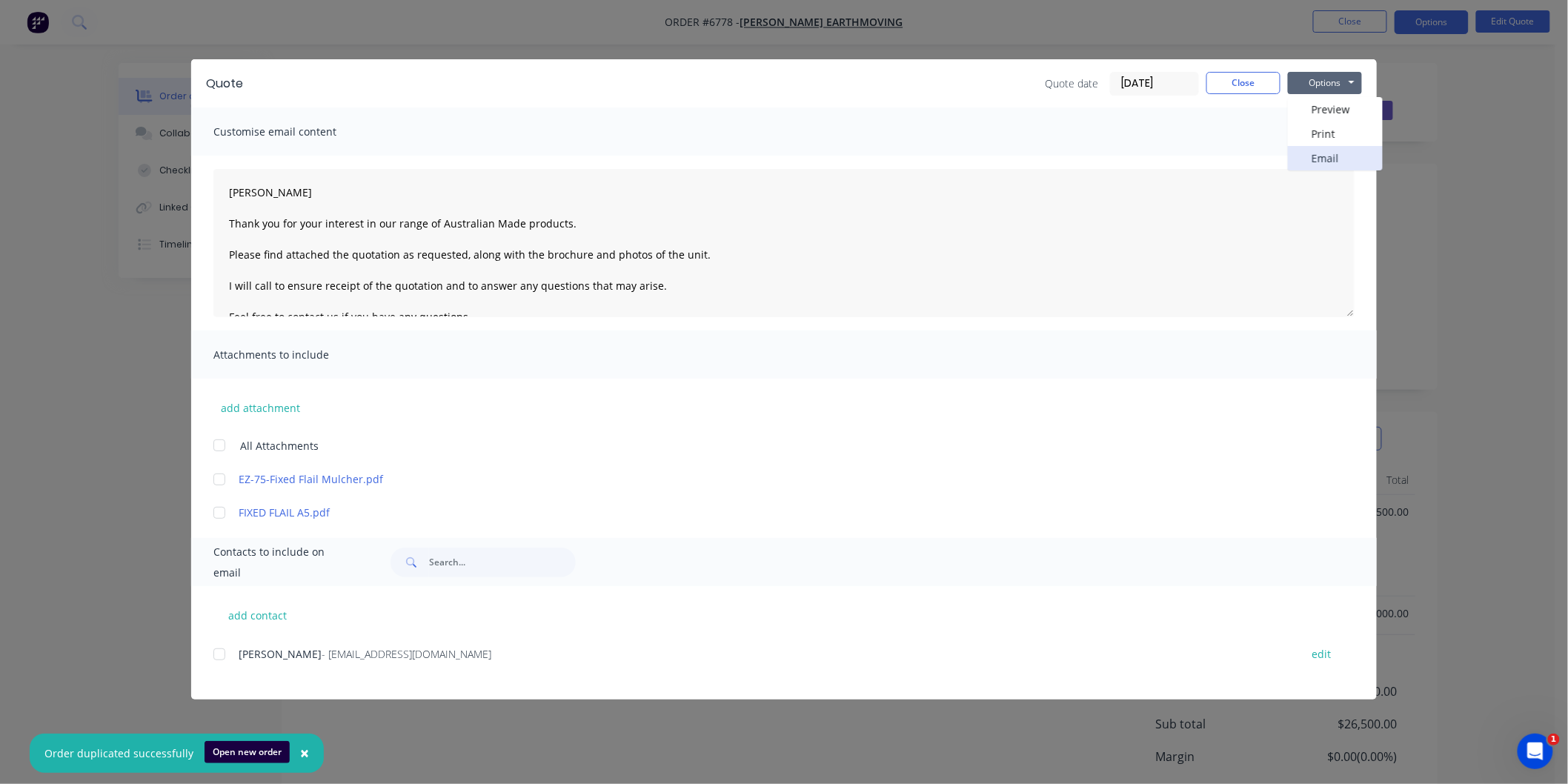
click at [1328, 154] on button "Email" at bounding box center [1335, 158] width 95 height 24
click at [221, 657] on div at bounding box center [218, 654] width 29 height 29
click at [220, 446] on div at bounding box center [218, 445] width 29 height 29
click at [1320, 75] on button "Options" at bounding box center [1325, 83] width 74 height 22
click at [1332, 151] on button "Email" at bounding box center [1335, 158] width 95 height 24
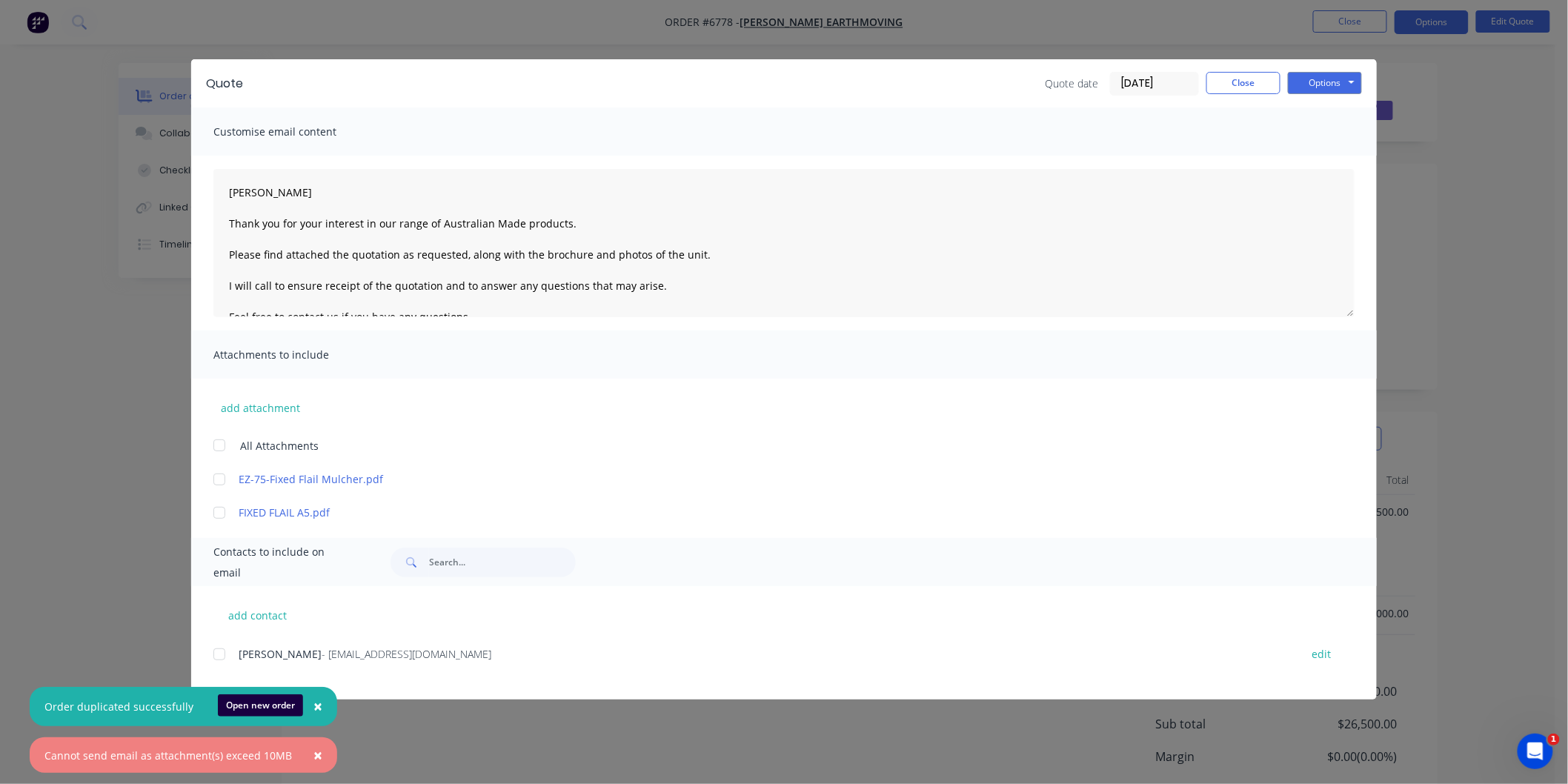
click at [219, 655] on div at bounding box center [218, 654] width 29 height 29
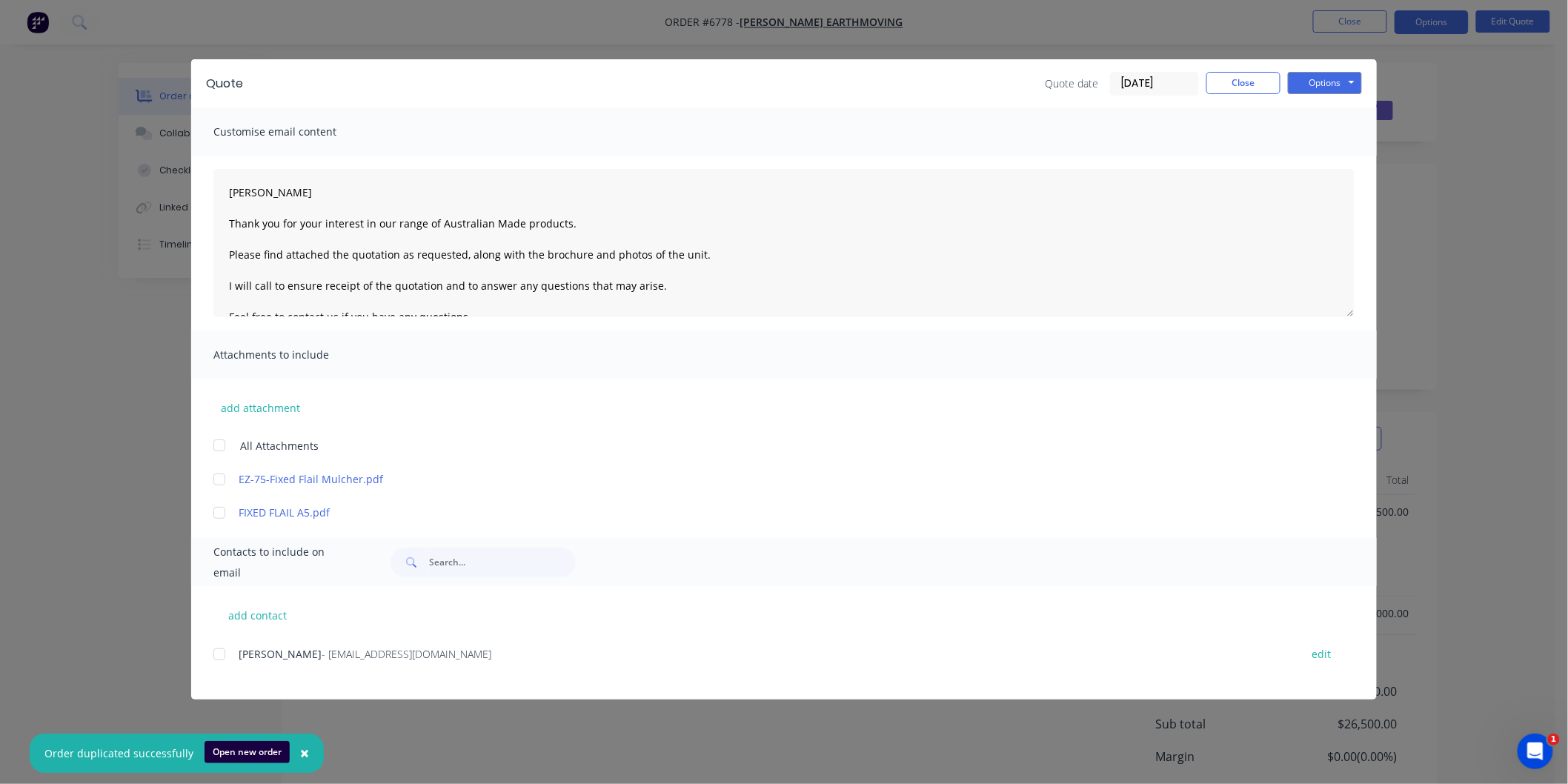
click at [224, 480] on div at bounding box center [218, 479] width 29 height 29
click at [1315, 85] on button "Options" at bounding box center [1325, 83] width 74 height 22
click at [223, 446] on div at bounding box center [218, 445] width 29 height 29
drag, startPoint x: 227, startPoint y: 471, endPoint x: 223, endPoint y: 478, distance: 8.1
click at [227, 472] on div at bounding box center [218, 479] width 29 height 29
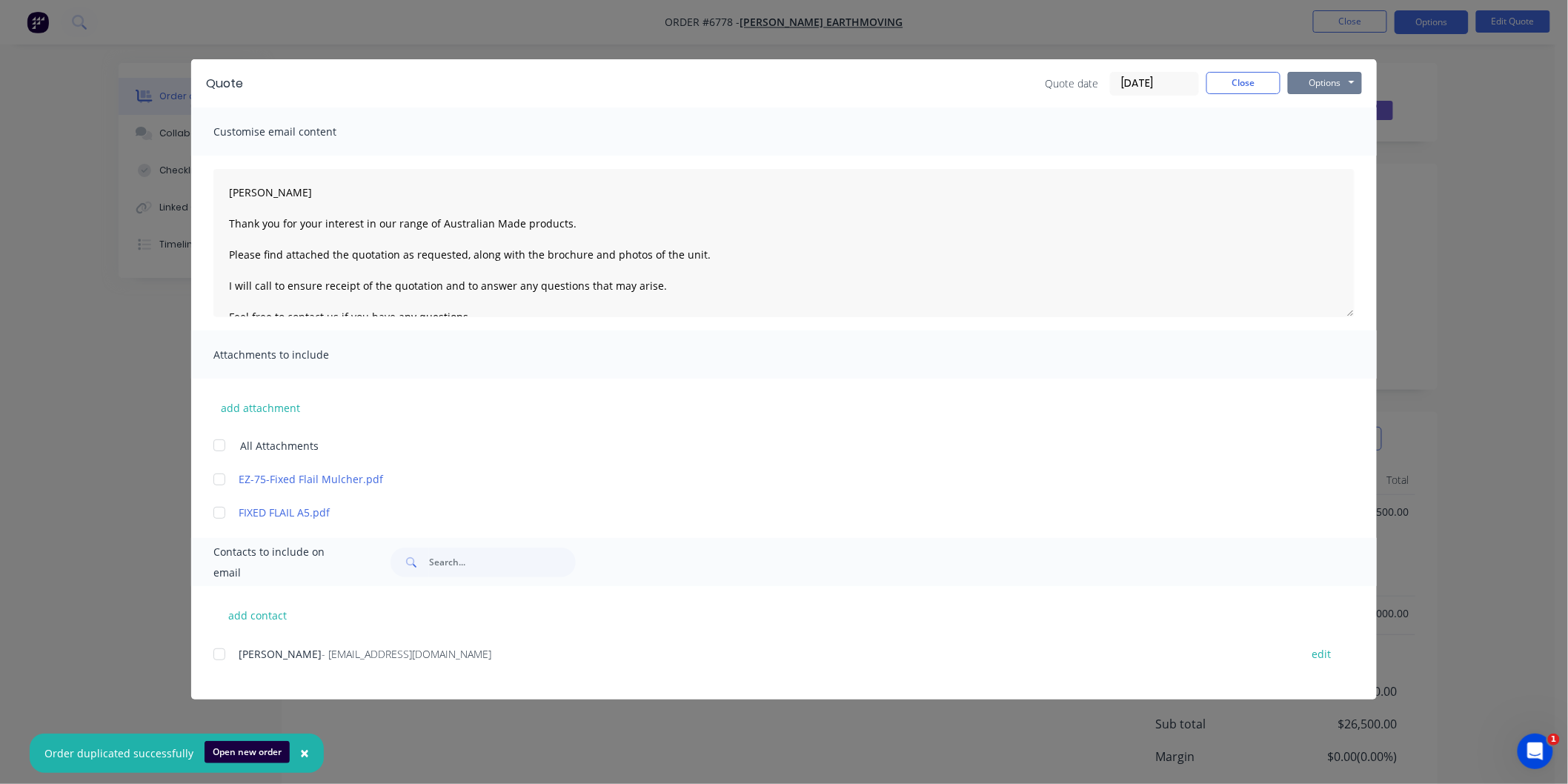
click at [217, 446] on div at bounding box center [218, 445] width 29 height 29
click at [223, 513] on div at bounding box center [218, 513] width 29 height 29
click at [218, 446] on div at bounding box center [218, 445] width 29 height 29
click at [226, 653] on div at bounding box center [218, 654] width 29 height 29
click at [219, 441] on div at bounding box center [218, 445] width 29 height 29
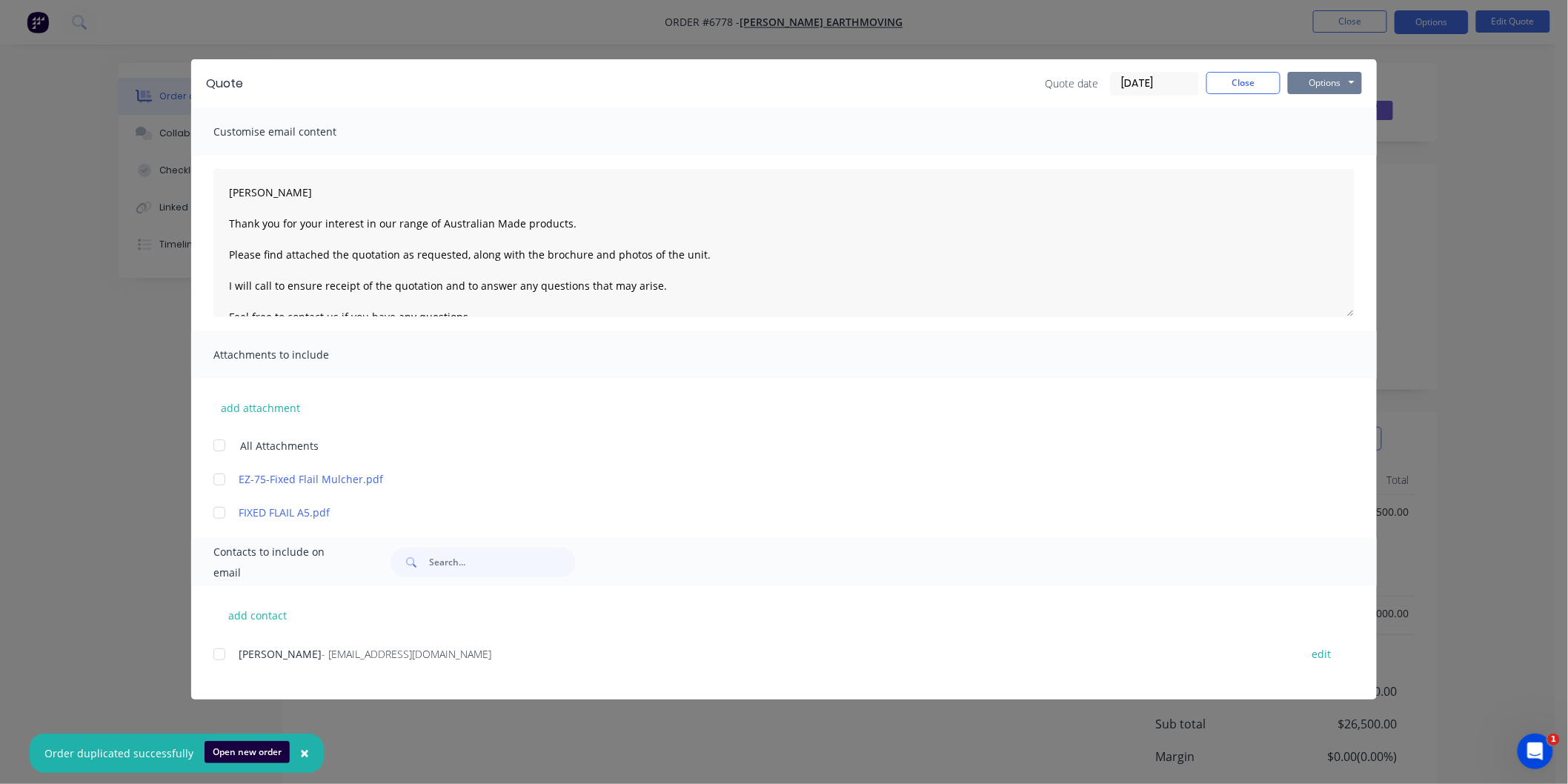
click at [219, 477] on div at bounding box center [218, 479] width 29 height 29
click at [216, 480] on div at bounding box center [218, 479] width 29 height 29
click at [219, 649] on div at bounding box center [218, 654] width 29 height 29
click at [1233, 89] on button "Close" at bounding box center [1244, 83] width 74 height 22
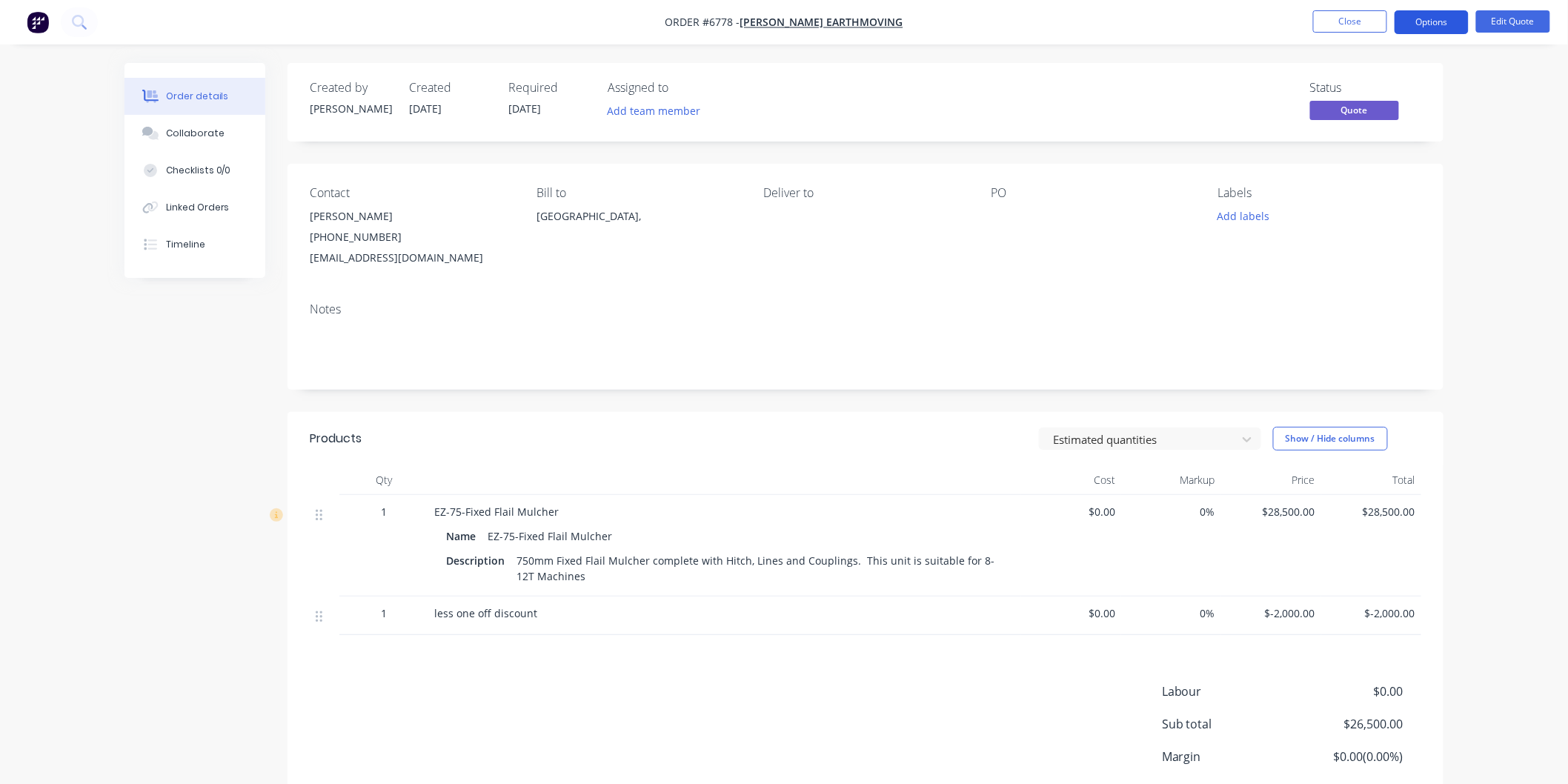
click at [1439, 13] on button "Options" at bounding box center [1432, 22] width 74 height 24
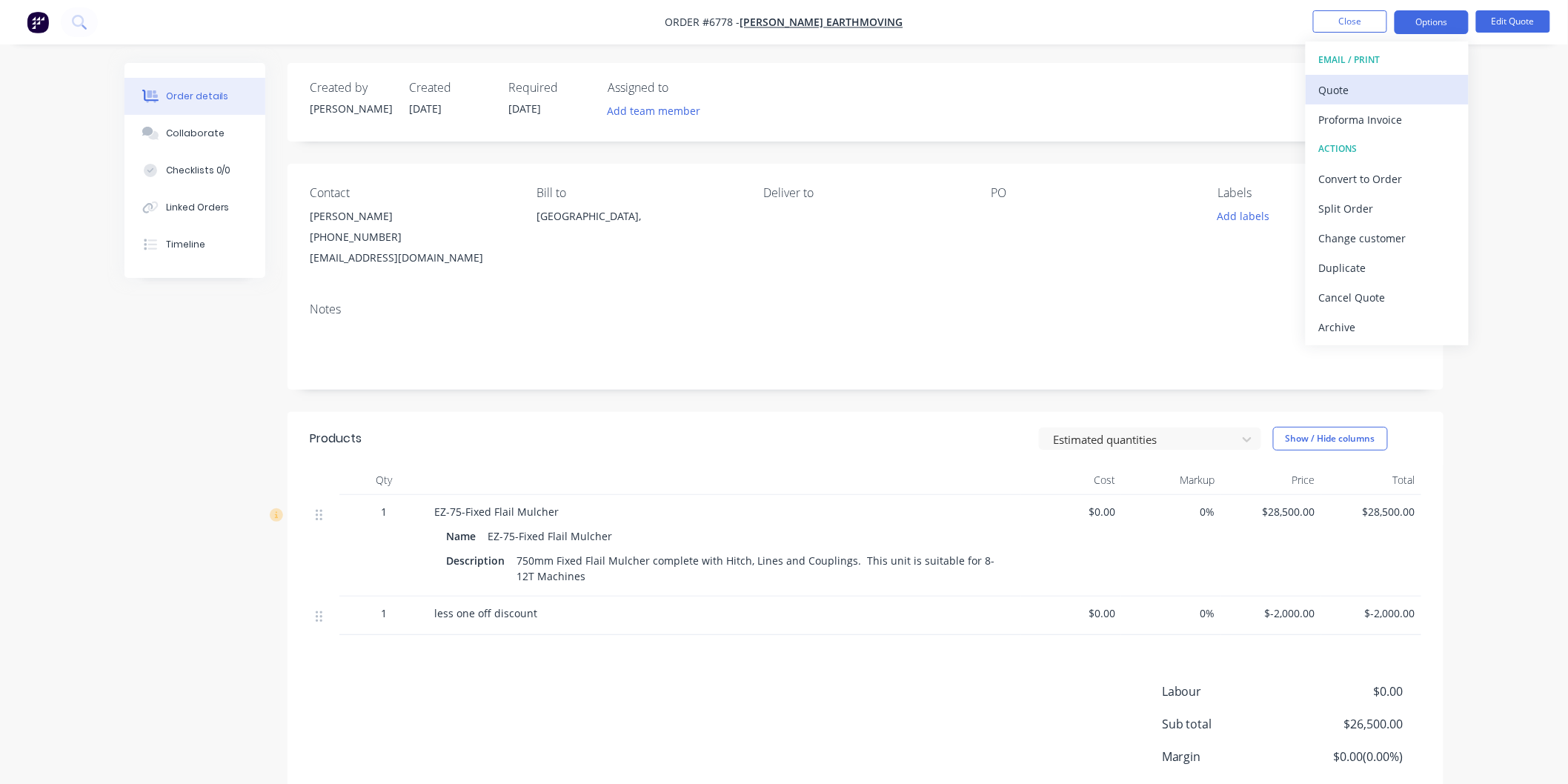
click at [1353, 89] on div "Quote" at bounding box center [1387, 90] width 136 height 22
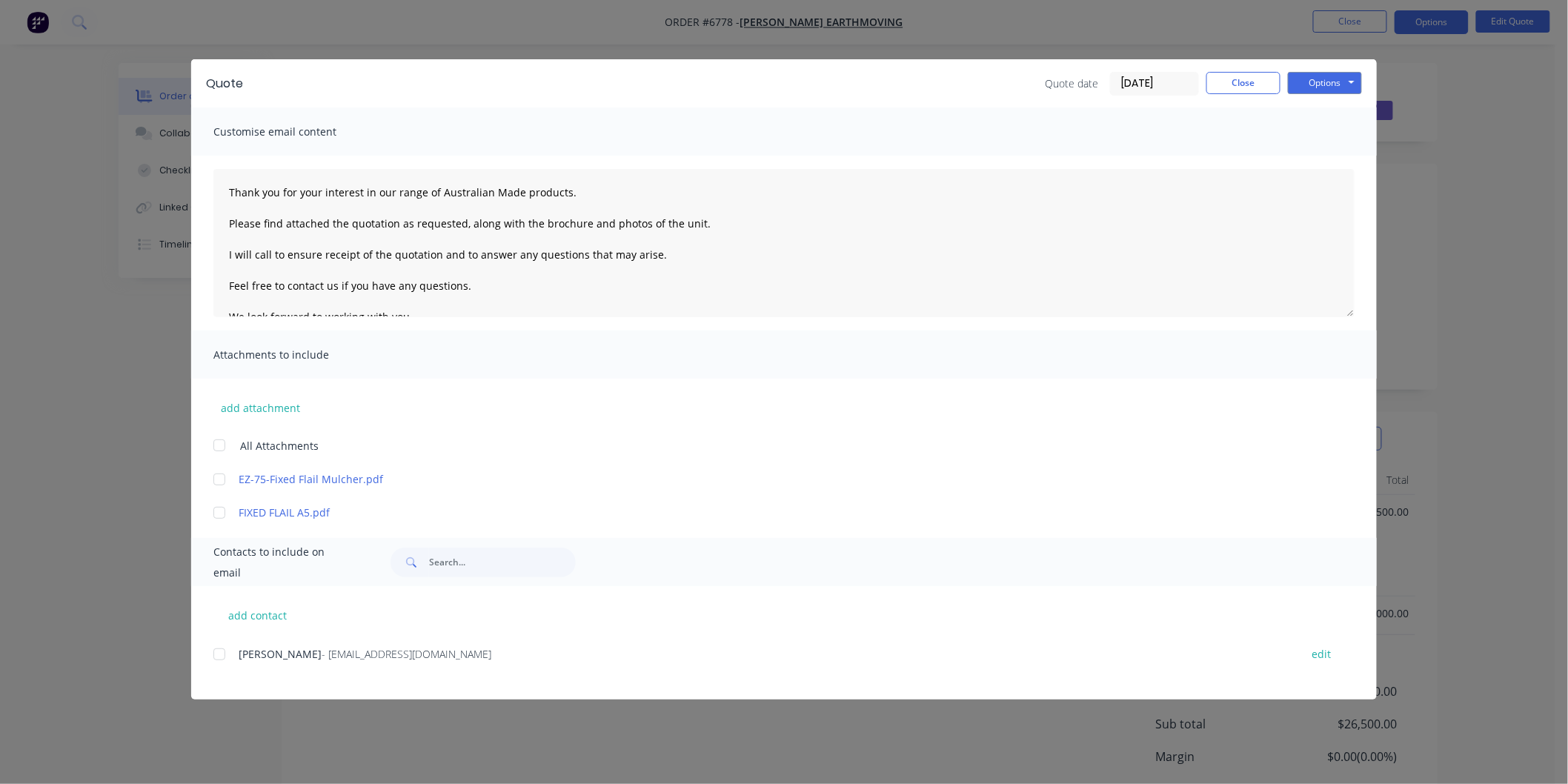
click at [223, 650] on div at bounding box center [218, 654] width 29 height 29
click at [215, 476] on div at bounding box center [218, 479] width 29 height 29
click at [229, 184] on textarea "Thank you for your interest in our range of Australian Made products. Please fi…" at bounding box center [784, 243] width 1141 height 148
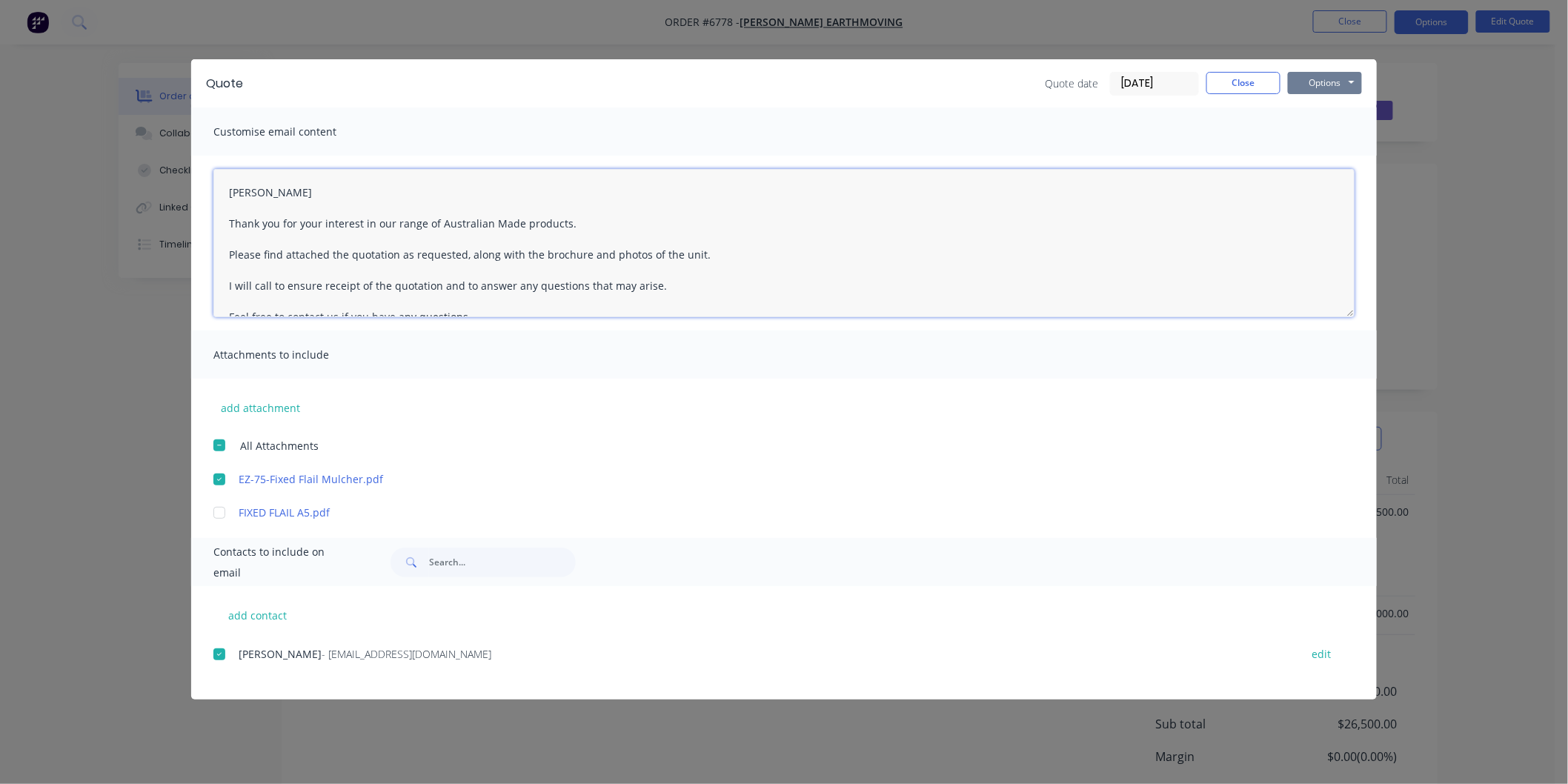
type textarea "[PERSON_NAME] Thank you for your interest in our range of Australian Made produ…"
click at [1321, 79] on button "Options" at bounding box center [1325, 83] width 74 height 22
click at [1321, 154] on button "Email" at bounding box center [1335, 158] width 95 height 24
click at [1254, 83] on button "Close" at bounding box center [1244, 83] width 74 height 22
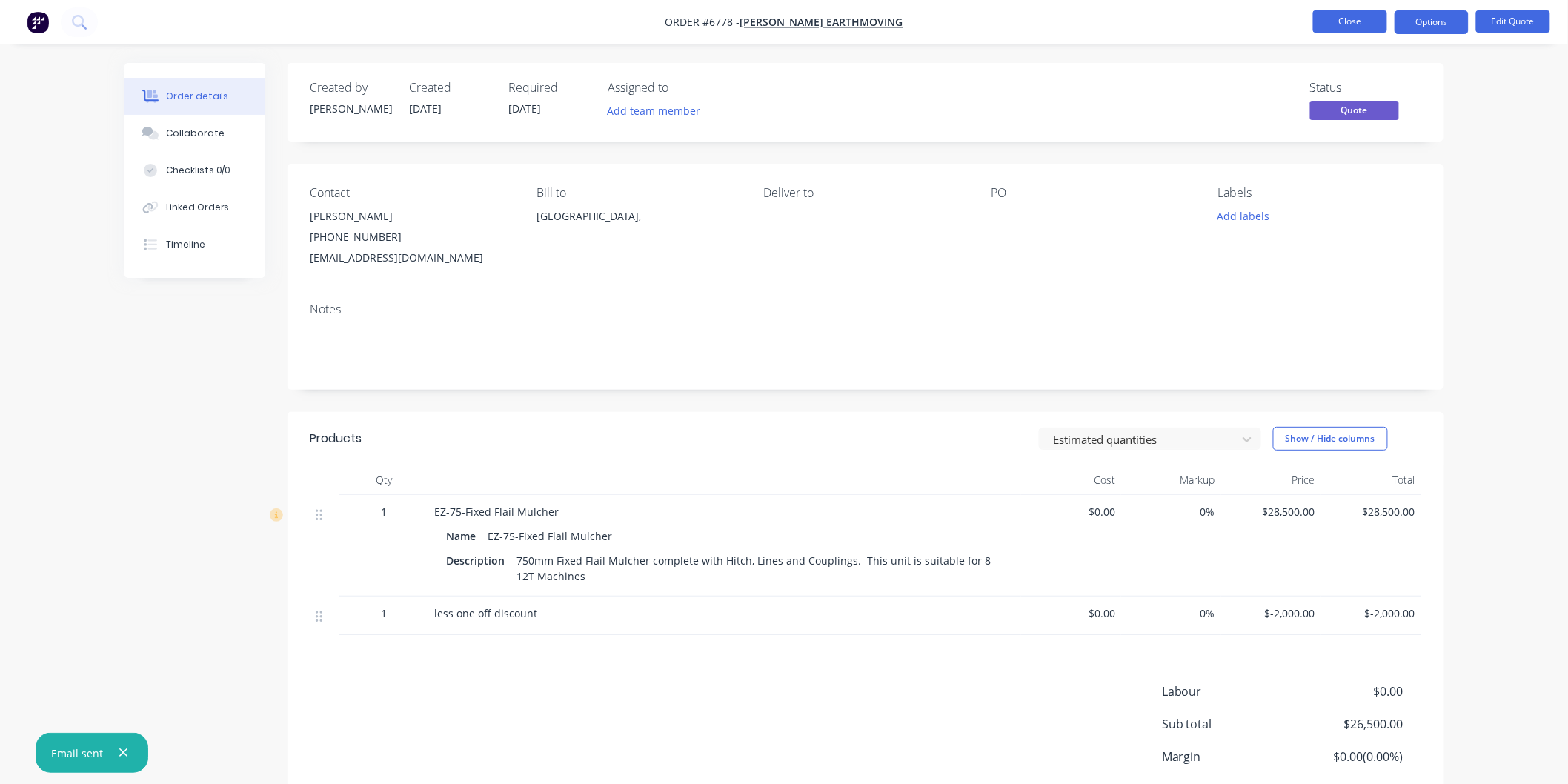
click at [1356, 21] on button "Close" at bounding box center [1350, 21] width 74 height 22
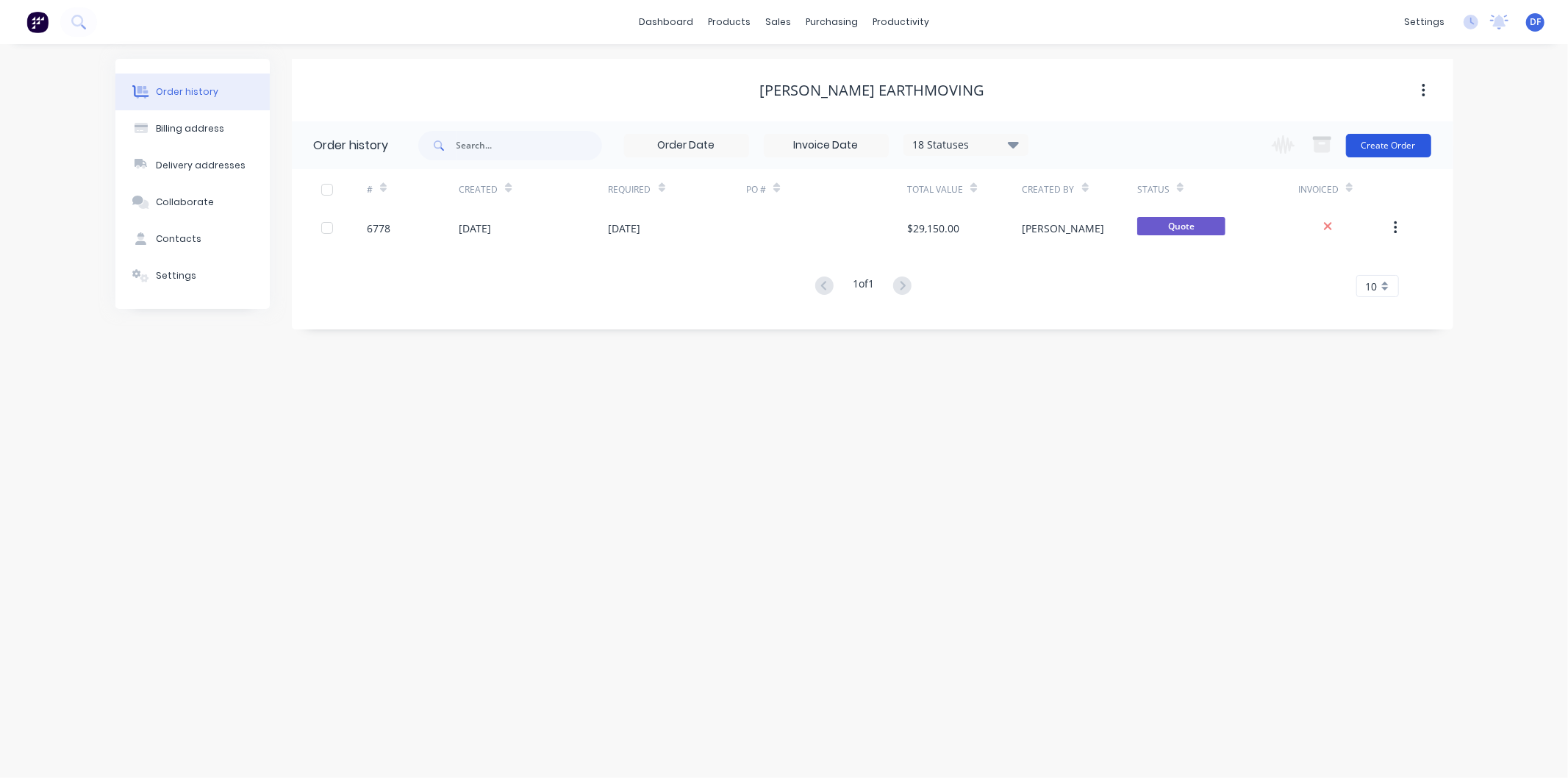
click at [1397, 153] on button "Create Order" at bounding box center [1389, 145] width 85 height 23
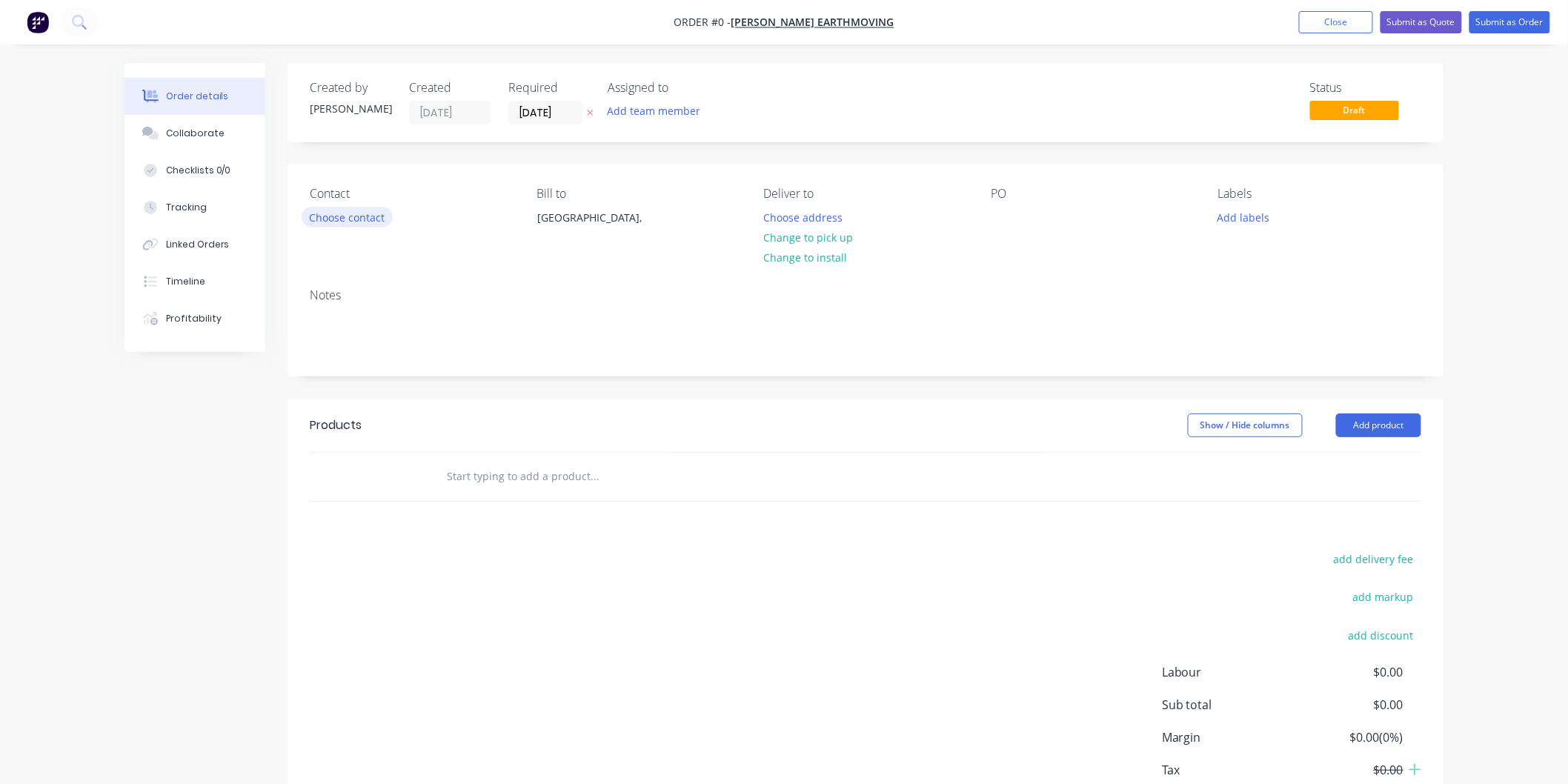
click at [355, 221] on button "Choose contact" at bounding box center [347, 217] width 91 height 20
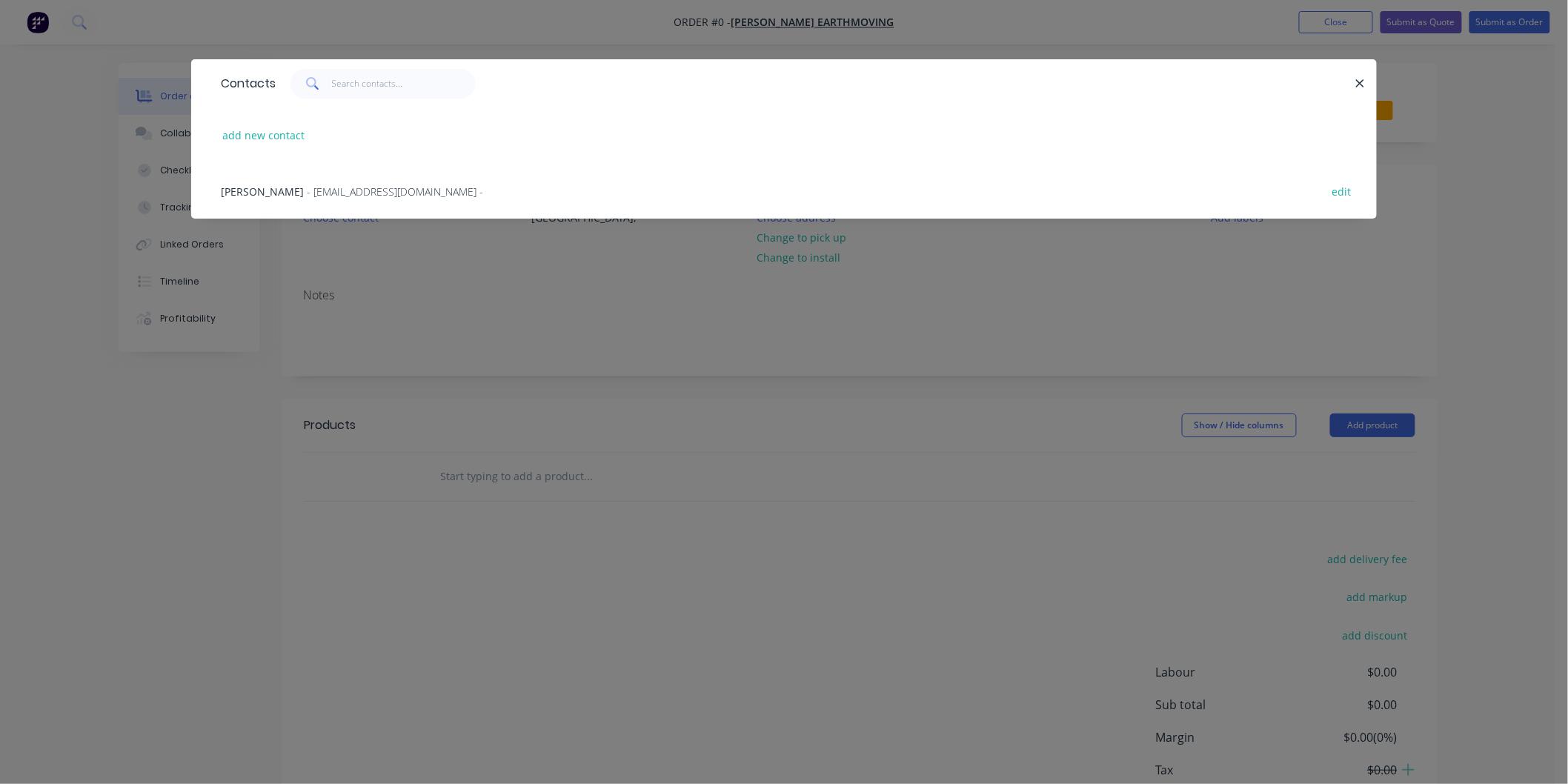
click at [338, 187] on span "- [EMAIL_ADDRESS][DOMAIN_NAME] -" at bounding box center [395, 192] width 176 height 14
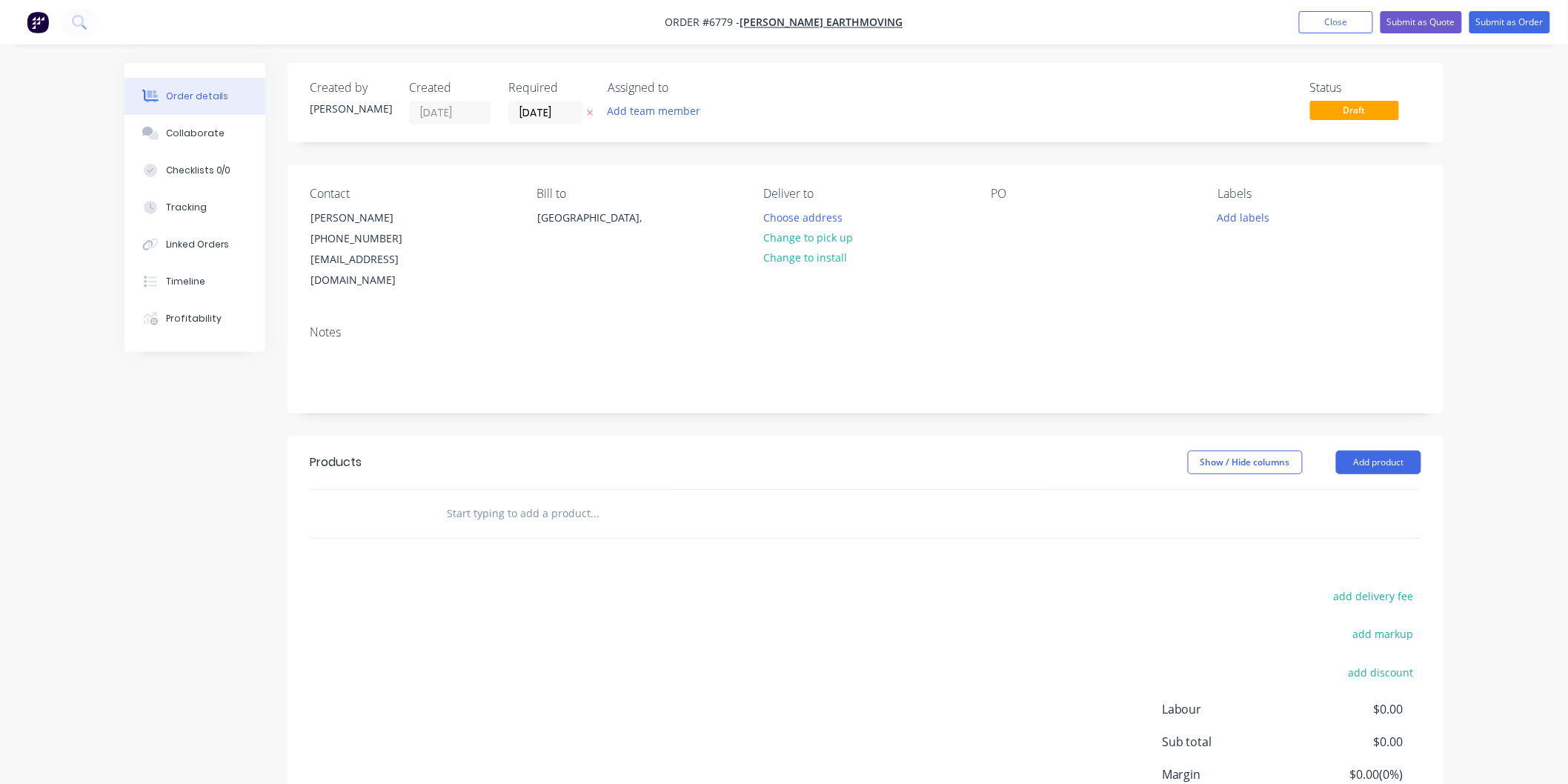
click at [477, 498] on input "text" at bounding box center [594, 513] width 297 height 29
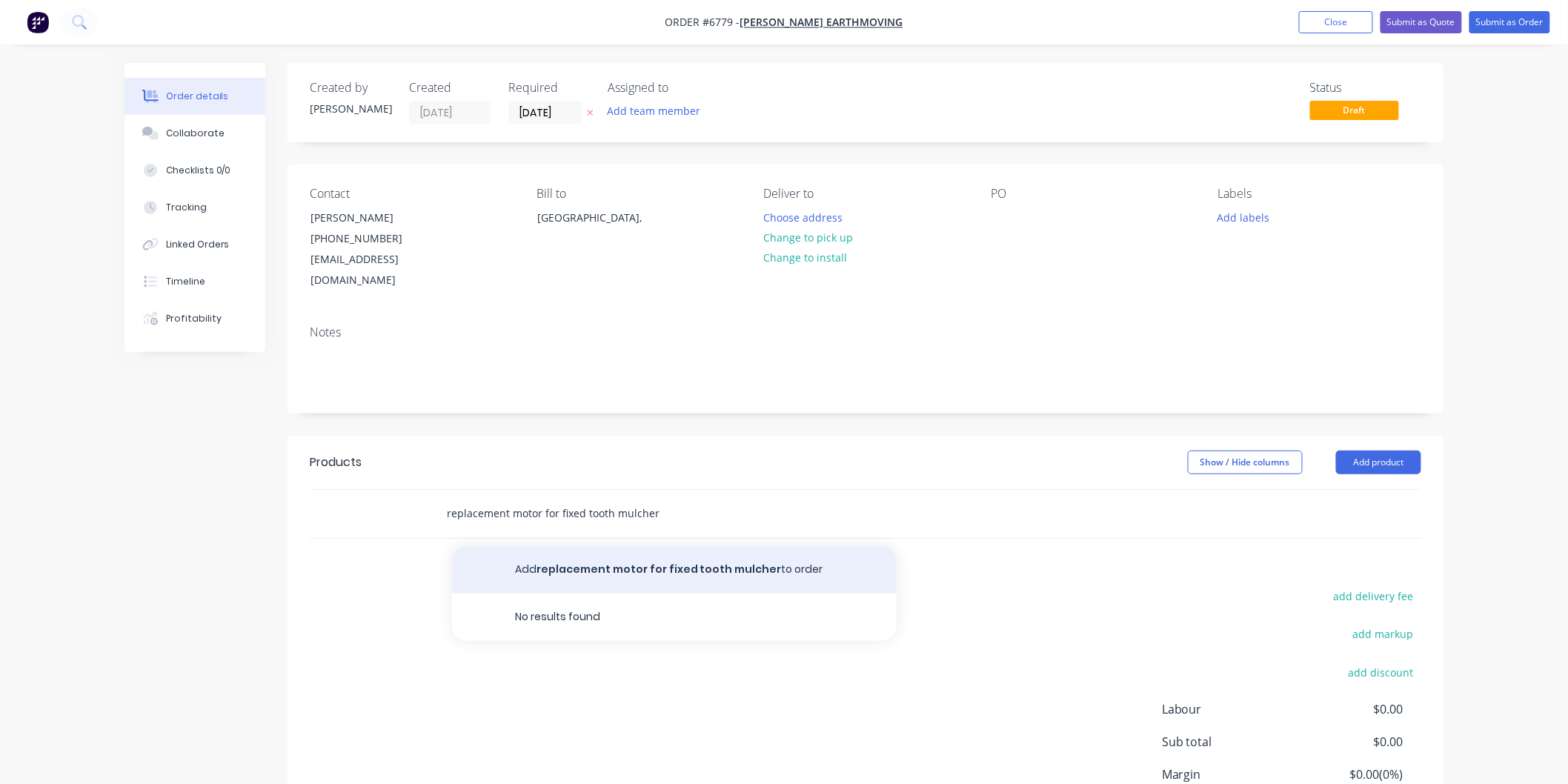
type input "replacement motor for fixed tooth mulcher"
click at [624, 546] on button "Add replacement motor for fixed tooth mulcher to order" at bounding box center [674, 570] width 445 height 47
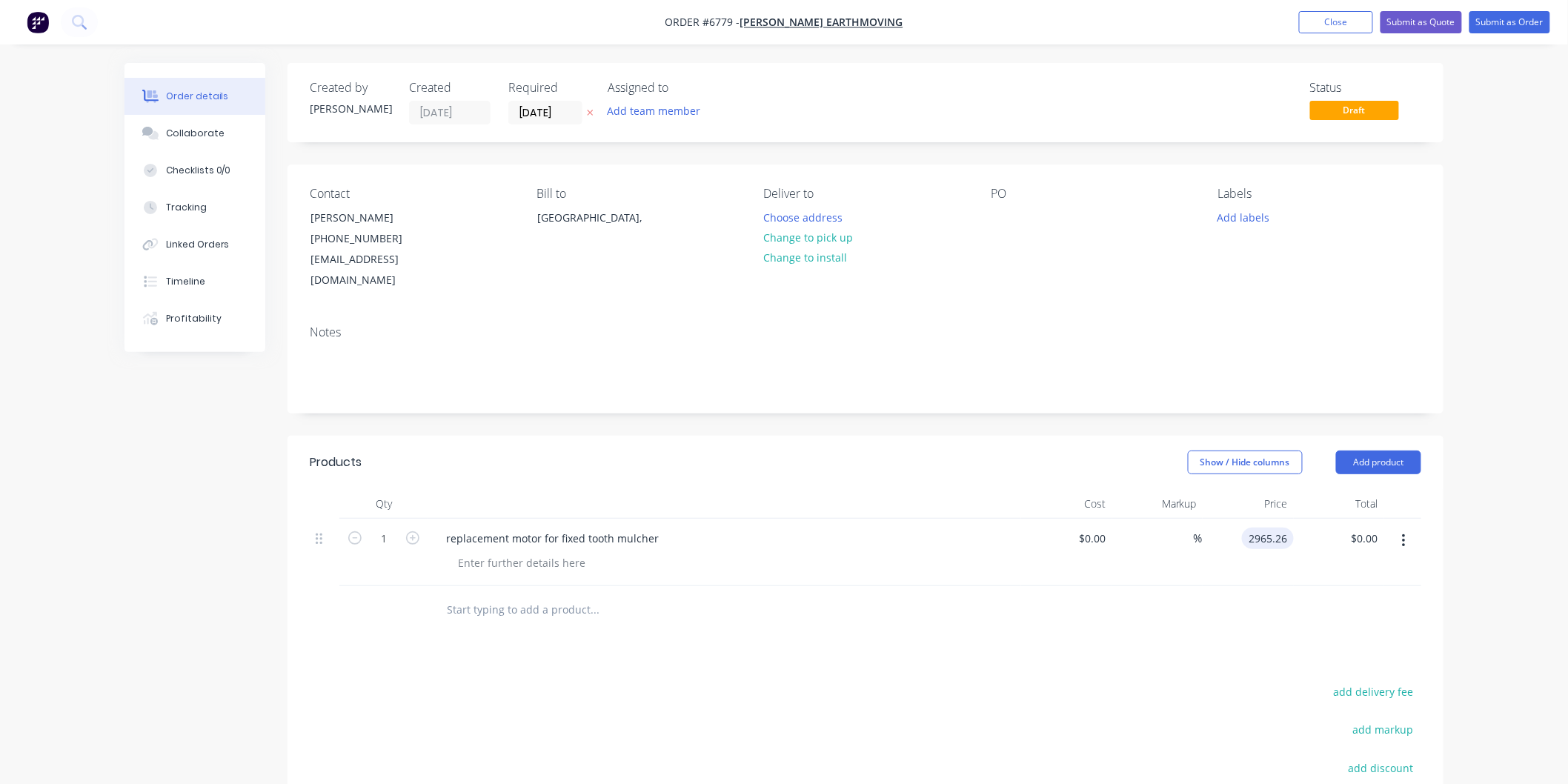
type input "$2,965.26"
click at [1113, 536] on div "%" at bounding box center [1158, 552] width 91 height 67
click at [1430, 18] on button "Submit as Quote" at bounding box center [1421, 22] width 82 height 22
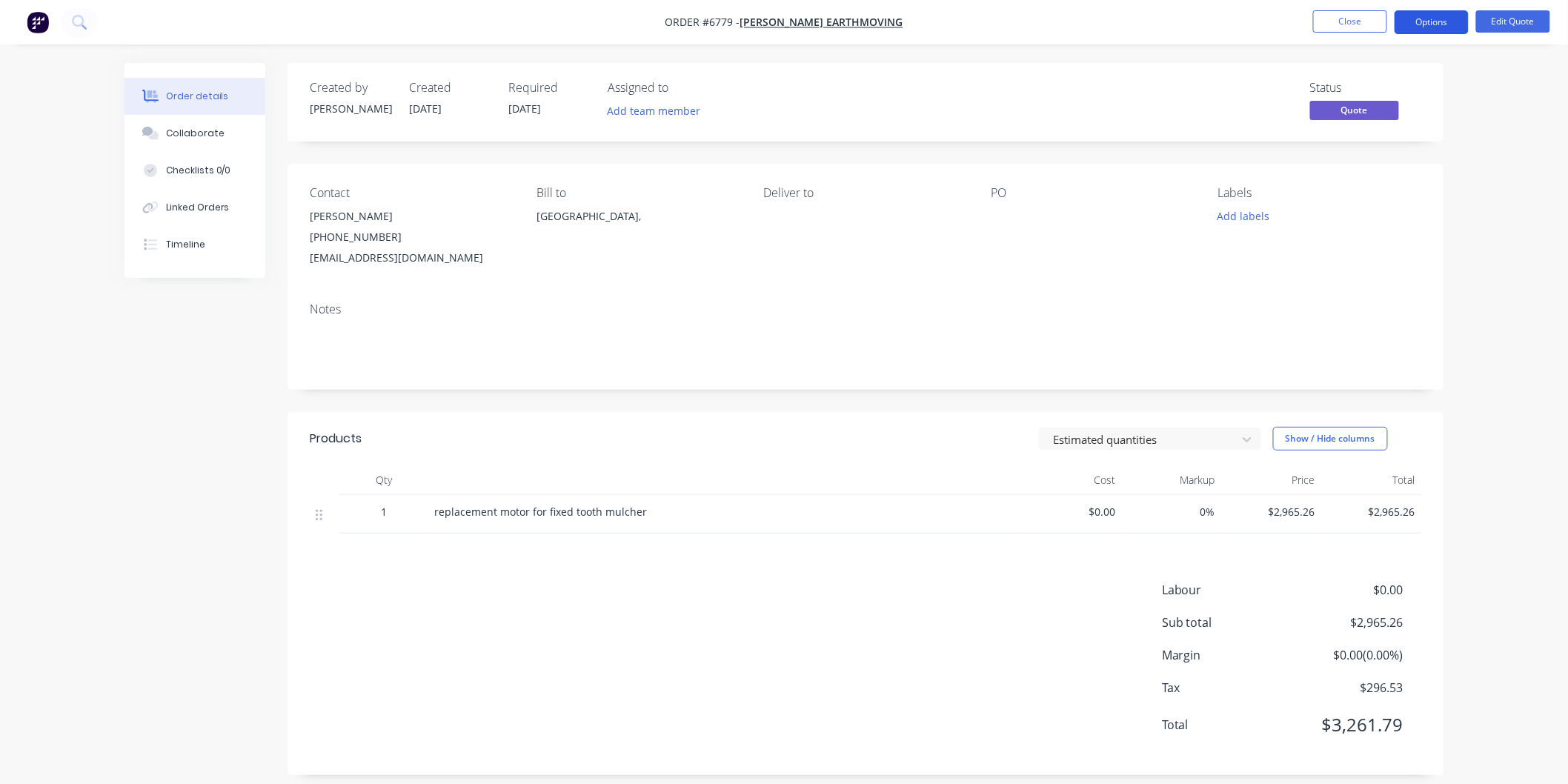
click at [1439, 25] on button "Options" at bounding box center [1432, 22] width 74 height 24
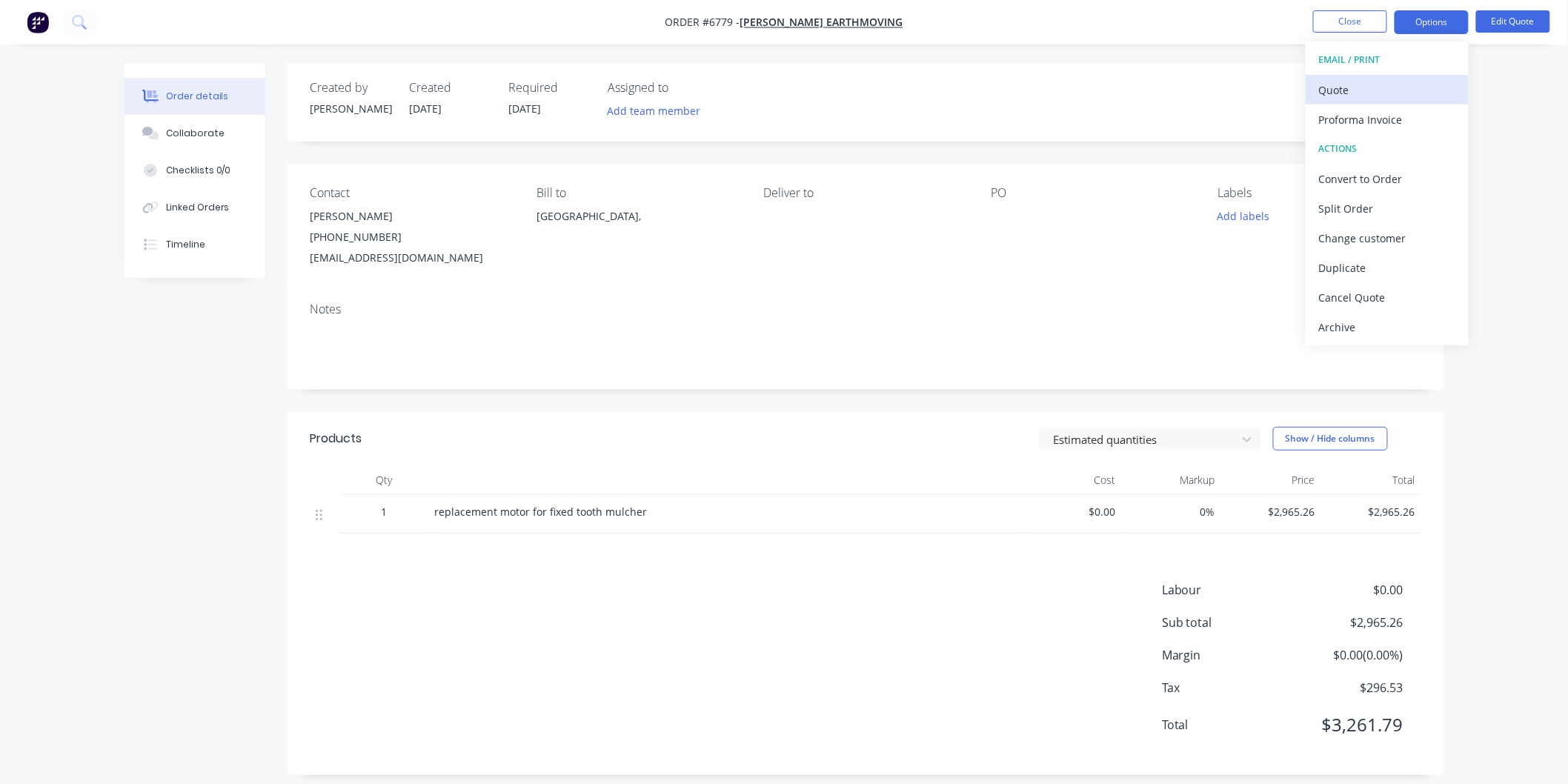
click at [1354, 86] on div "Quote" at bounding box center [1387, 90] width 136 height 22
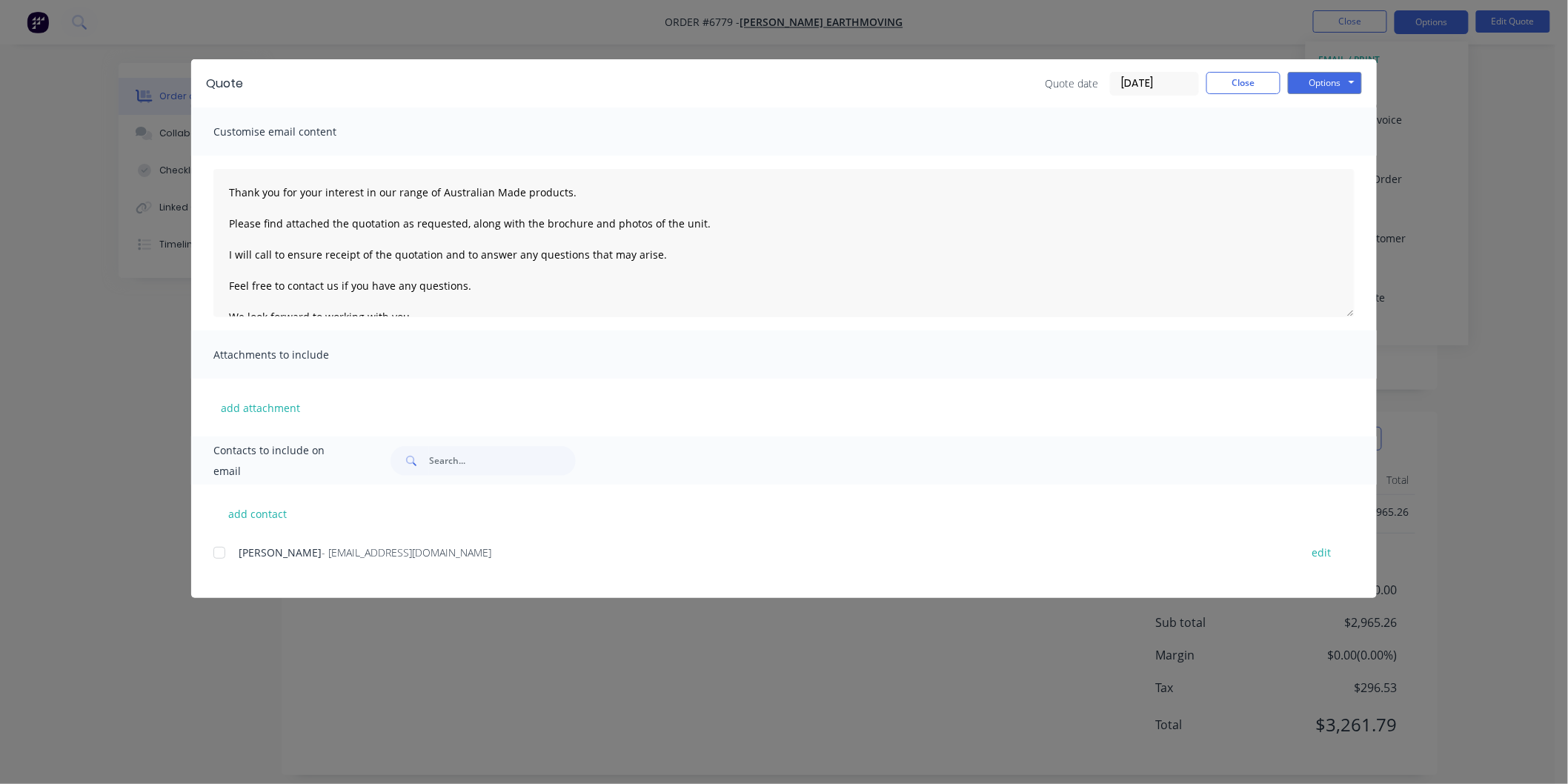
click at [215, 550] on div at bounding box center [218, 552] width 29 height 29
click at [217, 187] on textarea "Thank you for your interest in our range of Australian Made products. Please fi…" at bounding box center [784, 243] width 1141 height 148
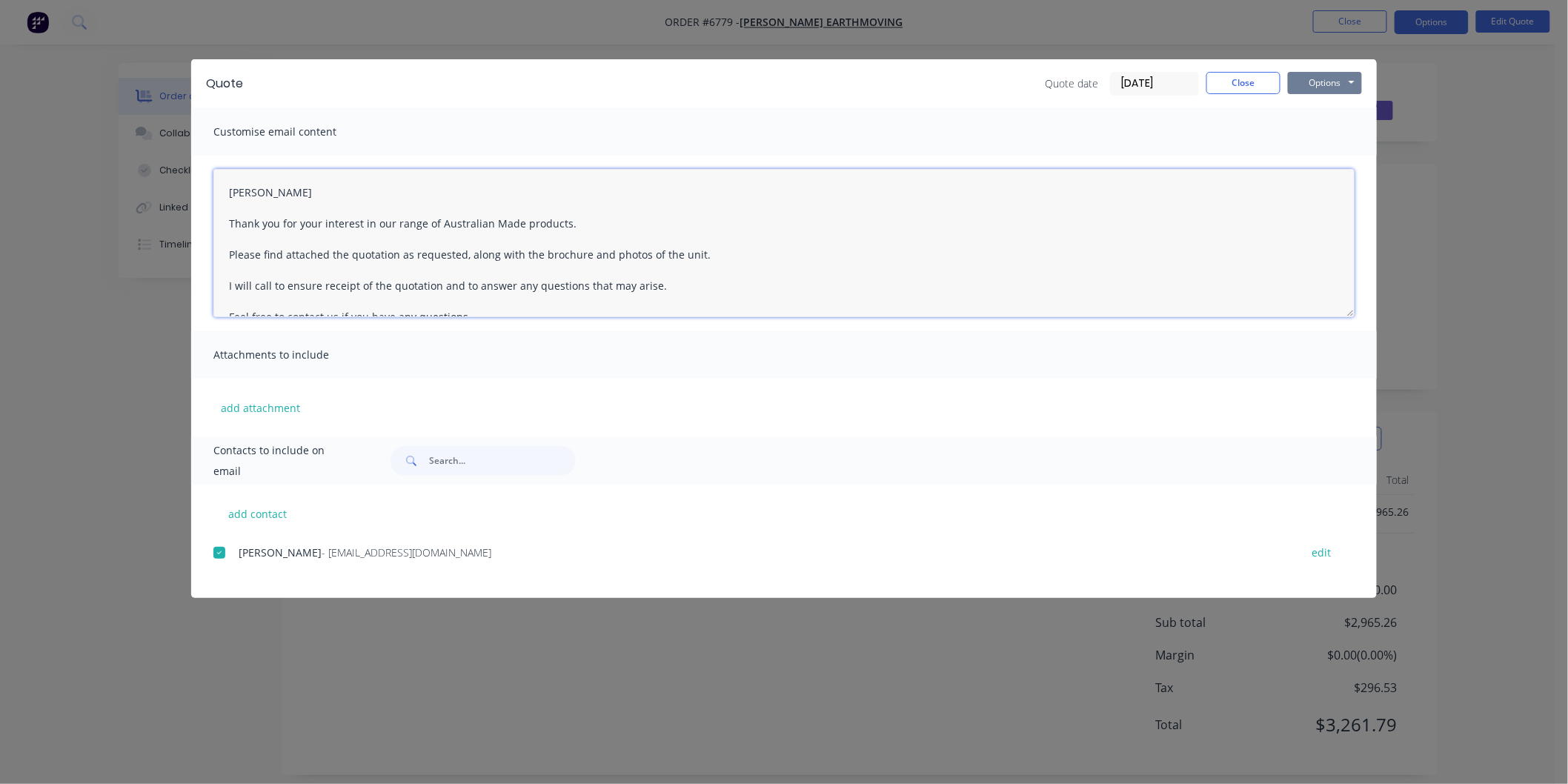
type textarea "[PERSON_NAME] Thank you for your interest in our range of Australian Made produ…"
click at [1329, 78] on button "Options" at bounding box center [1325, 83] width 74 height 22
click at [1320, 154] on button "Email" at bounding box center [1335, 158] width 95 height 24
click at [1238, 72] on button "Close" at bounding box center [1244, 83] width 74 height 22
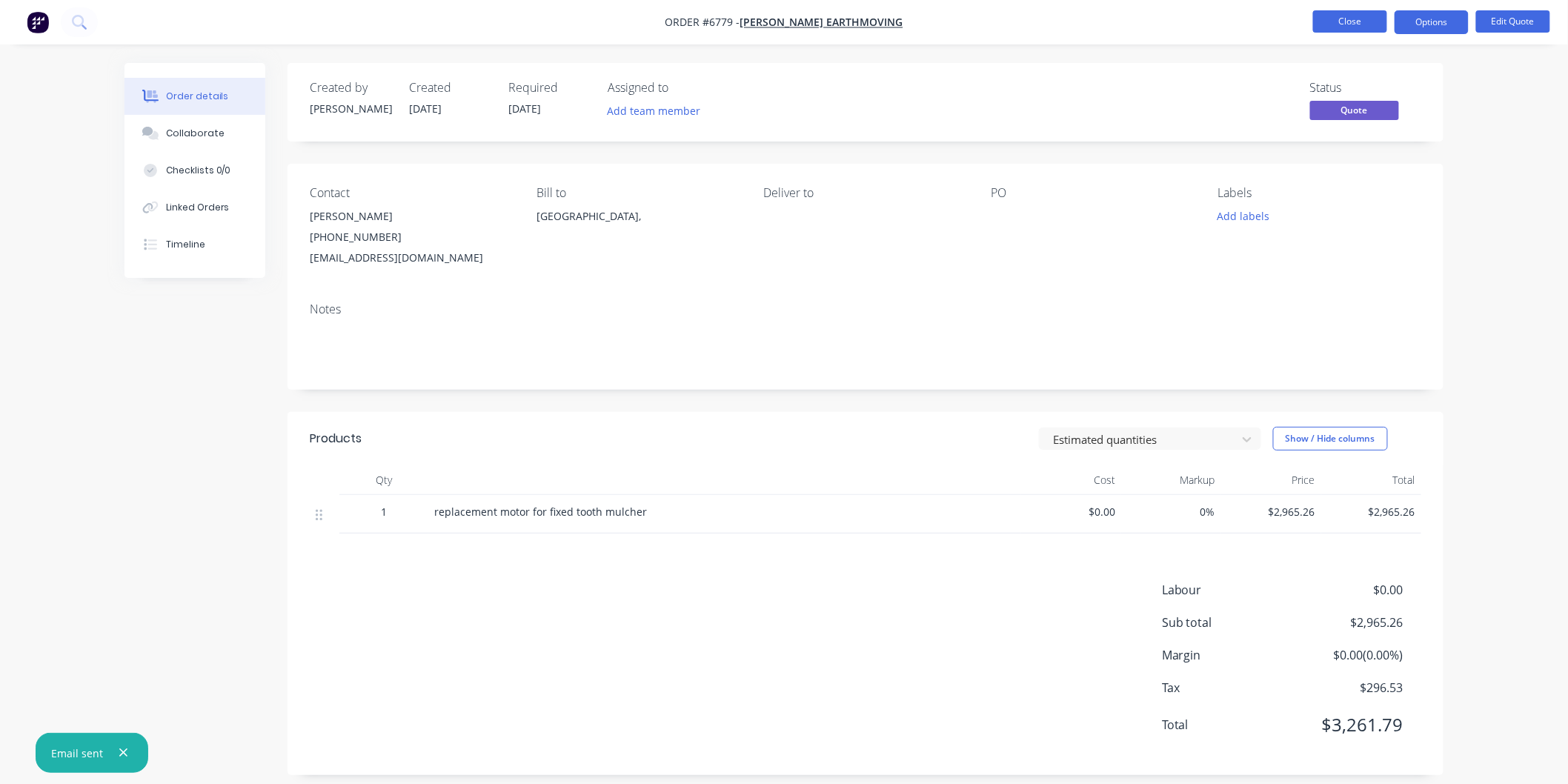
click at [1342, 24] on button "Close" at bounding box center [1350, 21] width 74 height 22
